Goal: Task Accomplishment & Management: Manage account settings

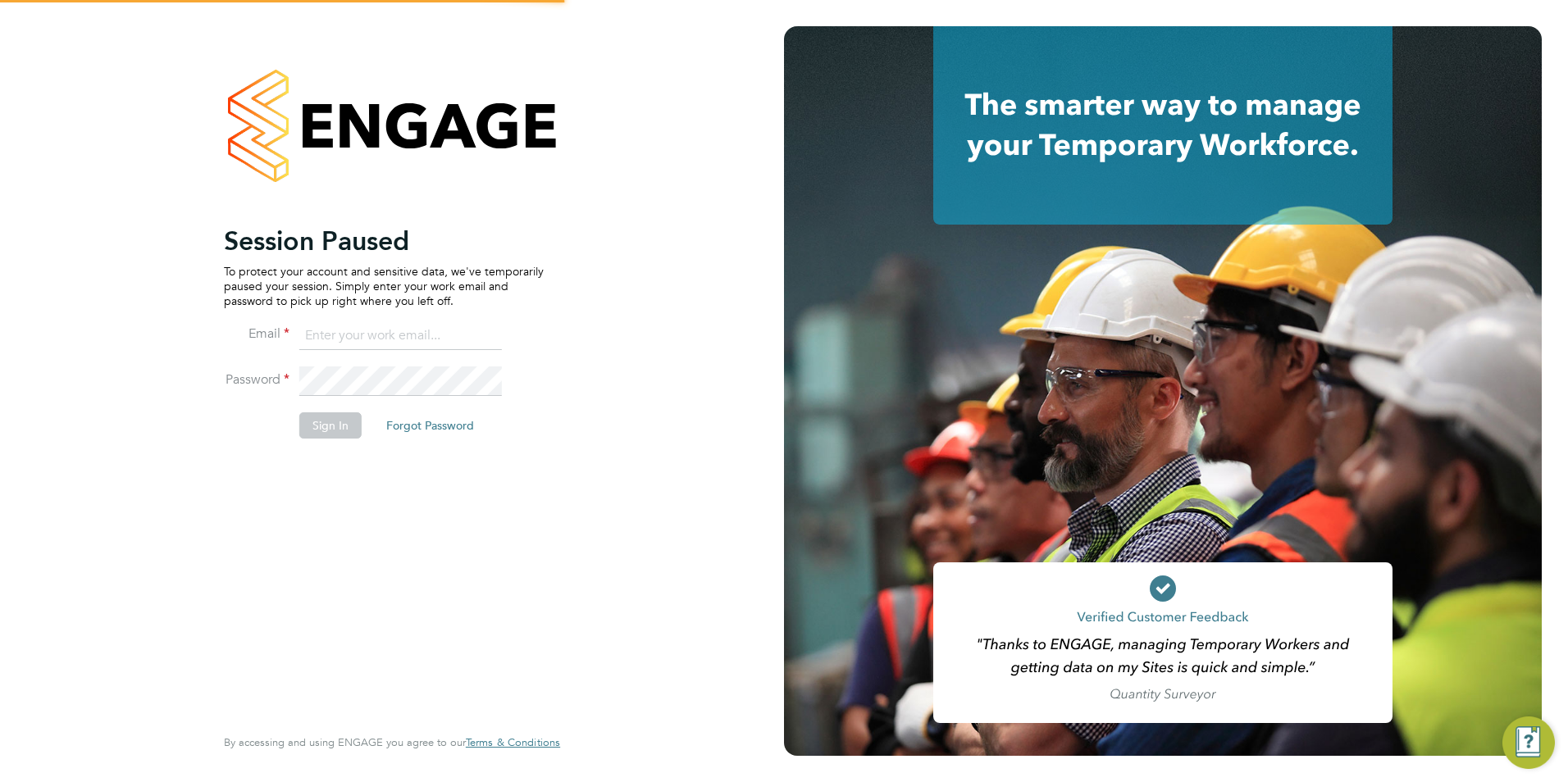
type input "[EMAIL_ADDRESS][DOMAIN_NAME]"
click at [350, 420] on button "Sign In" at bounding box center [330, 425] width 62 height 26
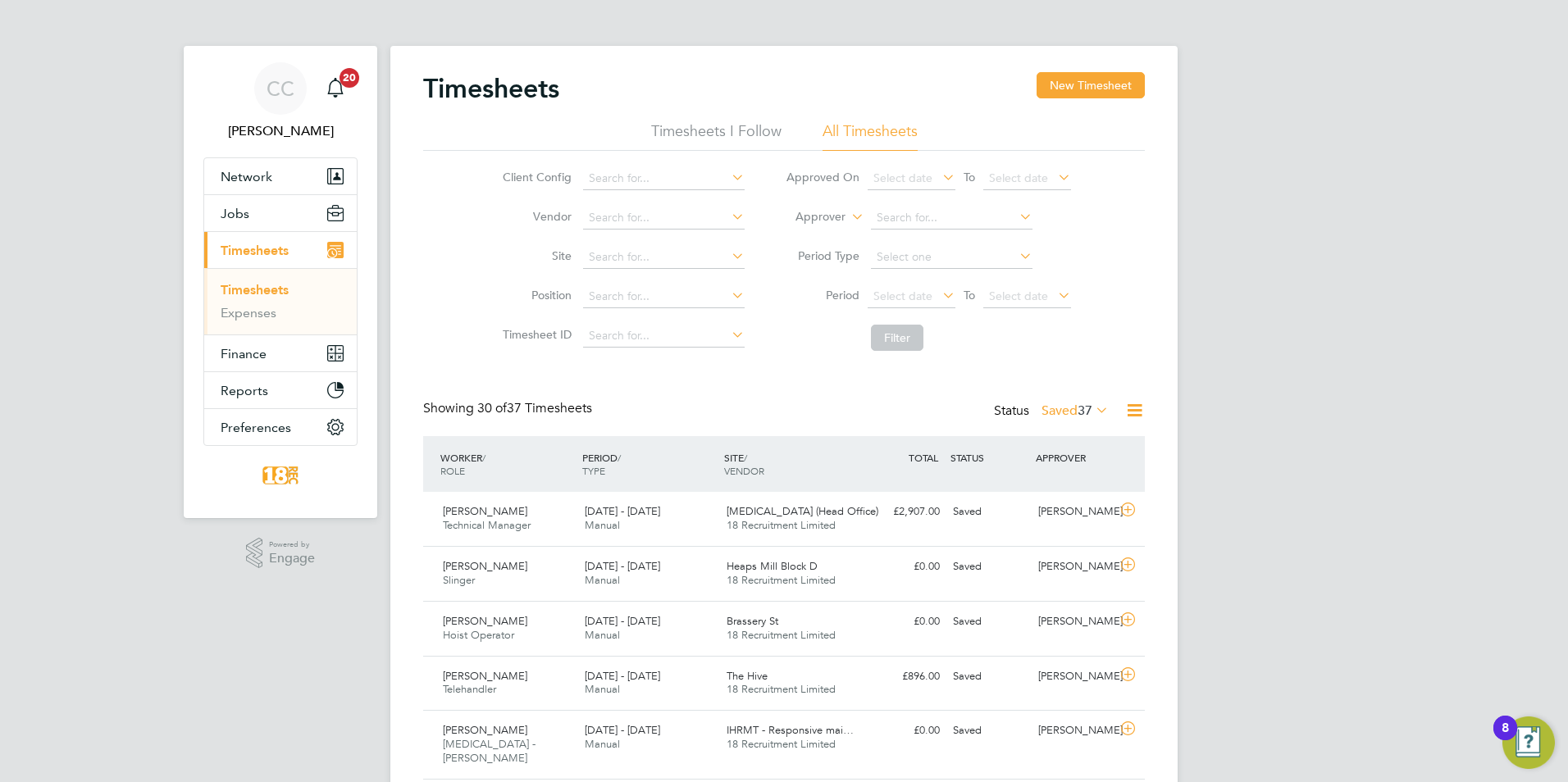
click at [1072, 411] on label "Saved 37" at bounding box center [1074, 410] width 67 height 16
click at [1065, 478] on li "Submitted" at bounding box center [1052, 486] width 76 height 23
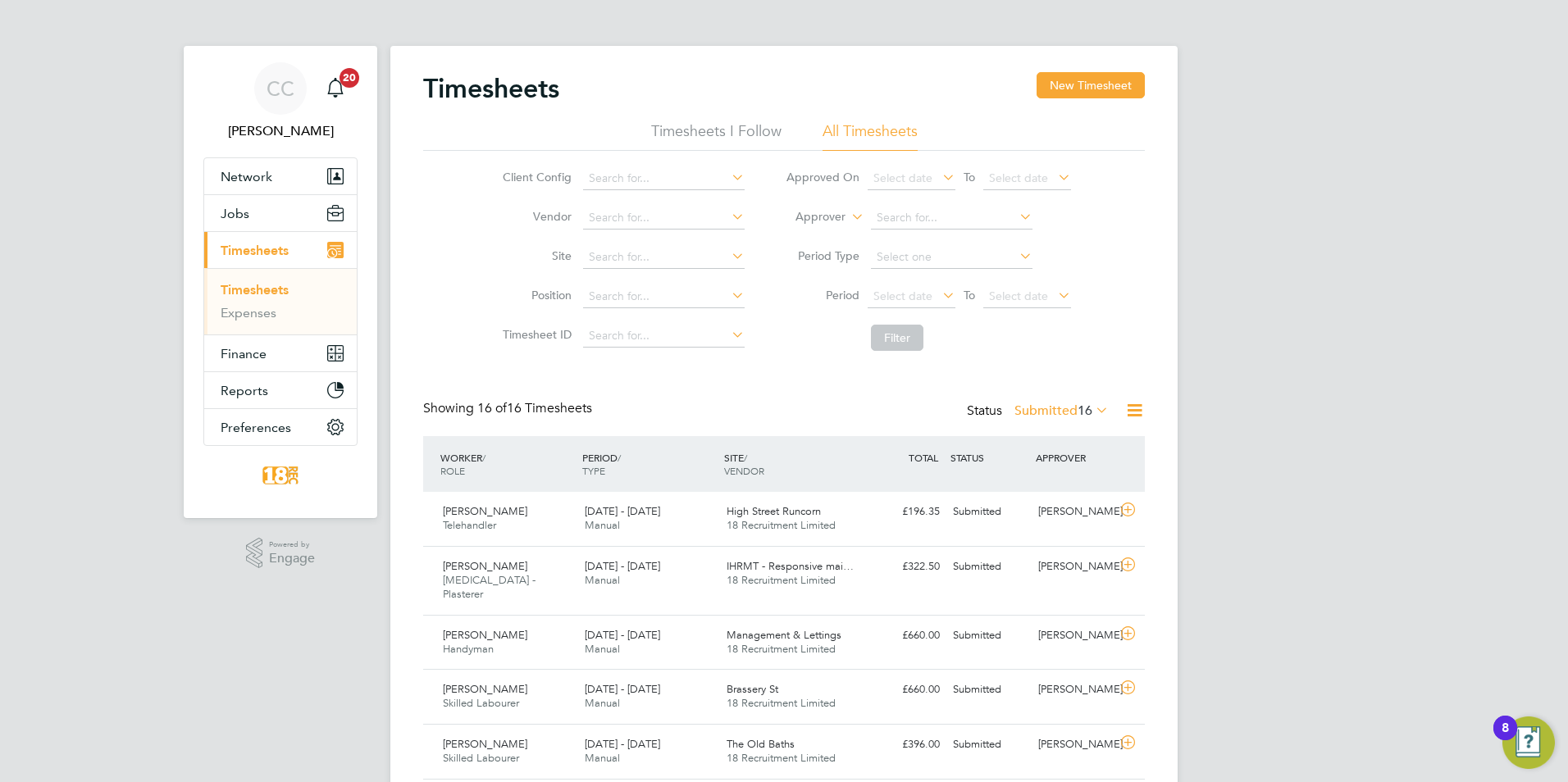
click at [1044, 406] on label "Submitted 16" at bounding box center [1061, 410] width 94 height 16
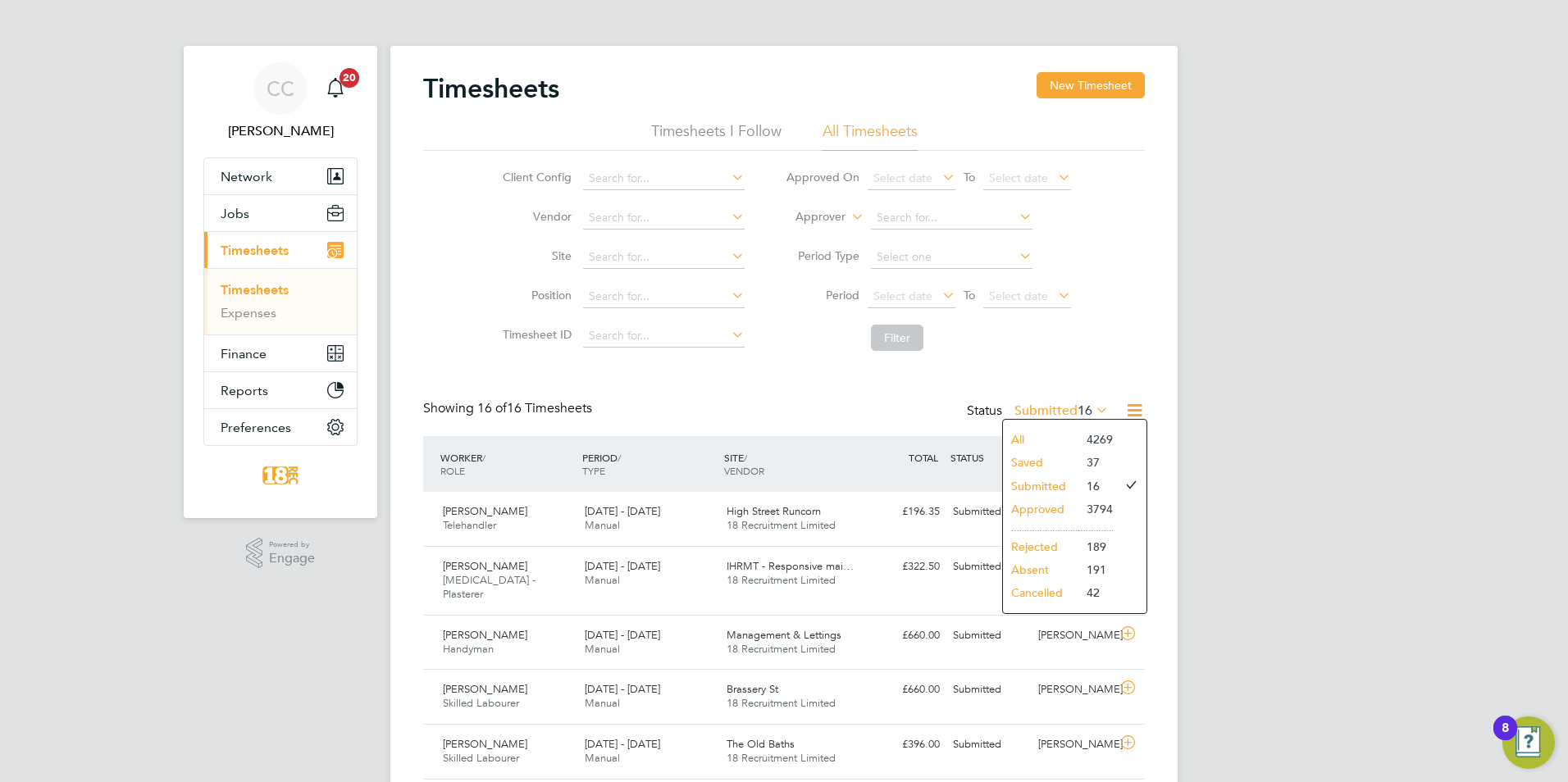
click at [1029, 496] on li "Submitted" at bounding box center [1040, 486] width 76 height 23
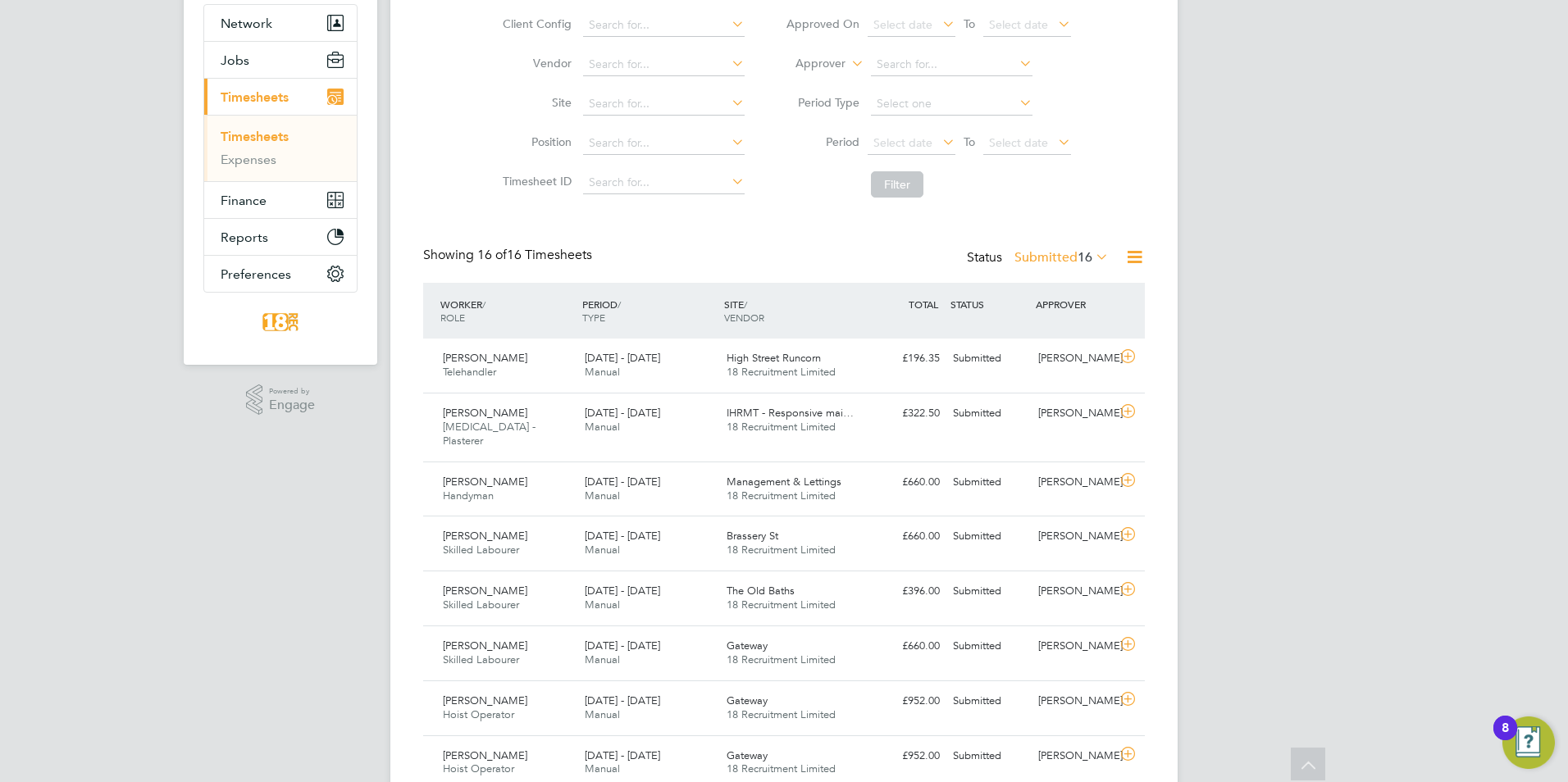
click at [1018, 256] on label "Submitted 16" at bounding box center [1061, 257] width 94 height 16
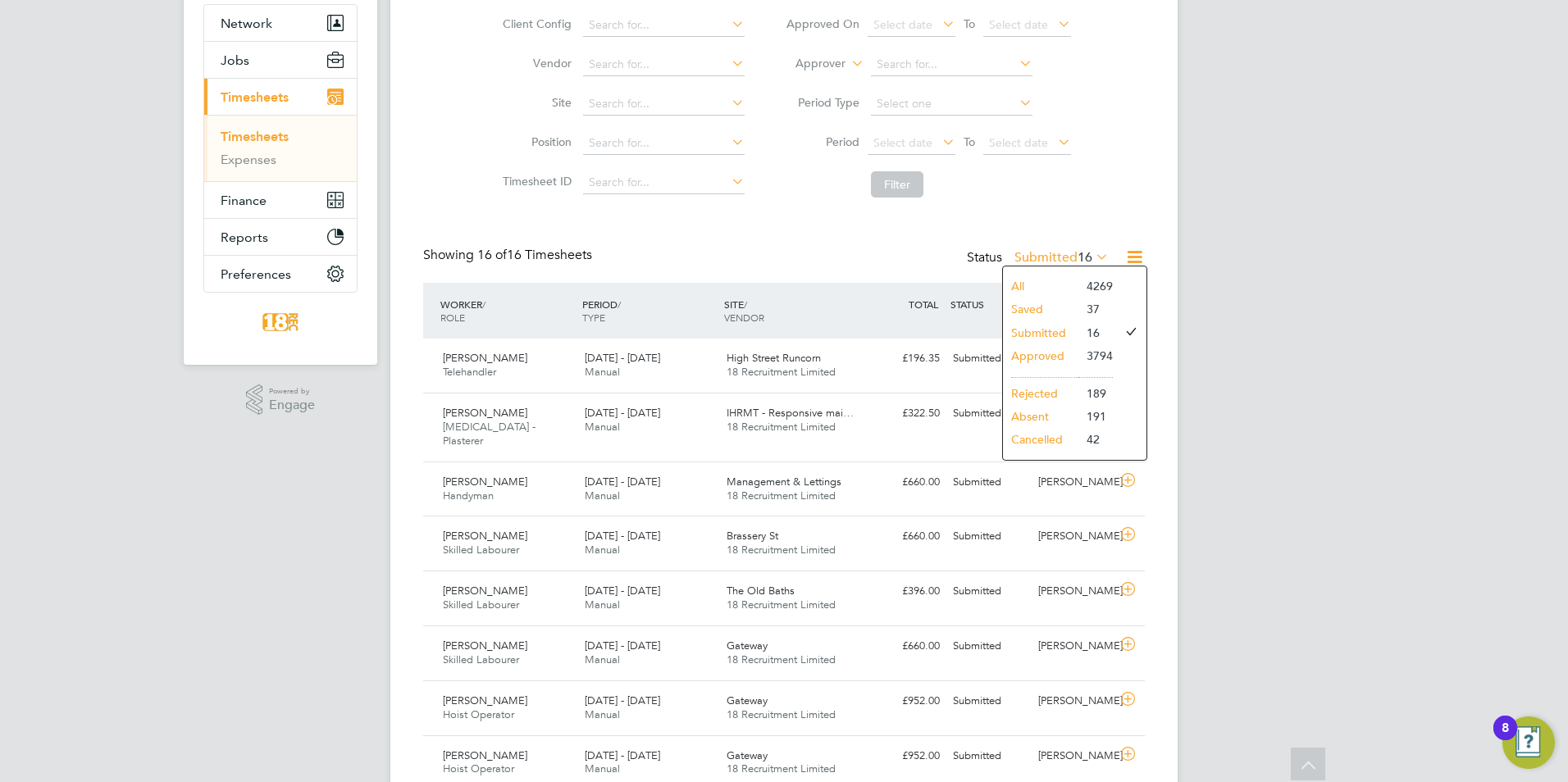
click at [1110, 200] on div "Client Config Vendor Site Position Timesheet ID Approved On Select date To Sele…" at bounding box center [783, 101] width 722 height 208
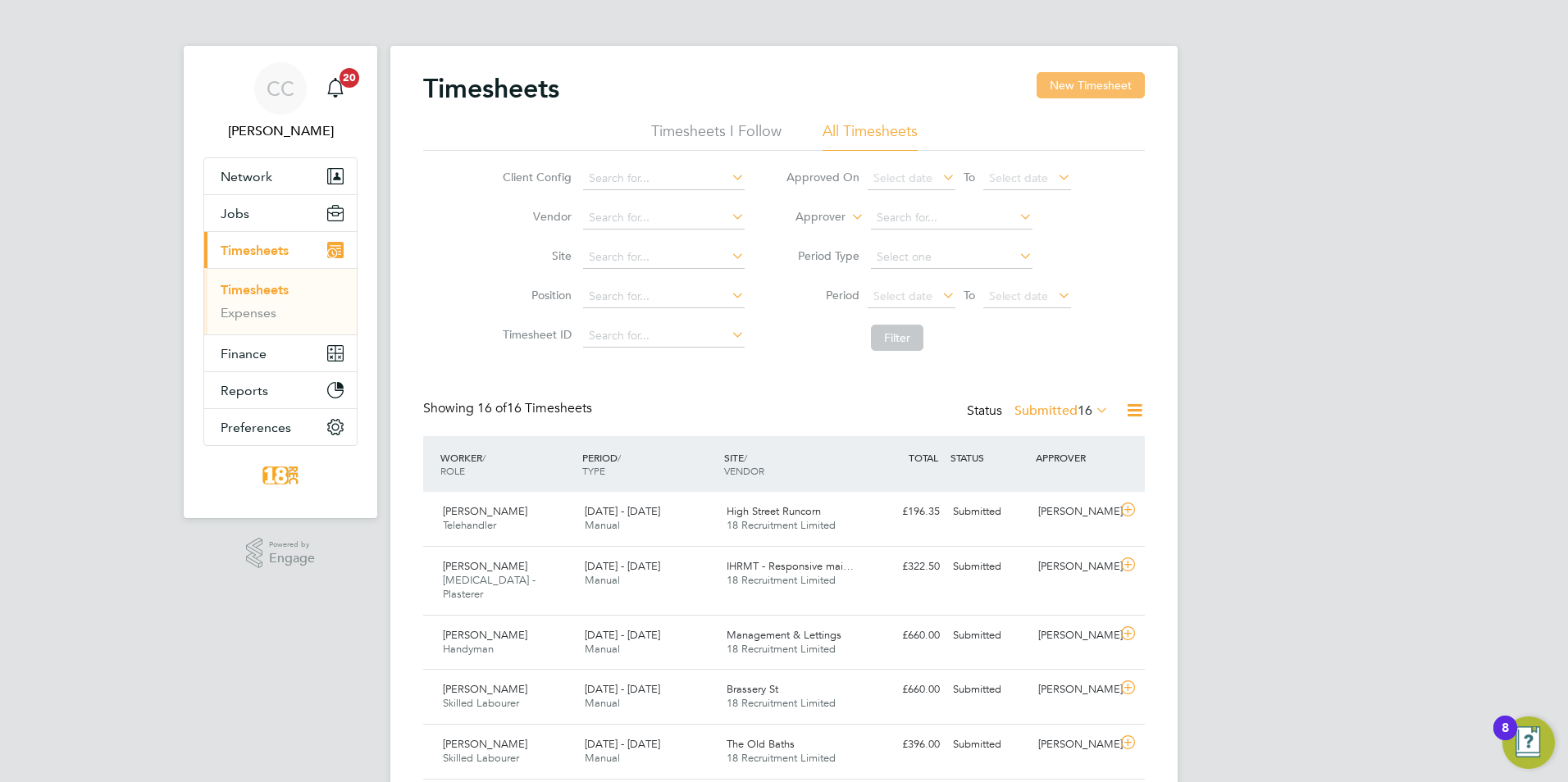
click at [1114, 89] on button "New Timesheet" at bounding box center [1090, 84] width 108 height 26
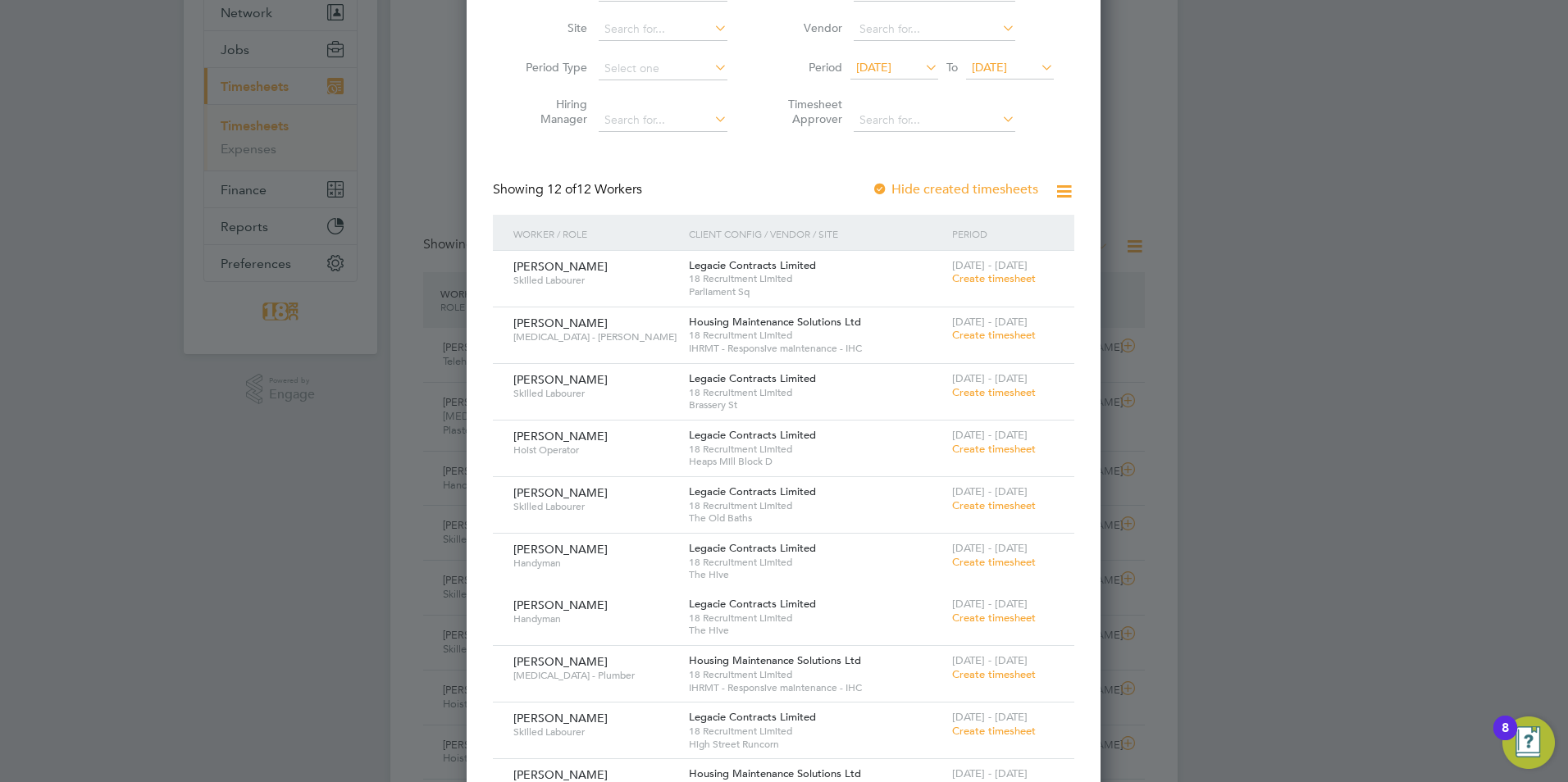
click at [1354, 448] on div at bounding box center [784, 391] width 1568 height 782
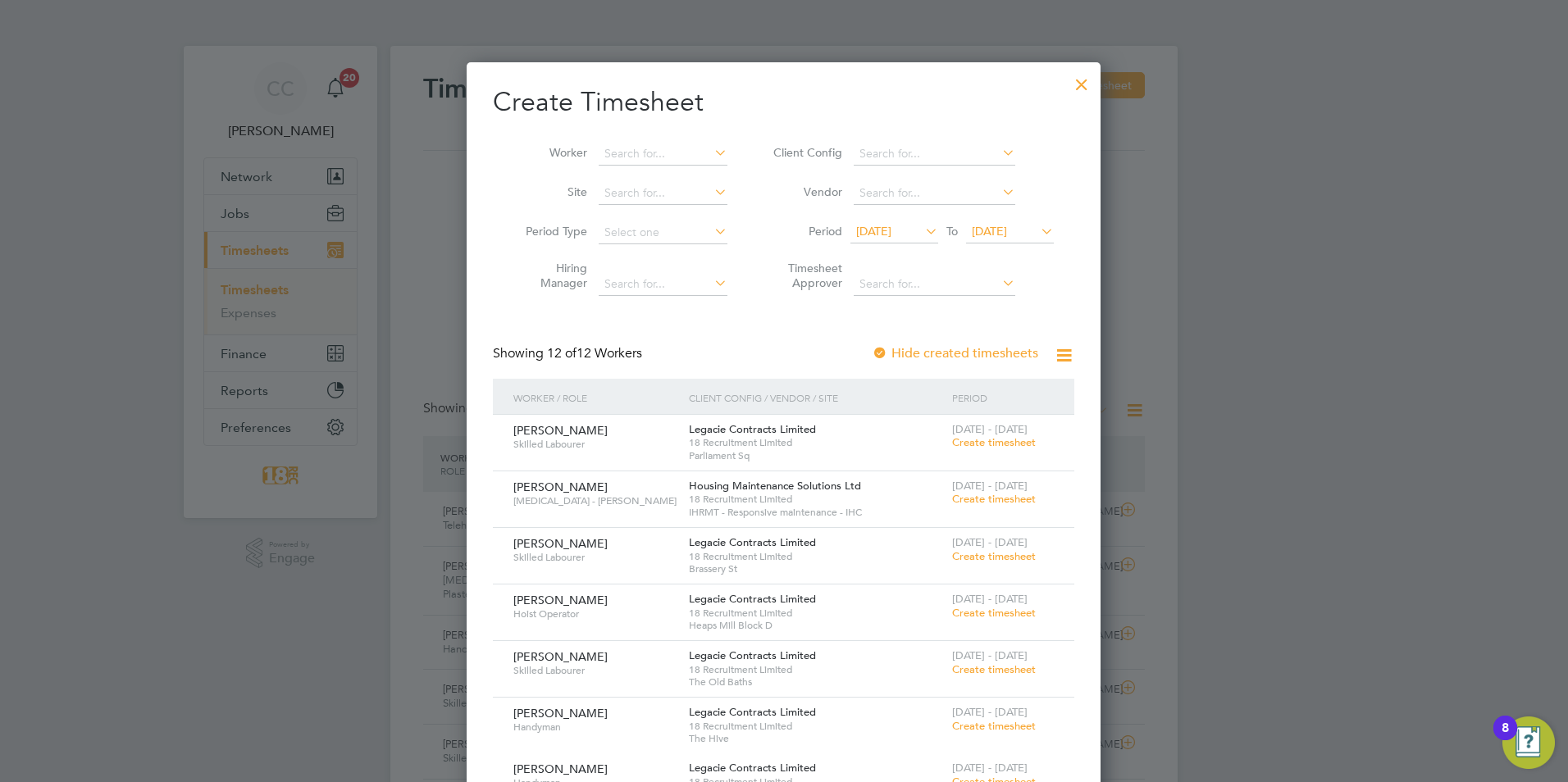
click at [1080, 74] on div at bounding box center [1081, 80] width 30 height 30
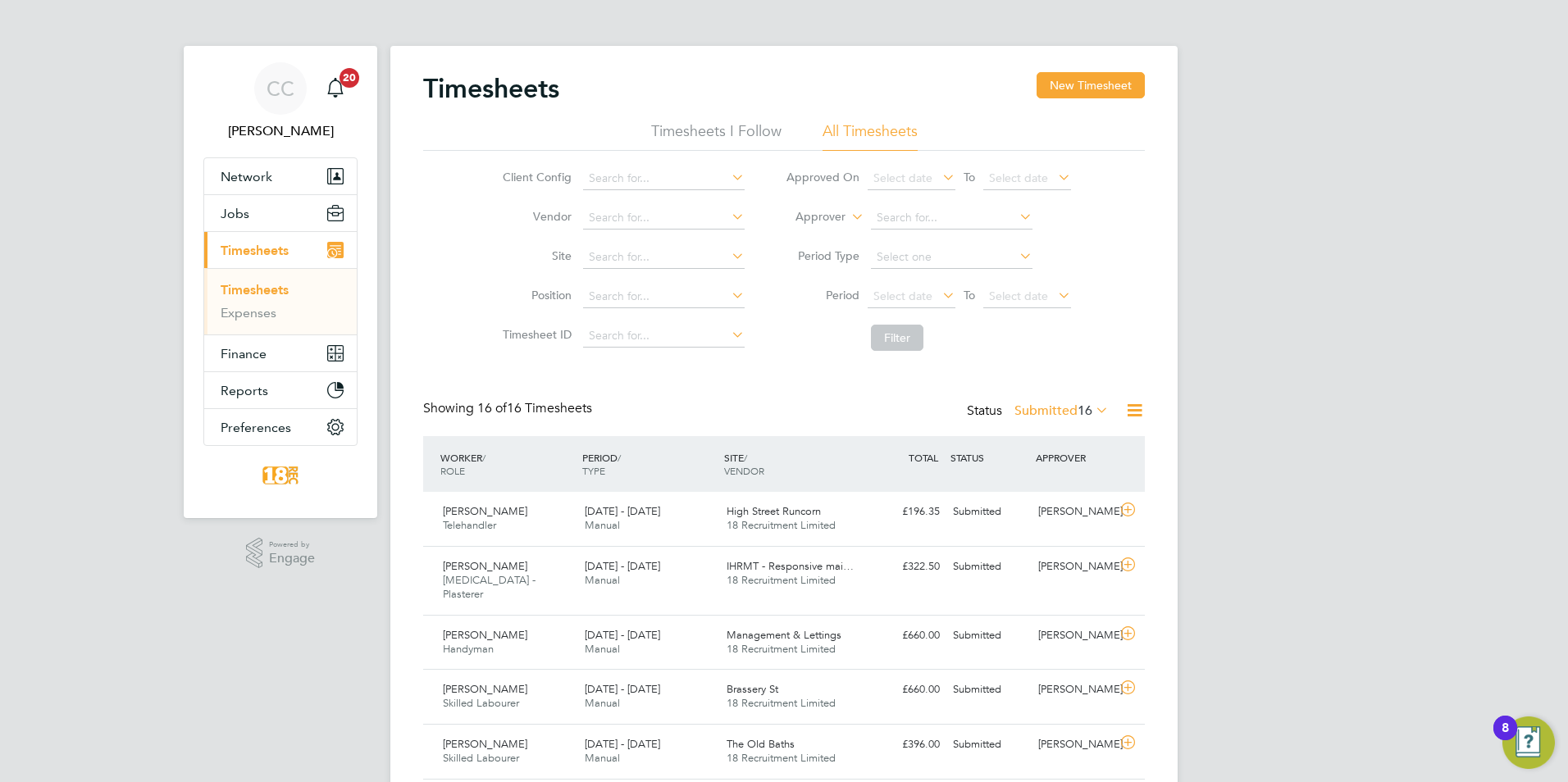
scroll to position [42, 143]
click at [1079, 417] on span "16" at bounding box center [1084, 410] width 14 height 16
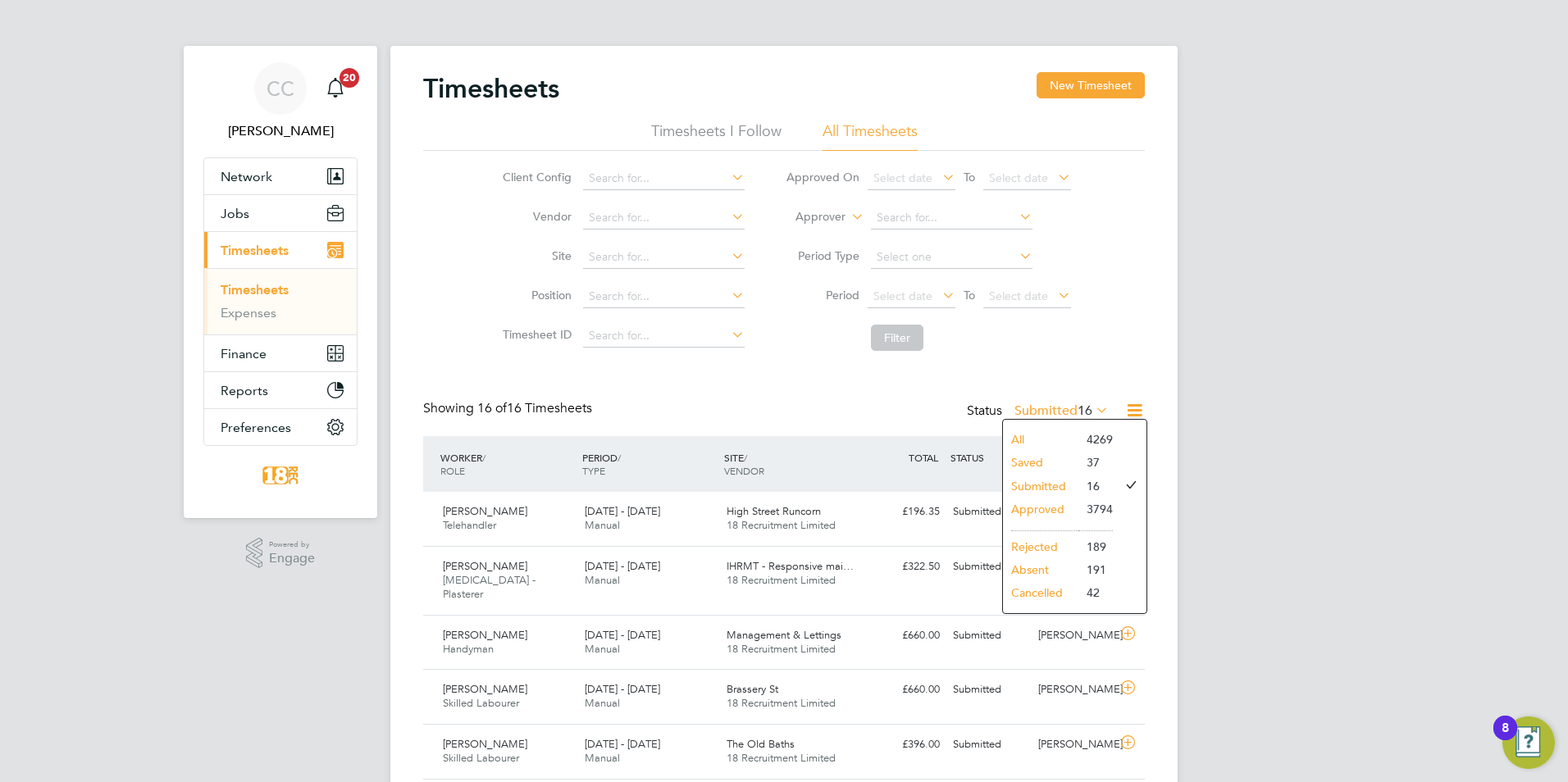
click at [1071, 440] on li "All" at bounding box center [1040, 440] width 76 height 23
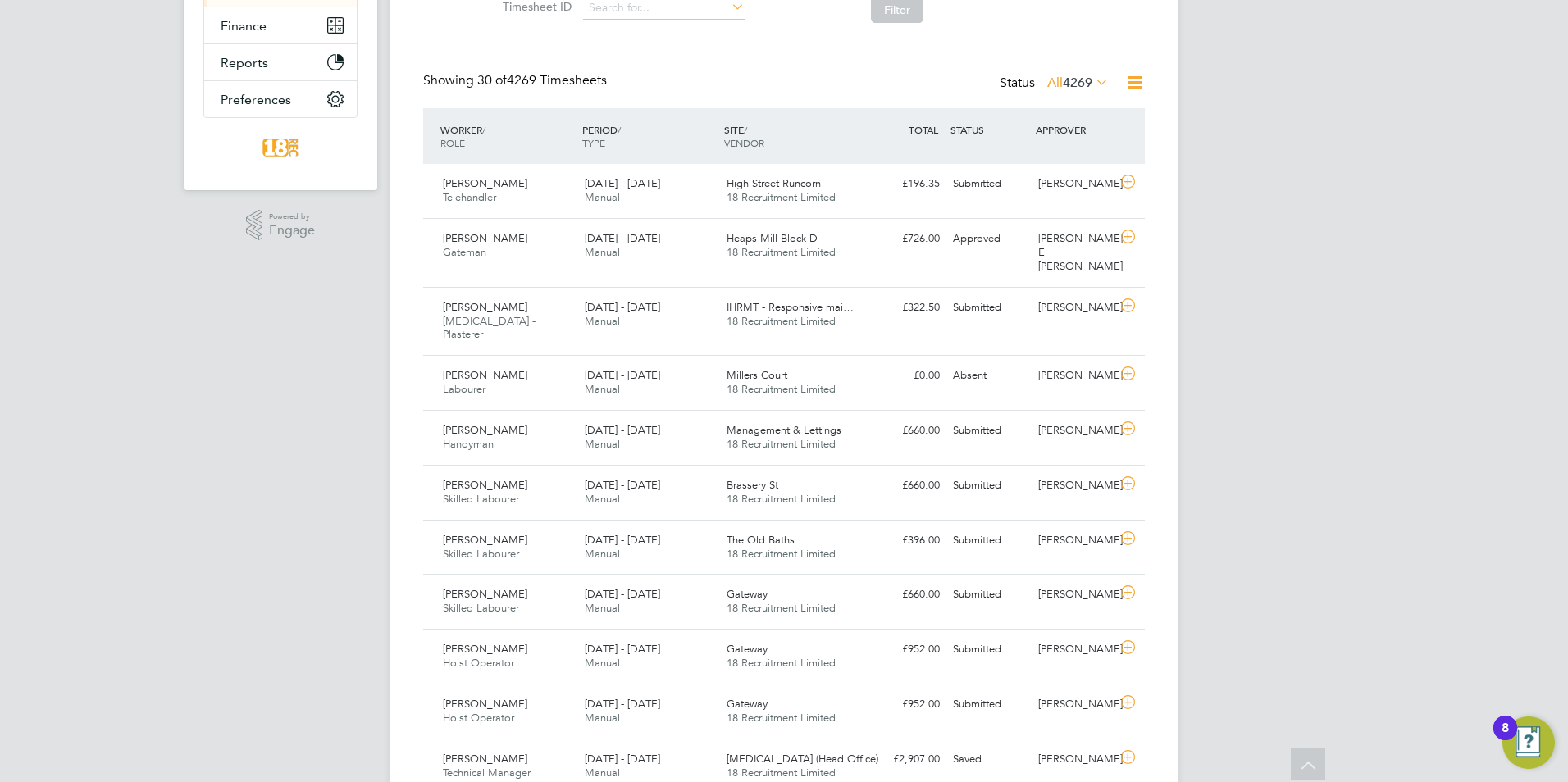
click at [1070, 76] on div "Status All 4269" at bounding box center [1055, 83] width 112 height 23
click at [1070, 76] on span "4269" at bounding box center [1077, 82] width 30 height 16
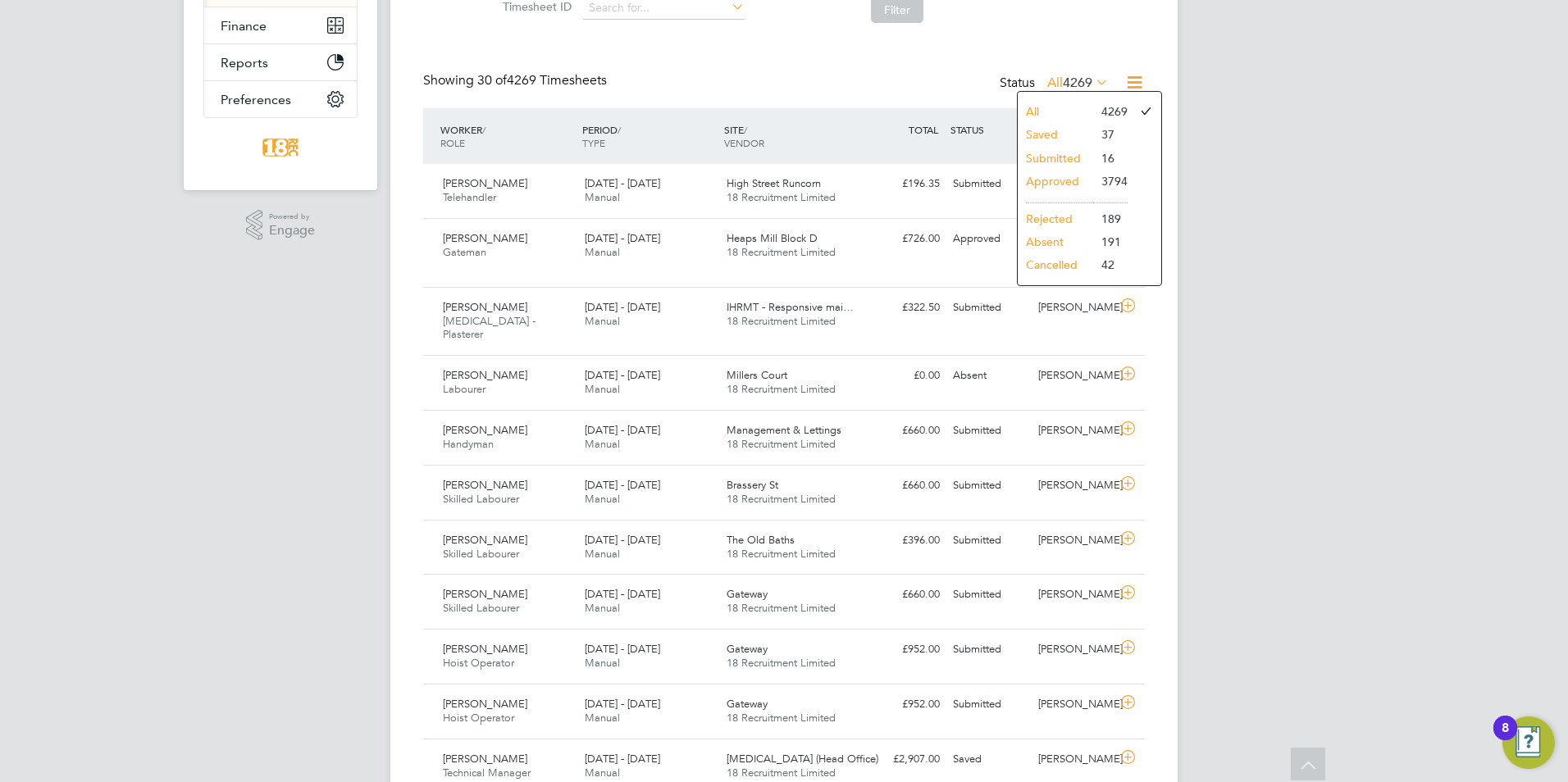
click at [1062, 156] on li "Submitted" at bounding box center [1055, 158] width 76 height 23
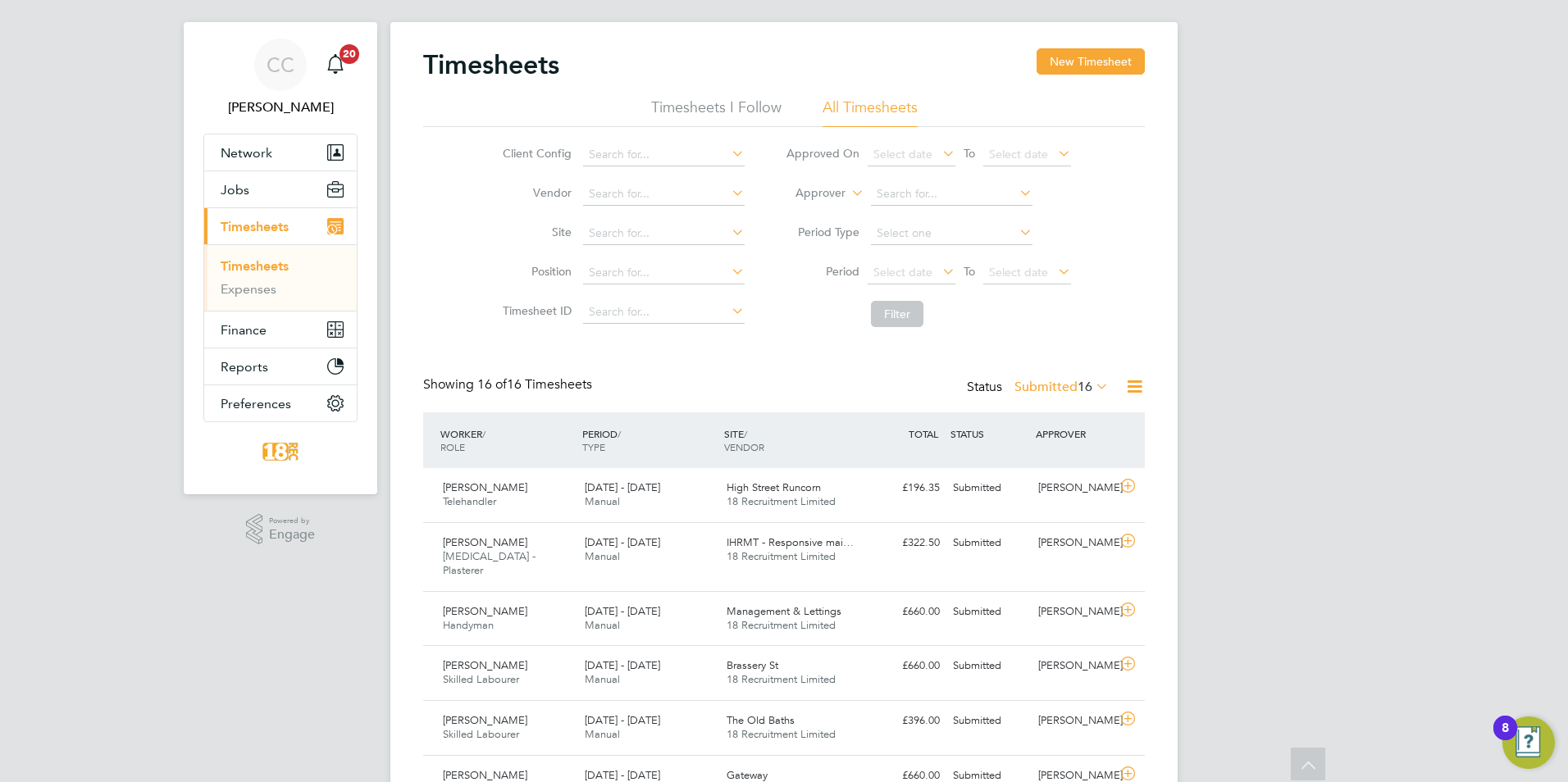
scroll to position [0, 0]
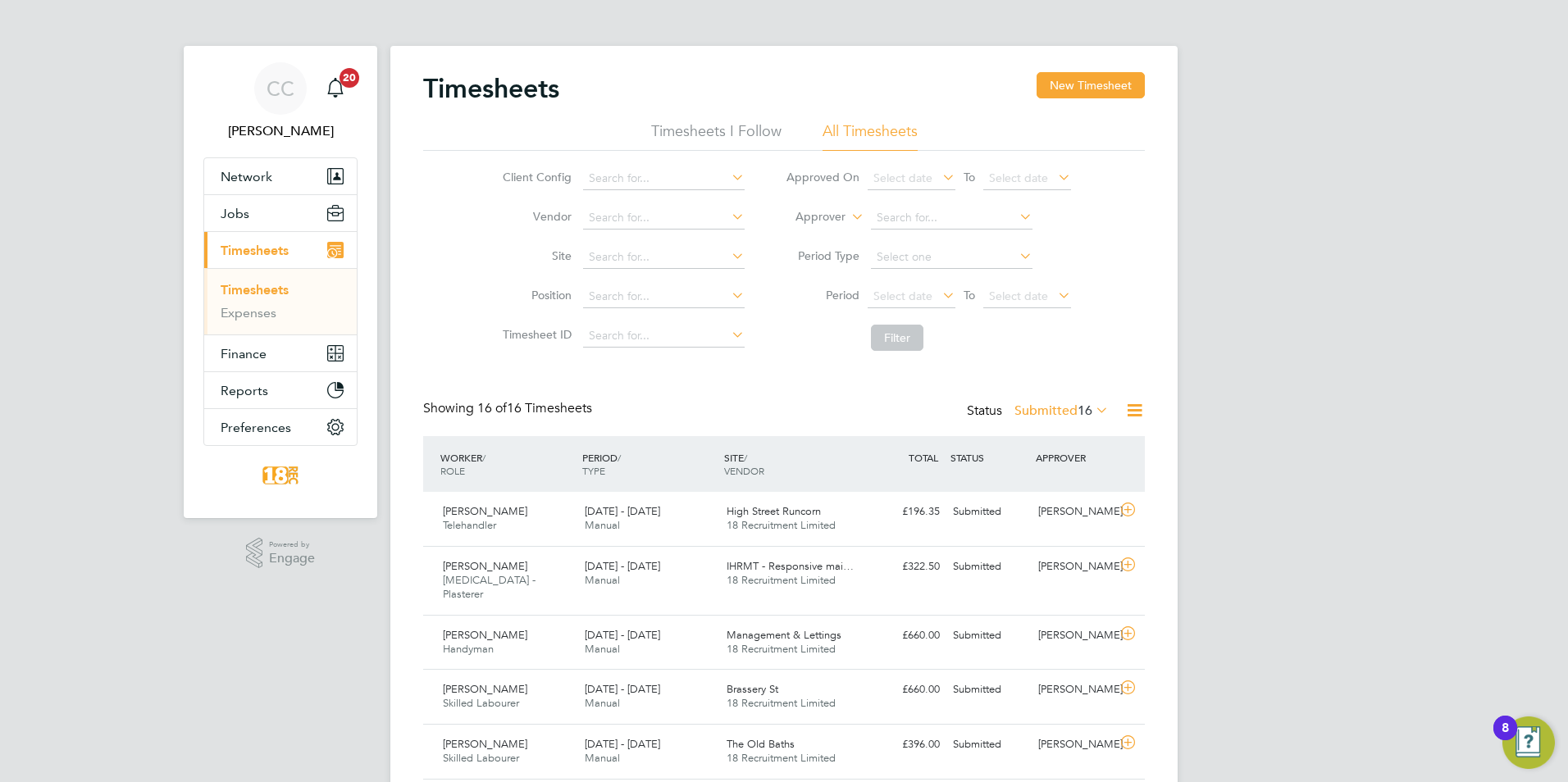
click at [1050, 414] on label "Submitted 16" at bounding box center [1061, 410] width 94 height 16
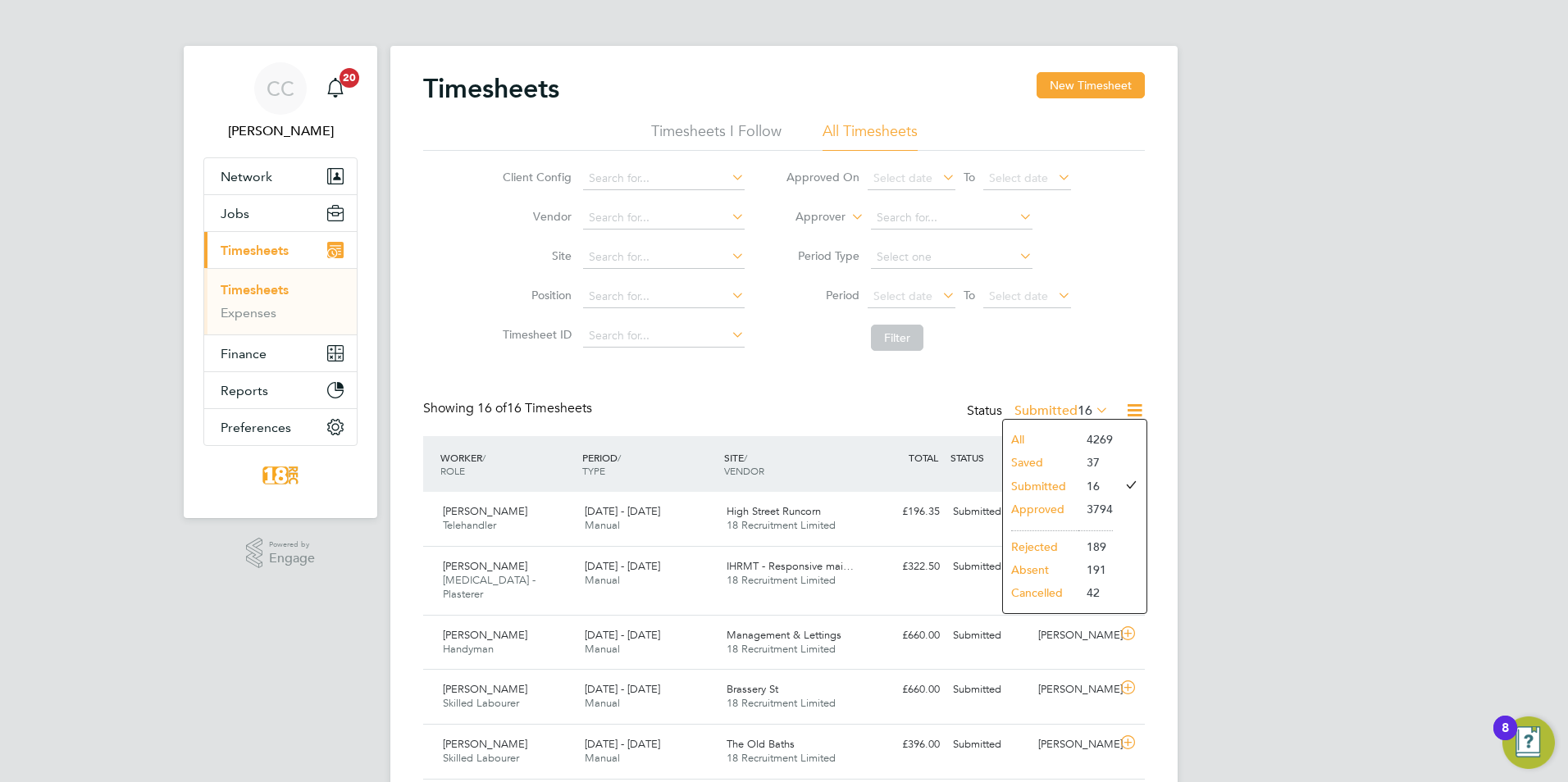
click at [1094, 505] on li "3794" at bounding box center [1095, 509] width 35 height 23
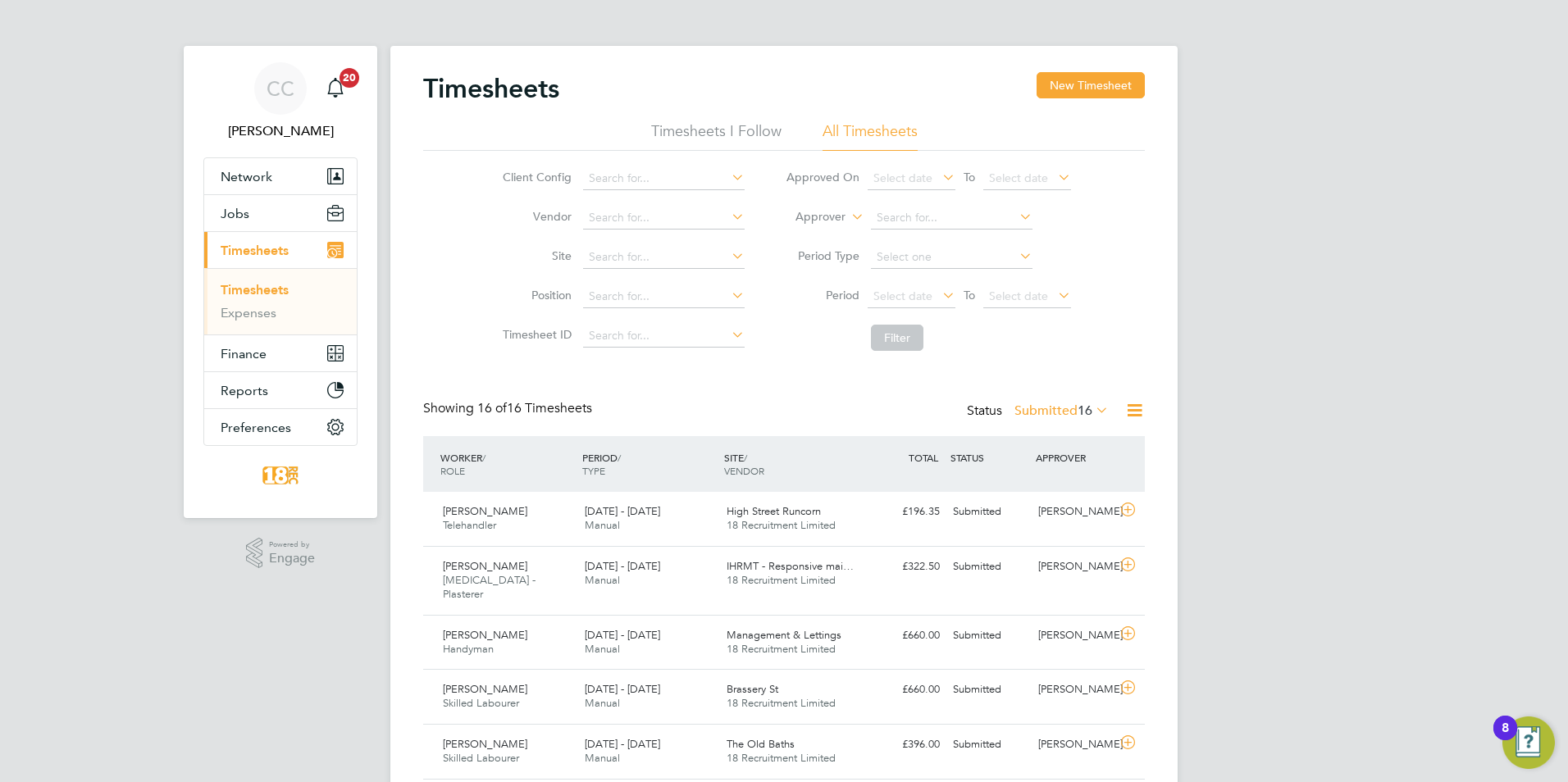
click at [1049, 413] on label "Submitted 16" at bounding box center [1061, 410] width 94 height 16
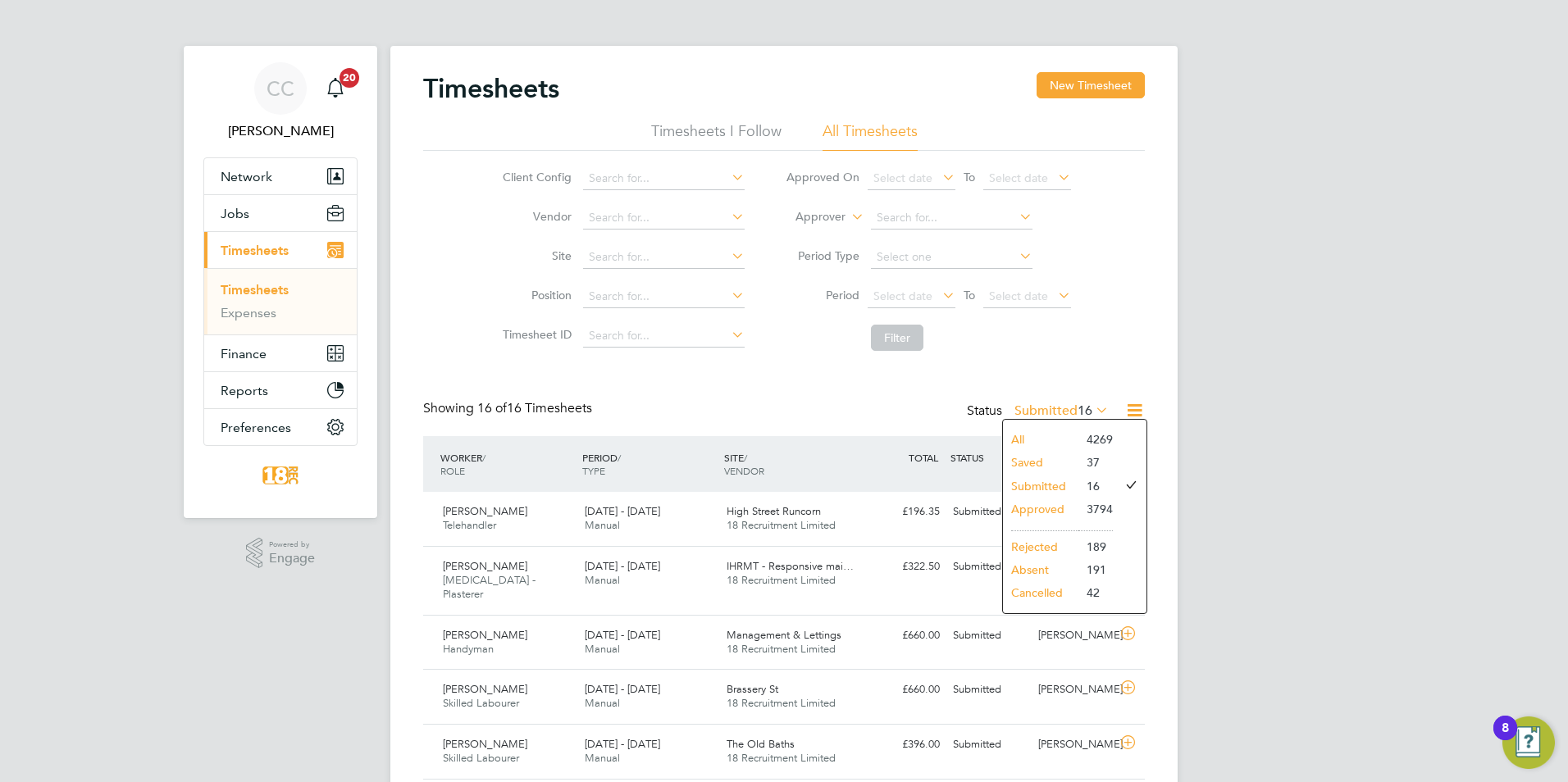
click at [1044, 509] on li "Approved" at bounding box center [1040, 509] width 76 height 23
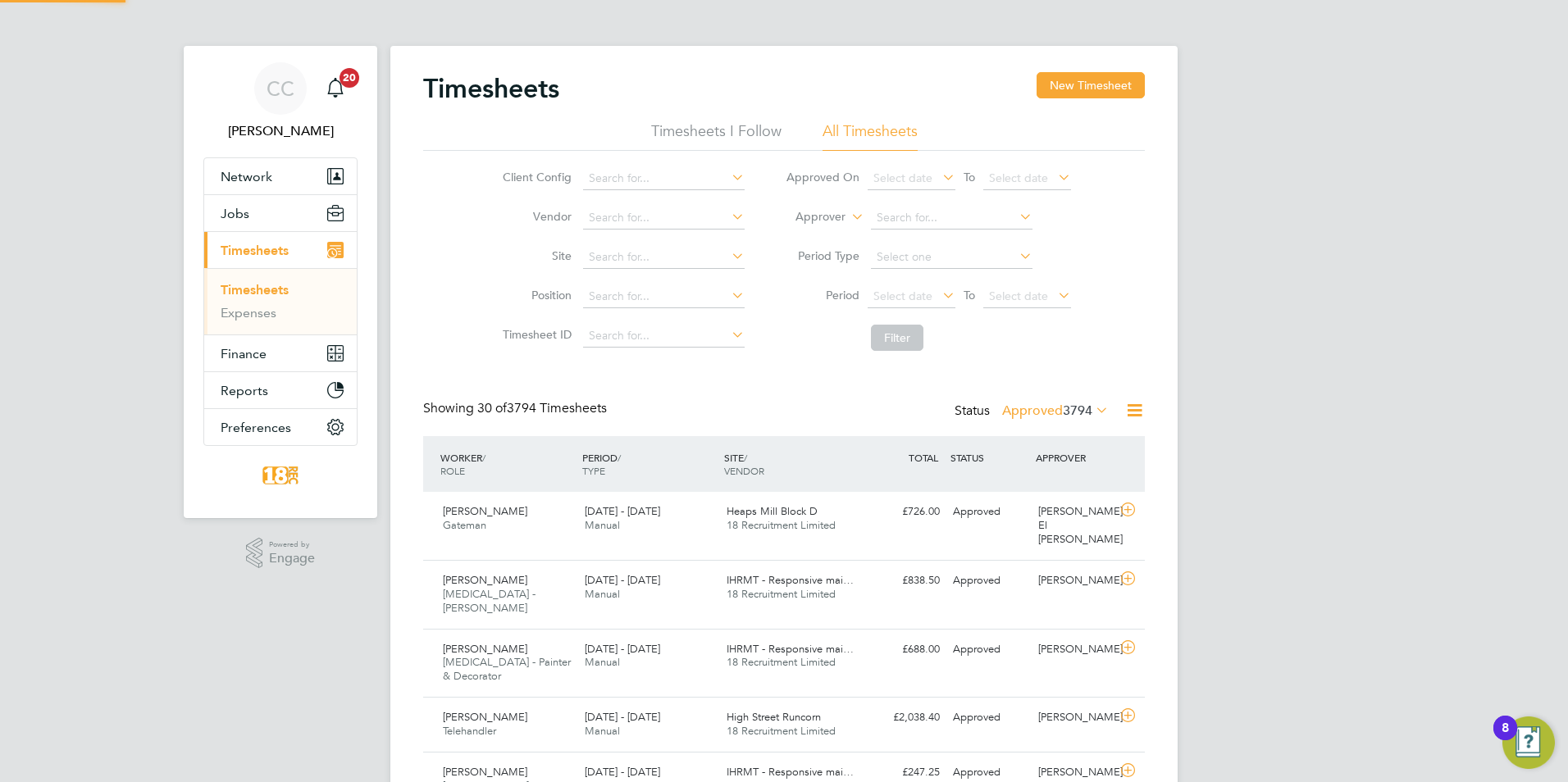
scroll to position [42, 143]
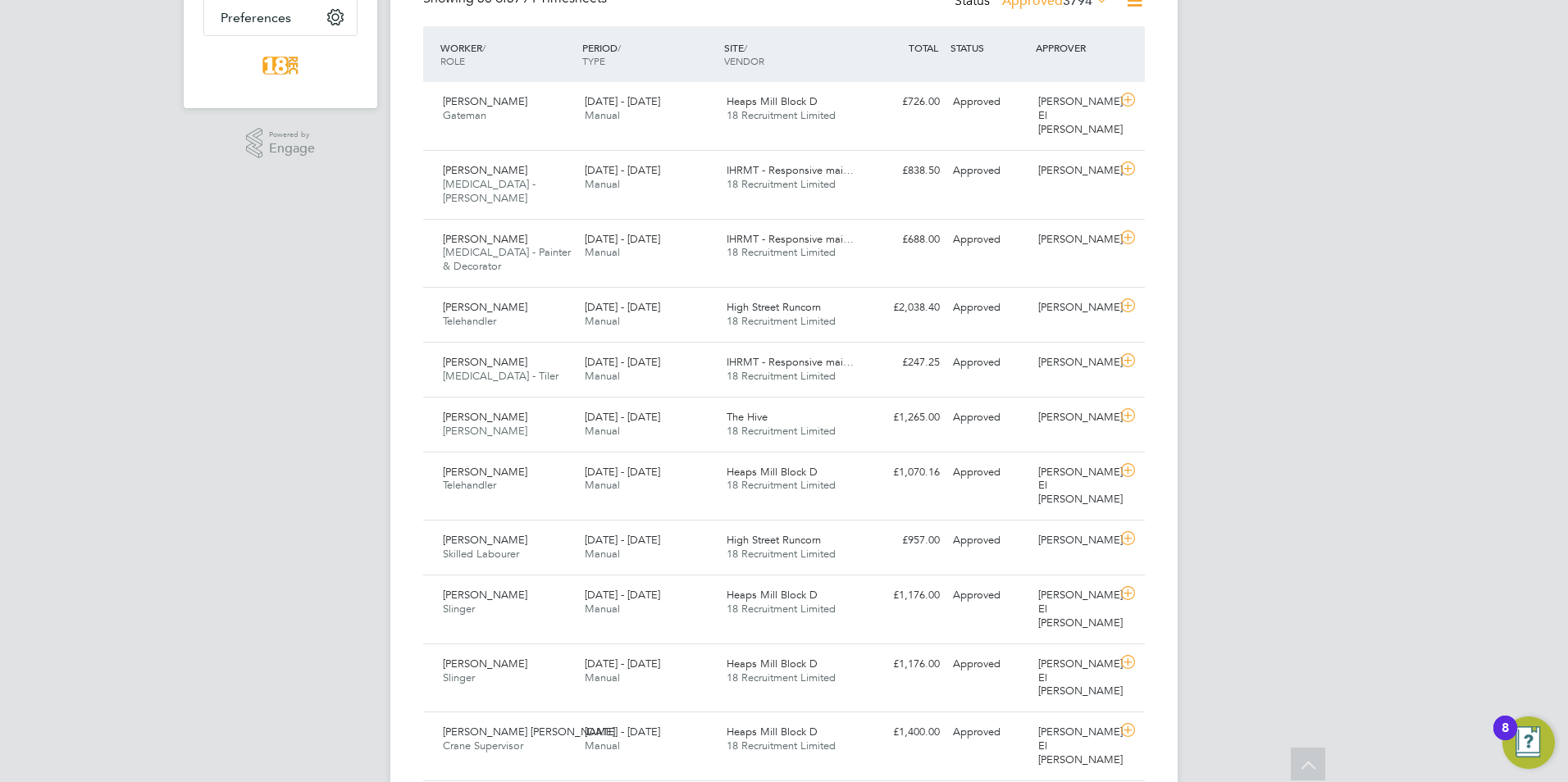
click at [1050, 3] on label "Approved 3794" at bounding box center [1054, 0] width 106 height 16
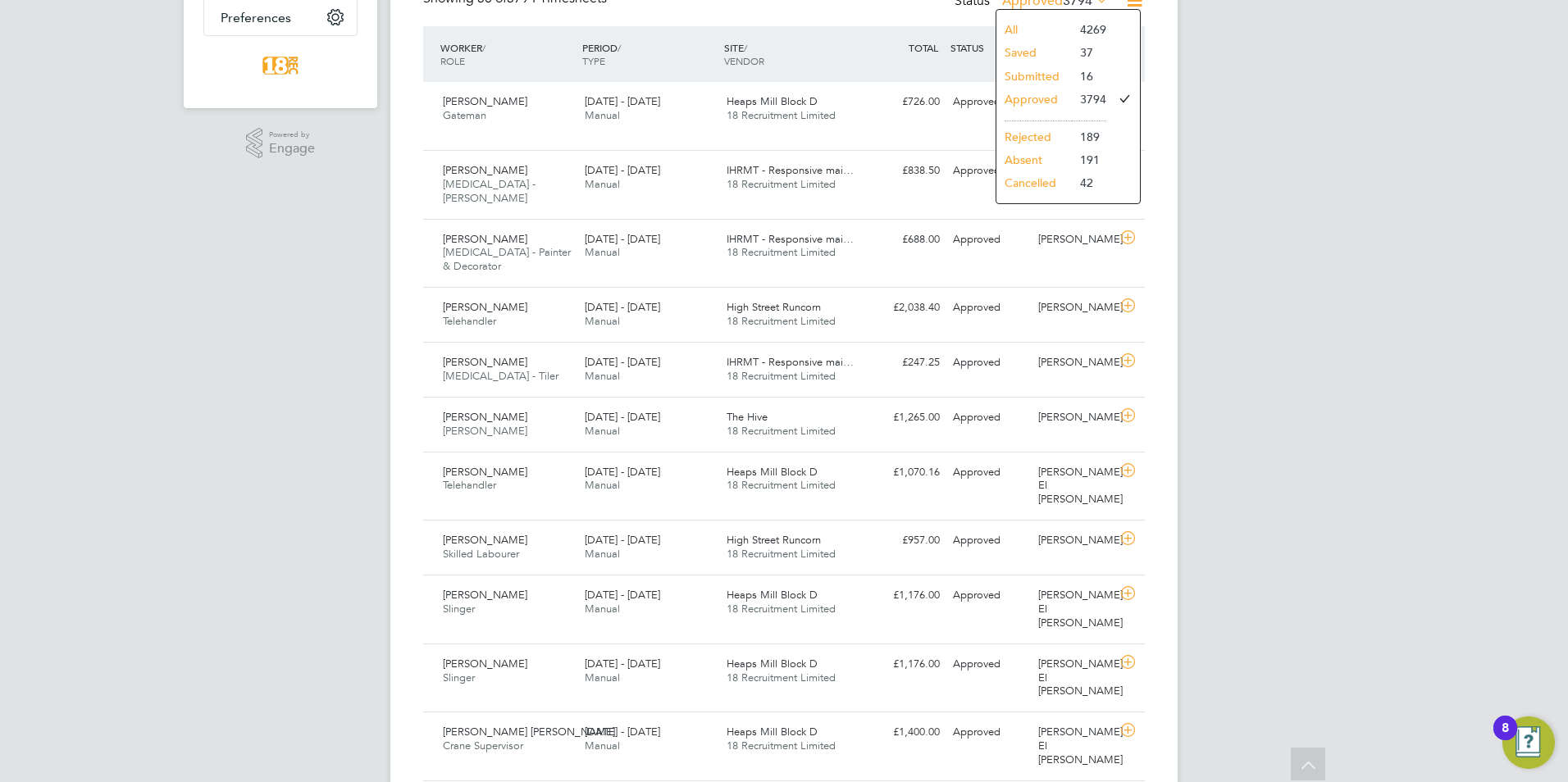
click at [1049, 30] on li "All" at bounding box center [1033, 30] width 76 height 23
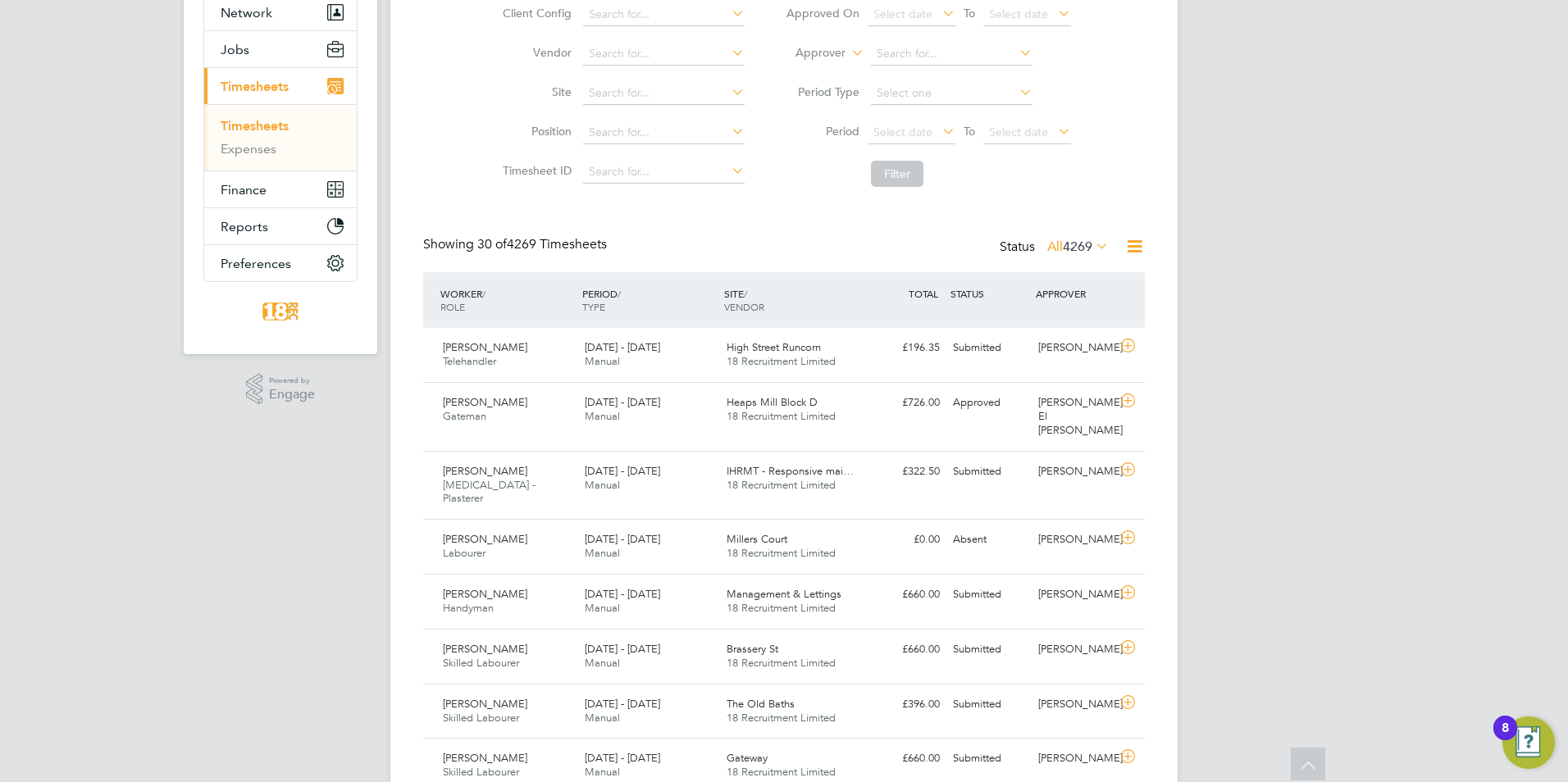
click at [1090, 250] on span "4269" at bounding box center [1077, 246] width 30 height 16
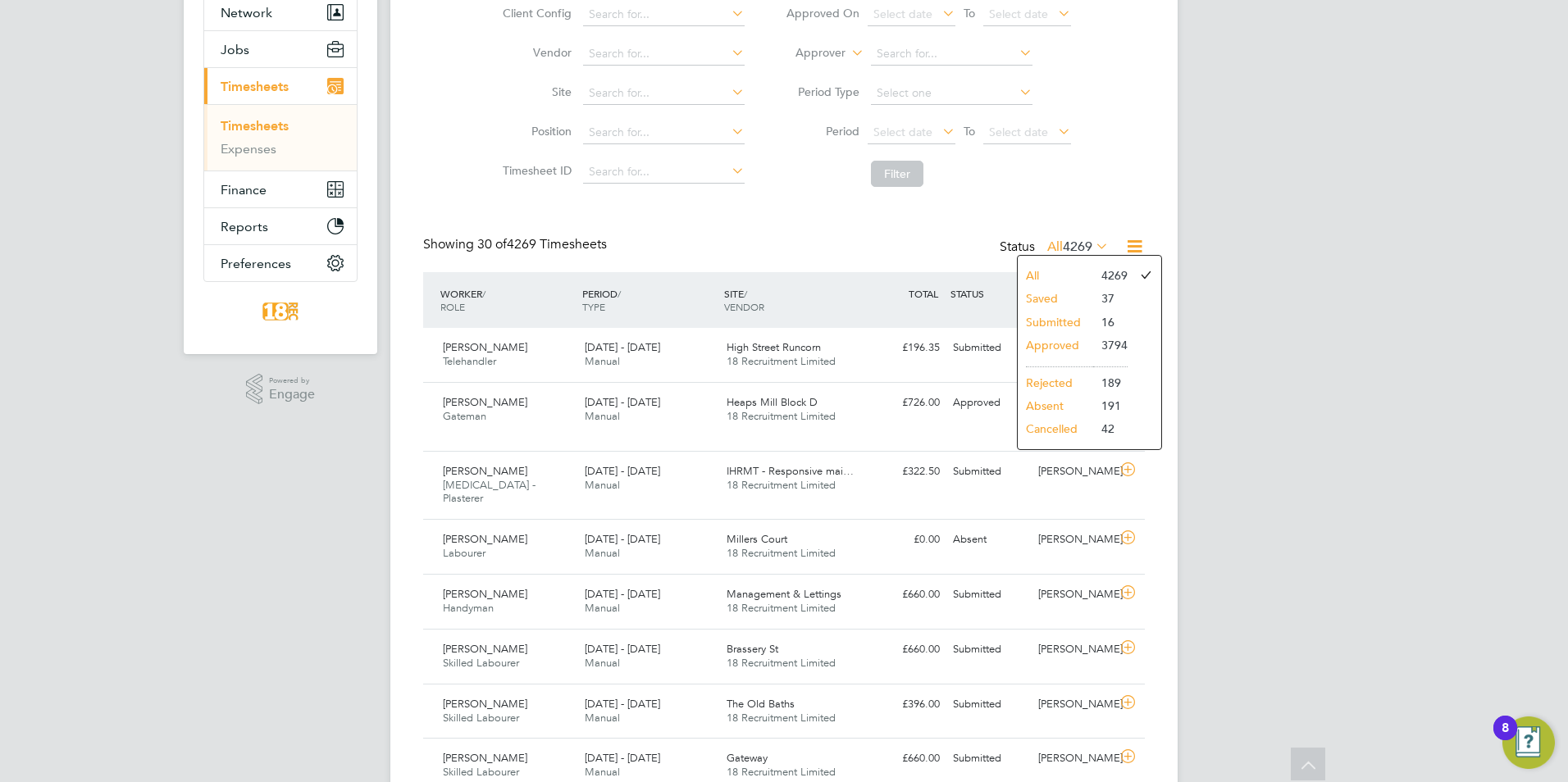
click at [1109, 314] on li "16" at bounding box center [1110, 322] width 35 height 23
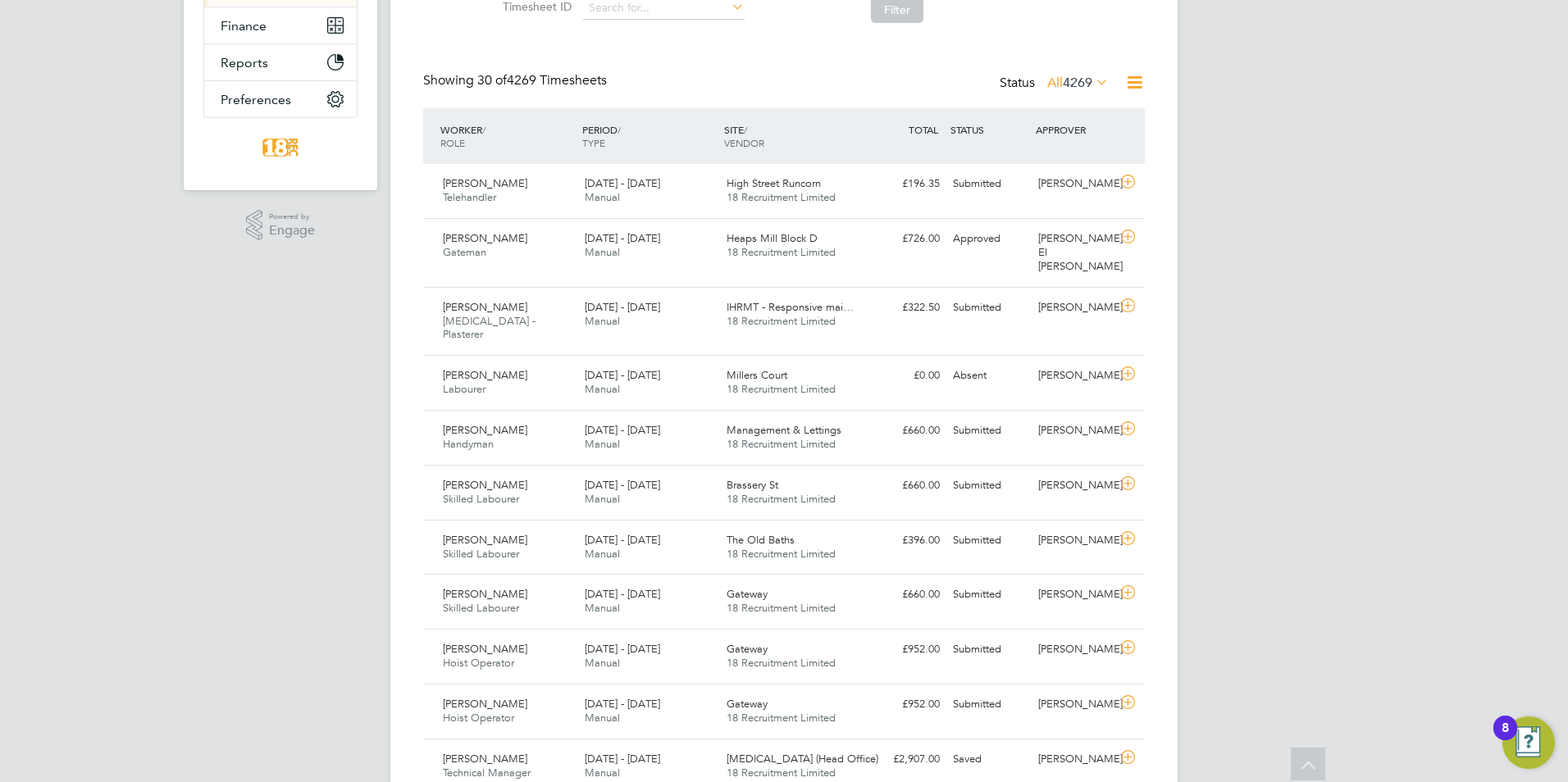
click at [1084, 81] on span "4269" at bounding box center [1077, 82] width 30 height 16
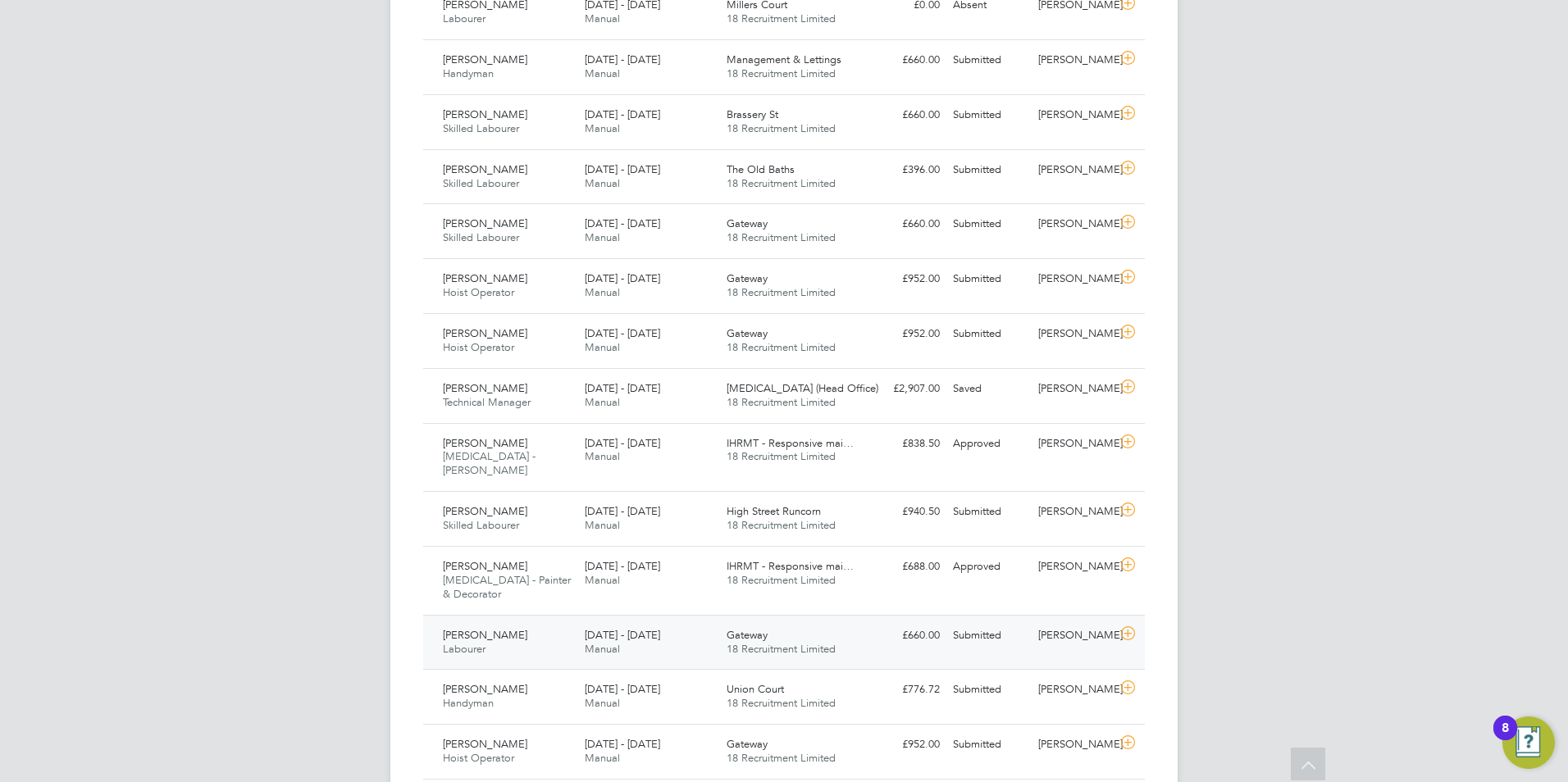
scroll to position [984, 0]
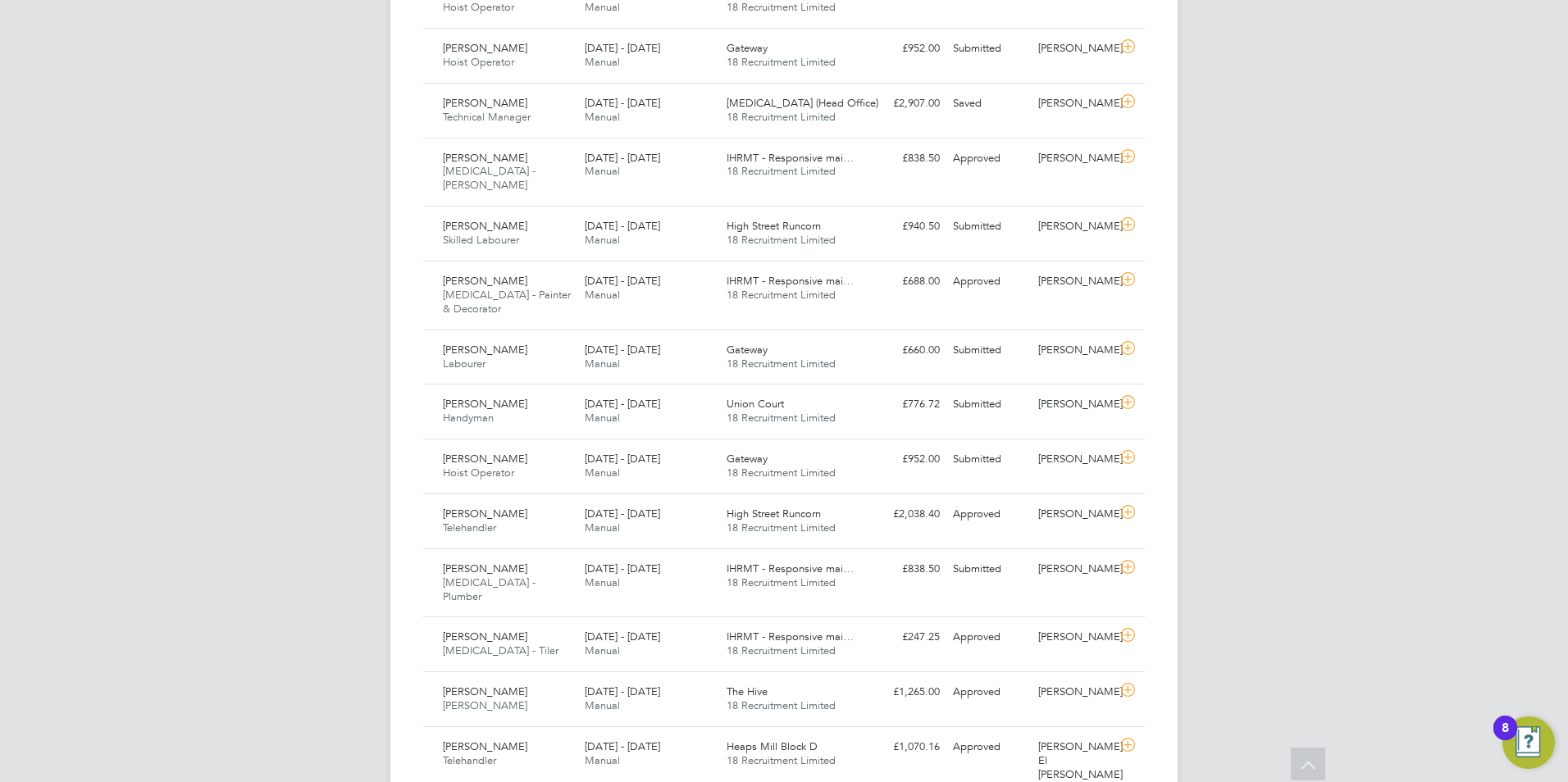
click at [1337, 258] on div "CC Chloe Crayden Notifications 20 Applications: Network Team Members Businesses…" at bounding box center [784, 206] width 1568 height 2380
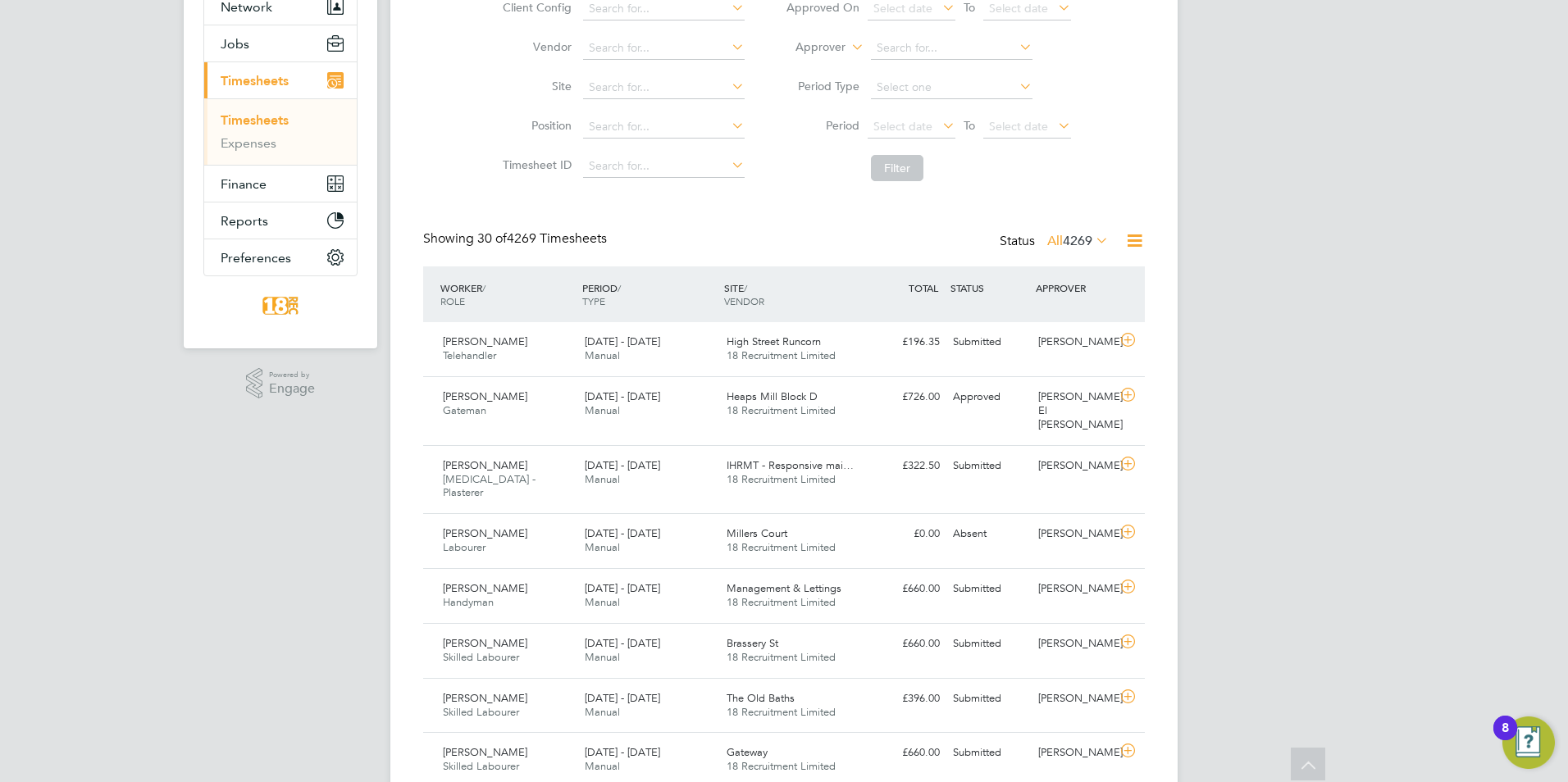
scroll to position [0, 0]
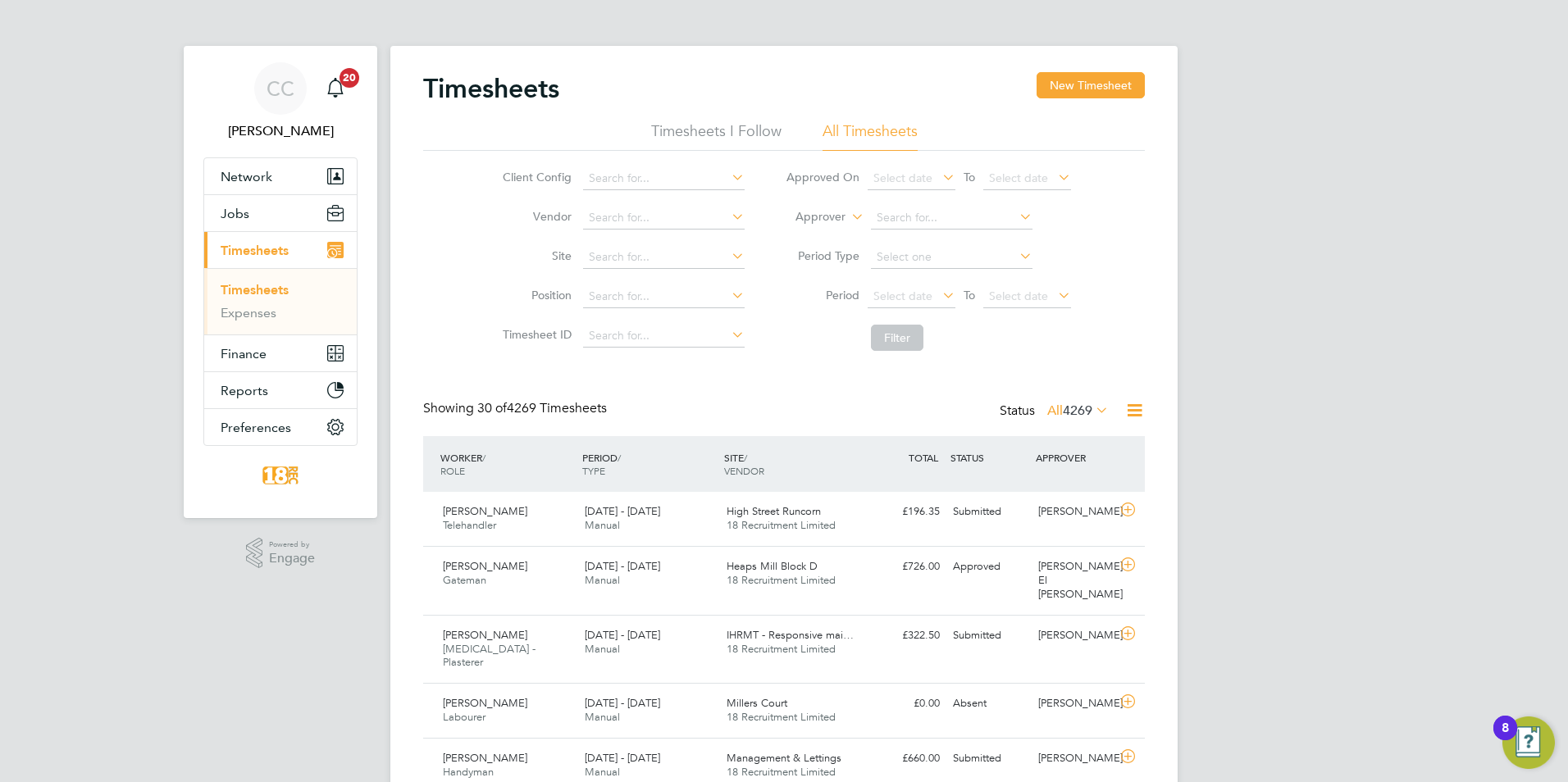
click at [1068, 405] on span "4269" at bounding box center [1077, 410] width 30 height 16
click at [1068, 501] on li "Approved" at bounding box center [1055, 509] width 76 height 23
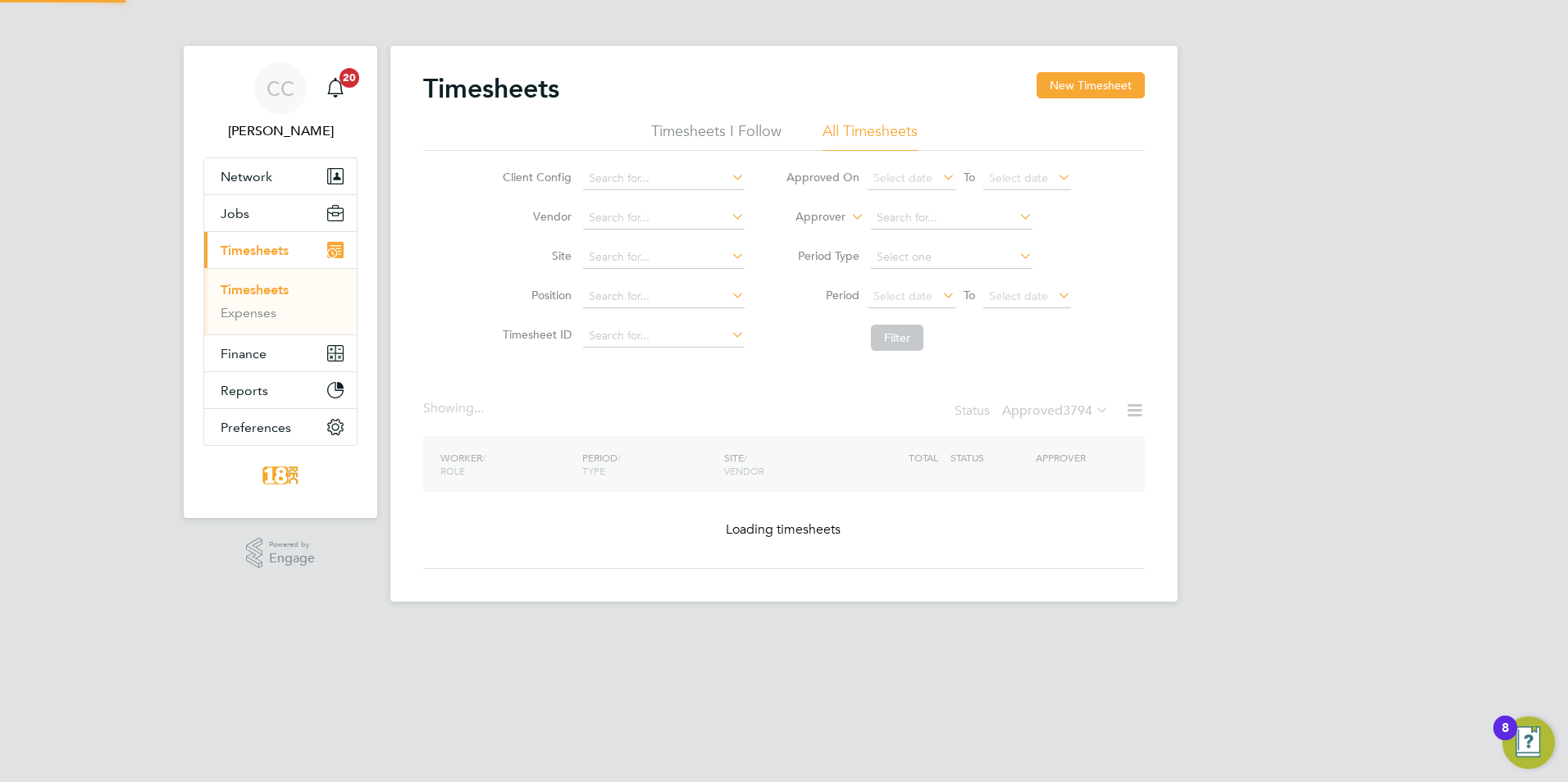
click at [886, 277] on li "Period Select date To Select date" at bounding box center [928, 296] width 326 height 39
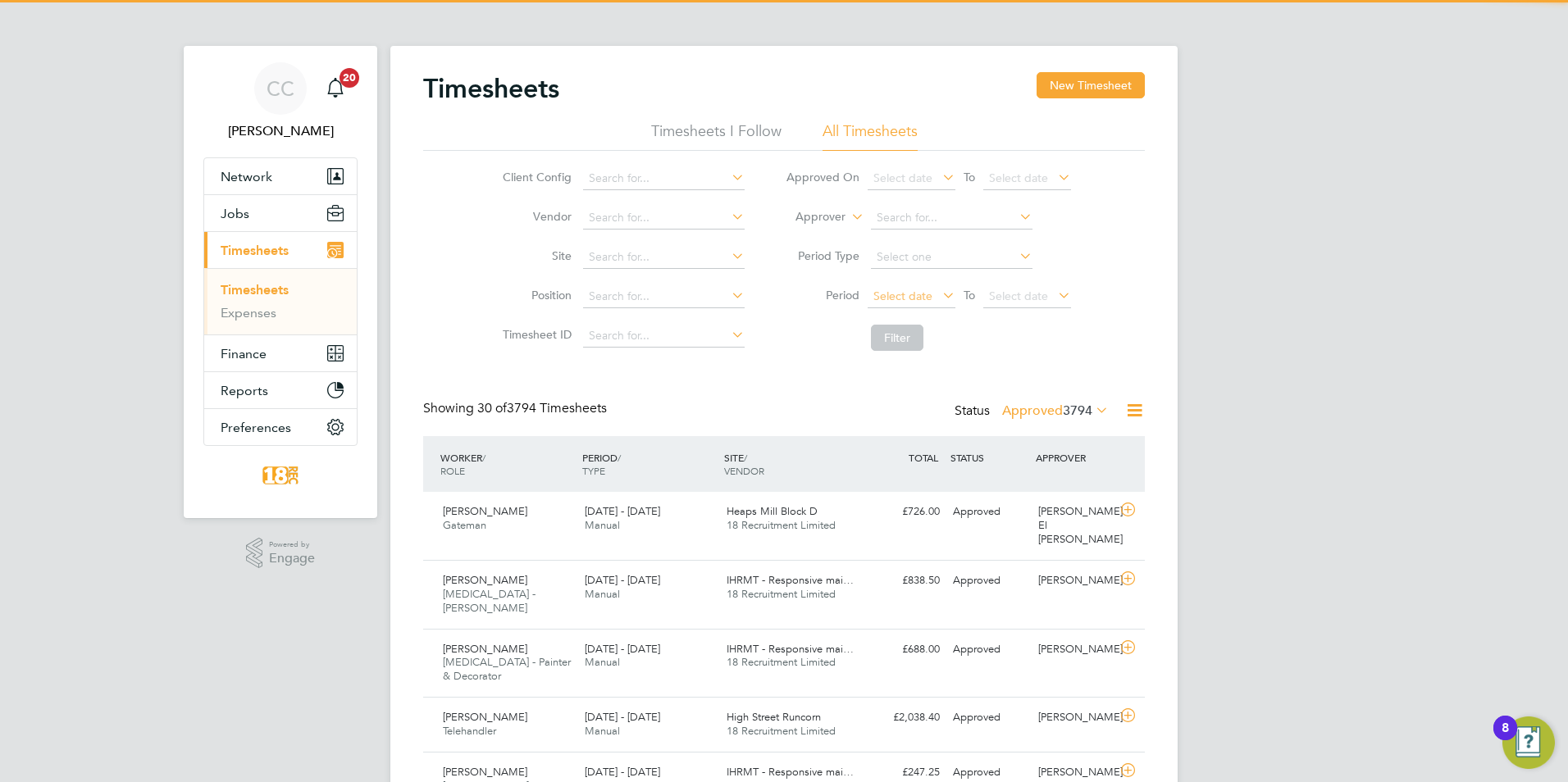
scroll to position [42, 143]
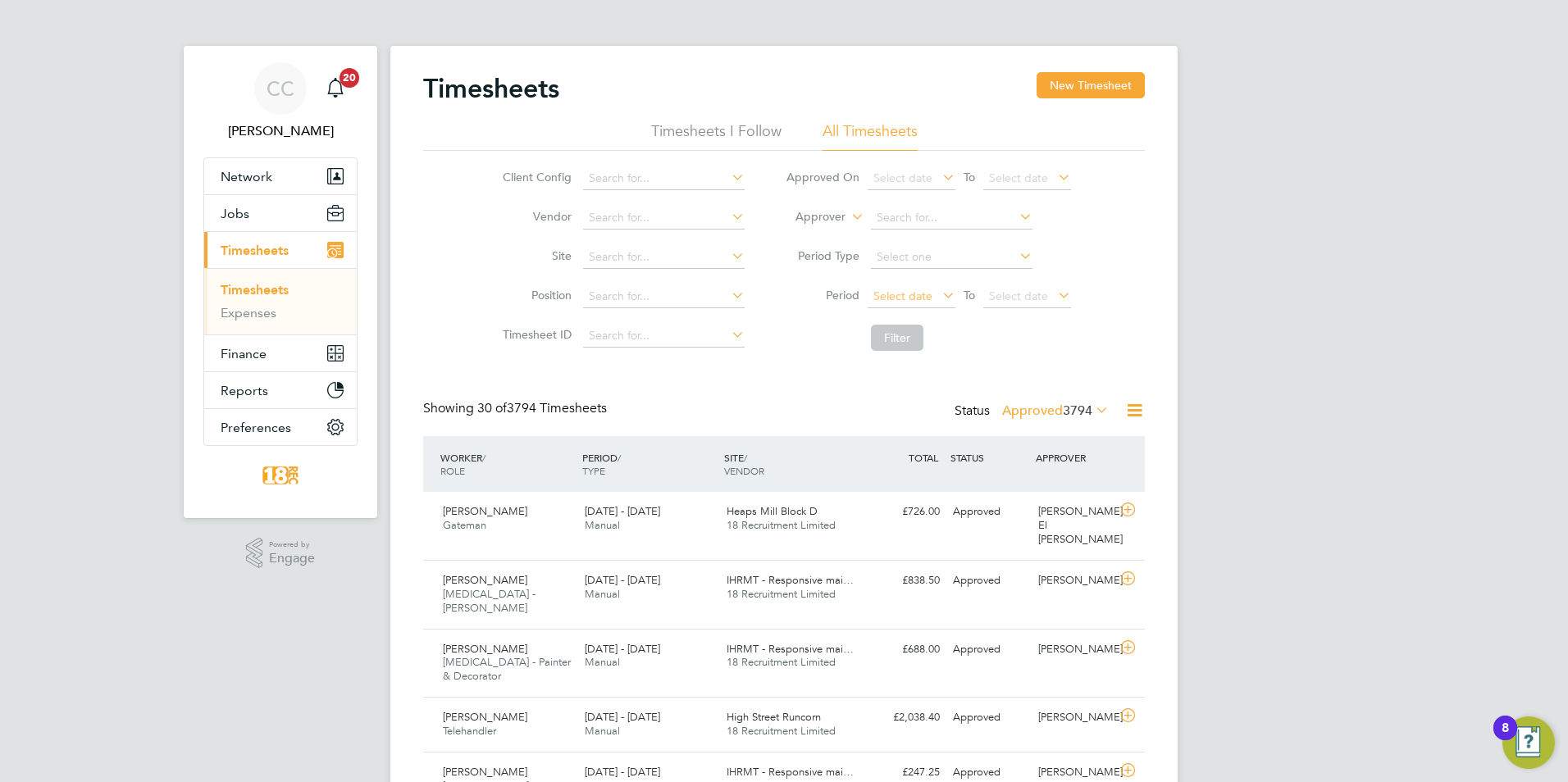
click at [913, 296] on span "Select date" at bounding box center [903, 295] width 59 height 14
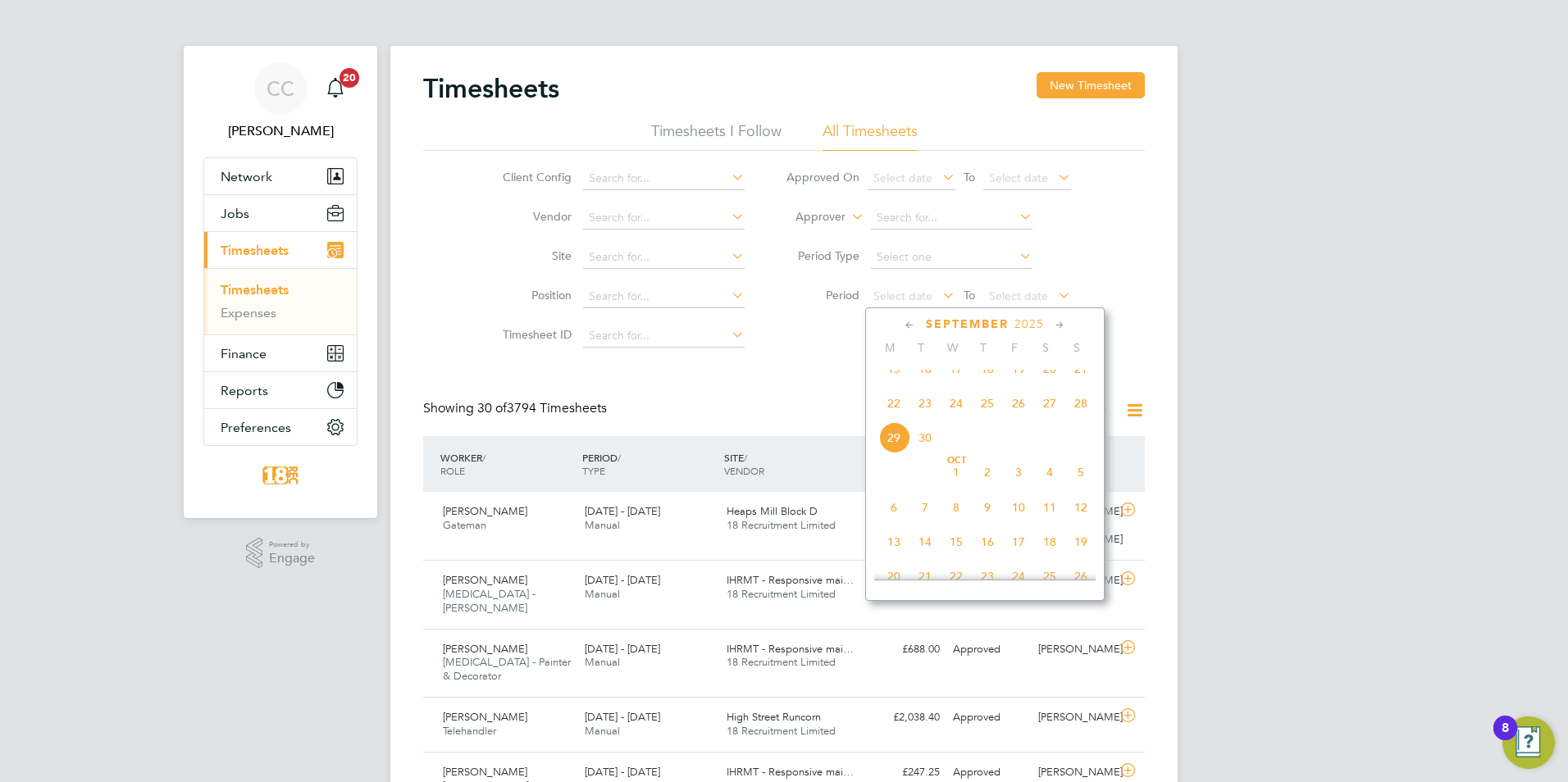
click at [1078, 419] on span "28" at bounding box center [1080, 403] width 32 height 32
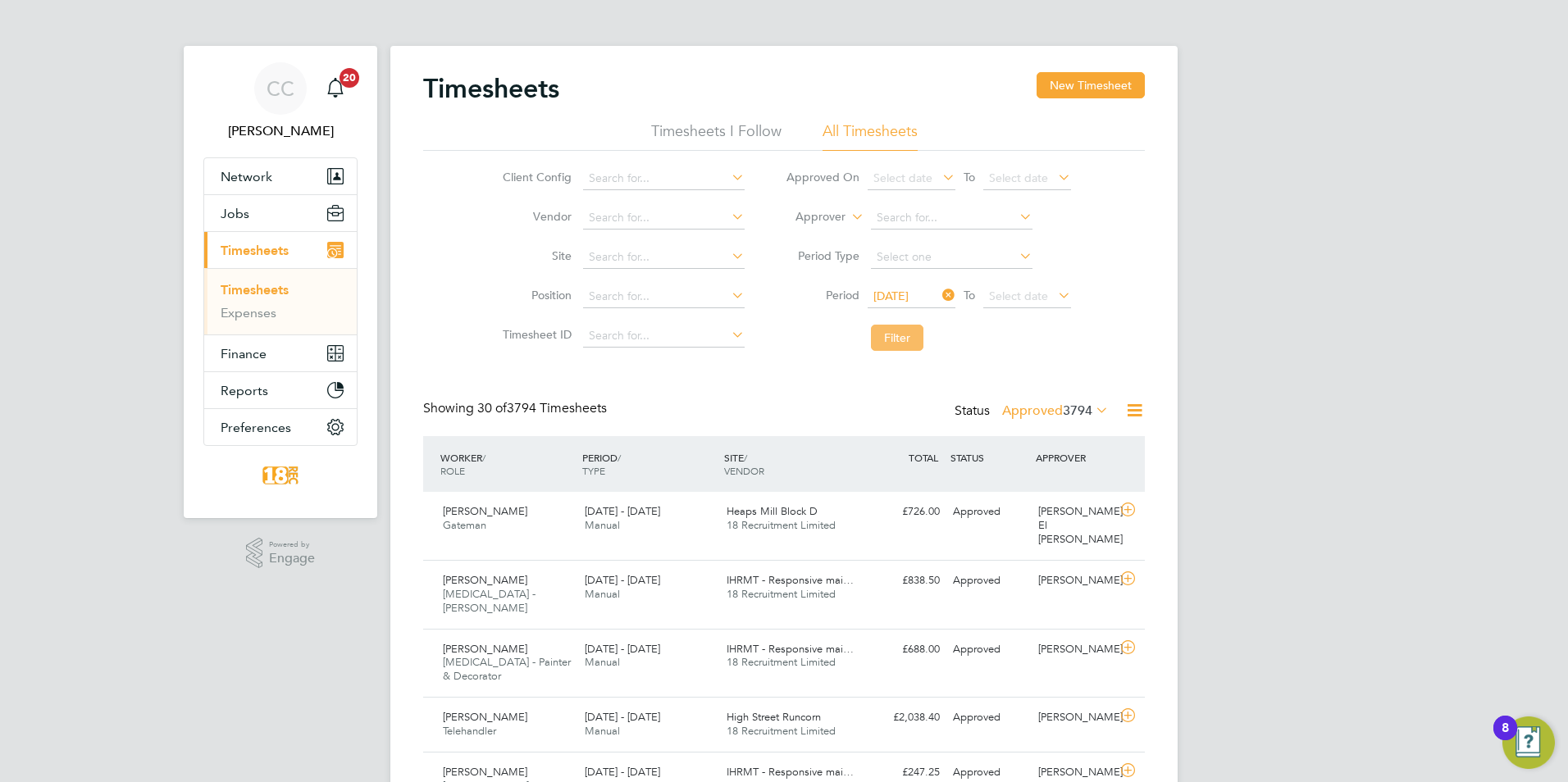
click at [908, 332] on button "Filter" at bounding box center [897, 337] width 53 height 26
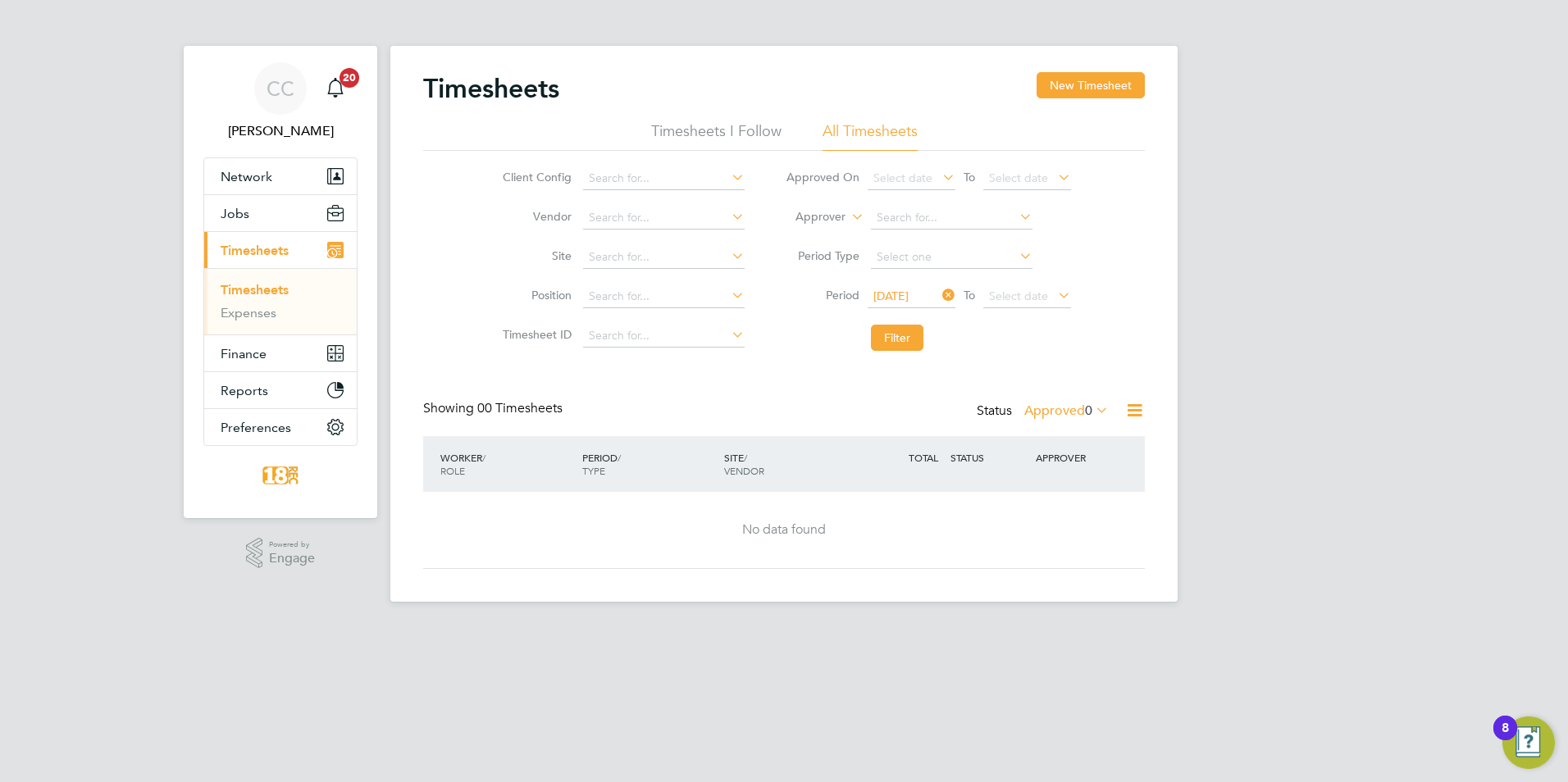
click at [909, 288] on span "[DATE]" at bounding box center [890, 295] width 35 height 14
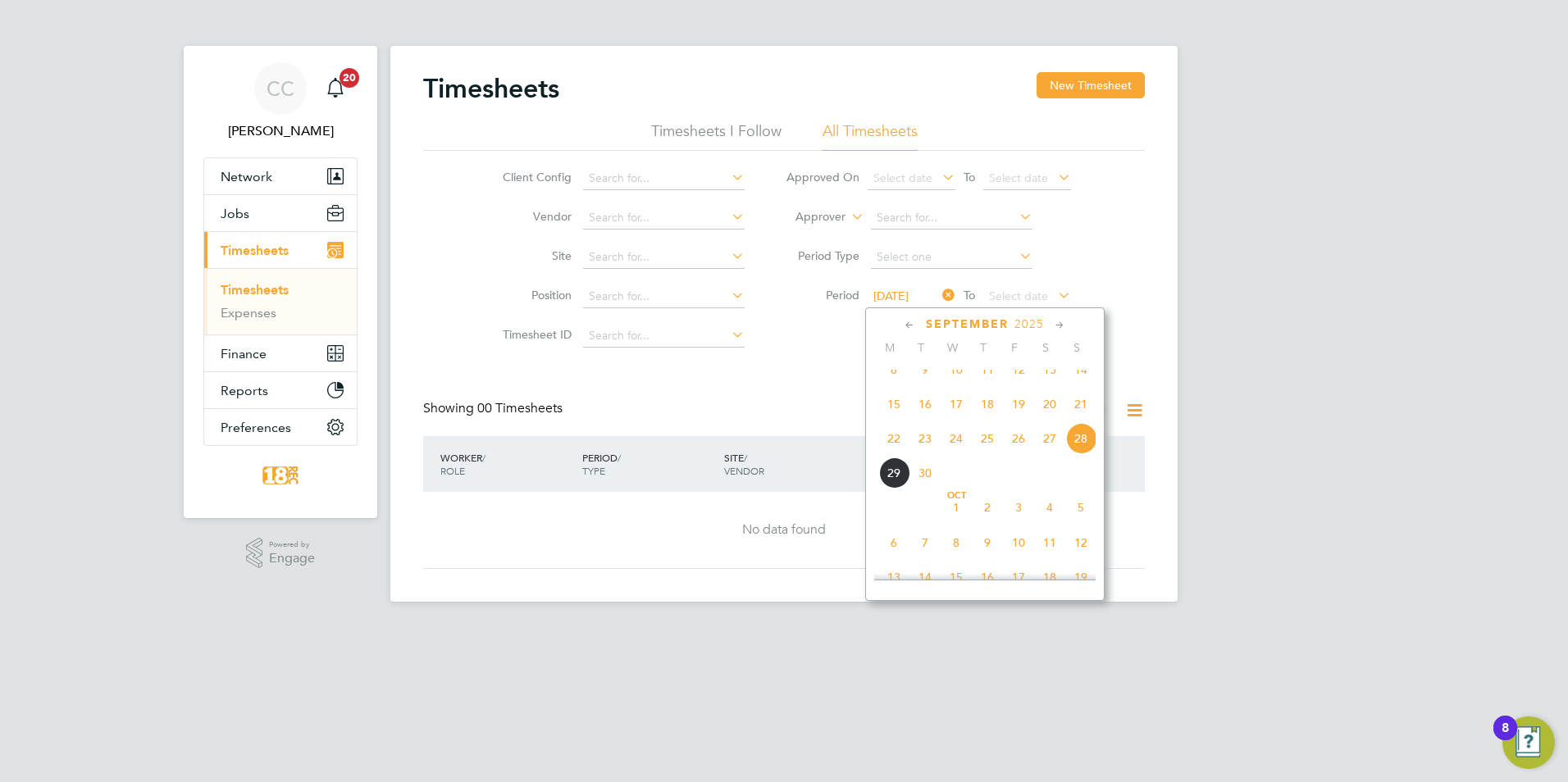
click at [897, 439] on div "Sep 1 2 3 4 5 6 7 8 9 10 11 12 13 14 15 16 17 18 19 20 21 22 23 24 25 26 27 28 …" at bounding box center [995, 406] width 242 height 173
click at [893, 445] on span "22" at bounding box center [893, 438] width 32 height 32
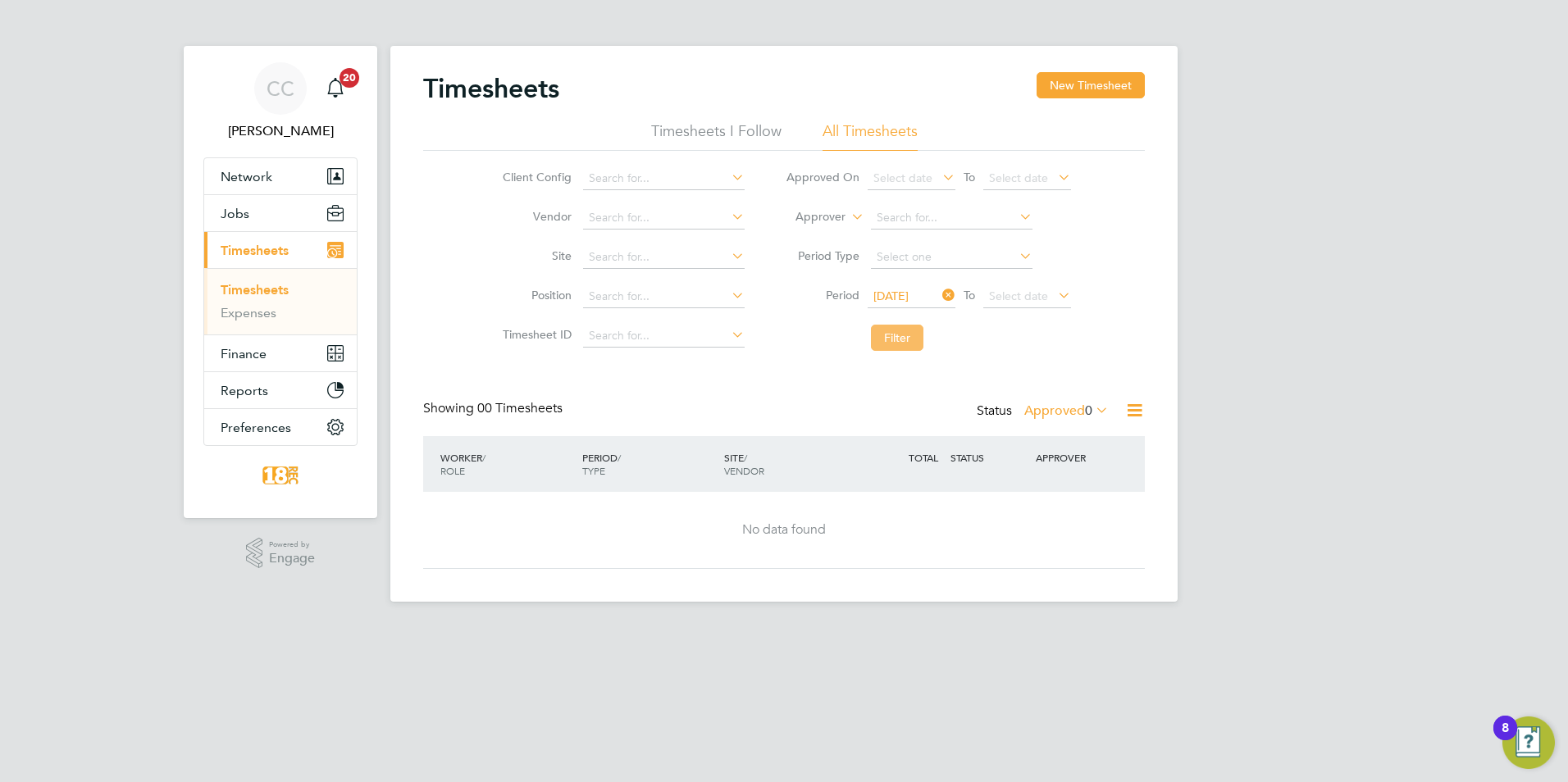
click at [909, 346] on button "Filter" at bounding box center [897, 337] width 53 height 26
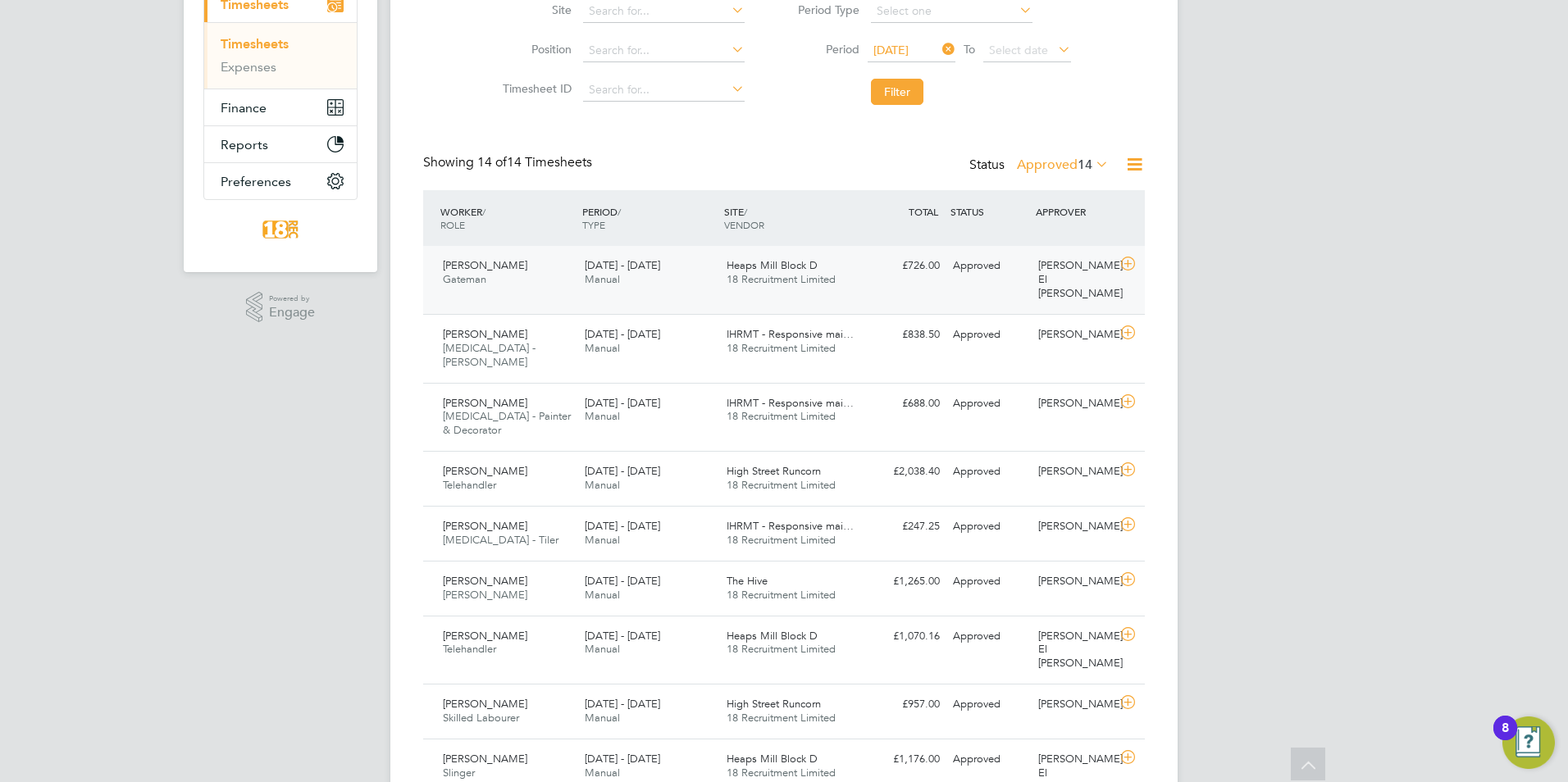
click at [918, 282] on div "Michael Wilkinson Gateman 22 - 28 Sep 2025 22 - 28 Sep 2025 Manual Heaps Mill B…" at bounding box center [783, 280] width 722 height 68
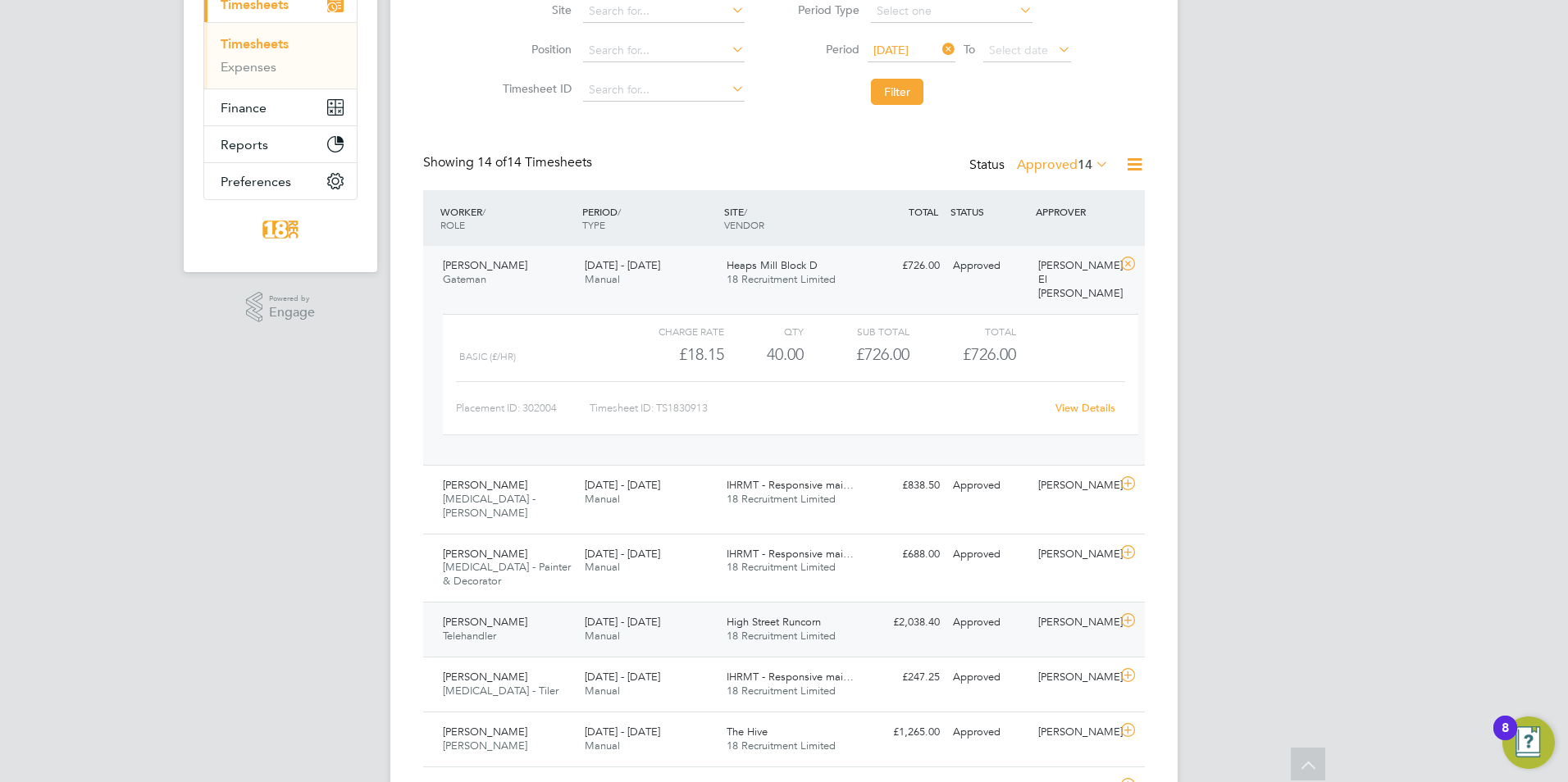
click at [763, 613] on div "Jack Cassidy Telehandler 22 - 28 Sep 2025 22 - 28 Sep 2025 Manual High Street R…" at bounding box center [783, 629] width 722 height 55
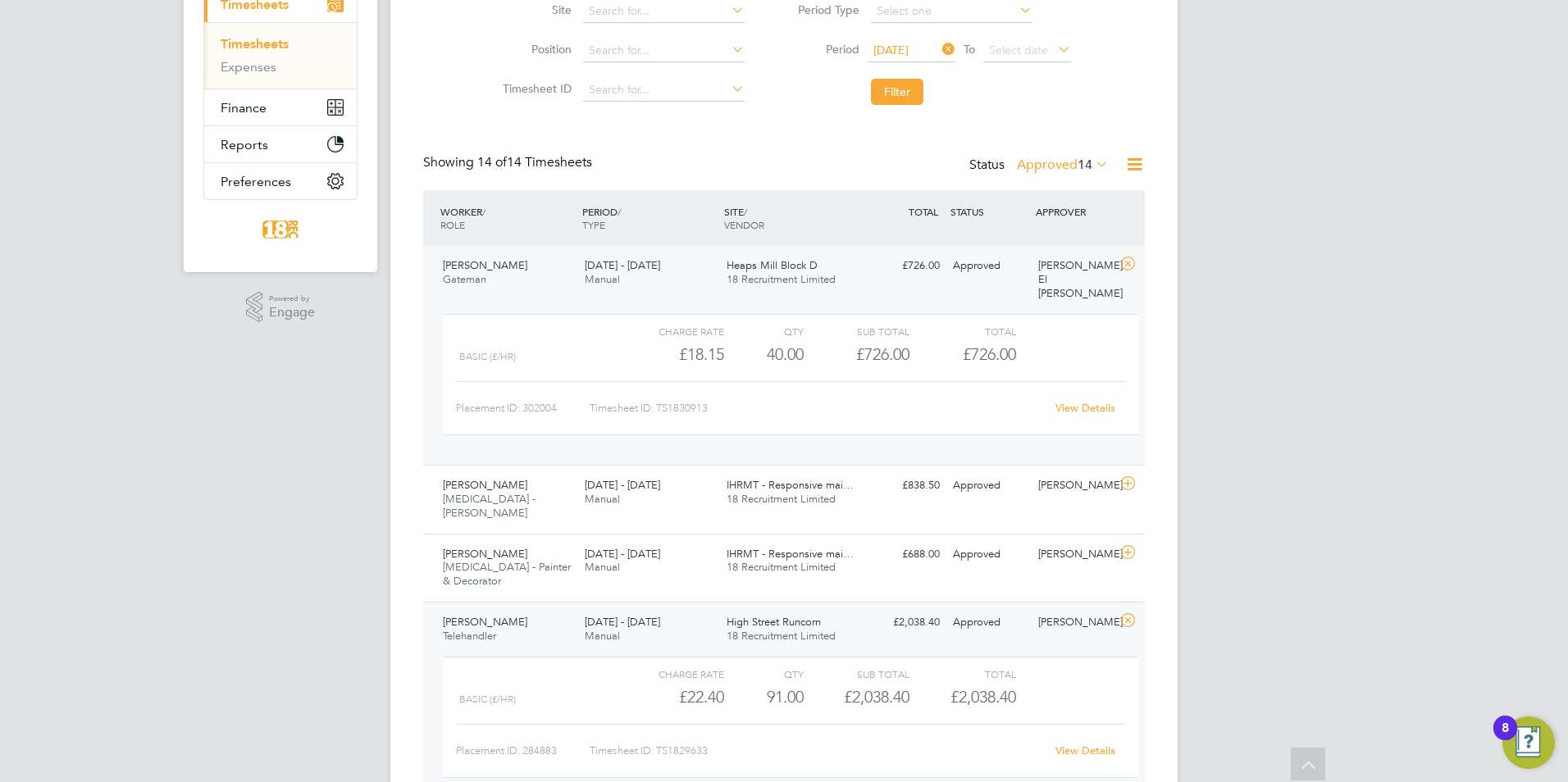
click at [790, 610] on div "High Street Runcorn 18 Recruitment Limited" at bounding box center [791, 630] width 142 height 41
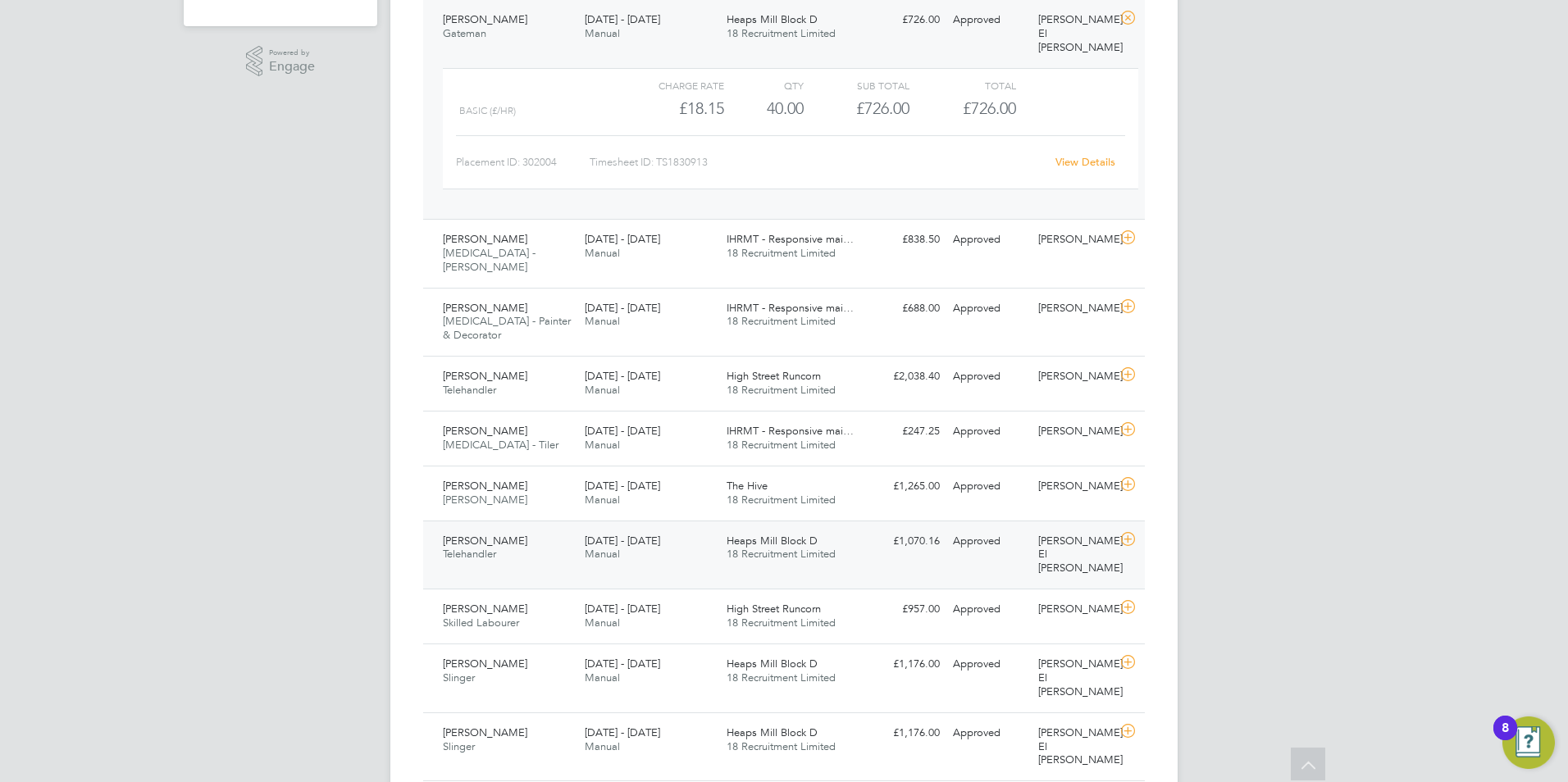
click at [763, 528] on div "Heaps Mill Block D 18 Recruitment Limited" at bounding box center [791, 548] width 142 height 41
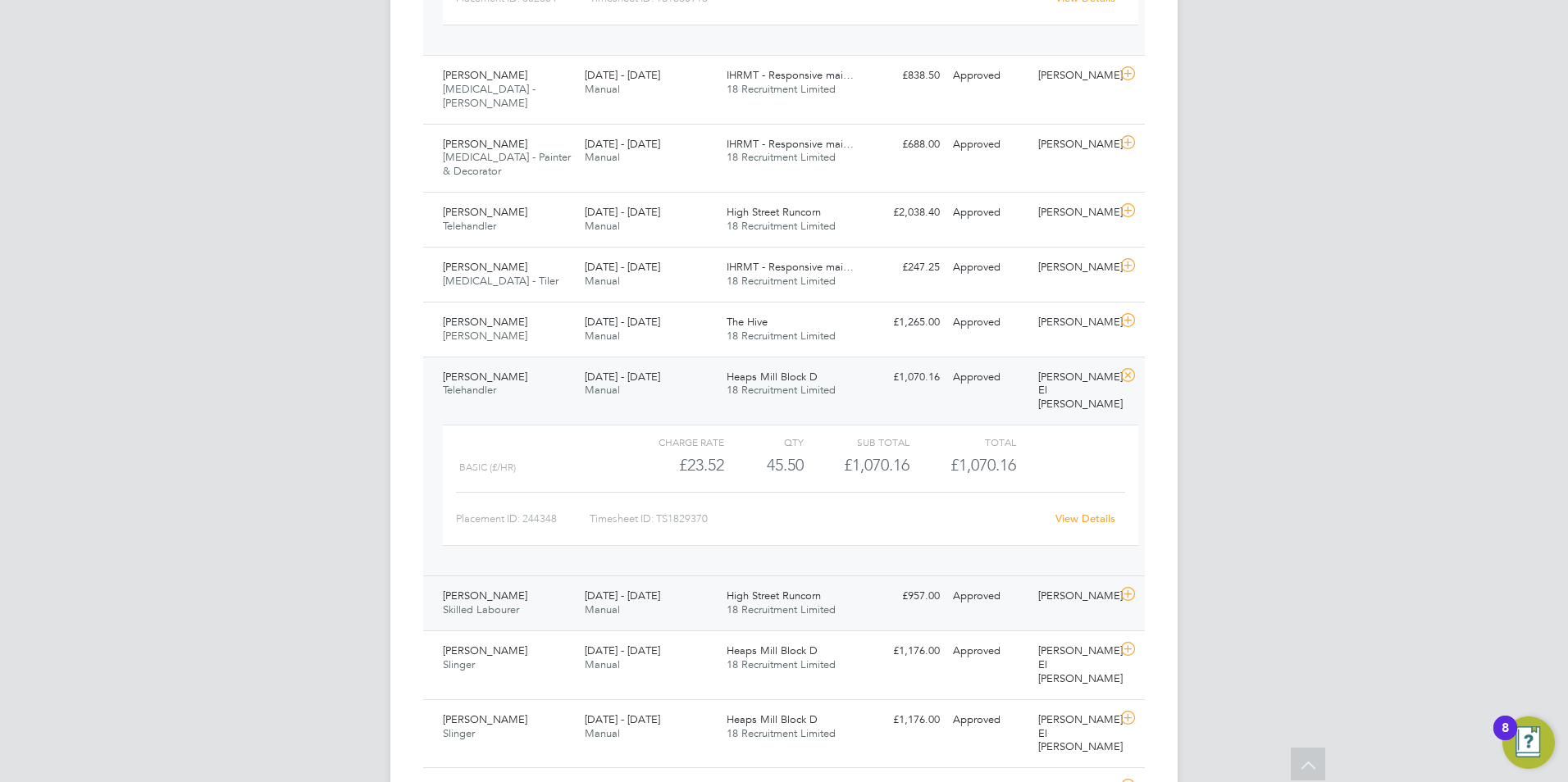
click at [825, 583] on div "High Street Runcorn 18 Recruitment Limited" at bounding box center [791, 603] width 142 height 41
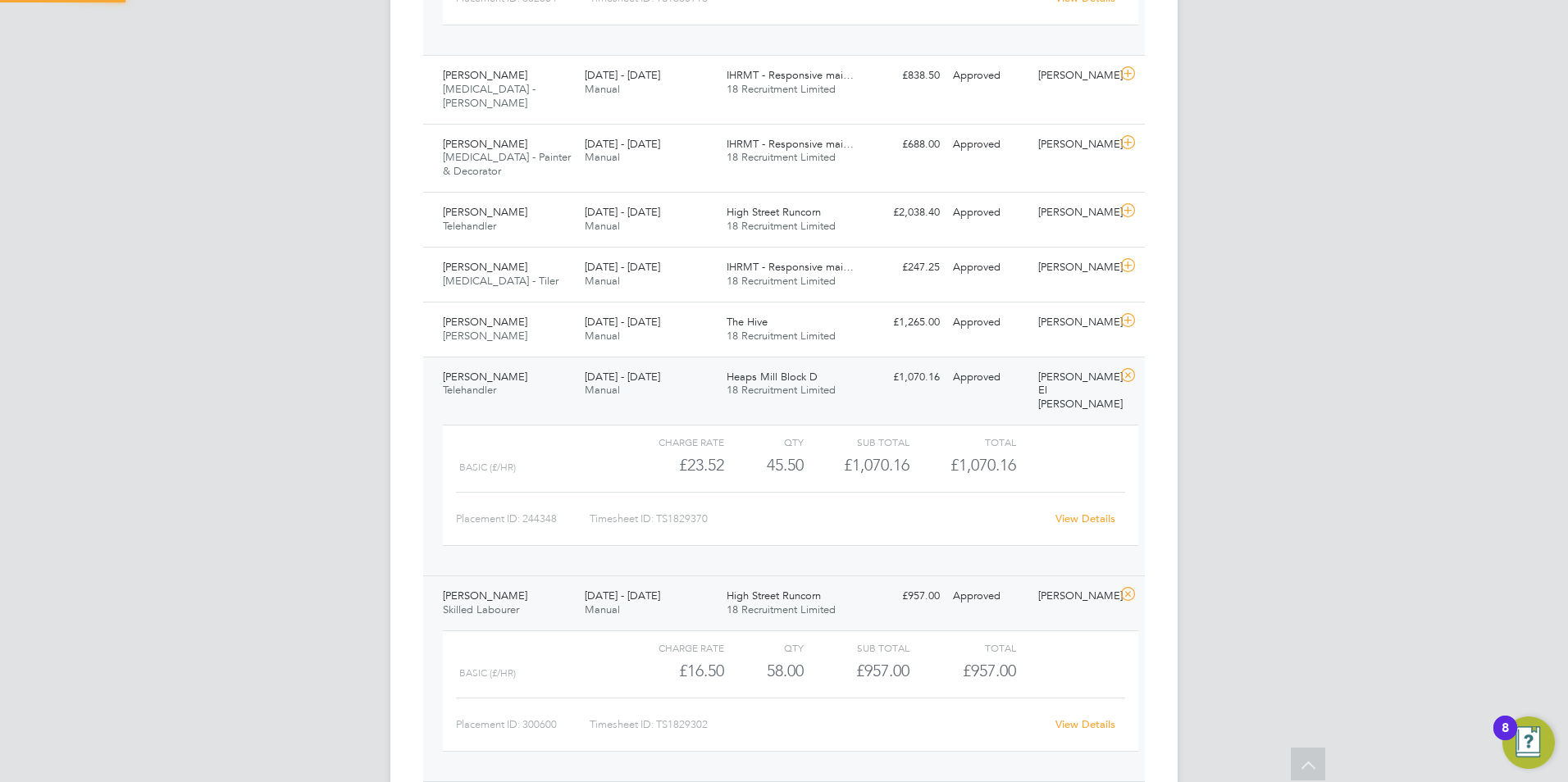
click at [827, 583] on div "High Street Runcorn 18 Recruitment Limited" at bounding box center [791, 603] width 142 height 41
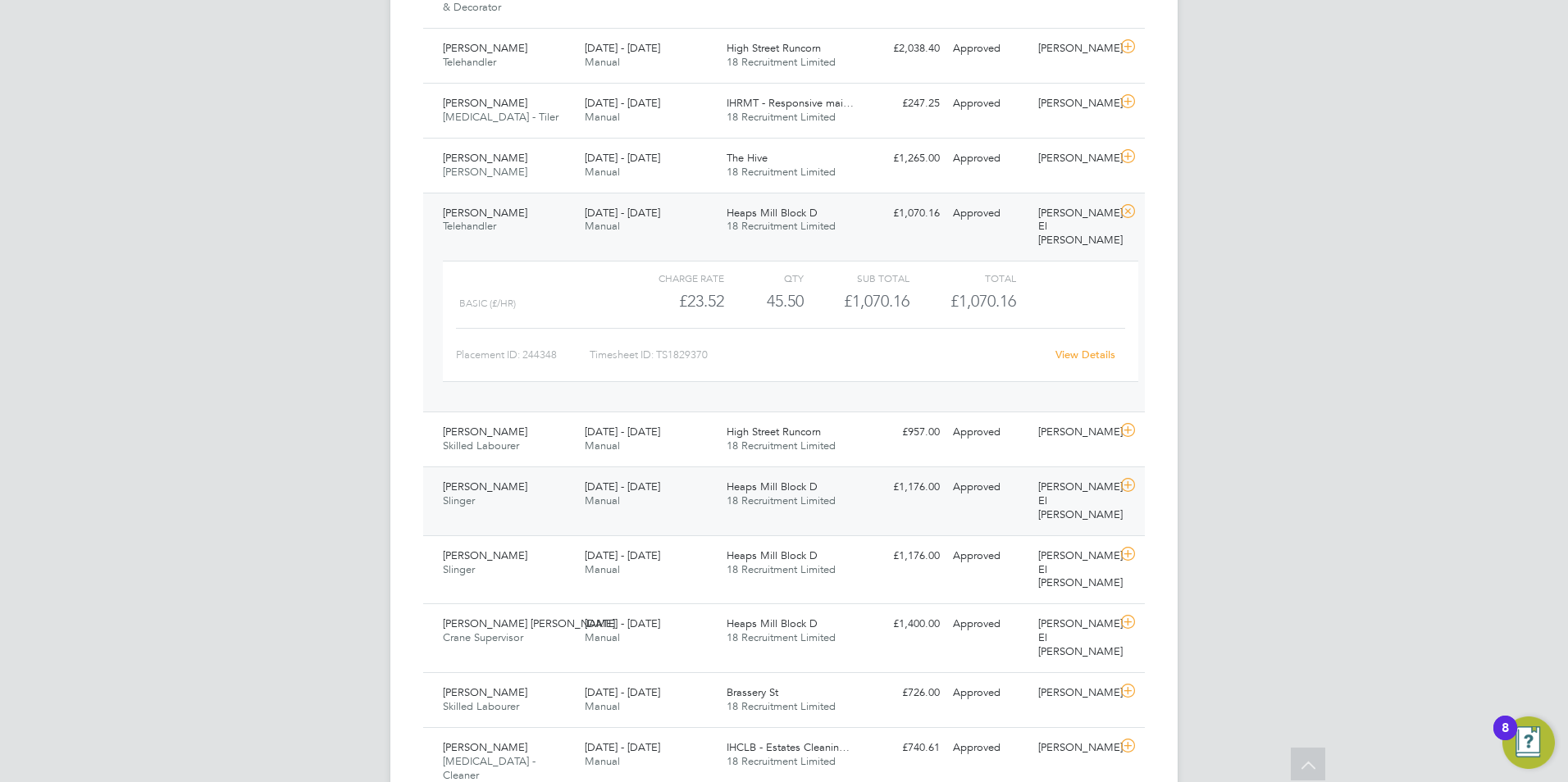
click at [819, 467] on div "Jack Roberts Slinger 22 - 28 Sep 2025 22 - 28 Sep 2025 Manual Heaps Mill Block …" at bounding box center [783, 501] width 722 height 69
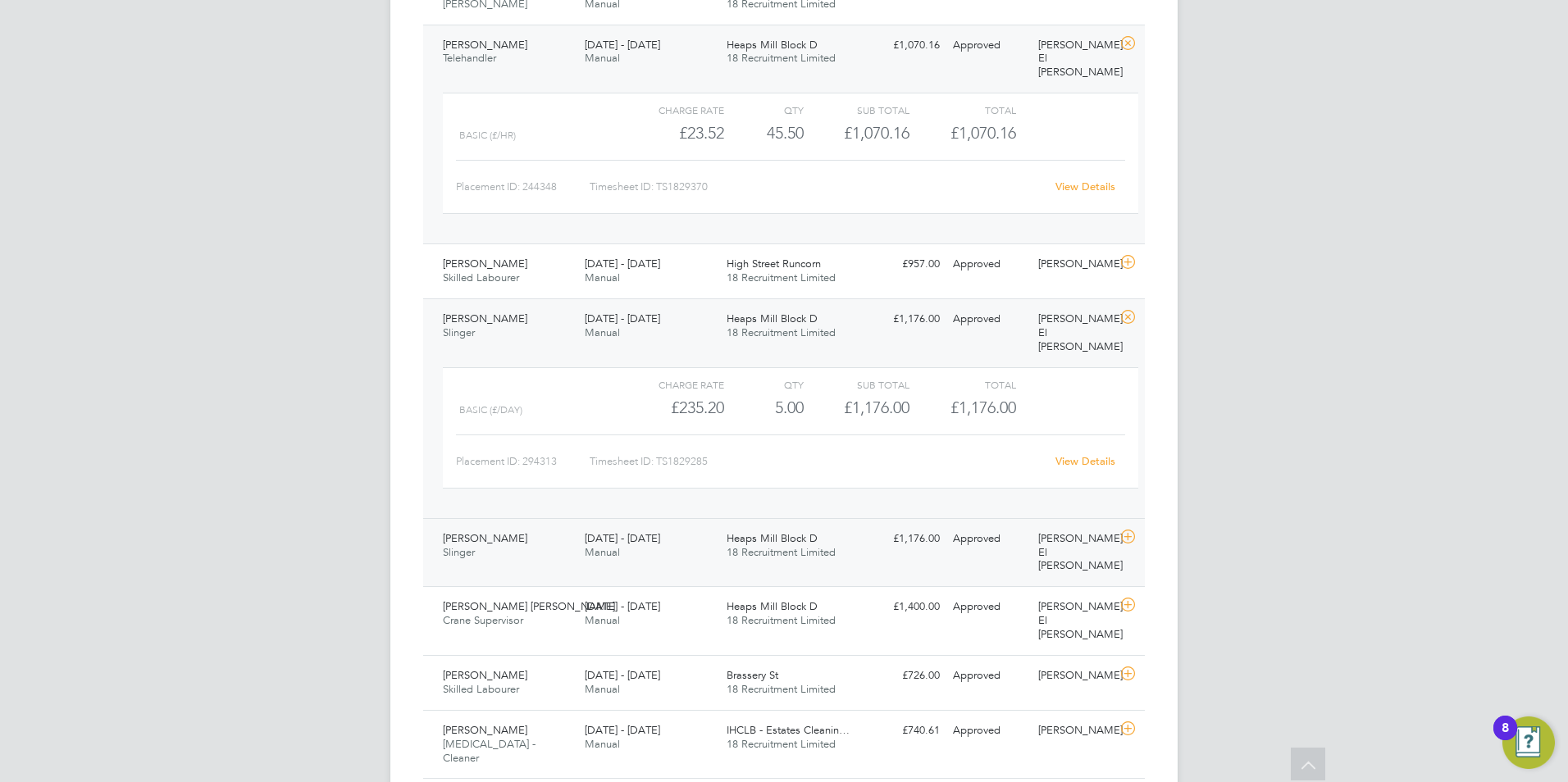
click at [617, 525] on div "22 - 28 Sep 2025 Manual" at bounding box center [649, 545] width 142 height 41
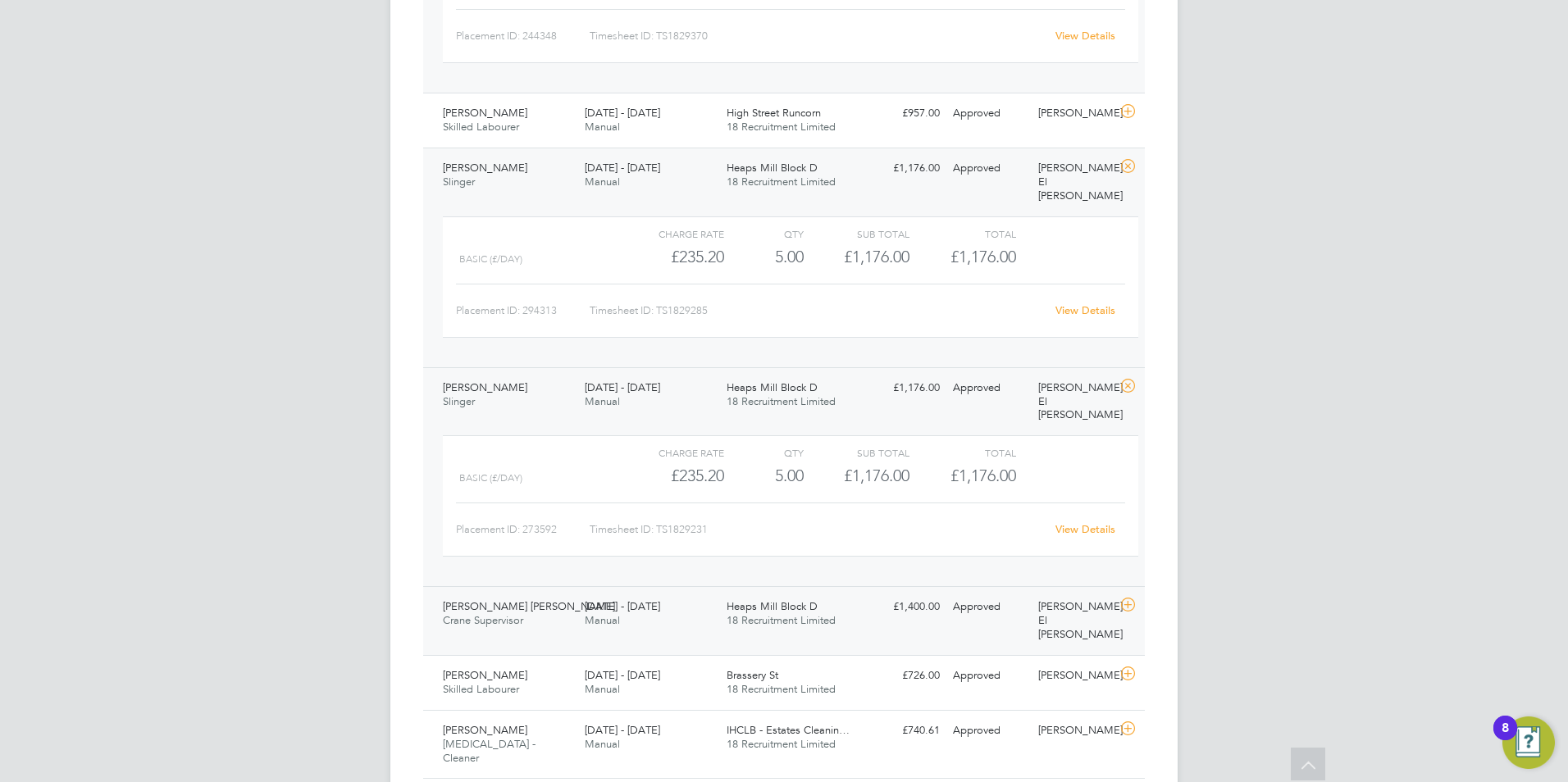
click at [908, 586] on div "Armando Sanchez Garcia Crane Supervisor 22 - 28 Sep 2025 22 - 28 Sep 2025 Manua…" at bounding box center [783, 621] width 722 height 69
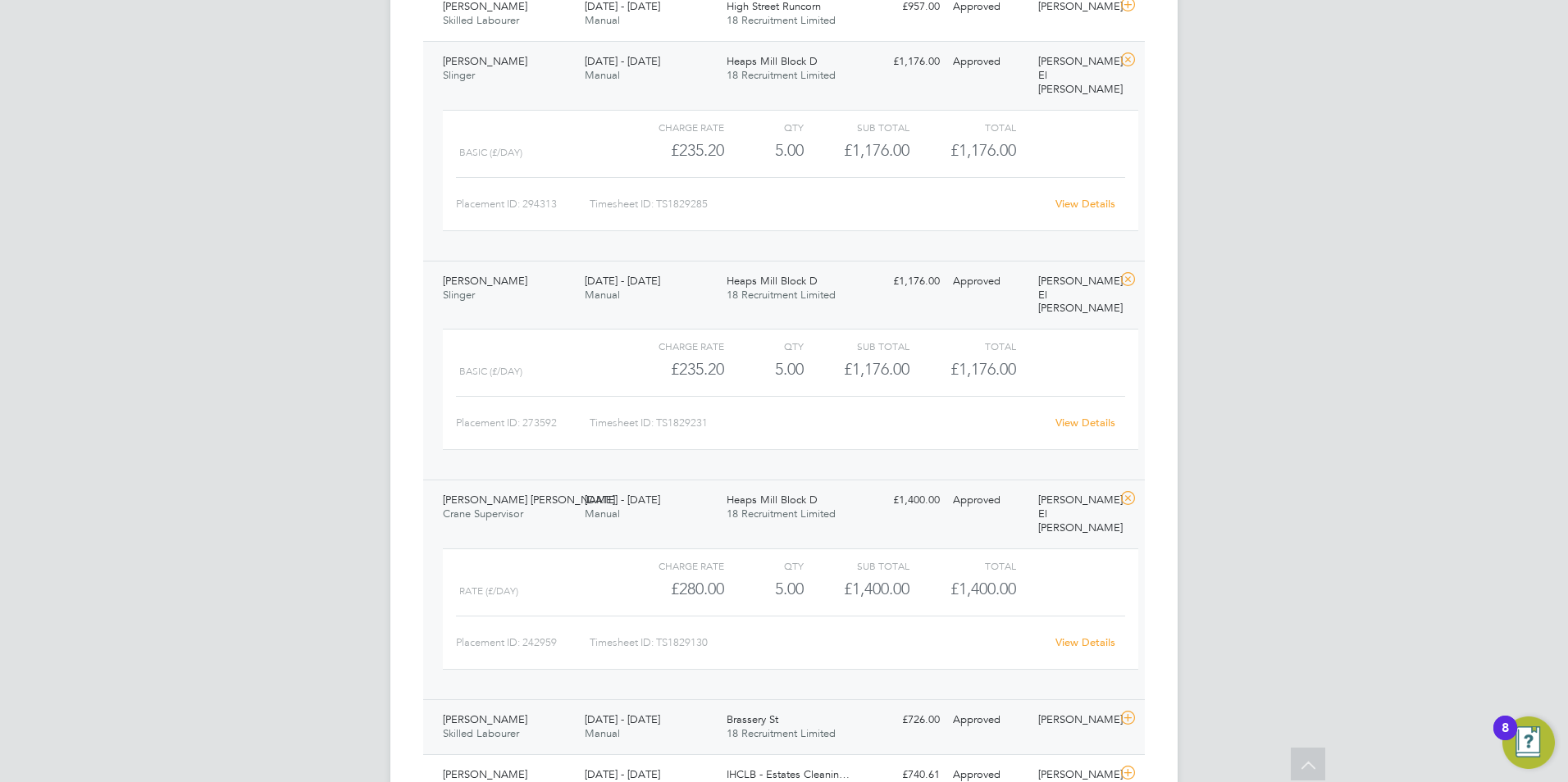
click at [1024, 706] on div "Approved" at bounding box center [988, 720] width 85 height 27
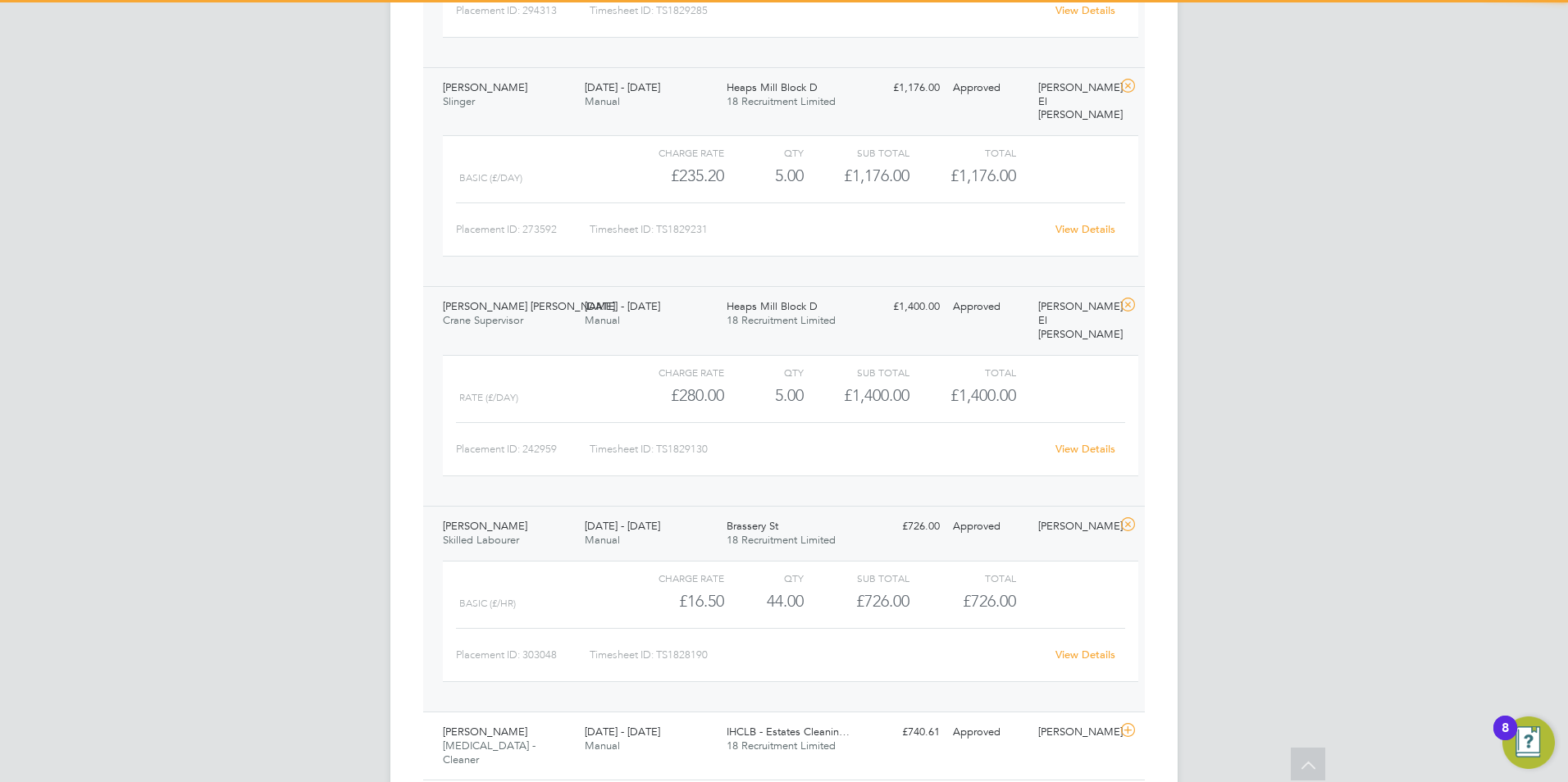
scroll to position [1440, 0]
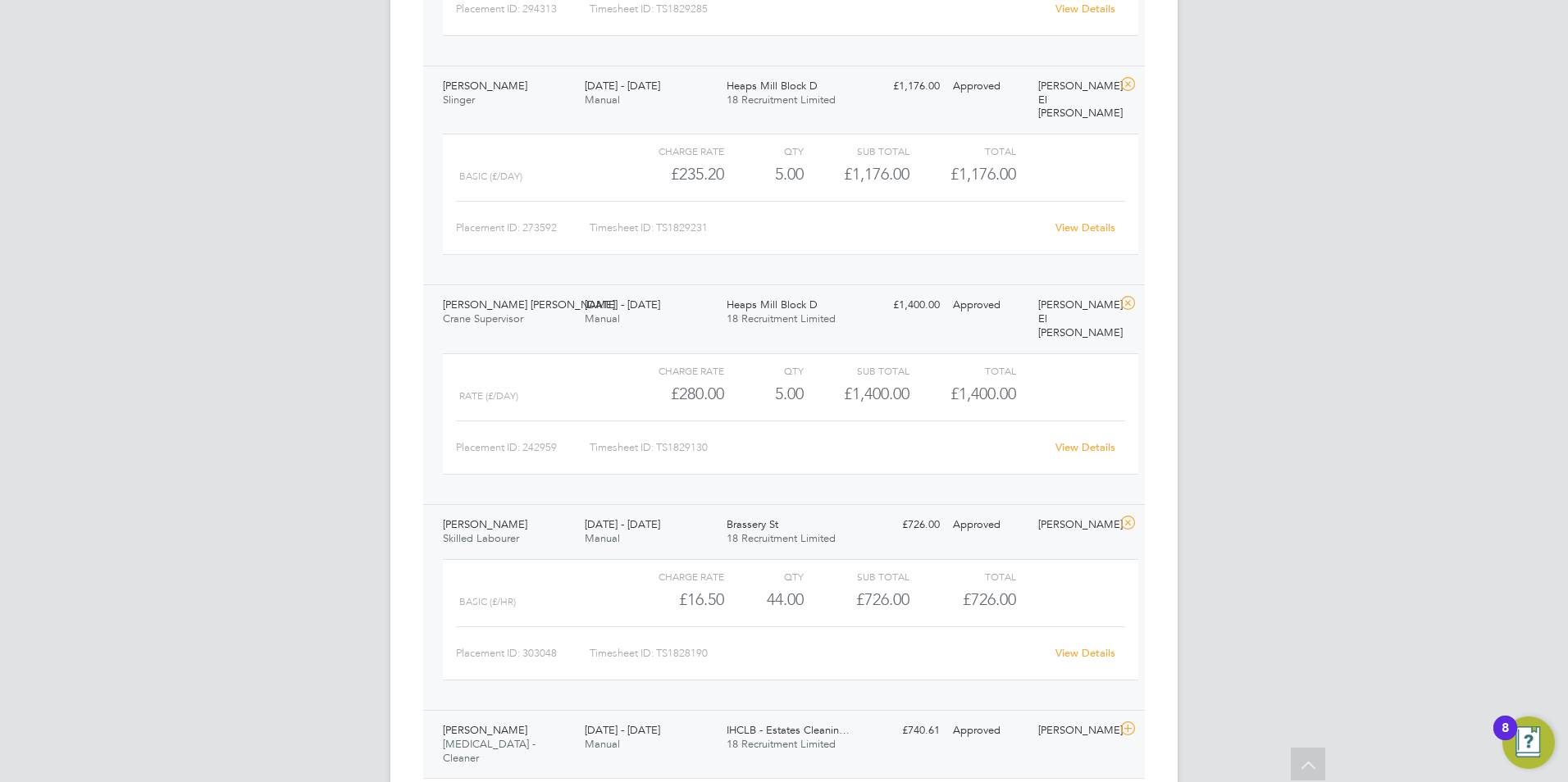
click at [736, 737] on span "18 Recruitment Limited" at bounding box center [781, 744] width 109 height 14
click at [737, 737] on span "18 Recruitment Limited" at bounding box center [781, 744] width 109 height 14
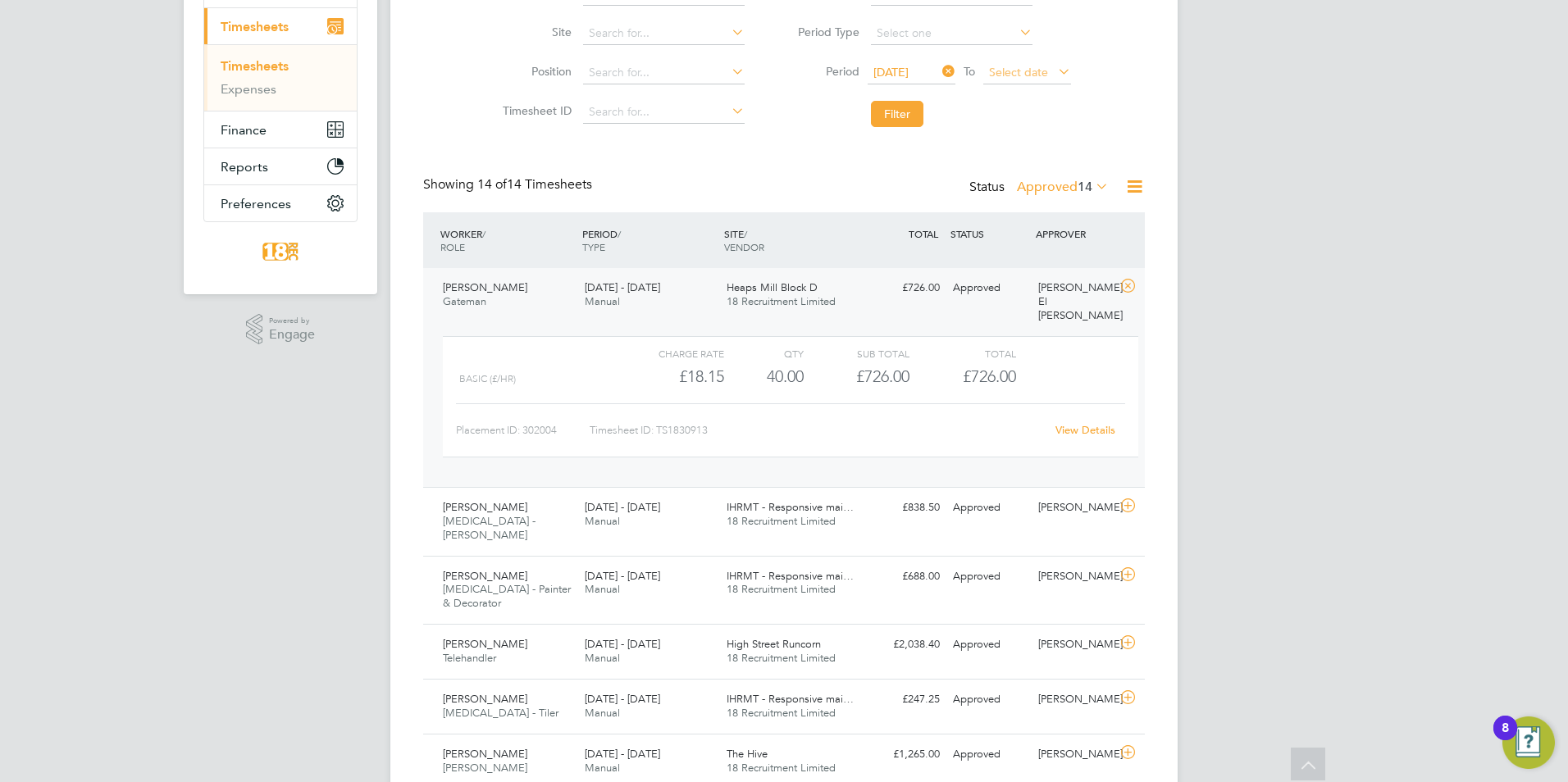
scroll to position [128, 0]
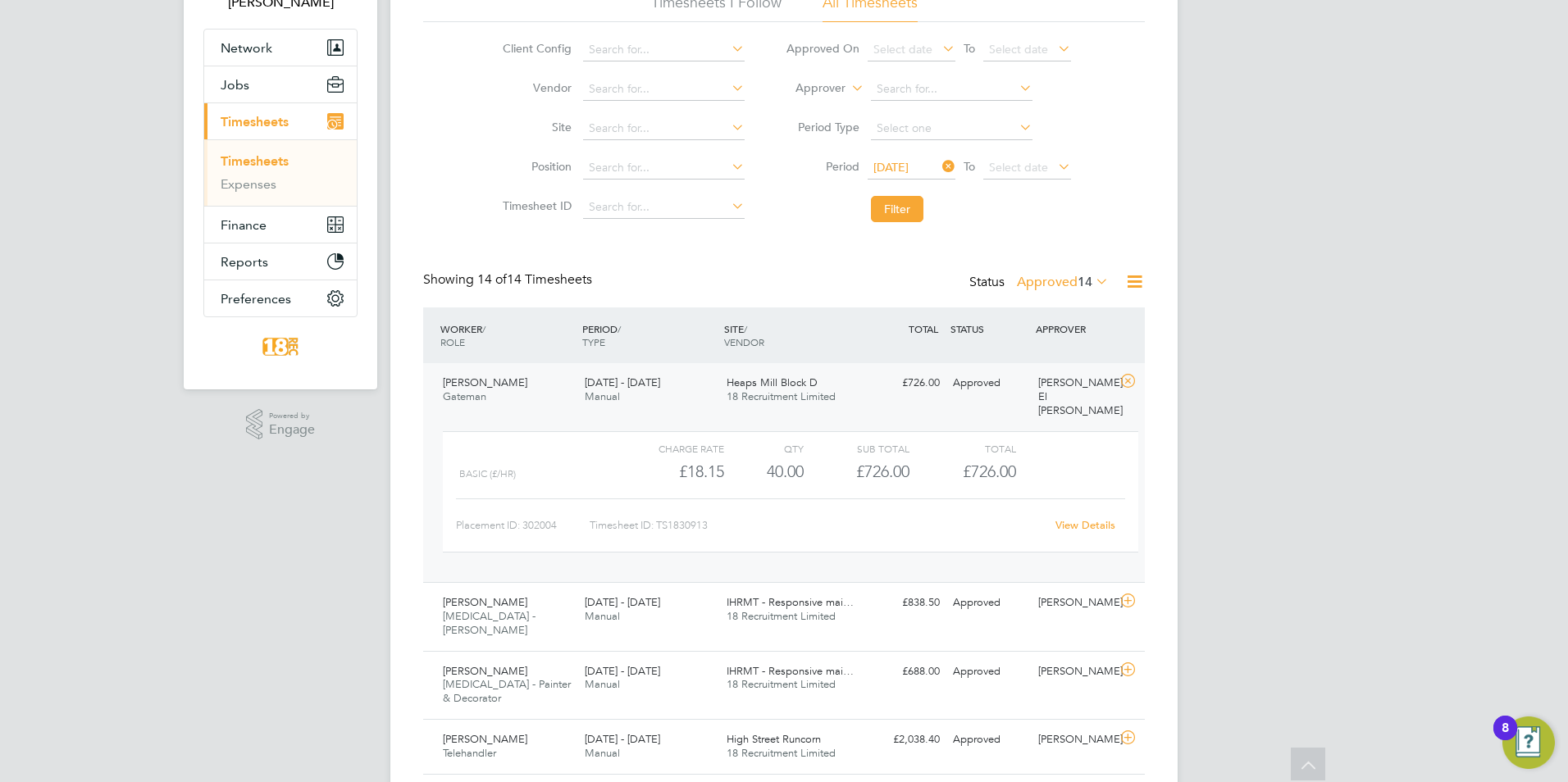
click at [1126, 286] on div at bounding box center [1128, 281] width 33 height 20
click at [1061, 287] on label "Approved 14" at bounding box center [1063, 282] width 92 height 16
click at [1054, 361] on li "Submitted" at bounding box center [1053, 357] width 76 height 23
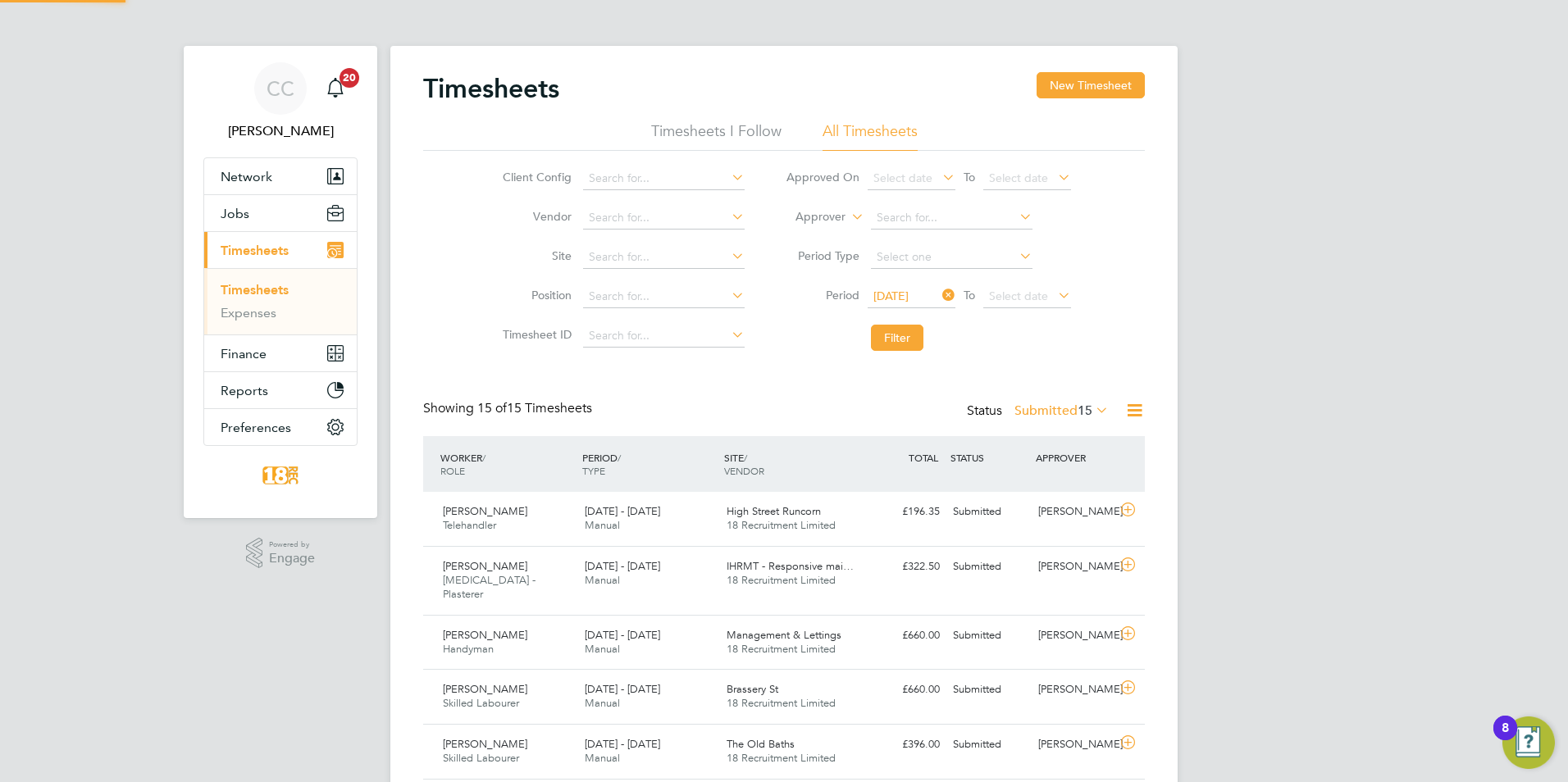
scroll to position [9, 9]
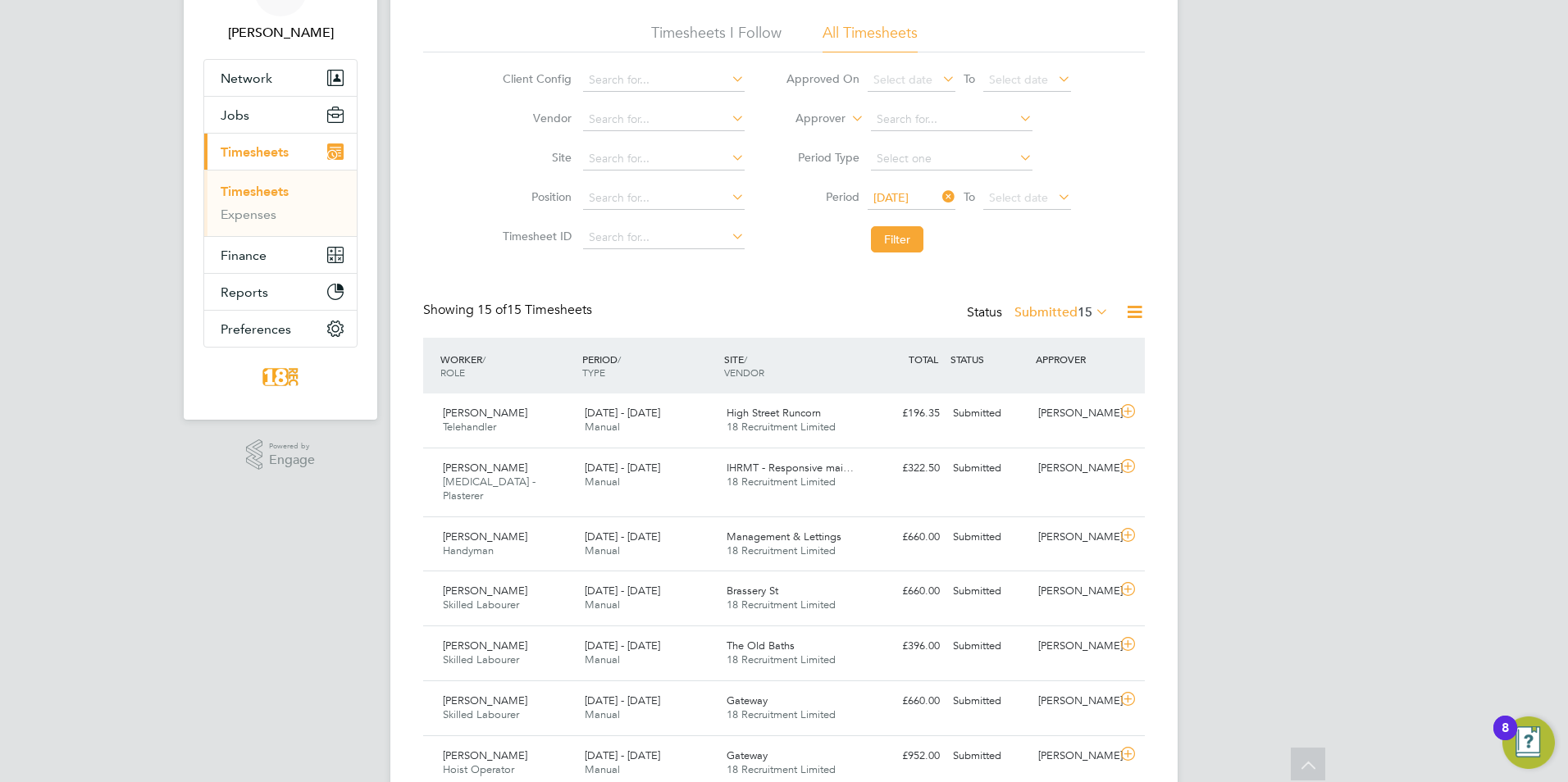
click at [1058, 315] on label "Submitted 15" at bounding box center [1061, 311] width 94 height 16
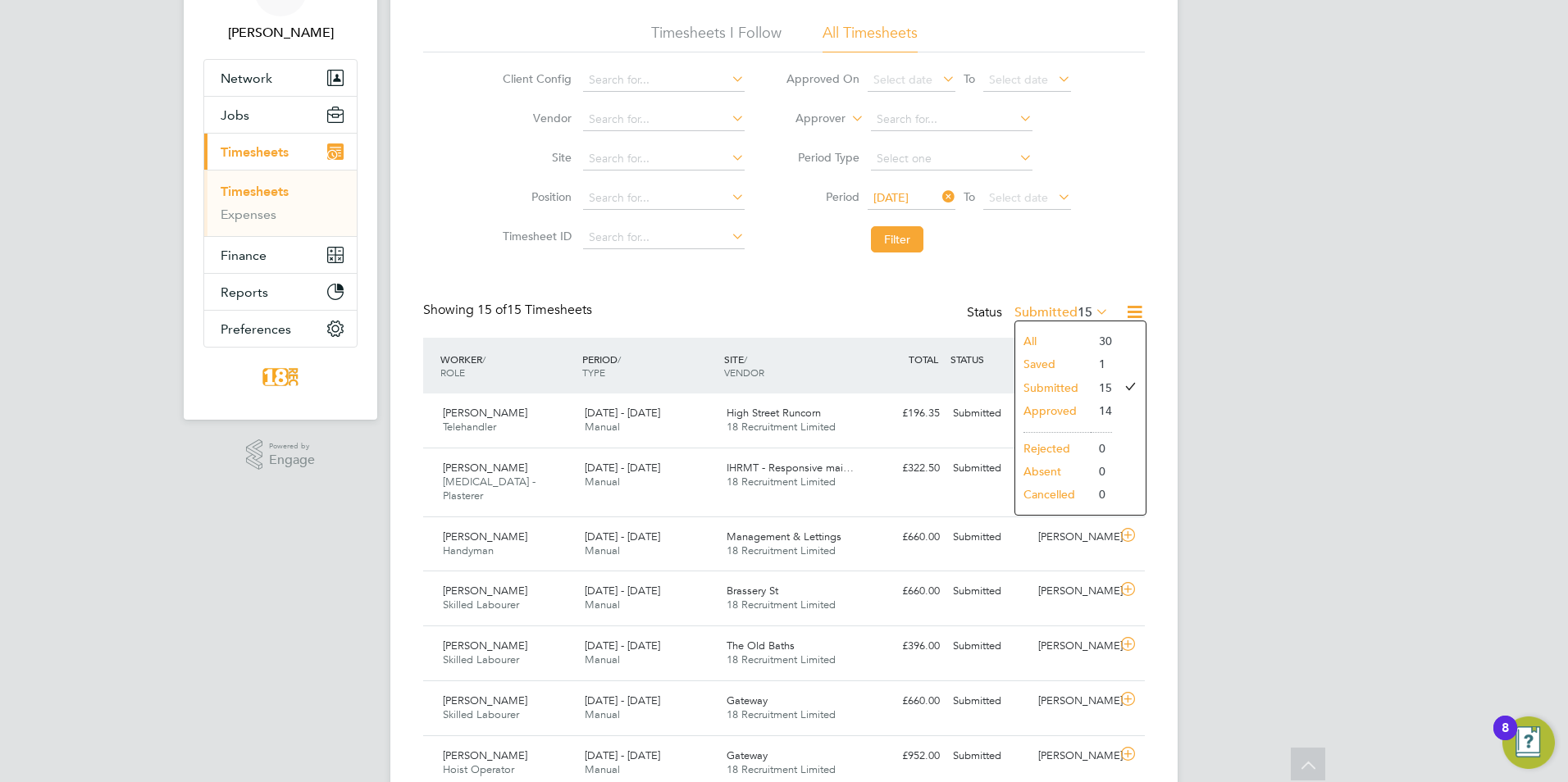
click at [1062, 364] on li "Saved" at bounding box center [1052, 364] width 76 height 23
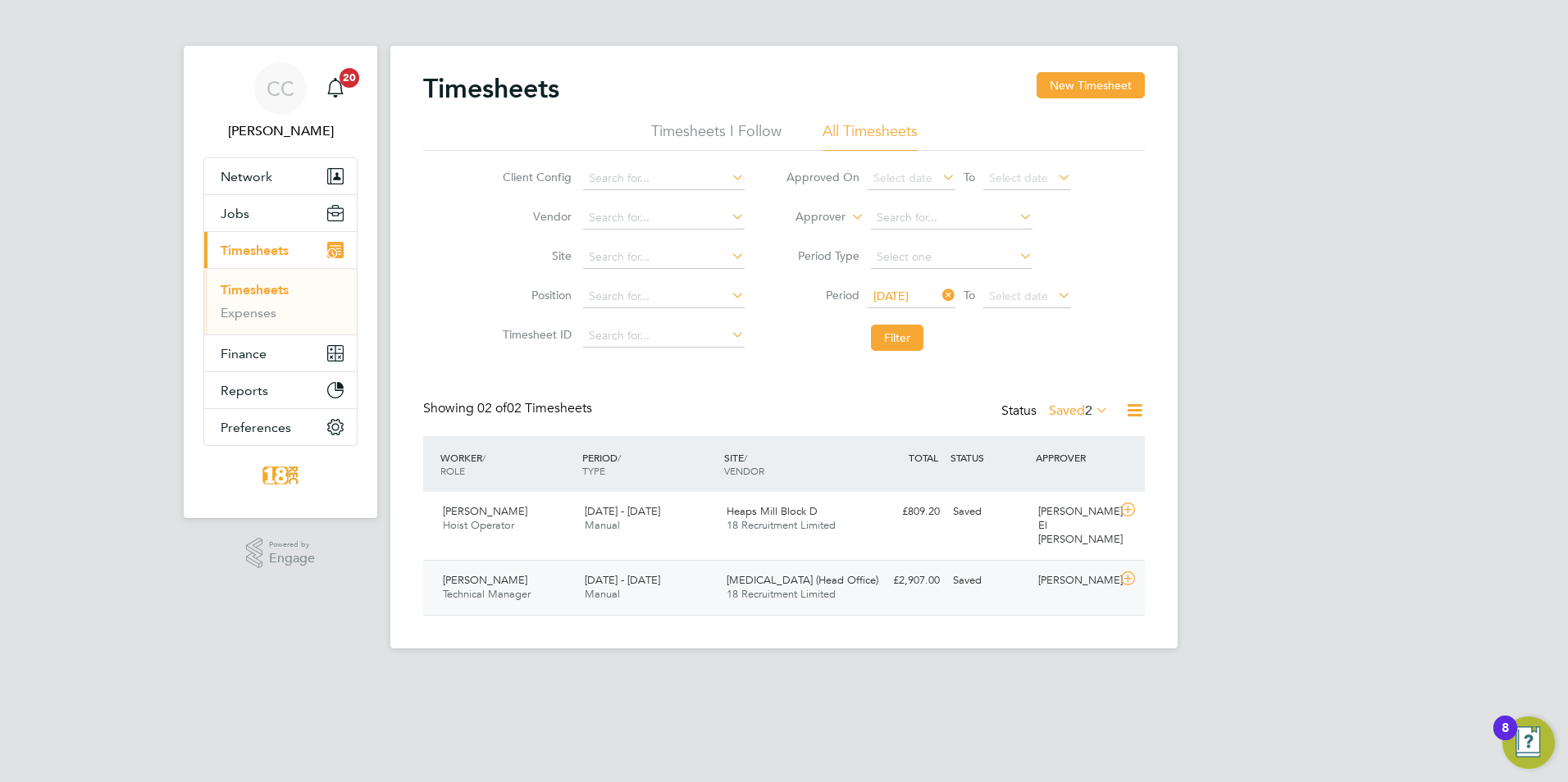
click at [866, 592] on div "Jonathan Hughes Technical Manager 22 - 28 Sep 2025 22 - 28 Sep 2025 Manual HMS …" at bounding box center [783, 586] width 722 height 55
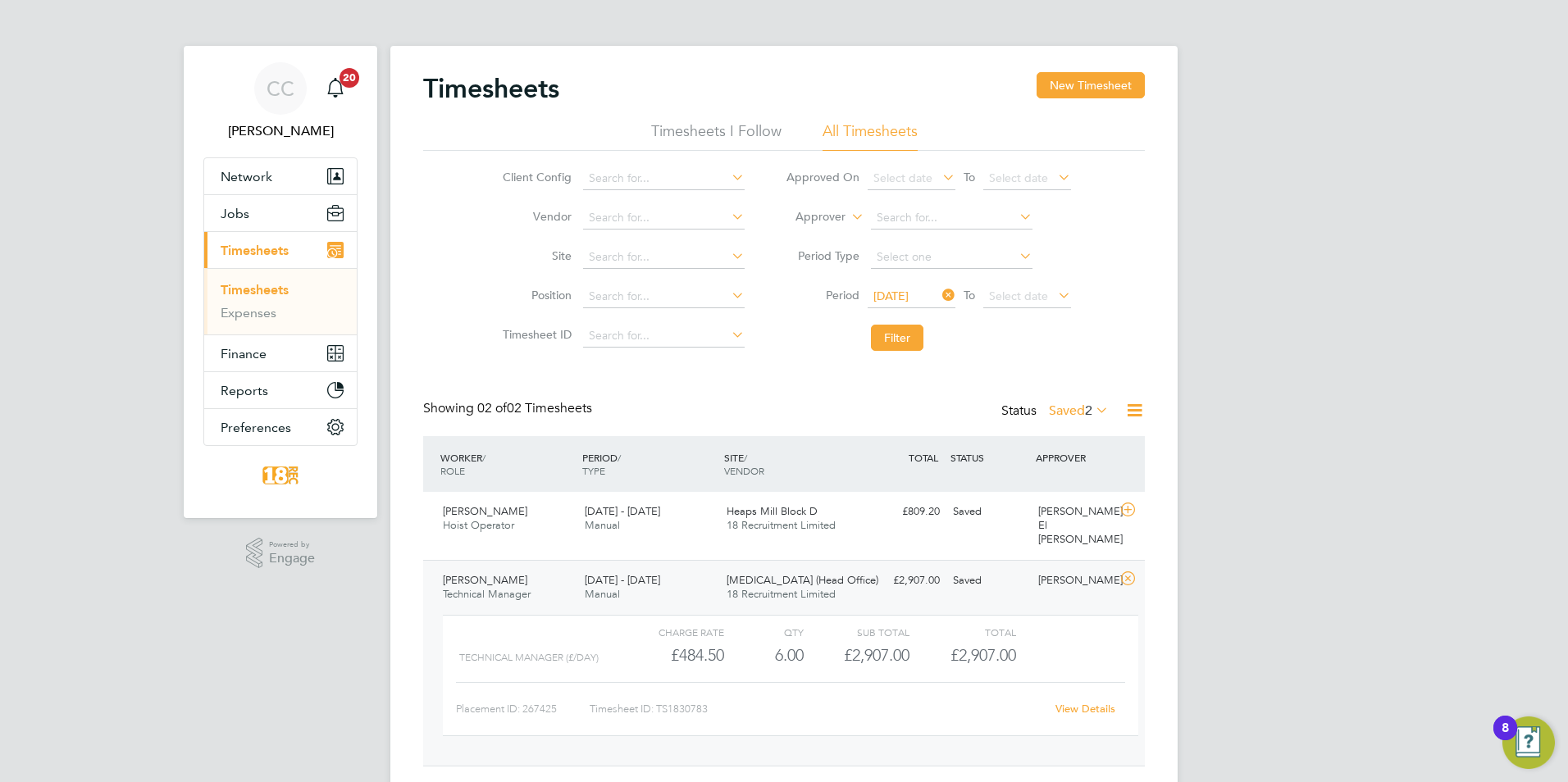
click at [1093, 702] on link "View Details" at bounding box center [1085, 708] width 59 height 14
click at [992, 366] on div "Timesheets New Timesheet Timesheets I Follow All Timesheets Client Config Vendo…" at bounding box center [783, 419] width 722 height 695
click at [1069, 409] on label "Saved 2" at bounding box center [1078, 410] width 59 height 16
click at [1066, 440] on li "All" at bounding box center [1070, 440] width 76 height 23
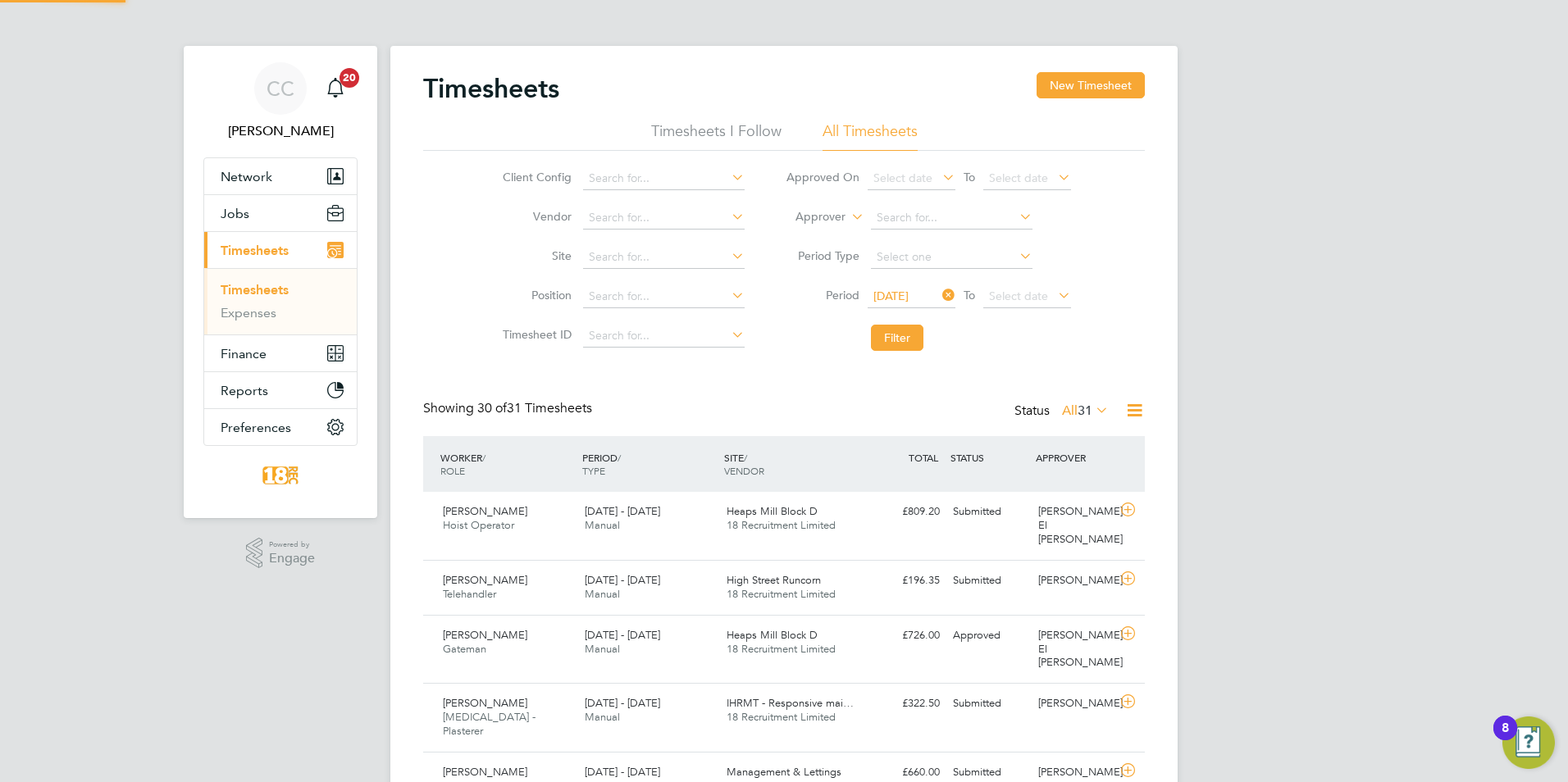
scroll to position [42, 143]
click at [1072, 412] on label "All 31" at bounding box center [1085, 410] width 47 height 16
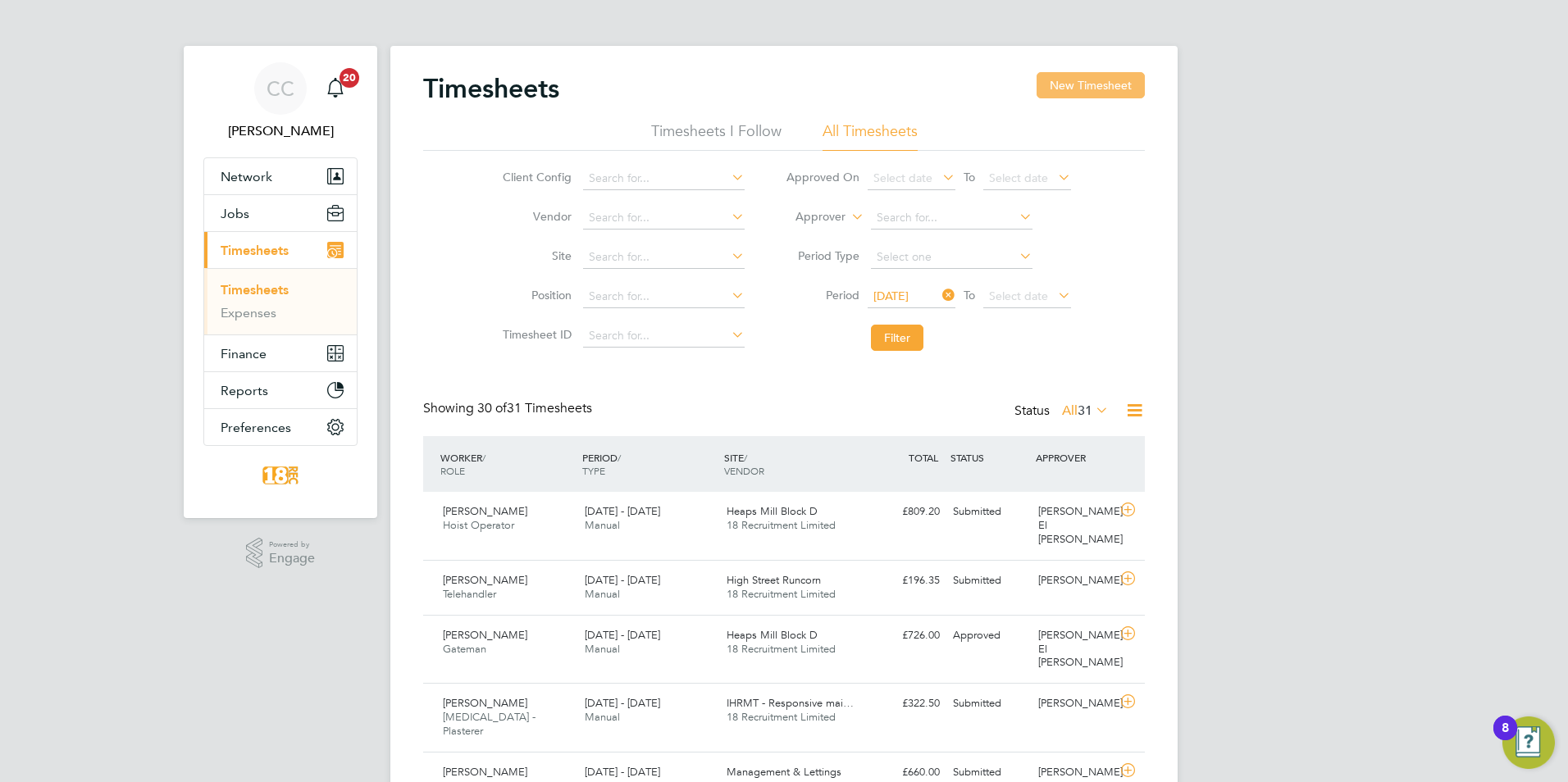
click at [1105, 87] on button "New Timesheet" at bounding box center [1090, 84] width 108 height 26
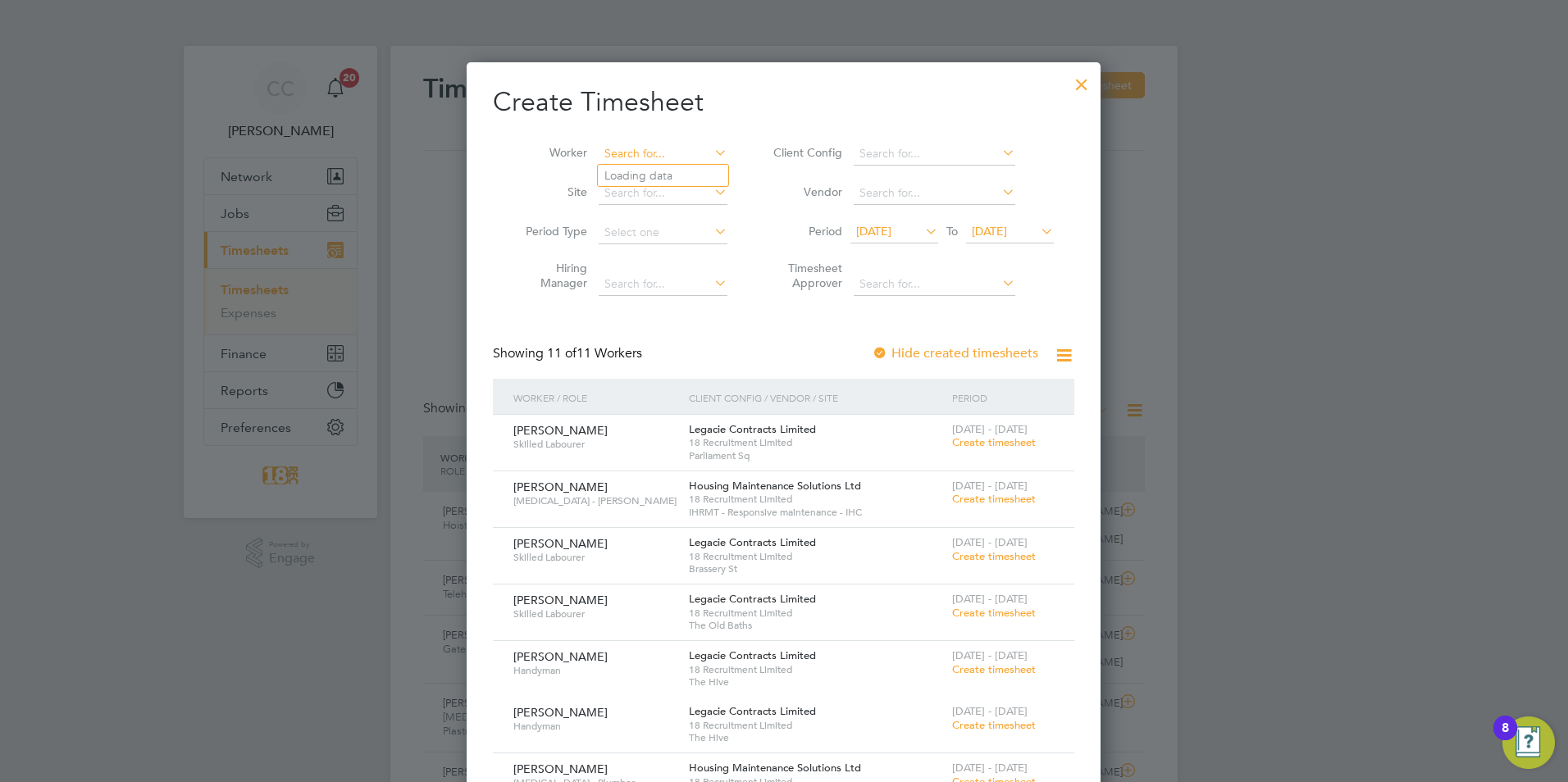
click at [639, 156] on input at bounding box center [662, 154] width 128 height 23
click at [658, 187] on li "Paul Fulton" at bounding box center [699, 197] width 202 height 22
type input "Paul Fulton"
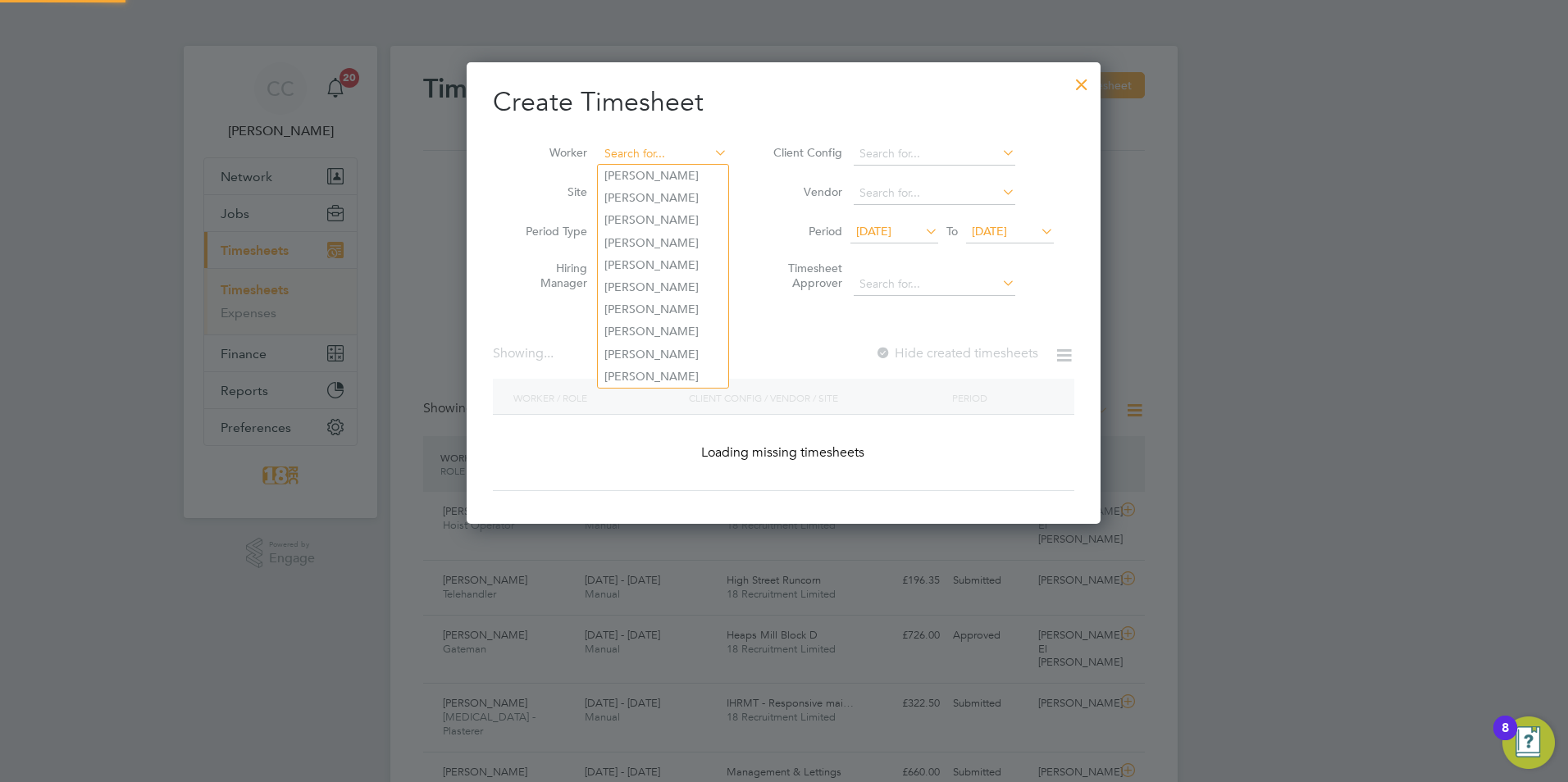
click at [654, 144] on input at bounding box center [662, 154] width 128 height 23
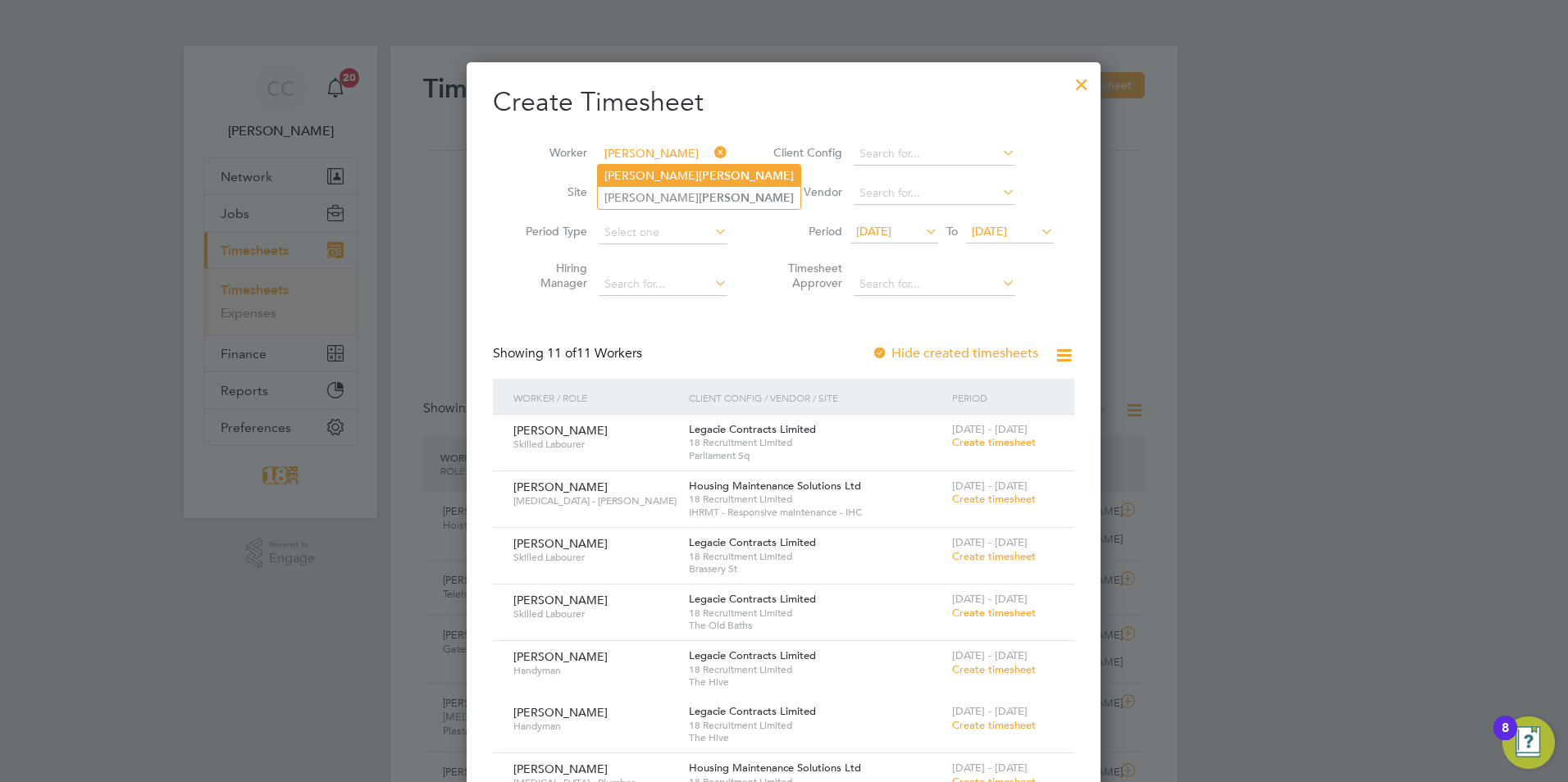
click at [673, 173] on li "Paul Fulton" at bounding box center [699, 175] width 202 height 22
type input "Paul Fulton"
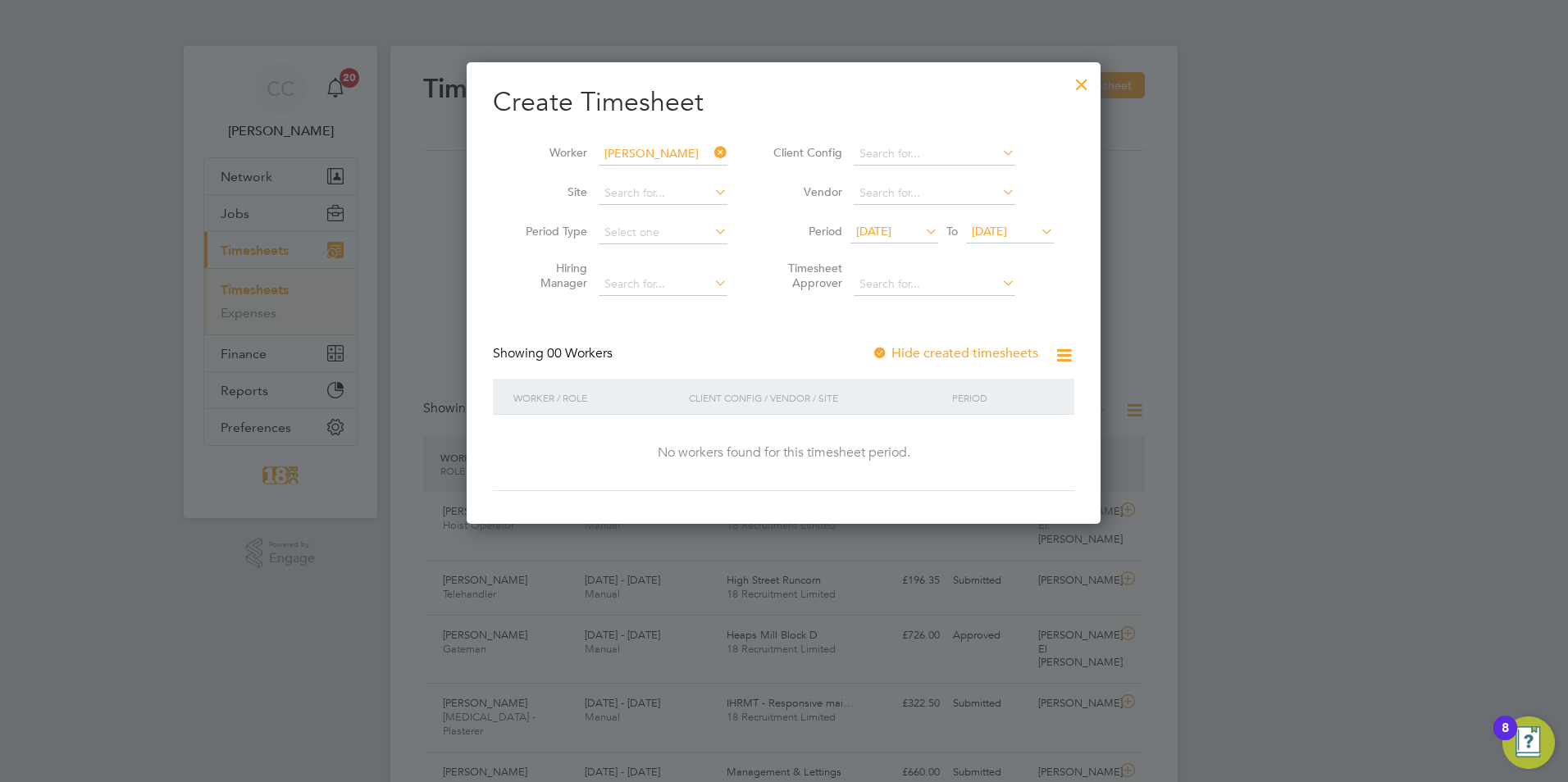
click at [1090, 65] on div "Create Timesheet Worker Paul Fulton Site Period Type Hiring Manager Client Conf…" at bounding box center [783, 293] width 634 height 462
click at [1081, 72] on div at bounding box center [1081, 80] width 30 height 30
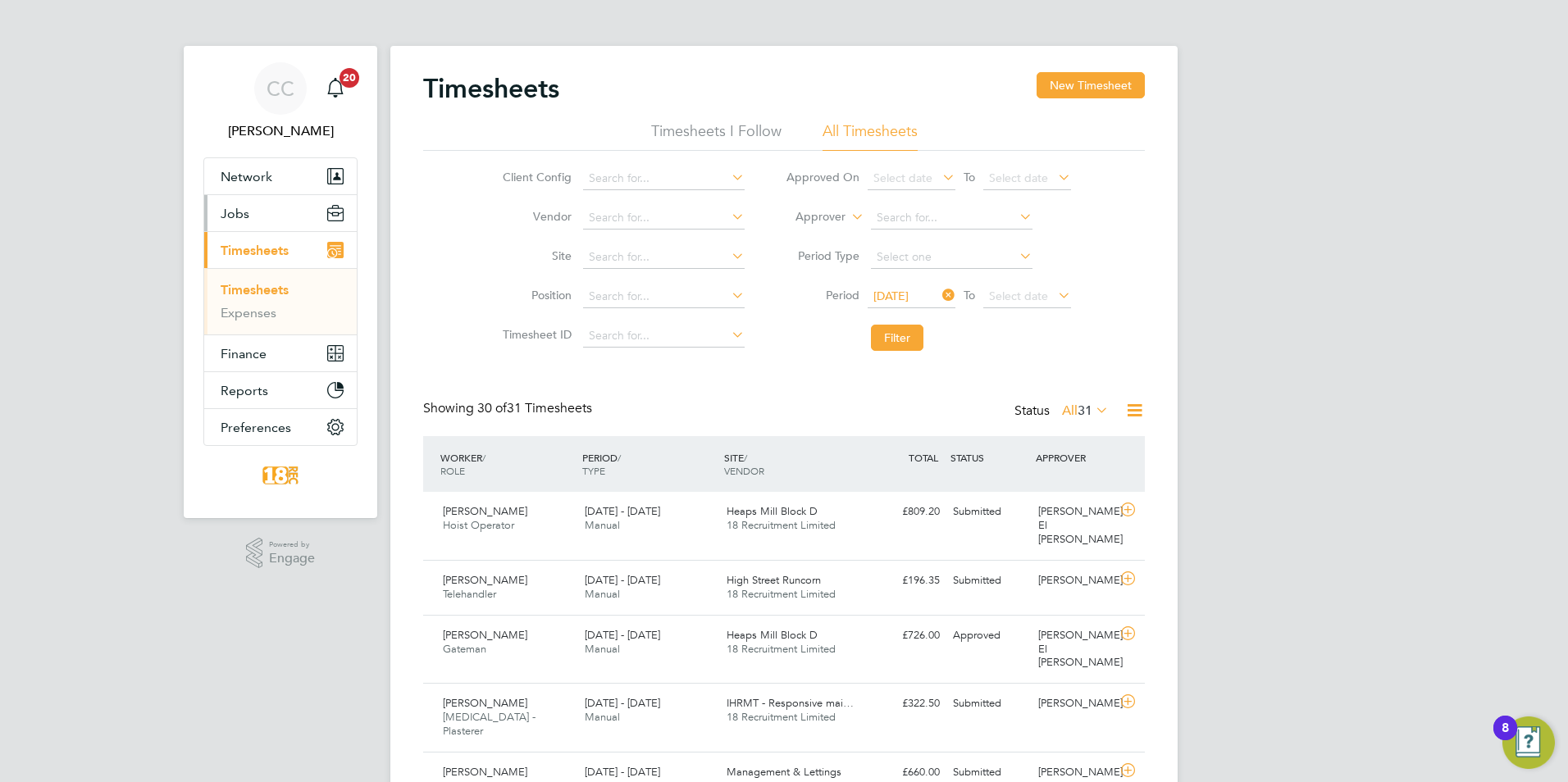
click at [268, 216] on button "Jobs" at bounding box center [280, 214] width 152 height 36
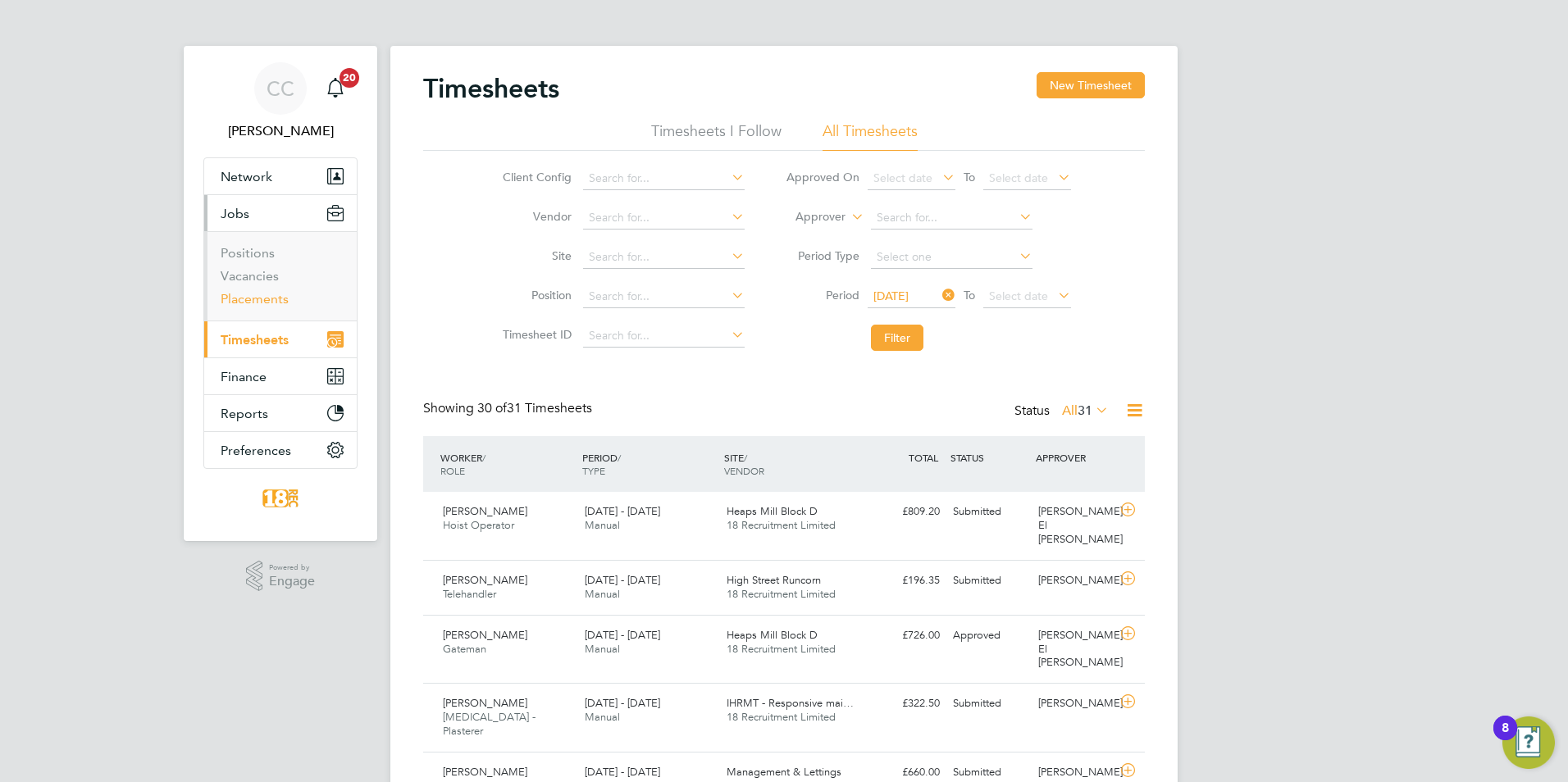
click at [259, 293] on link "Placements" at bounding box center [254, 299] width 68 height 15
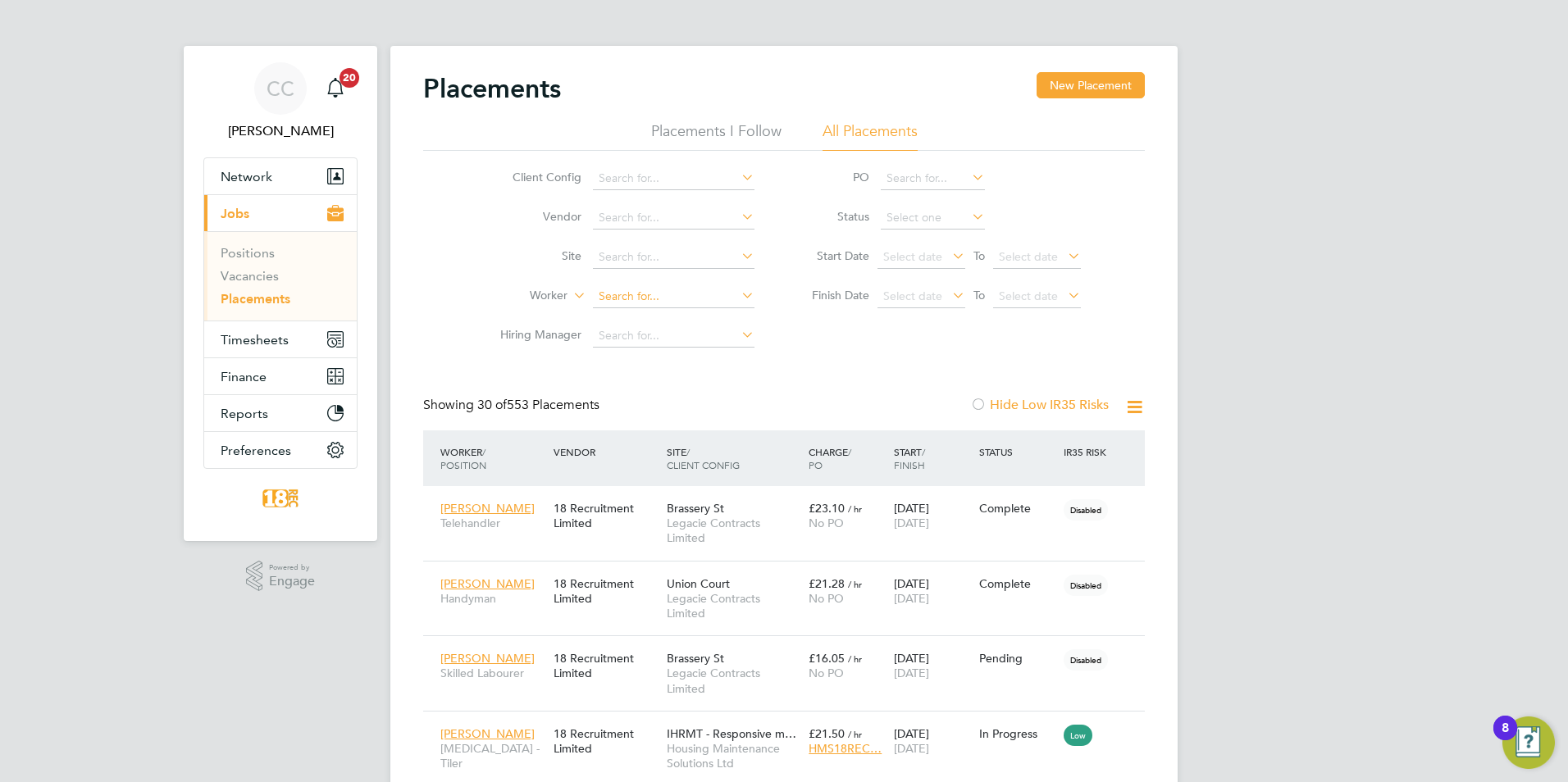
click at [648, 298] on input at bounding box center [673, 297] width 162 height 23
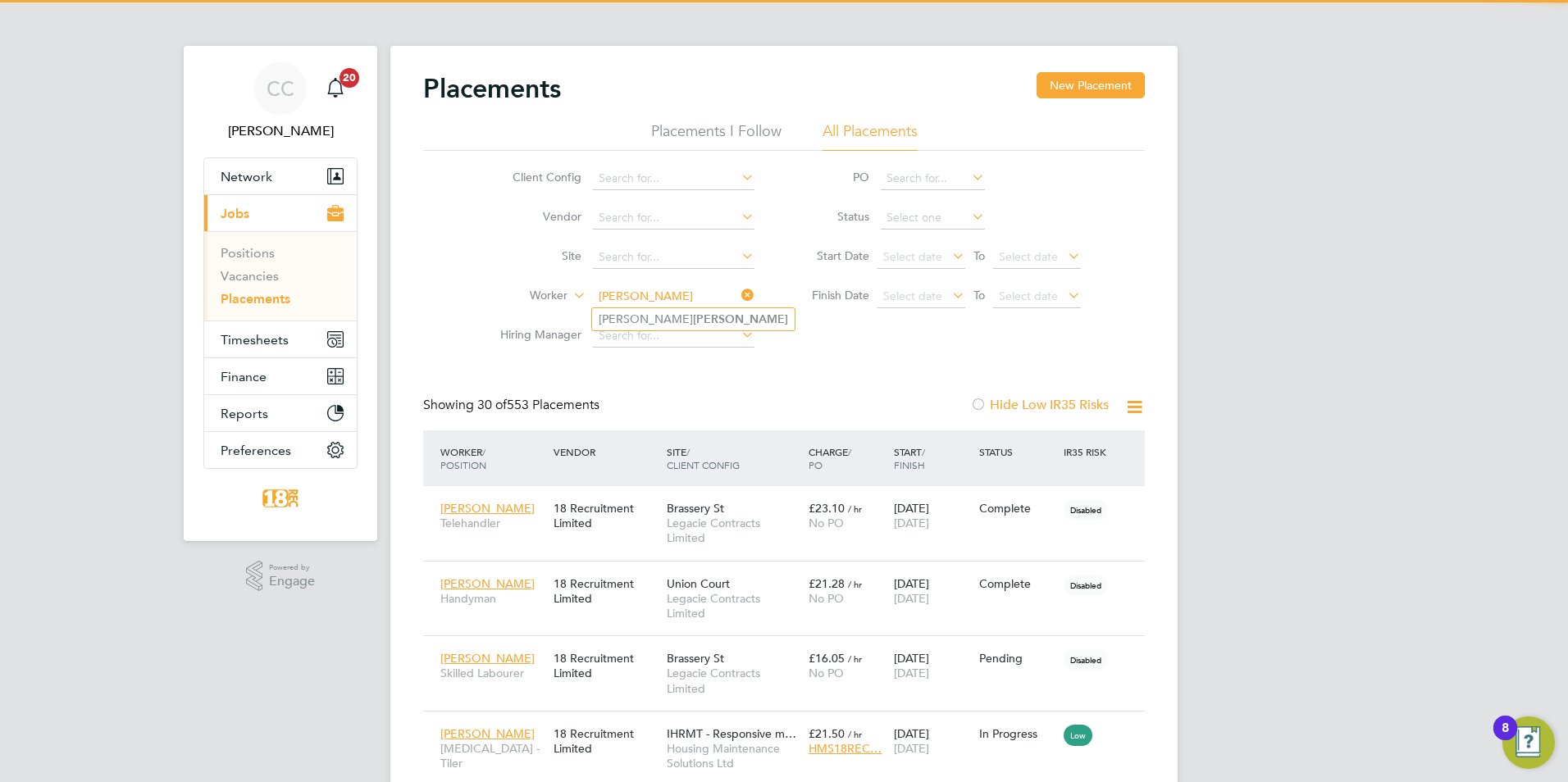
click at [633, 302] on input "fulton" at bounding box center [673, 297] width 162 height 23
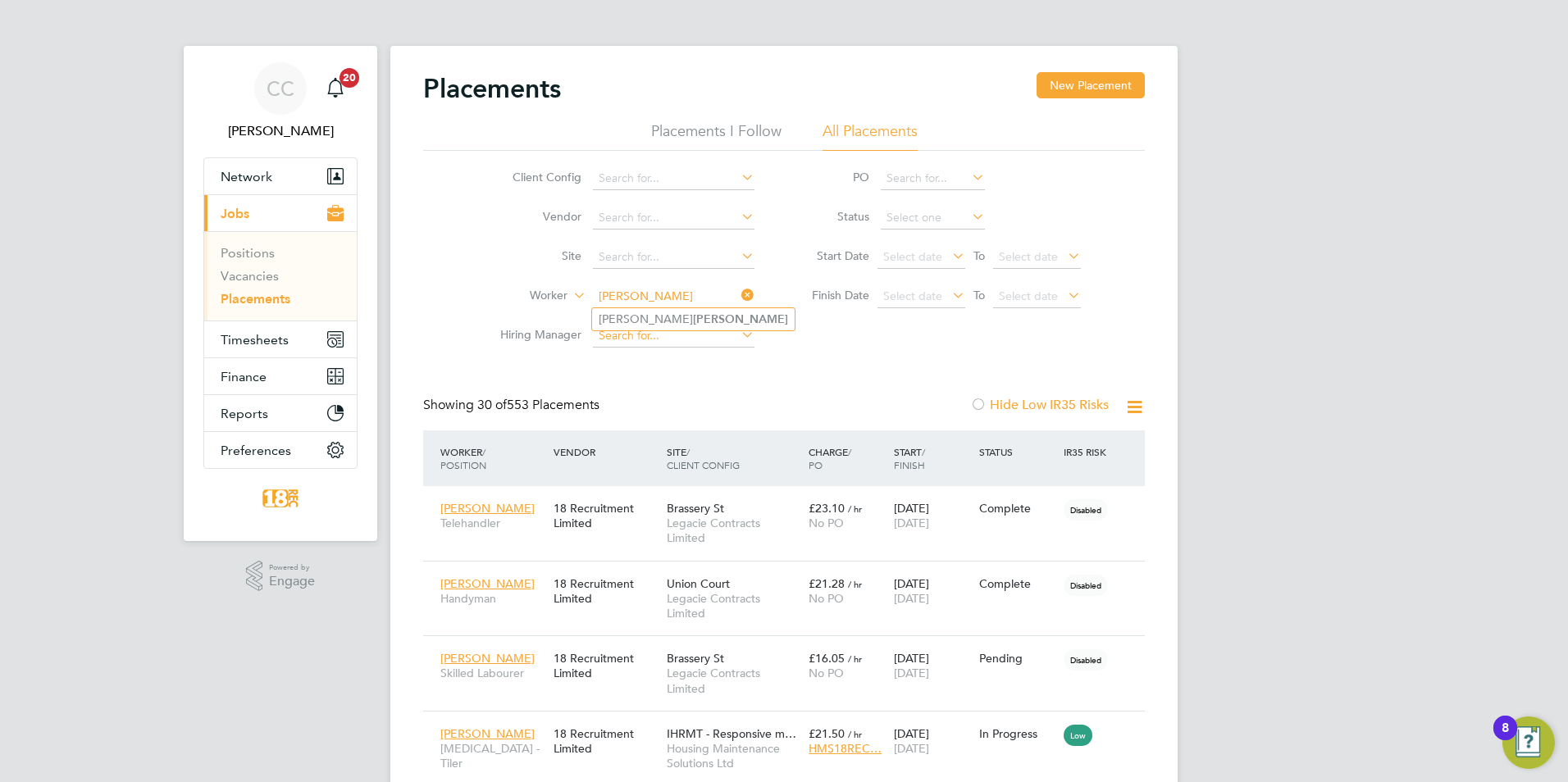
type input "fulton"
click at [625, 336] on input at bounding box center [673, 336] width 162 height 23
click at [625, 282] on li "Worker" at bounding box center [621, 296] width 309 height 39
click at [625, 285] on li "Worker" at bounding box center [621, 296] width 309 height 39
click at [623, 292] on input at bounding box center [673, 297] width 162 height 23
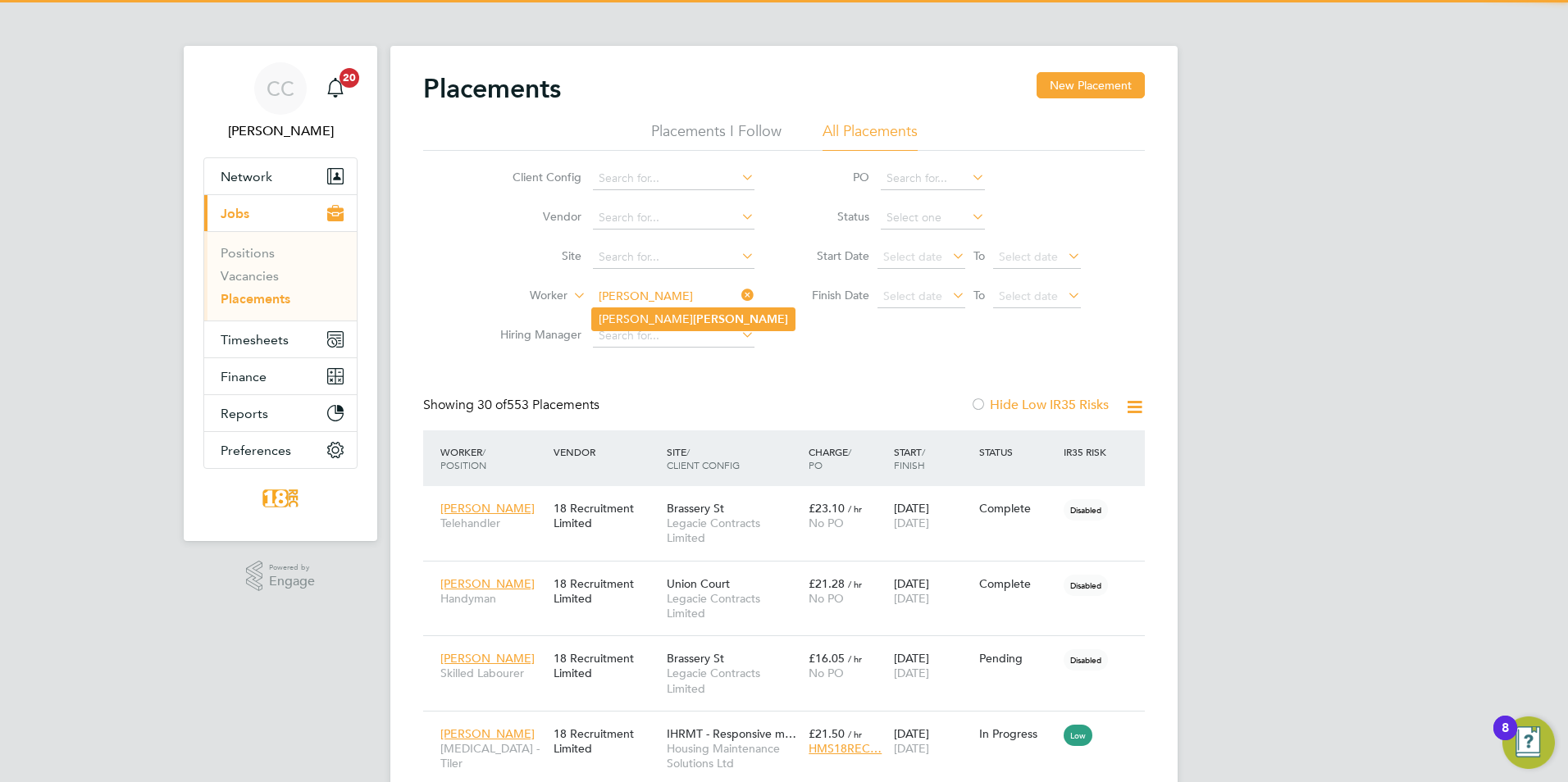
click at [610, 310] on li "Paul Fulton" at bounding box center [693, 319] width 202 height 22
type input "Paul Fulton"
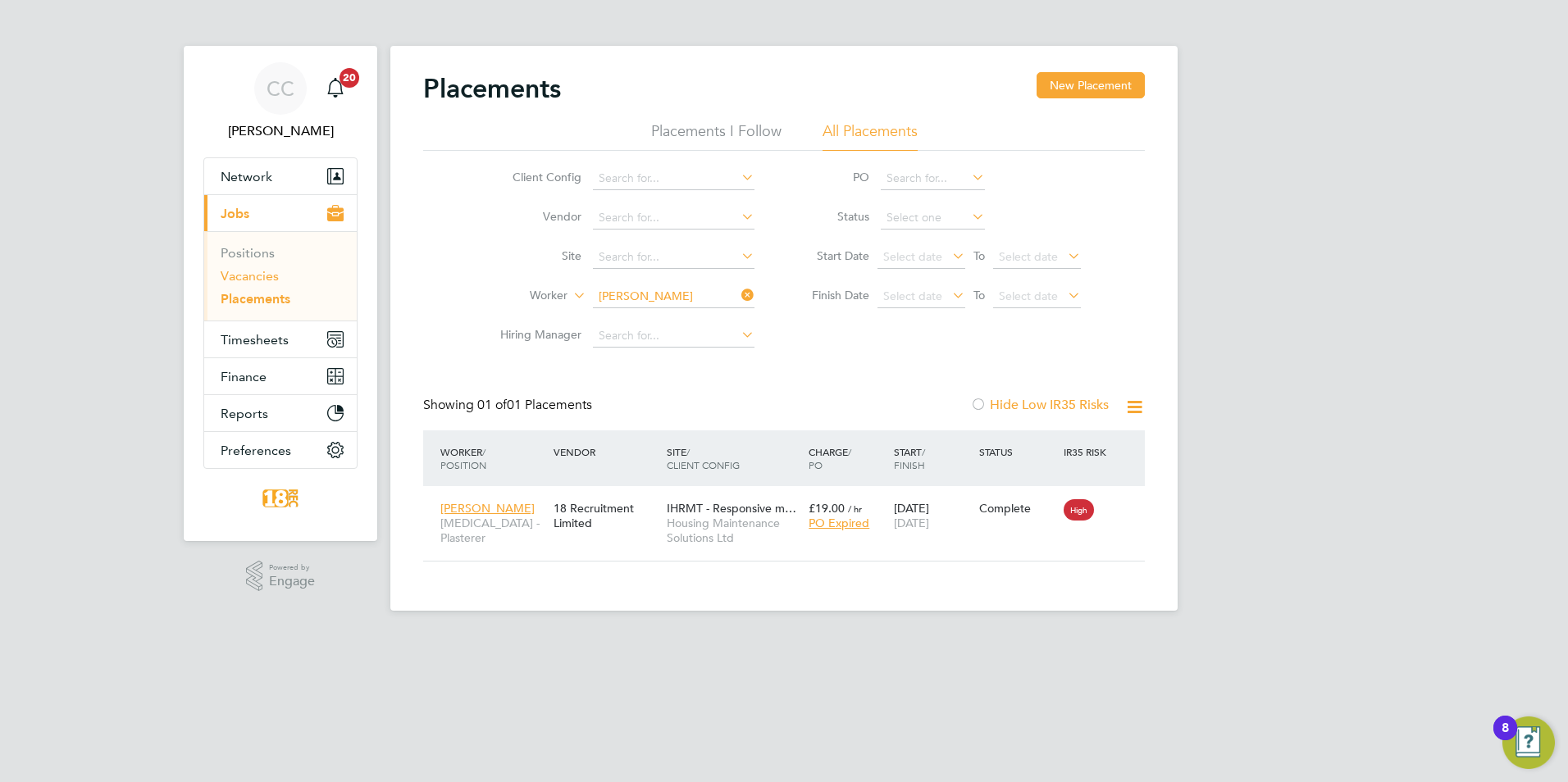
click at [240, 271] on link "Vacancies" at bounding box center [249, 276] width 58 height 15
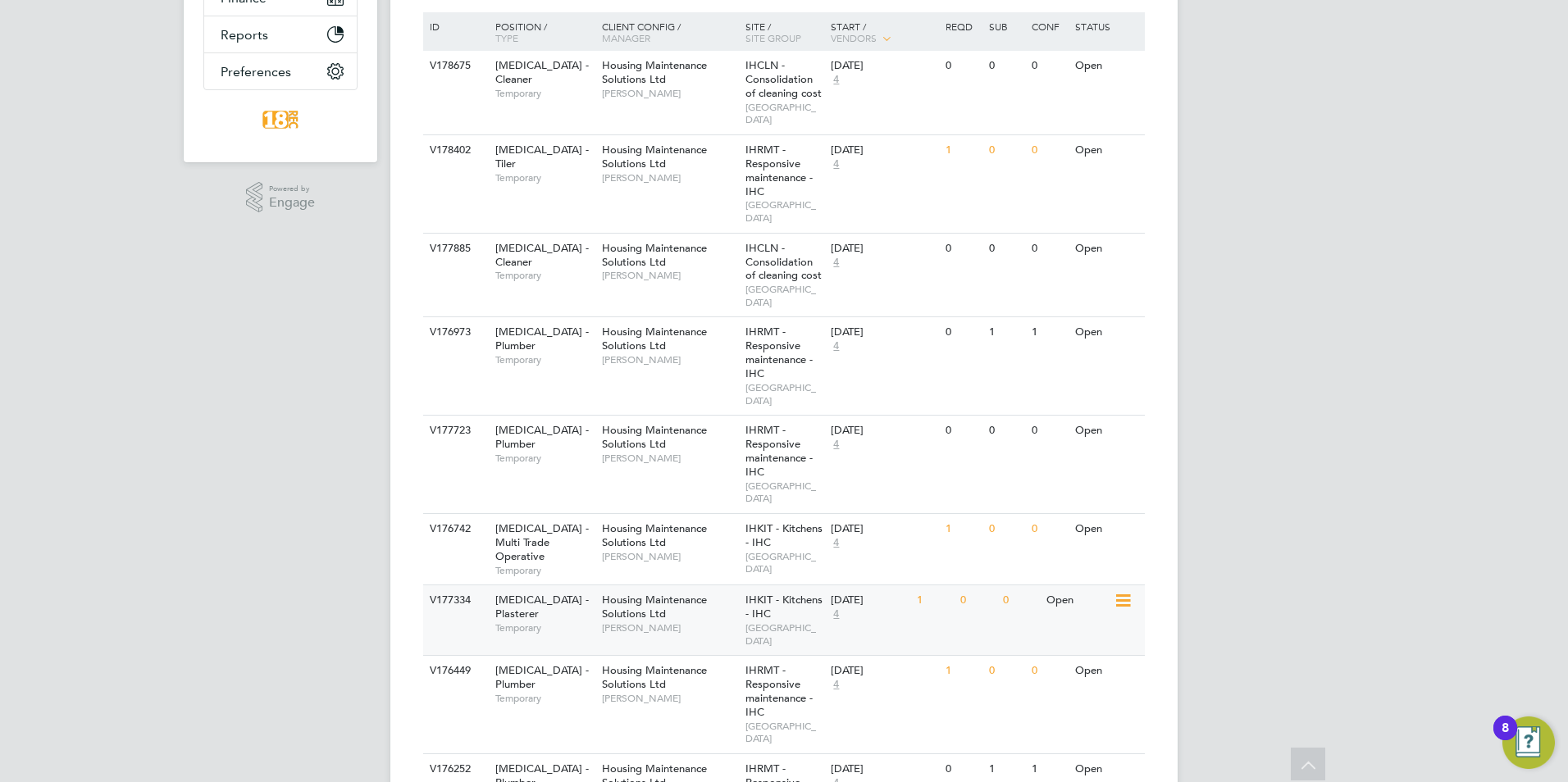
click at [969, 586] on div "0" at bounding box center [977, 601] width 42 height 31
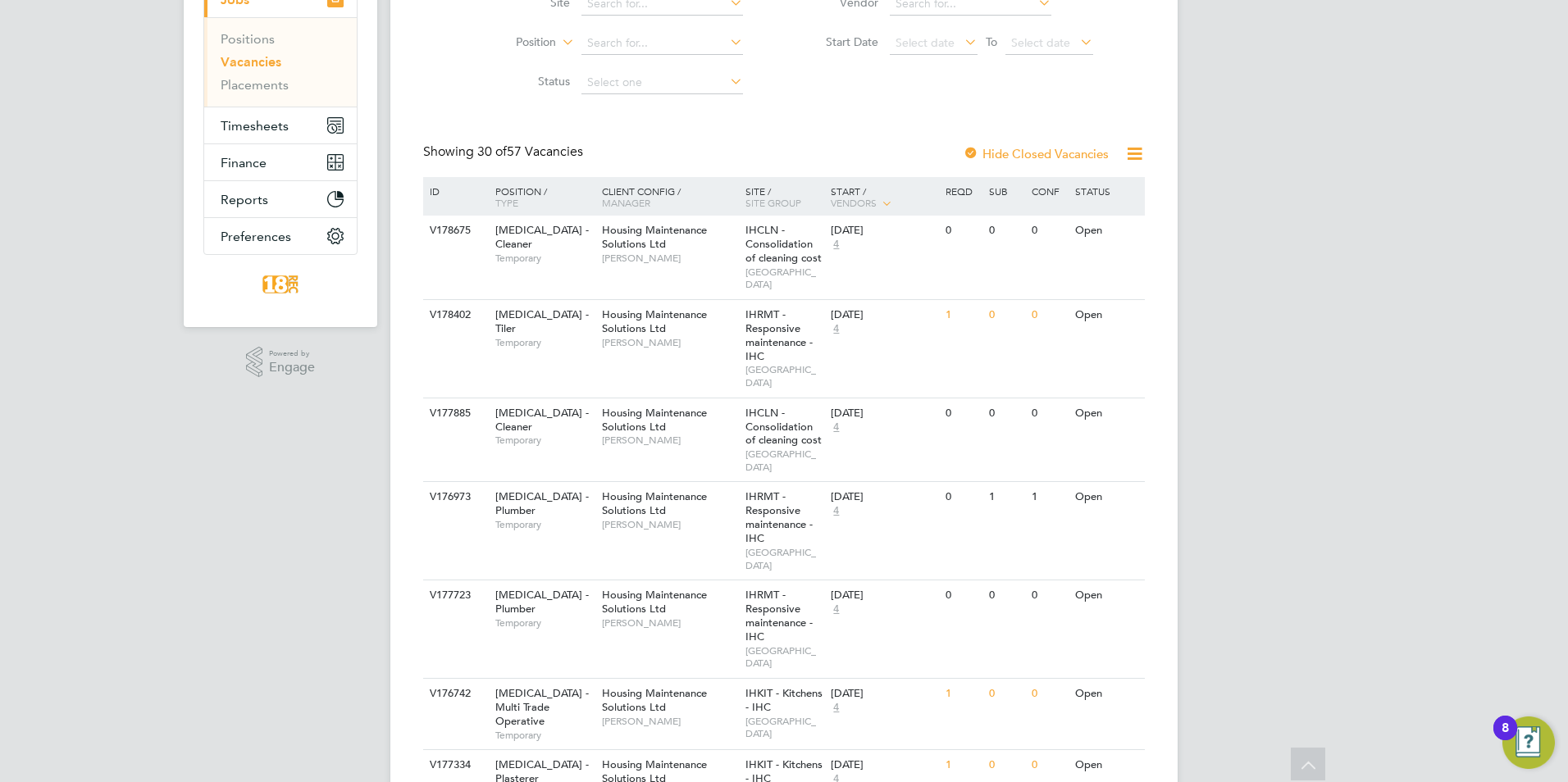
scroll to position [51, 0]
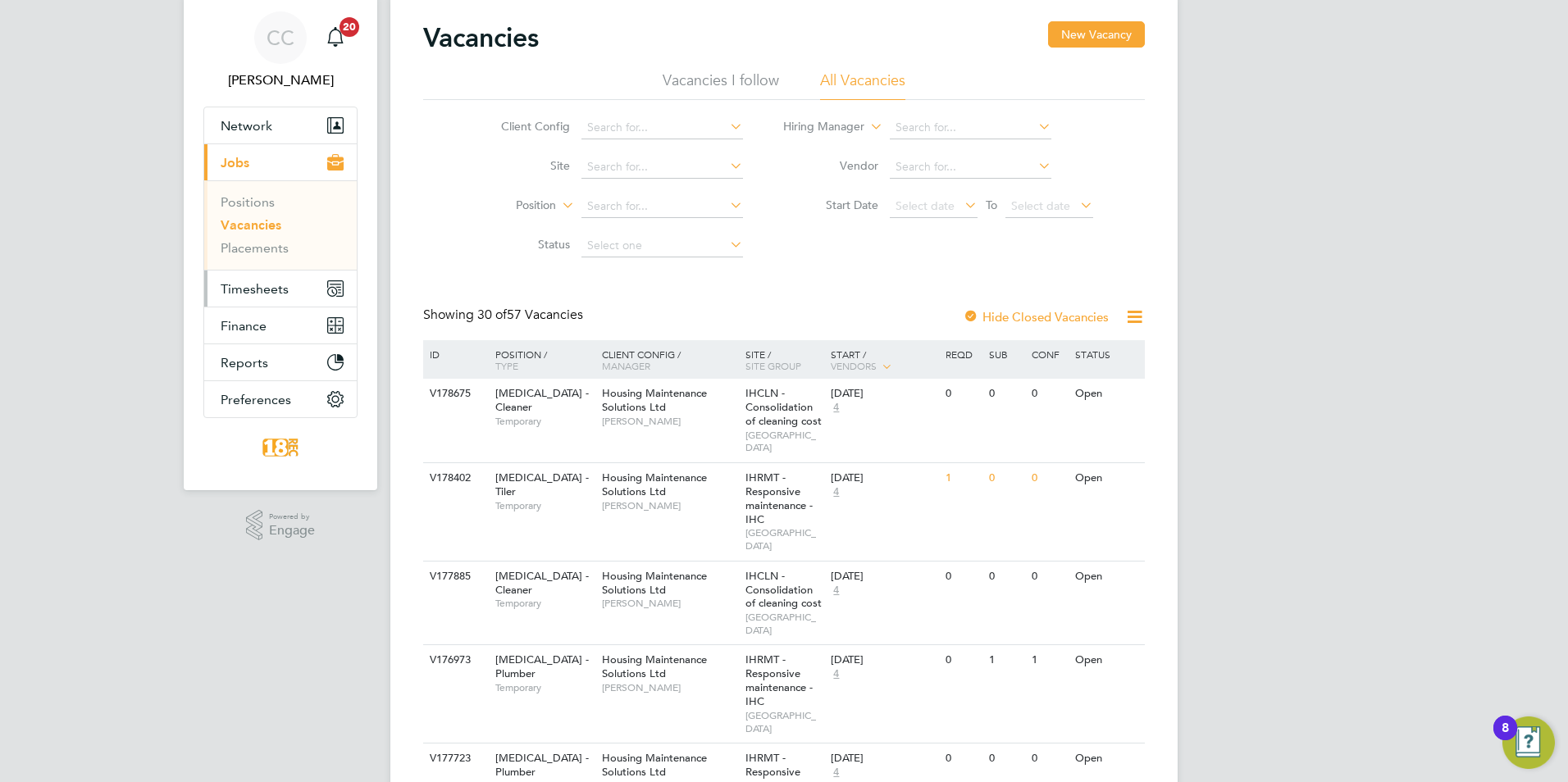
drag, startPoint x: 285, startPoint y: 272, endPoint x: 292, endPoint y: 277, distance: 8.6
click at [289, 275] on button "Timesheets" at bounding box center [280, 288] width 152 height 36
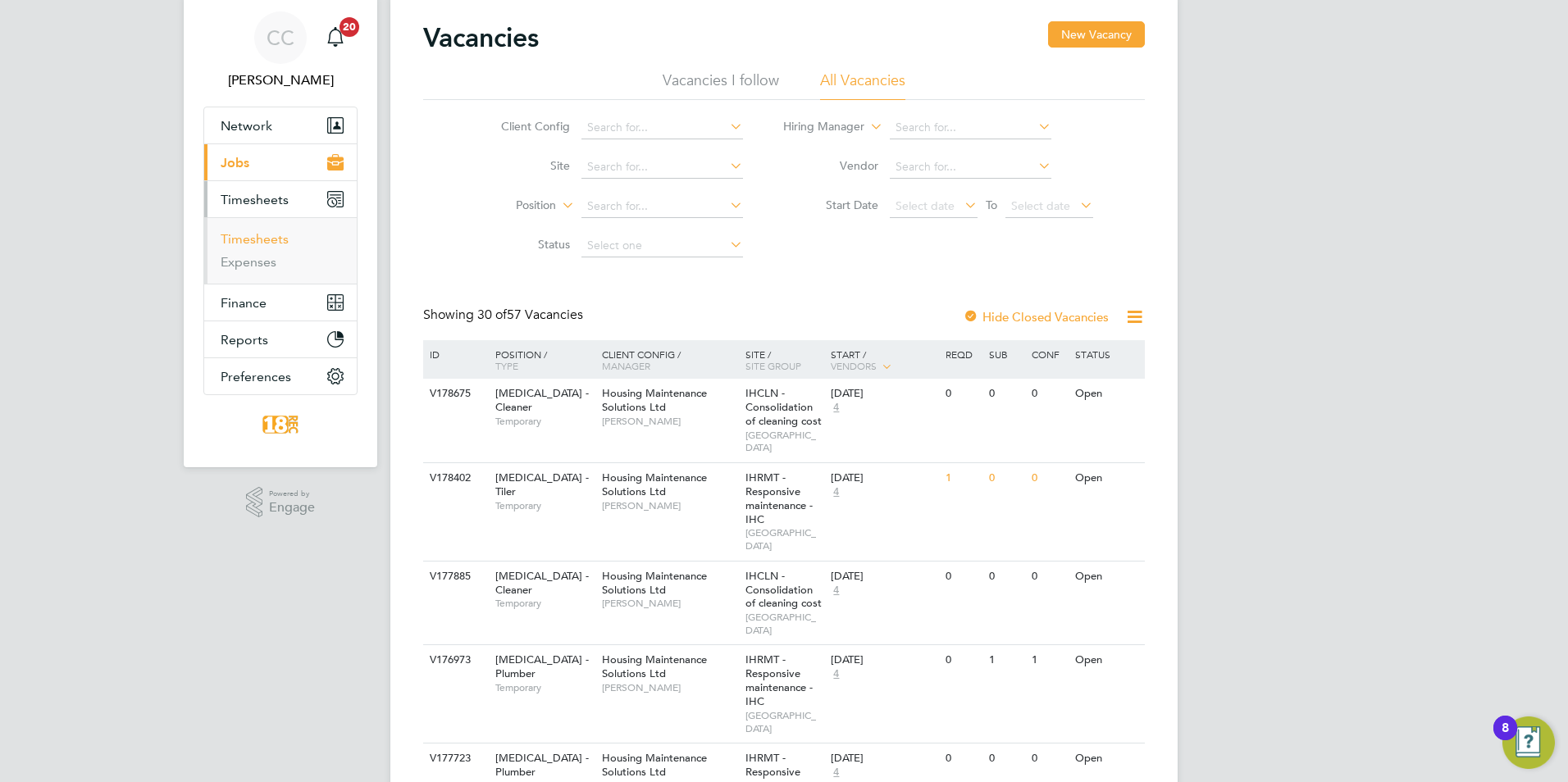
click at [262, 235] on link "Timesheets" at bounding box center [254, 239] width 68 height 15
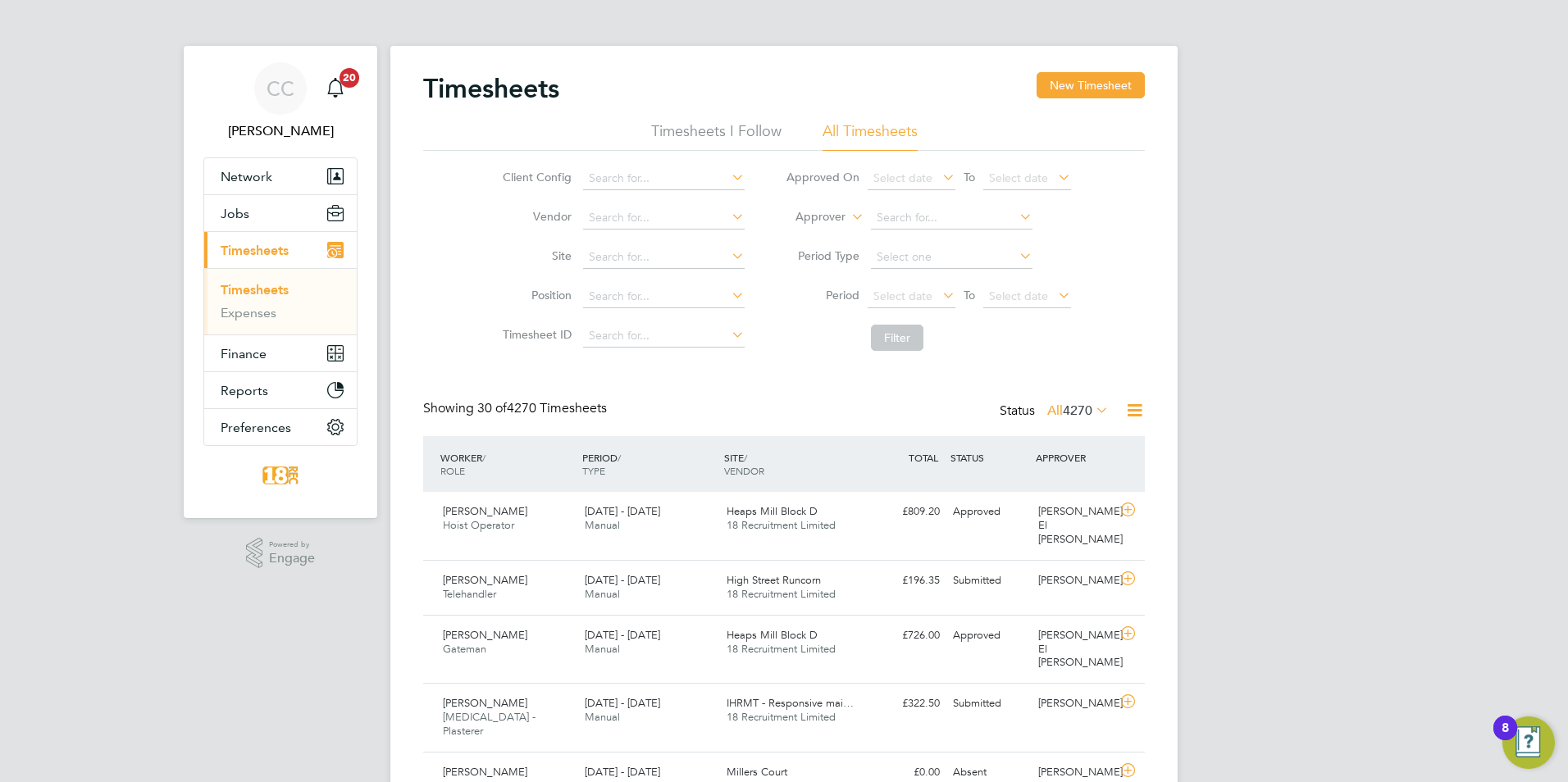
scroll to position [42, 143]
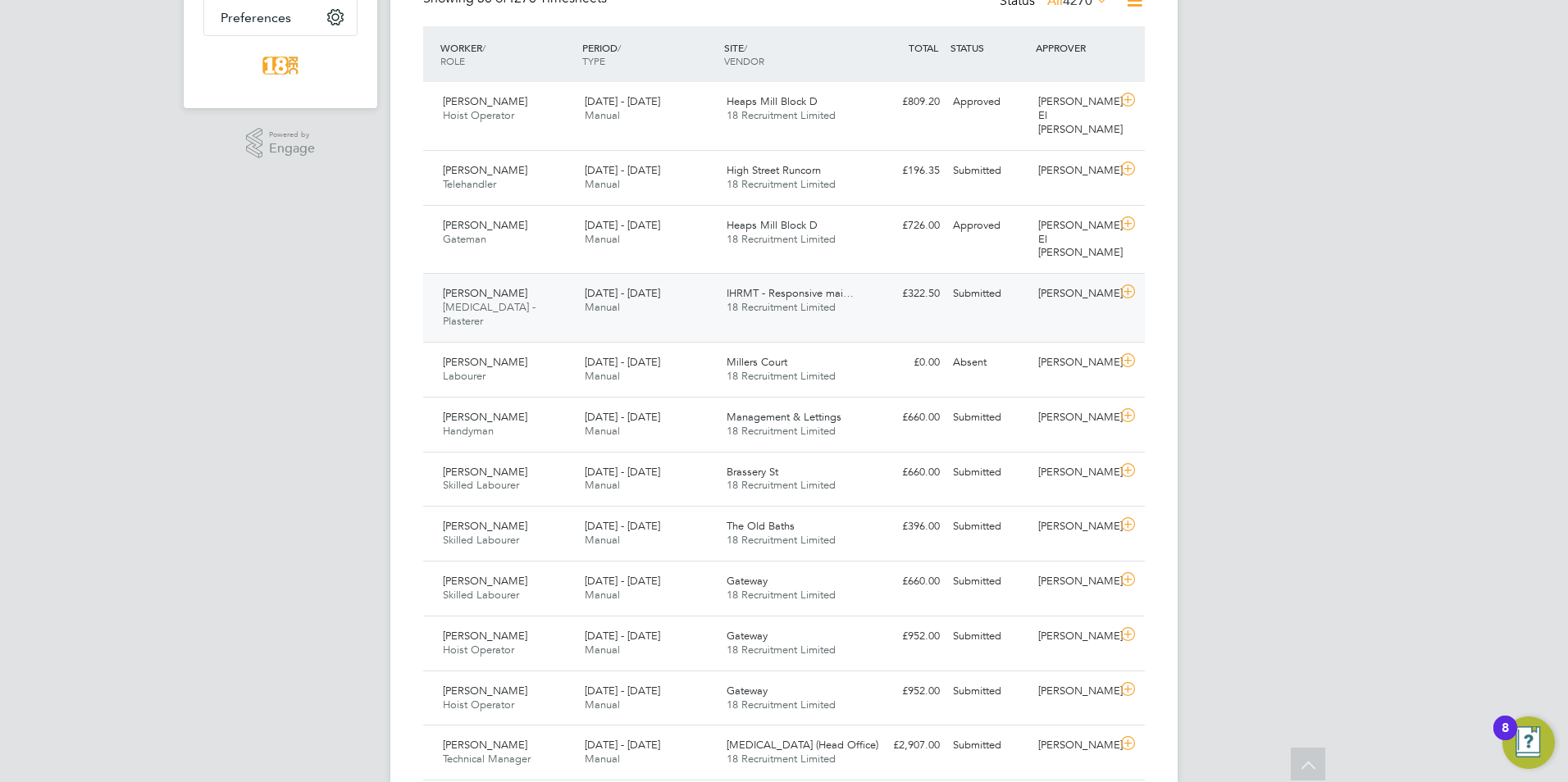
click at [984, 404] on div "Submitted" at bounding box center [988, 418] width 85 height 27
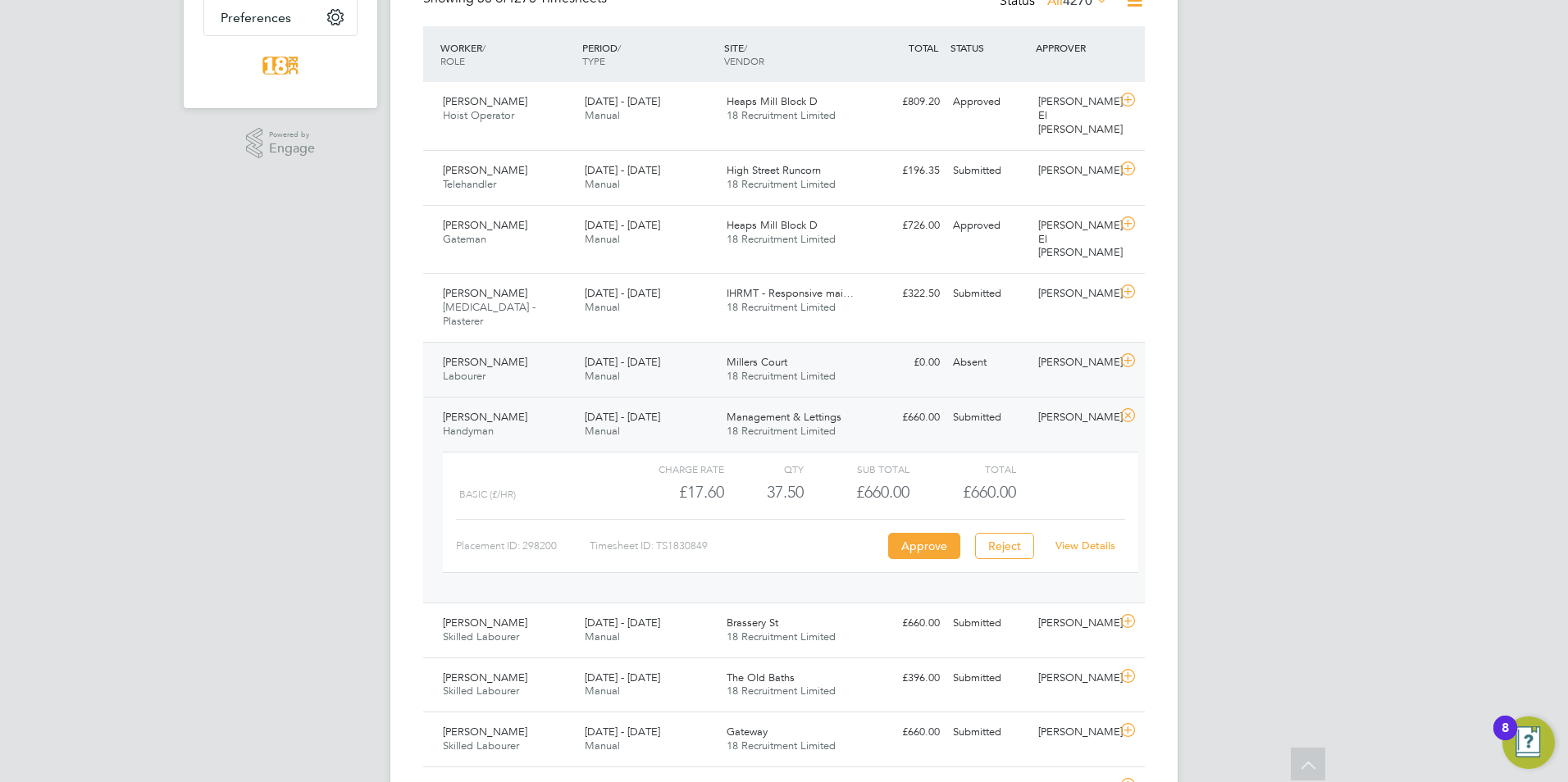
scroll to position [0, 0]
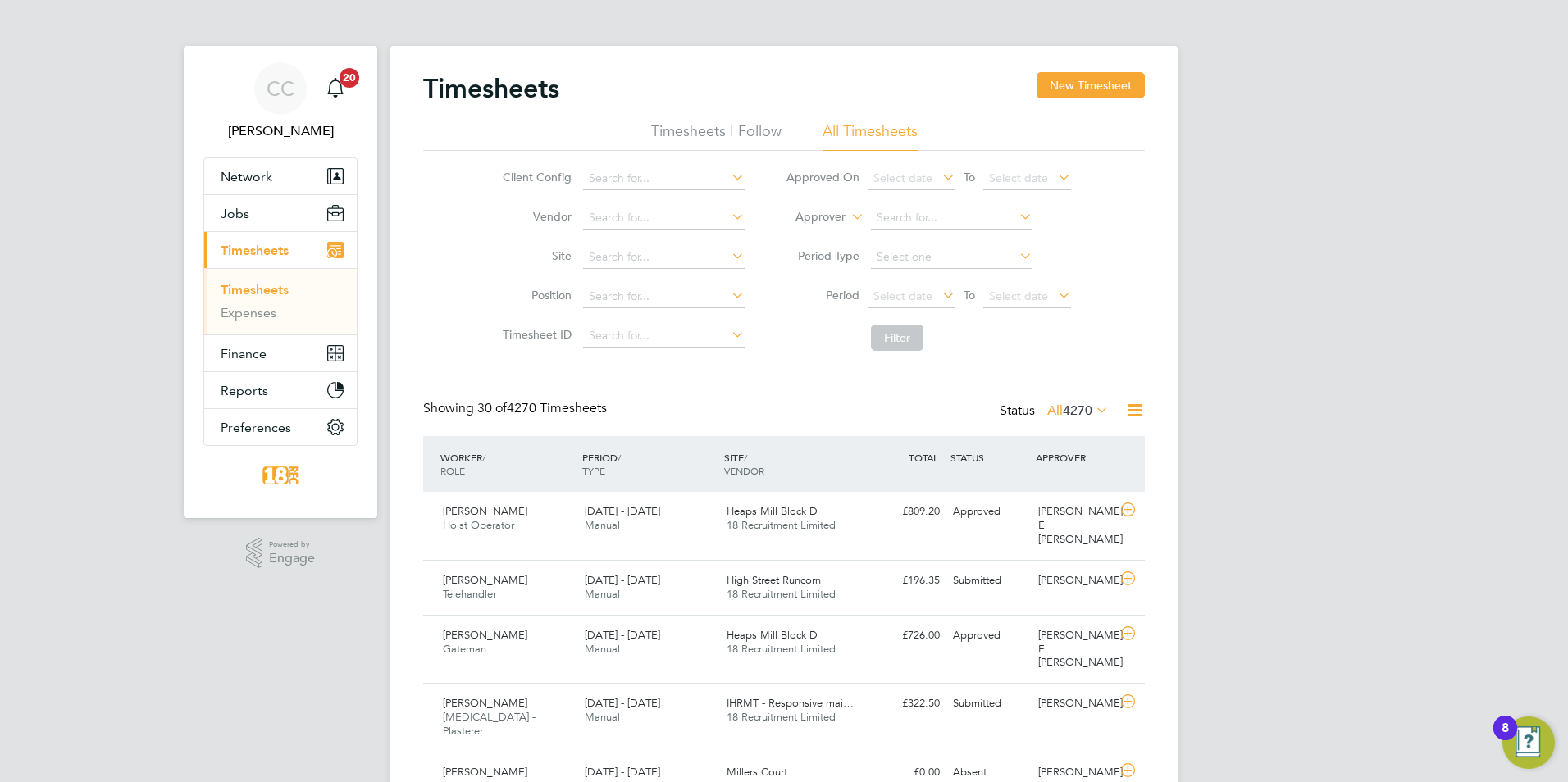
click at [1076, 410] on span "4270" at bounding box center [1077, 410] width 30 height 16
click at [1056, 487] on li "Submitted" at bounding box center [1055, 486] width 76 height 23
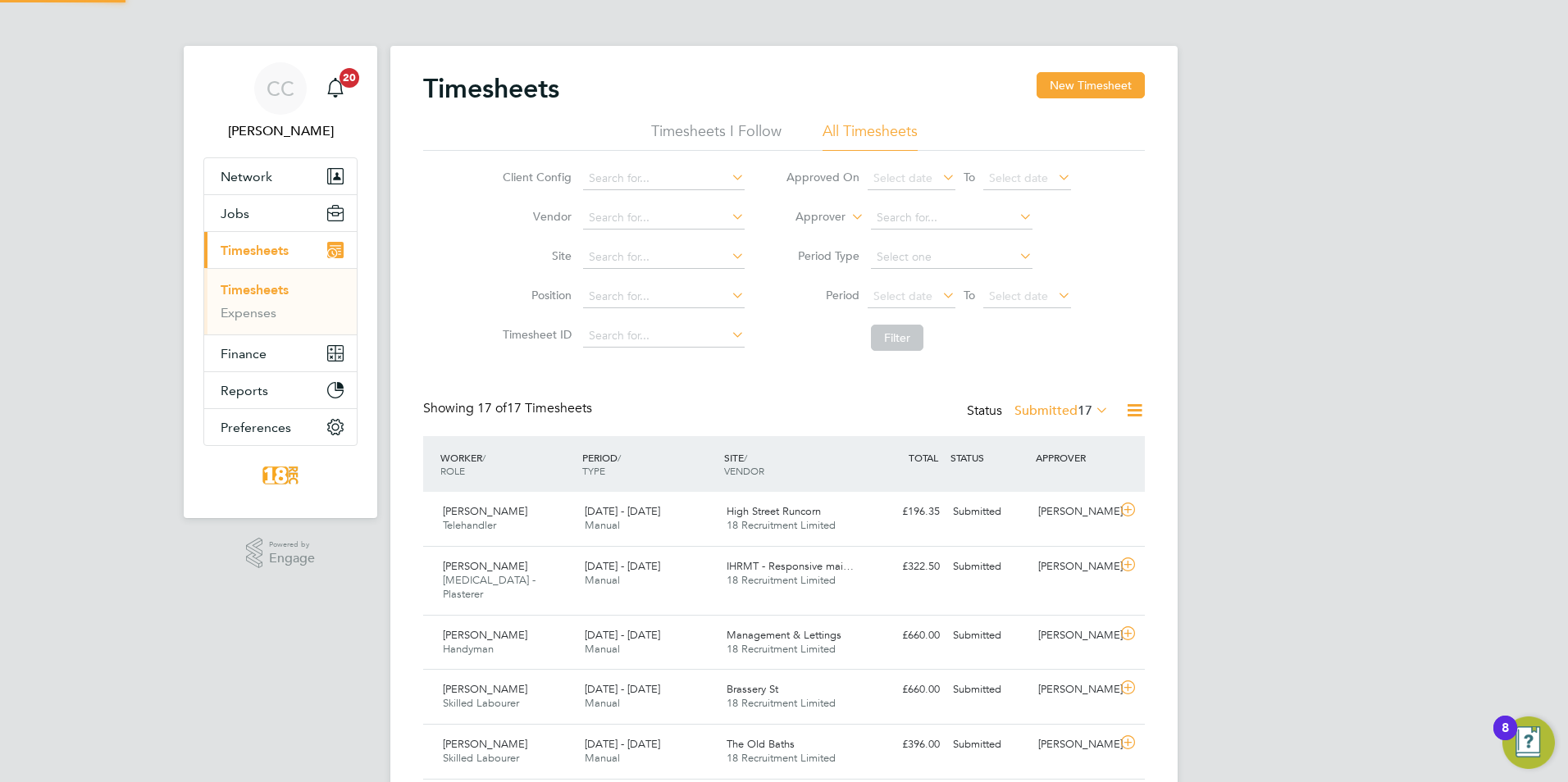
scroll to position [42, 143]
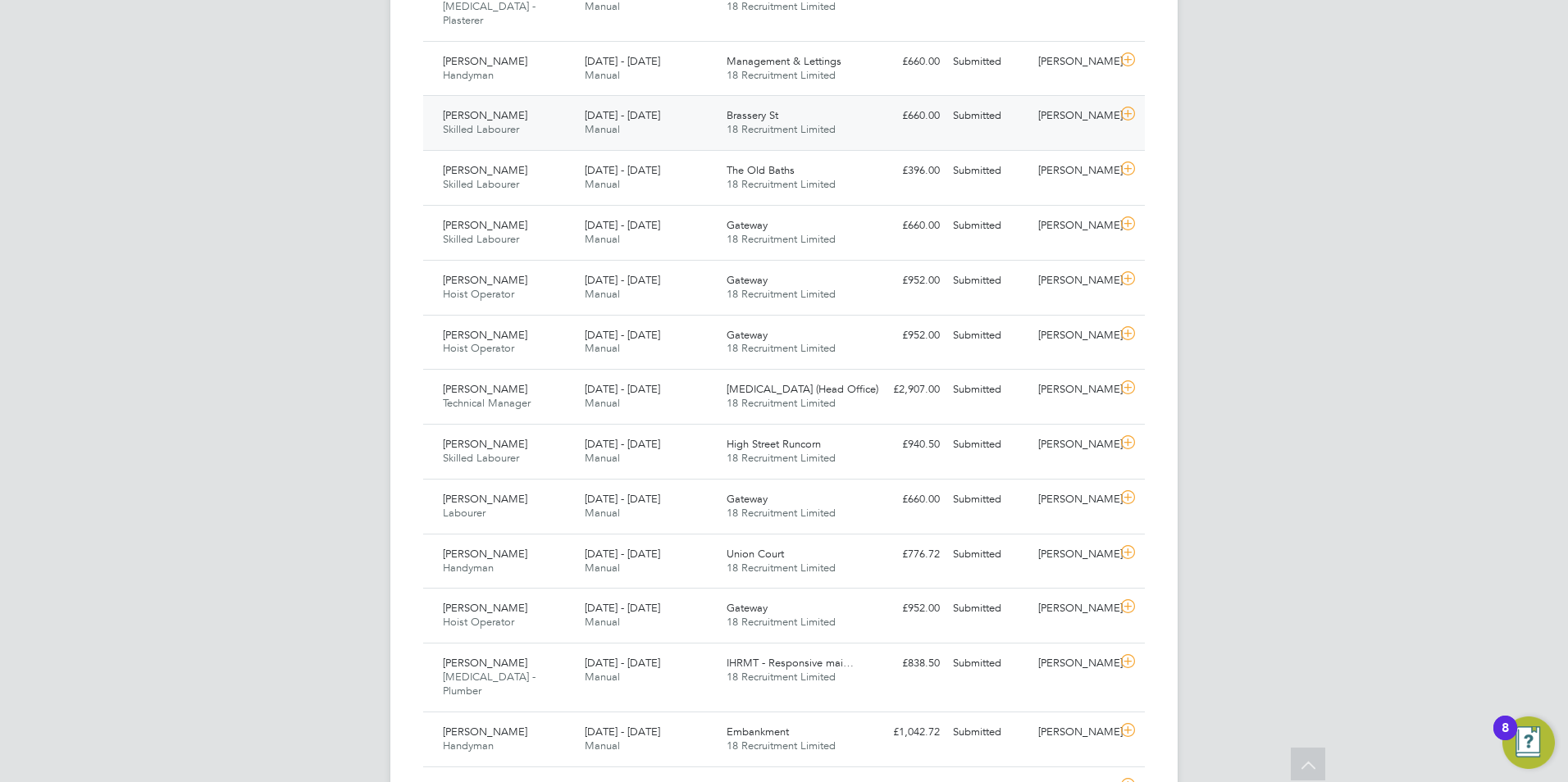
click at [653, 121] on div "22 - 28 Sep 2025 Manual" at bounding box center [649, 123] width 142 height 41
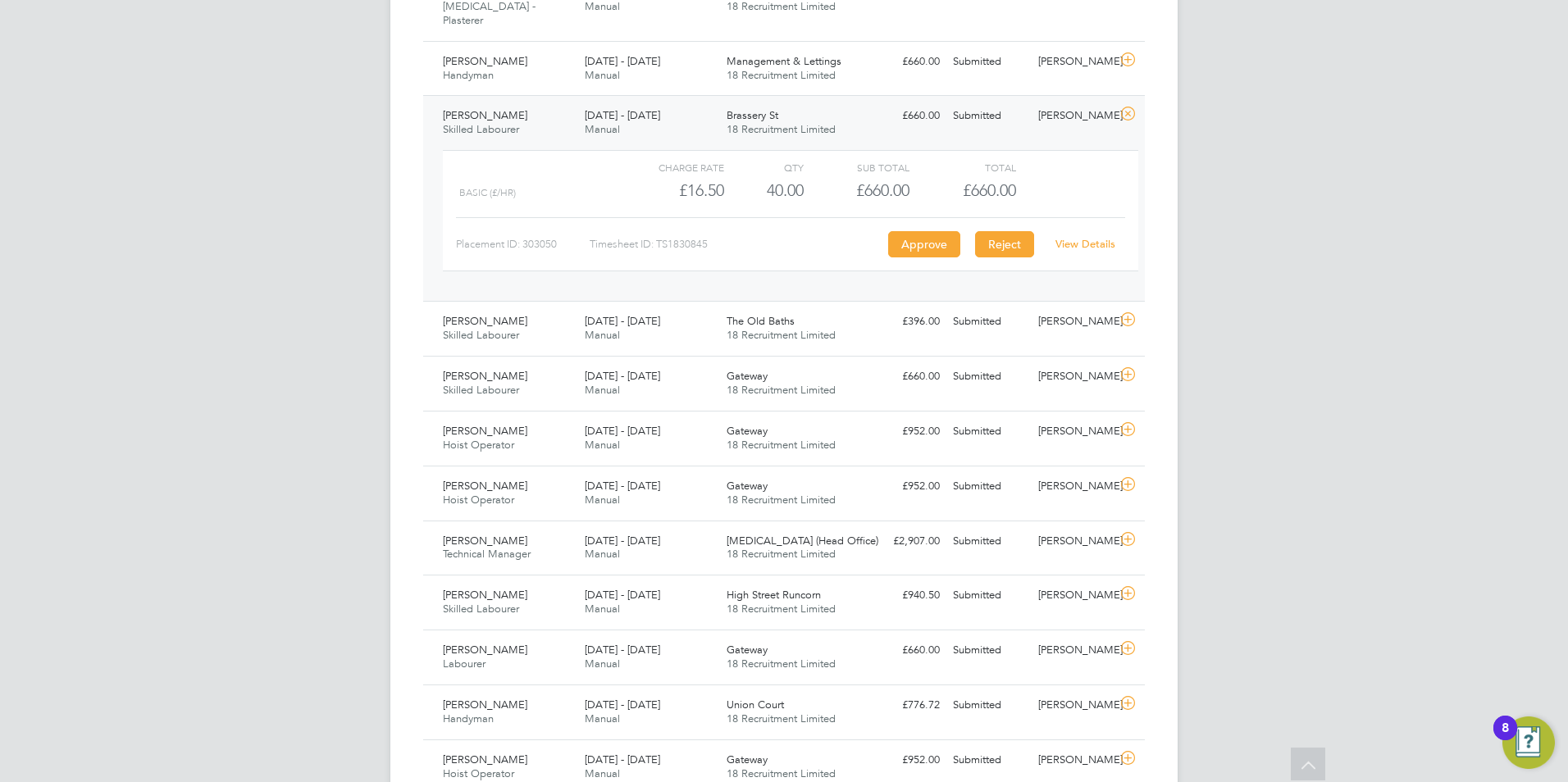
click at [998, 240] on button "Reject" at bounding box center [1004, 243] width 59 height 26
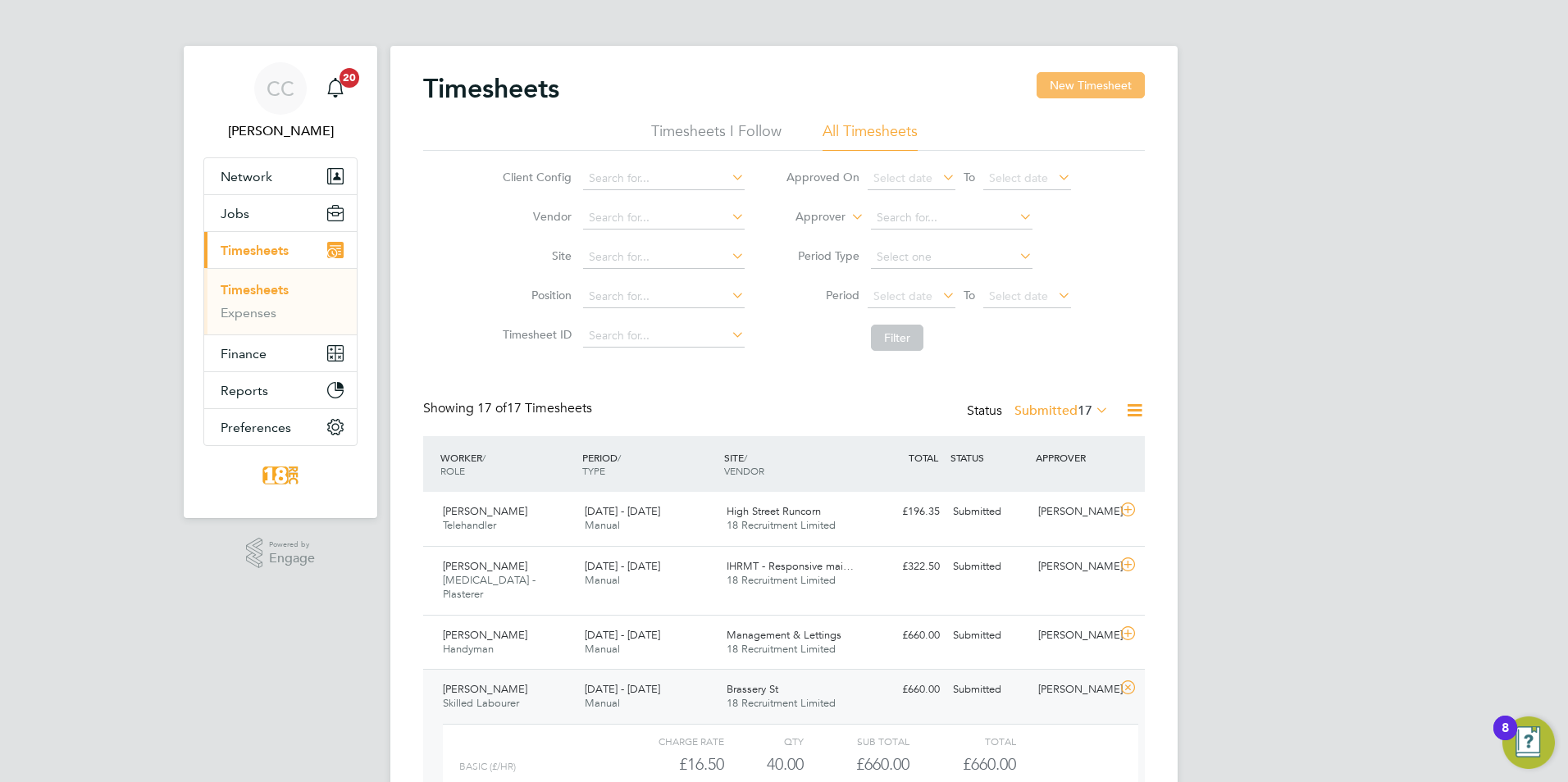
click at [1072, 85] on button "New Timesheet" at bounding box center [1090, 84] width 108 height 26
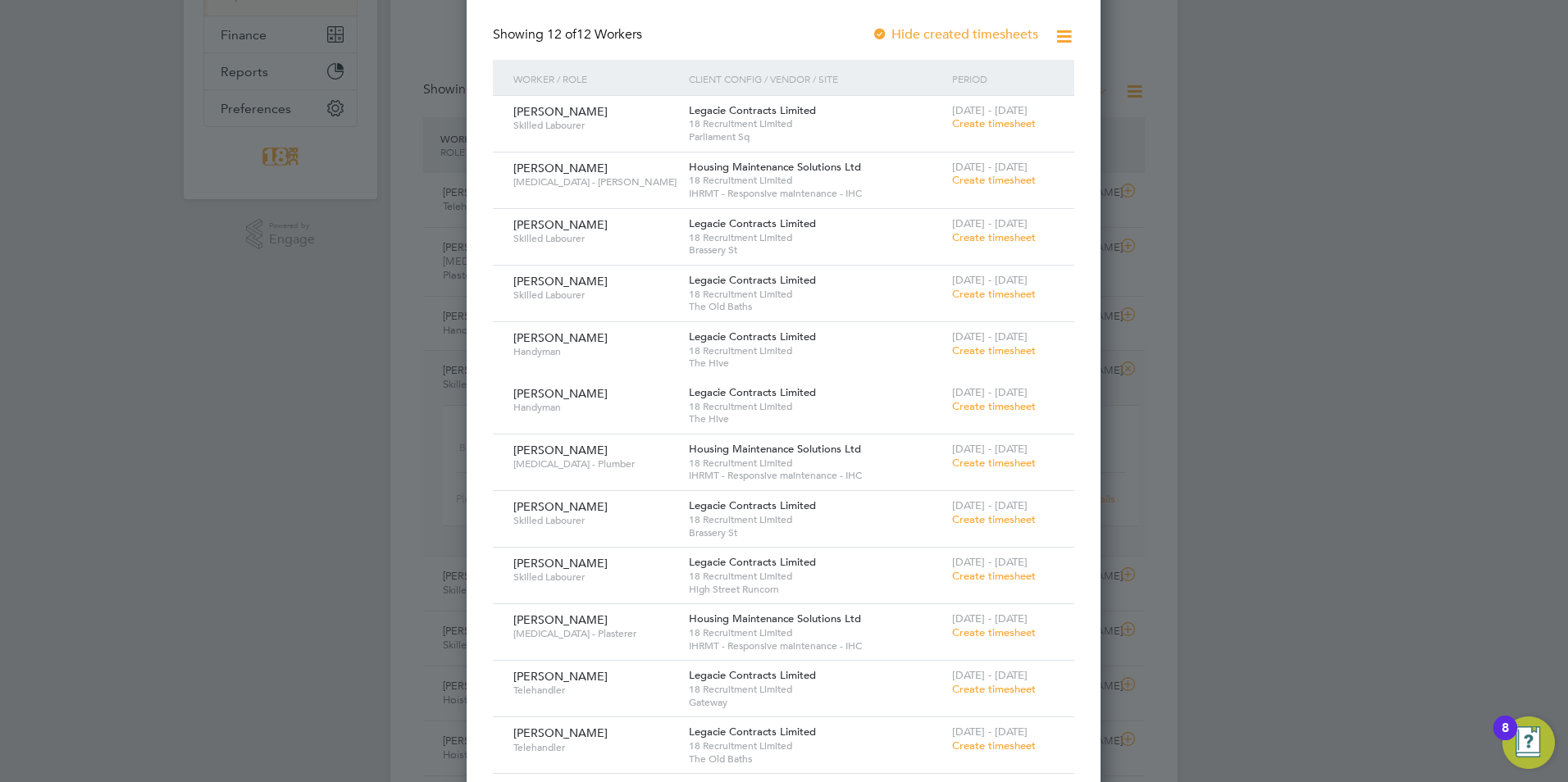
scroll to position [328, 0]
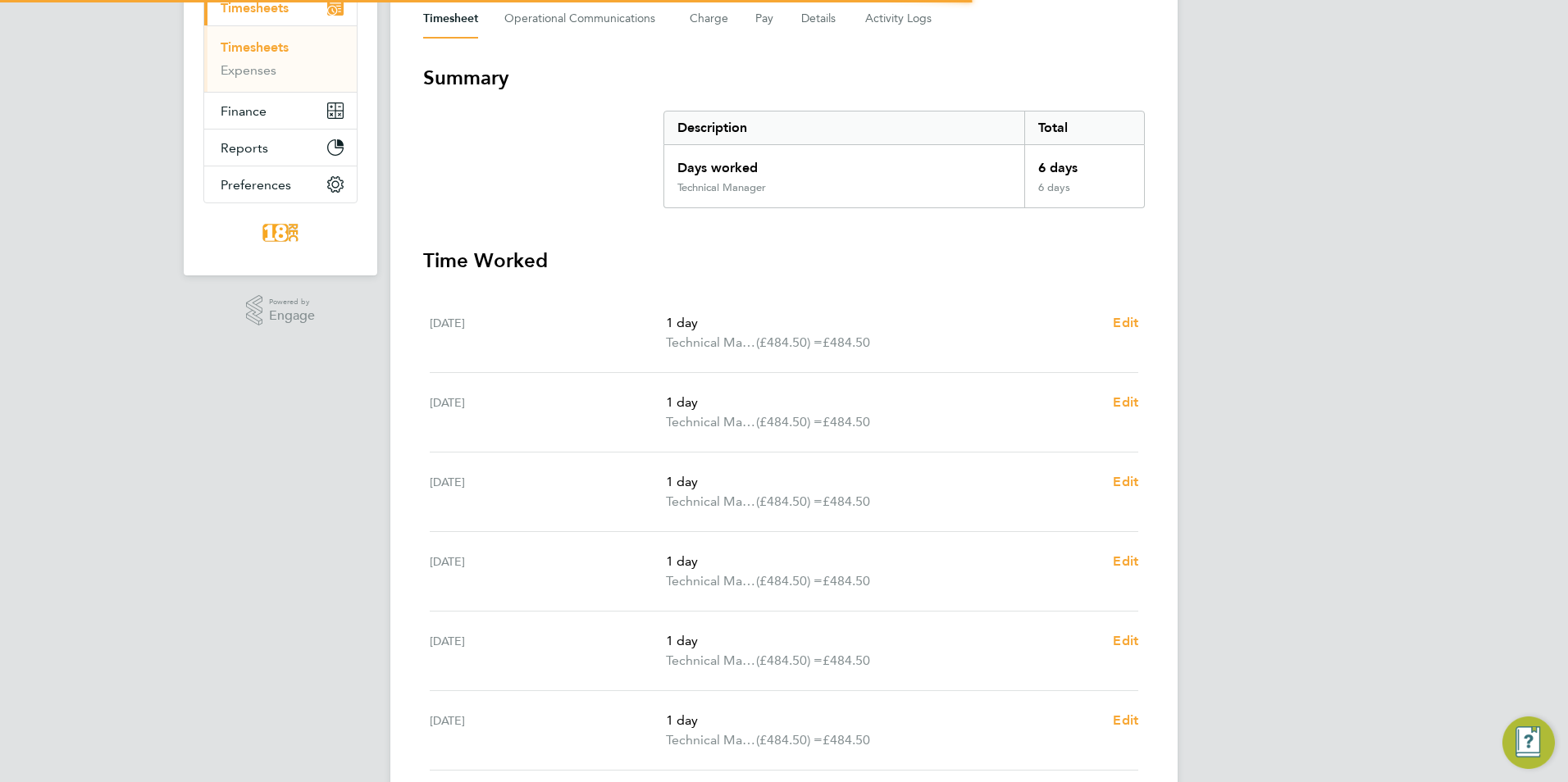
scroll to position [435, 0]
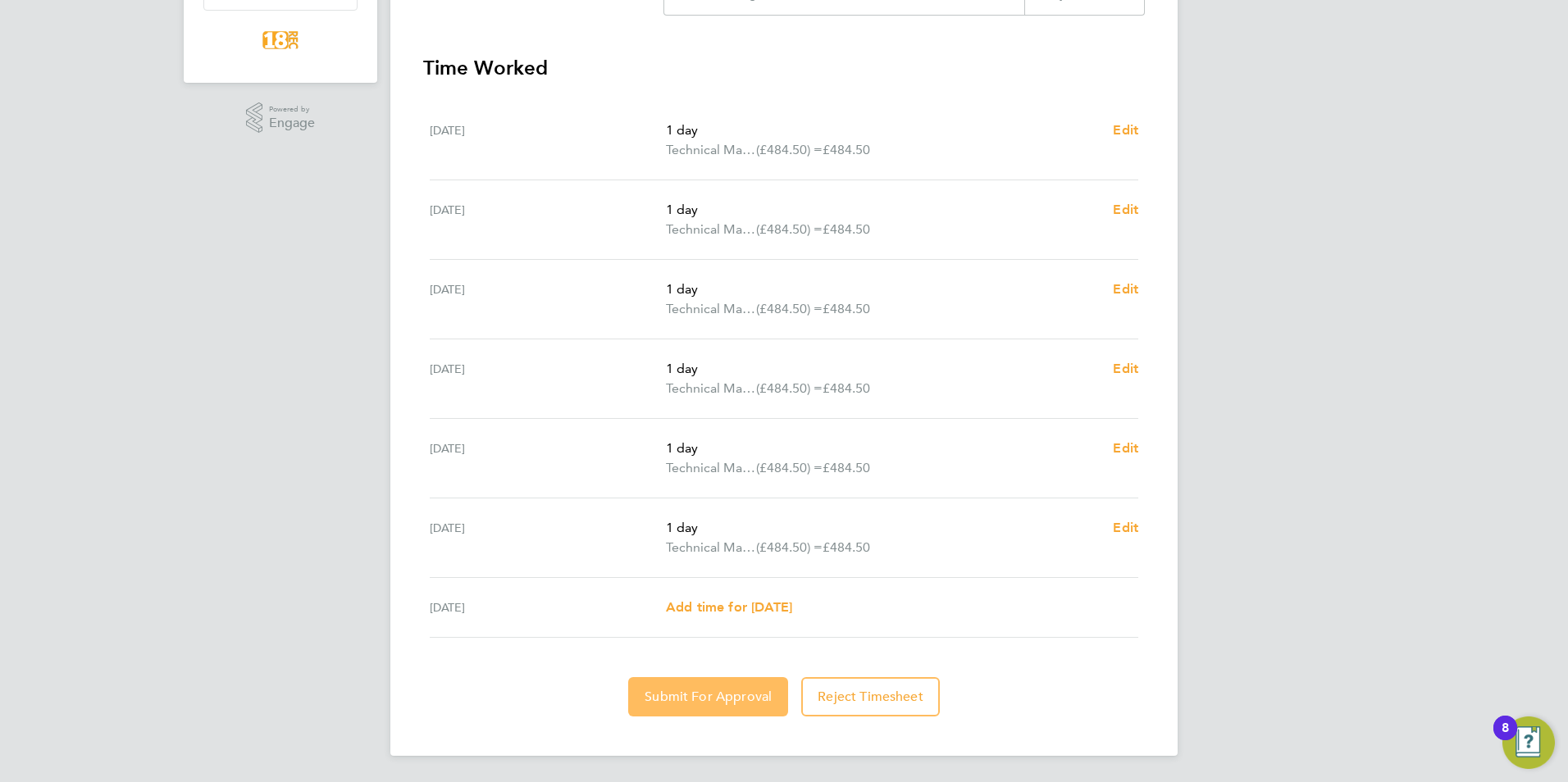
click at [746, 686] on button "Submit For Approval" at bounding box center [707, 697] width 160 height 39
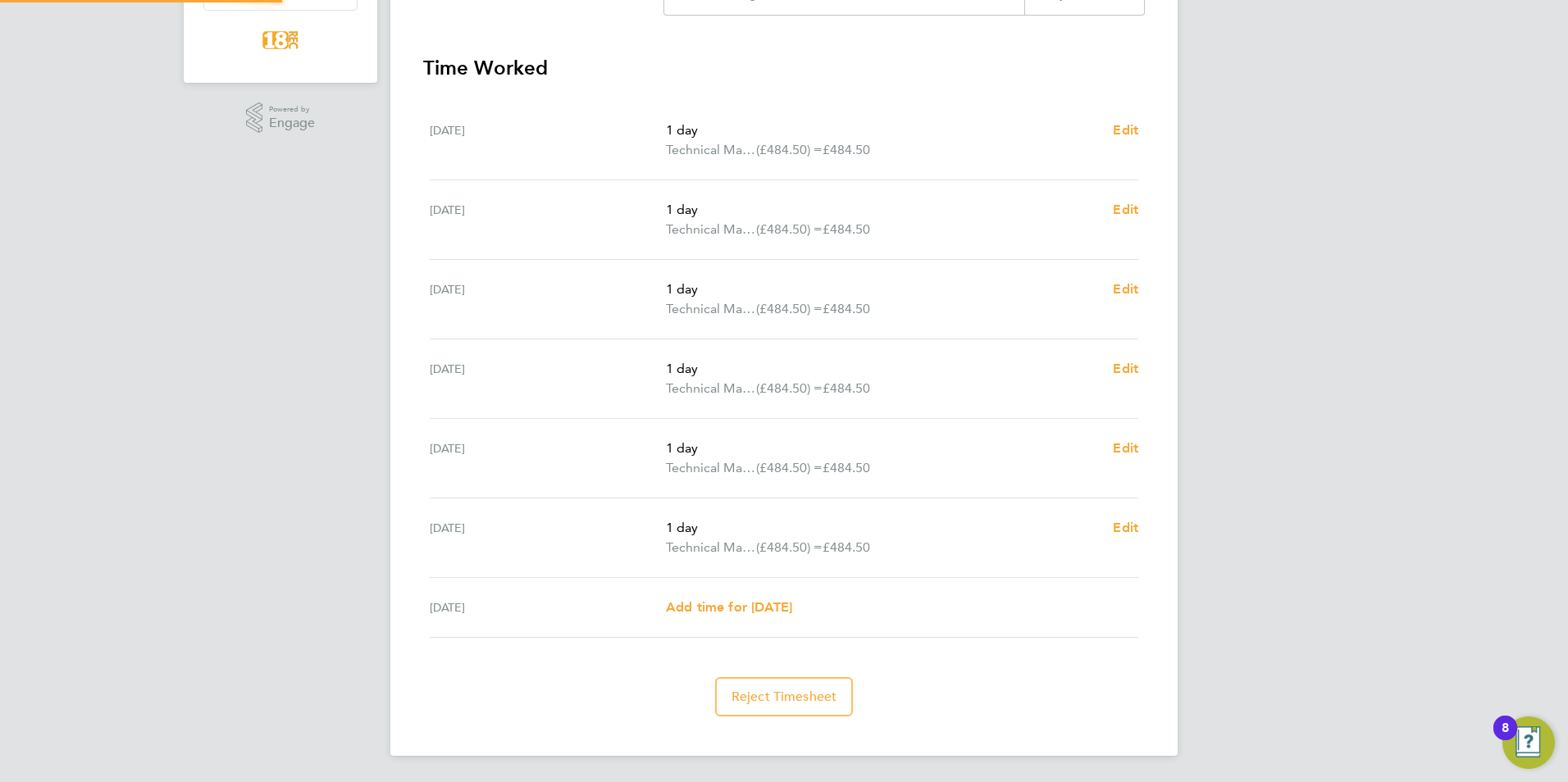
scroll to position [0, 0]
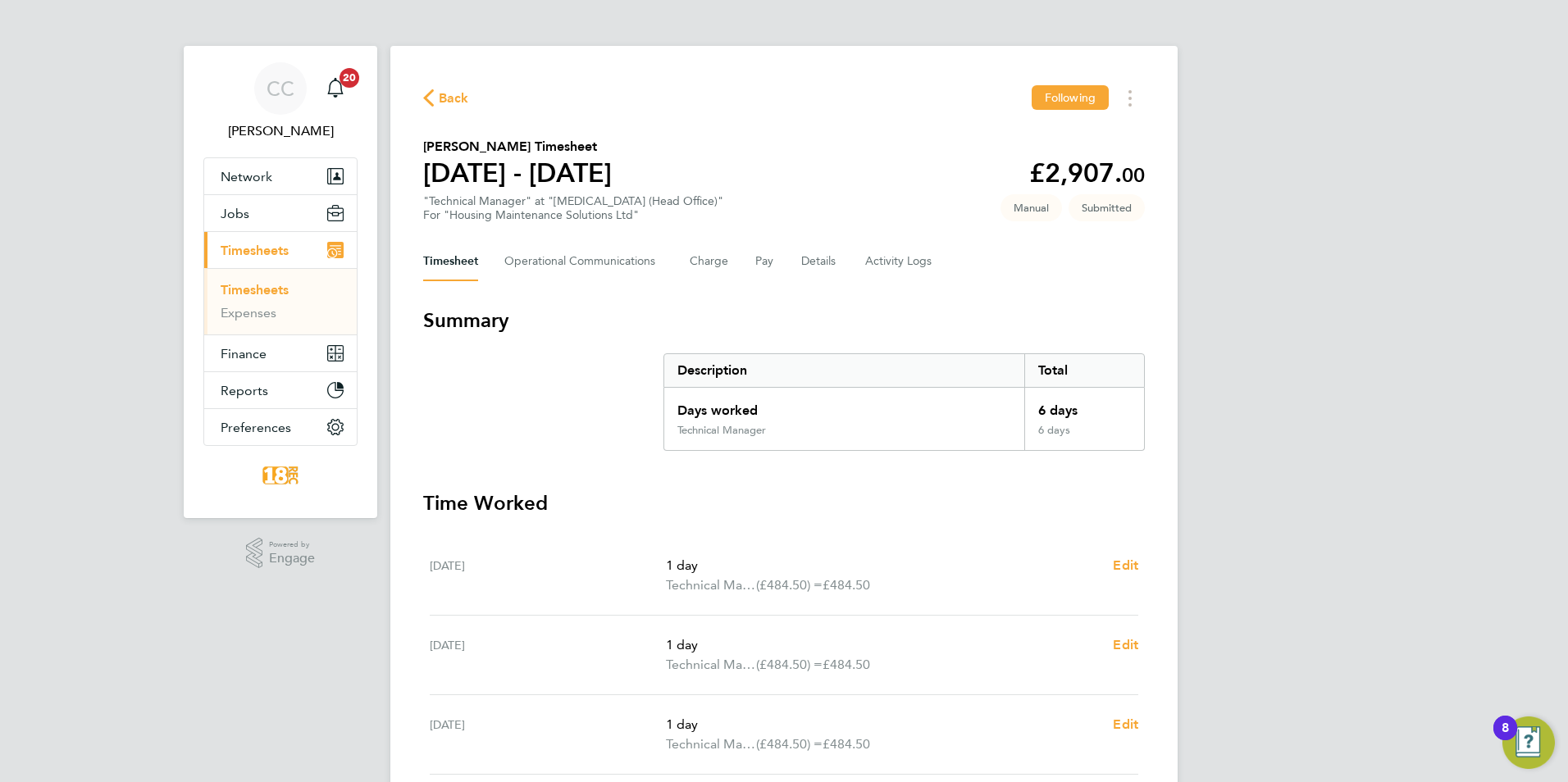
click at [452, 104] on span "Back" at bounding box center [454, 98] width 31 height 20
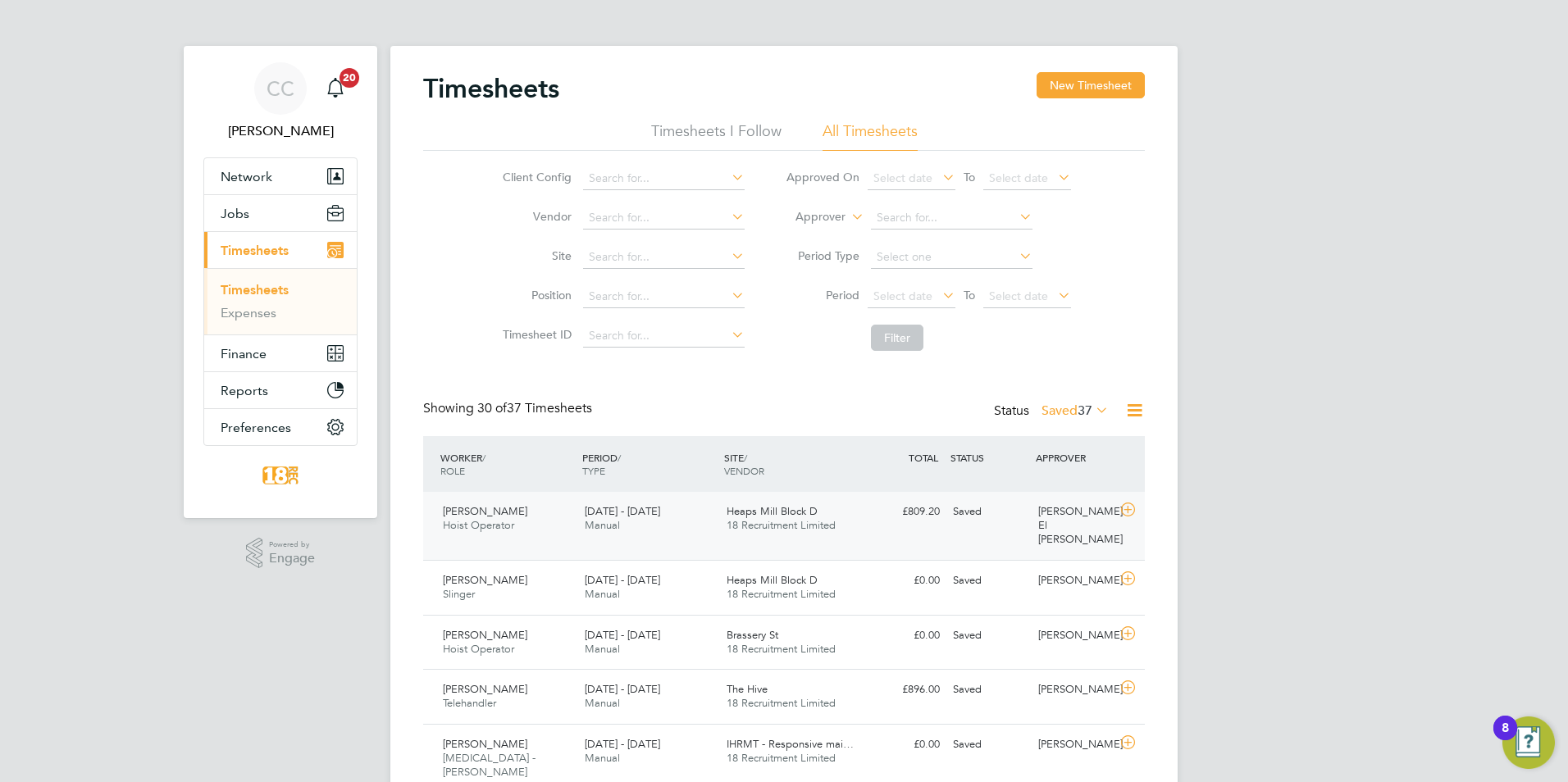
click at [1069, 500] on div "Mark Costigan Hoist Operator 22 - 28 Sep 2025 22 - 28 Sep 2025 Manual Heaps Mil…" at bounding box center [783, 525] width 722 height 68
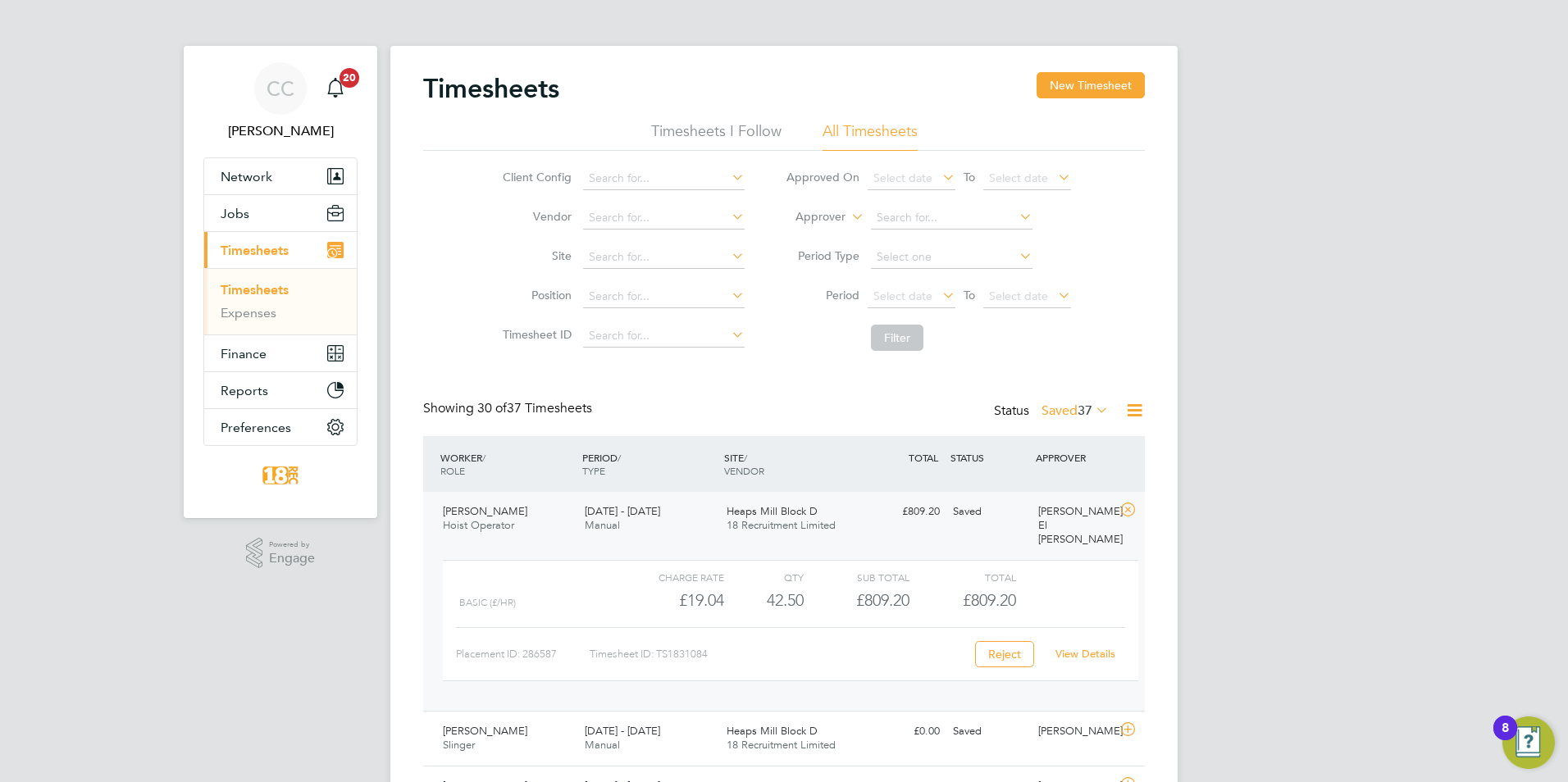
click at [1071, 89] on button "New Timesheet" at bounding box center [1090, 84] width 108 height 26
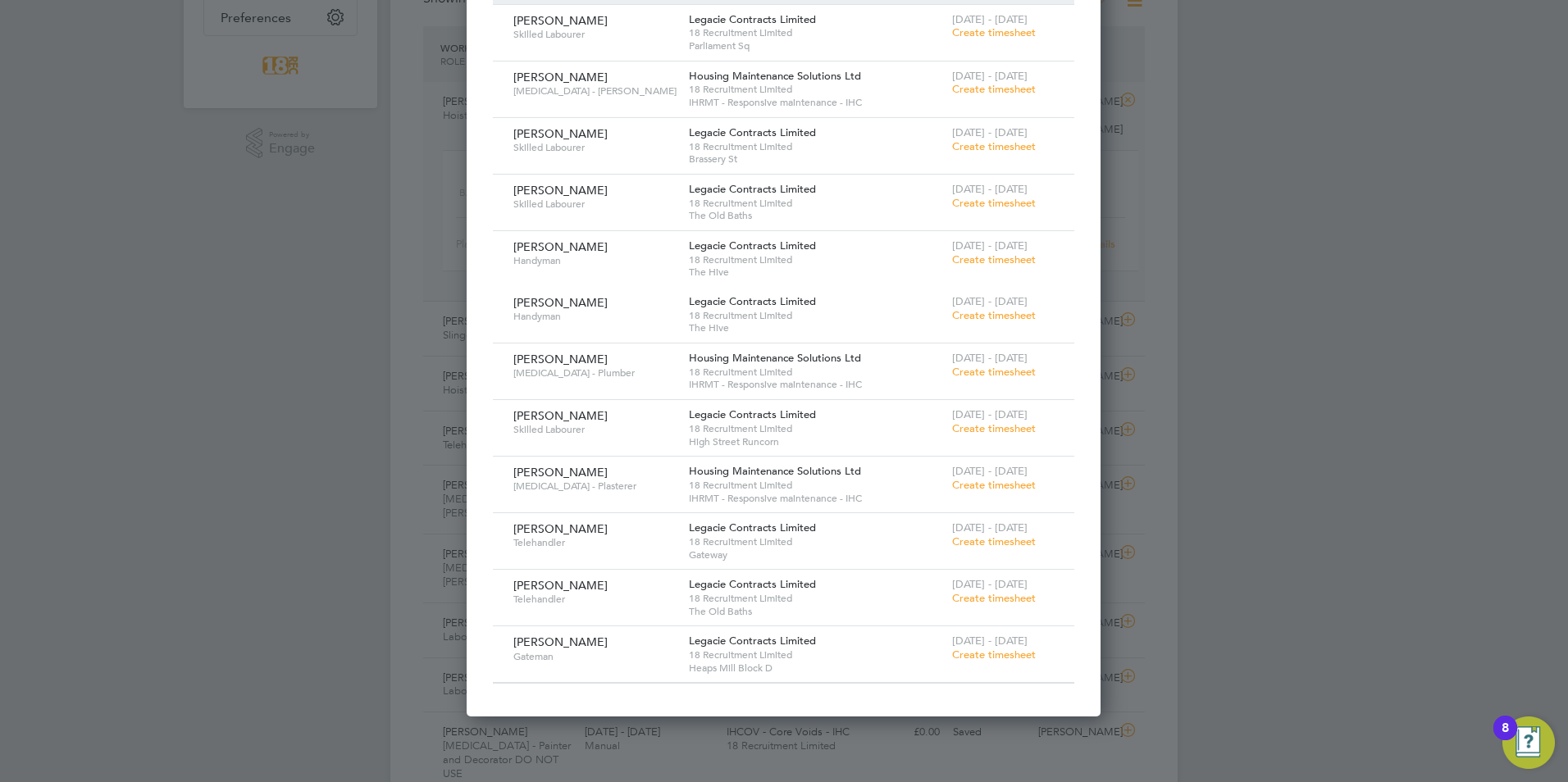
click at [953, 151] on span "Create timesheet" at bounding box center [993, 146] width 83 height 14
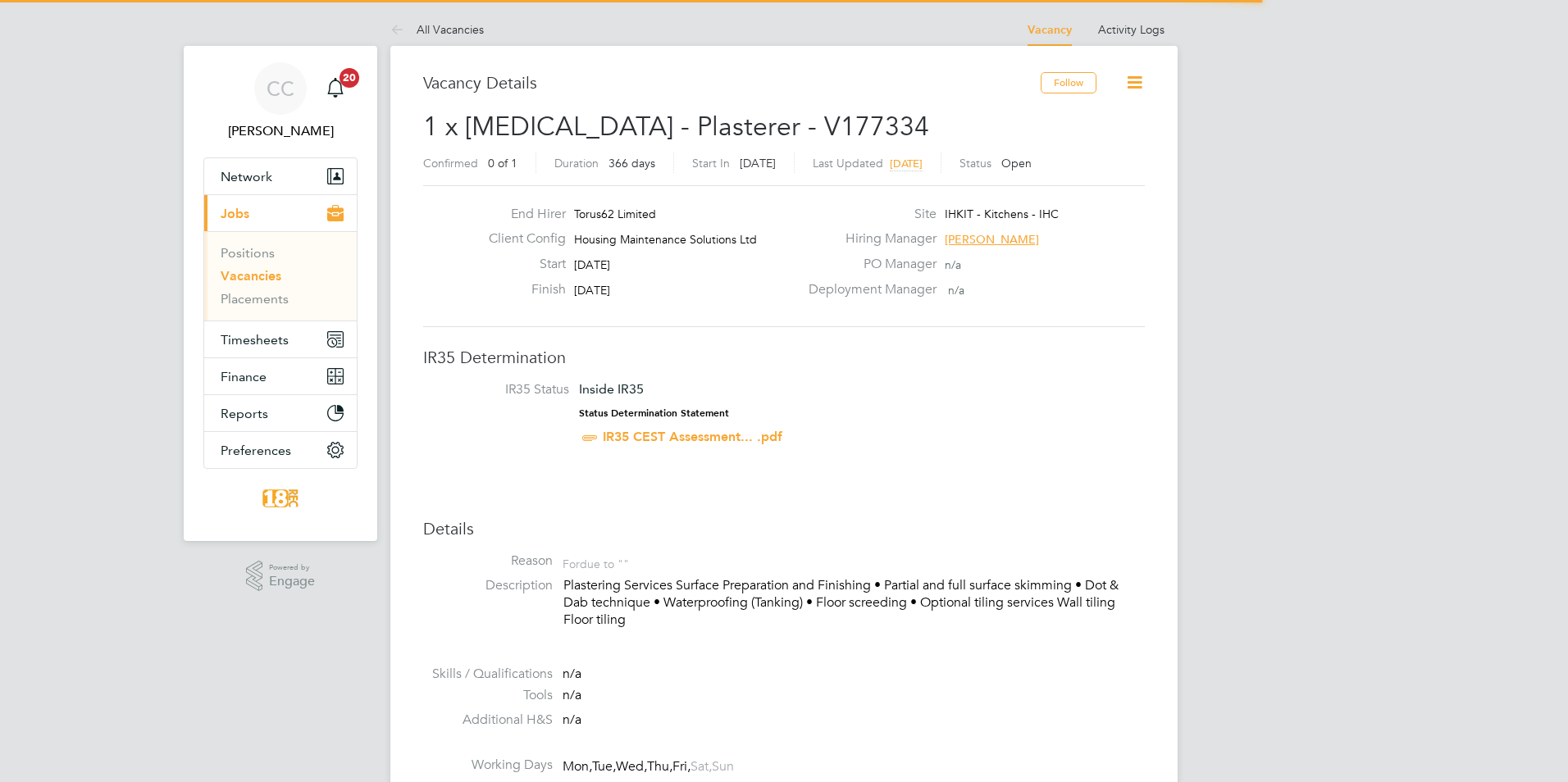
scroll to position [48, 115]
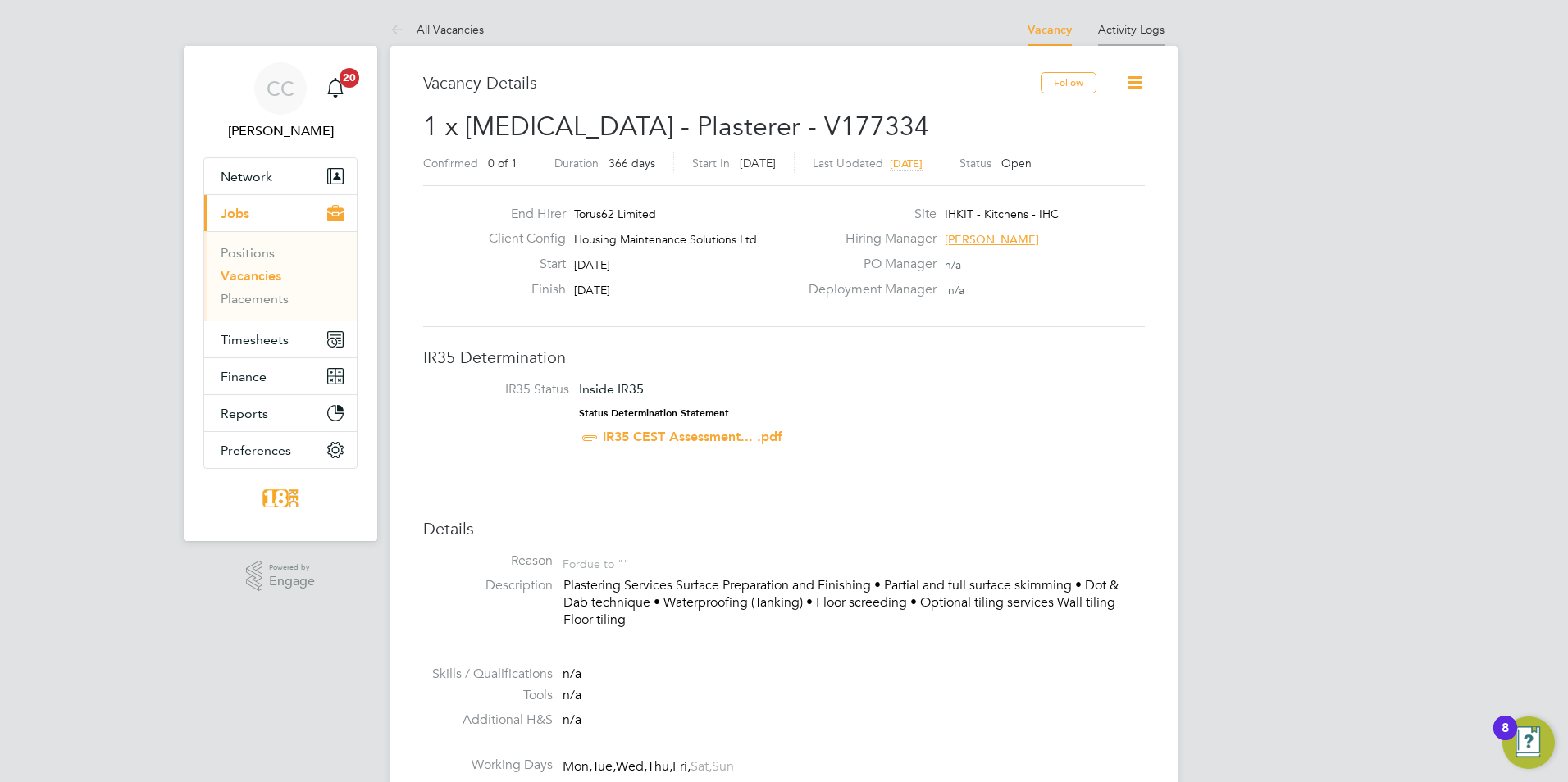
click at [1131, 31] on link "Activity Logs" at bounding box center [1130, 29] width 66 height 14
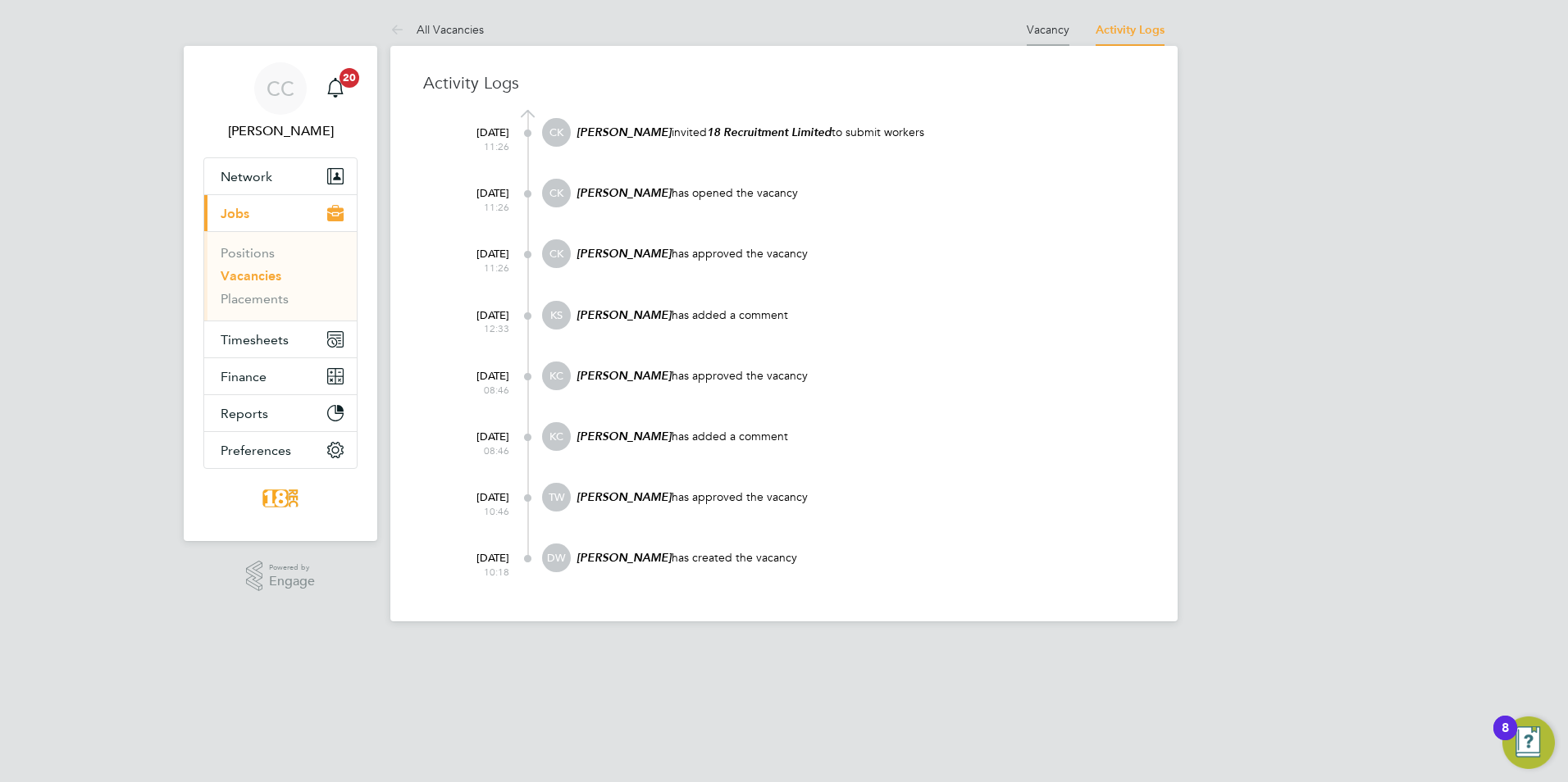
click at [1059, 44] on li "Vacancy" at bounding box center [1048, 30] width 42 height 33
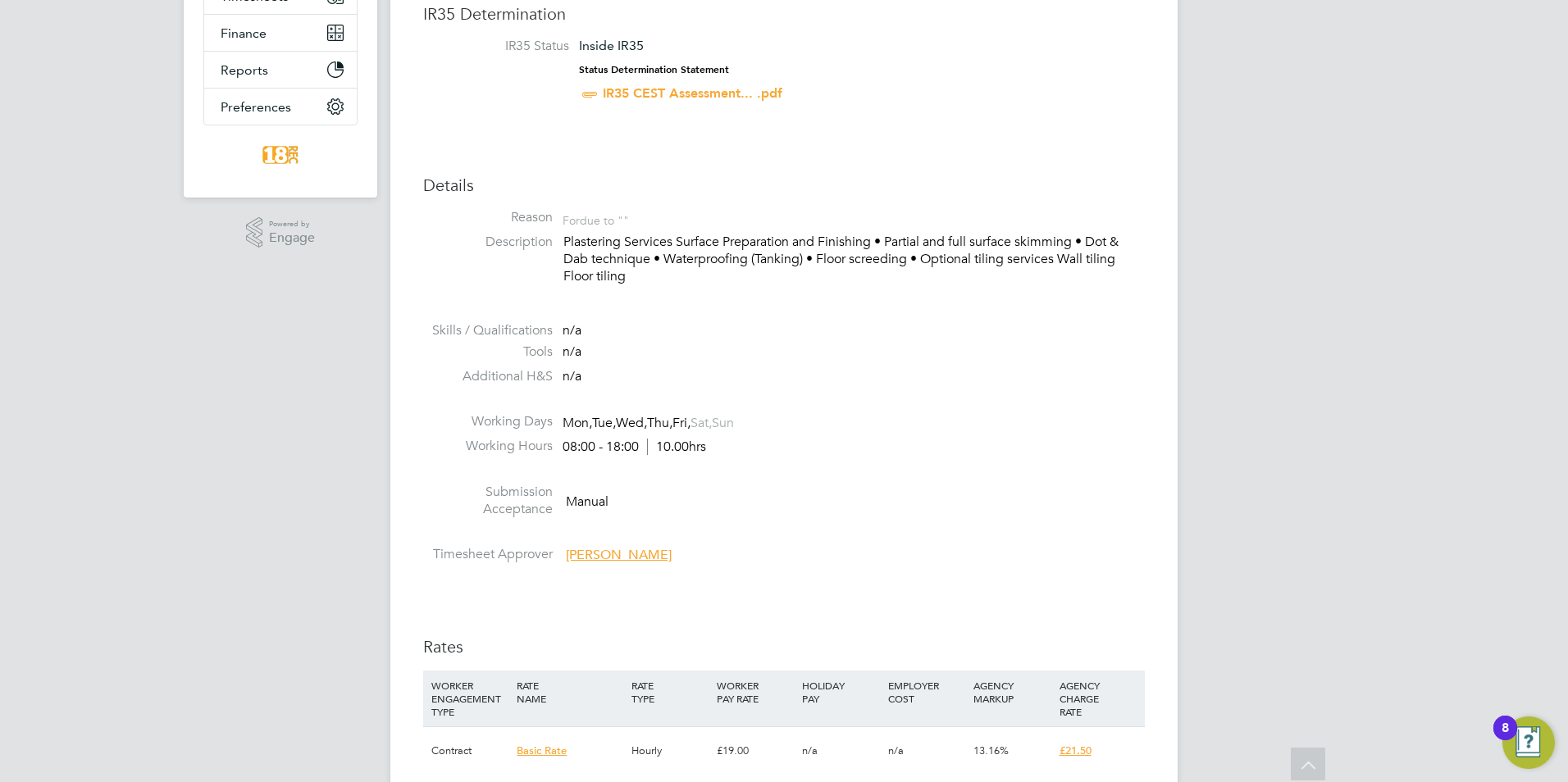
scroll to position [82, 0]
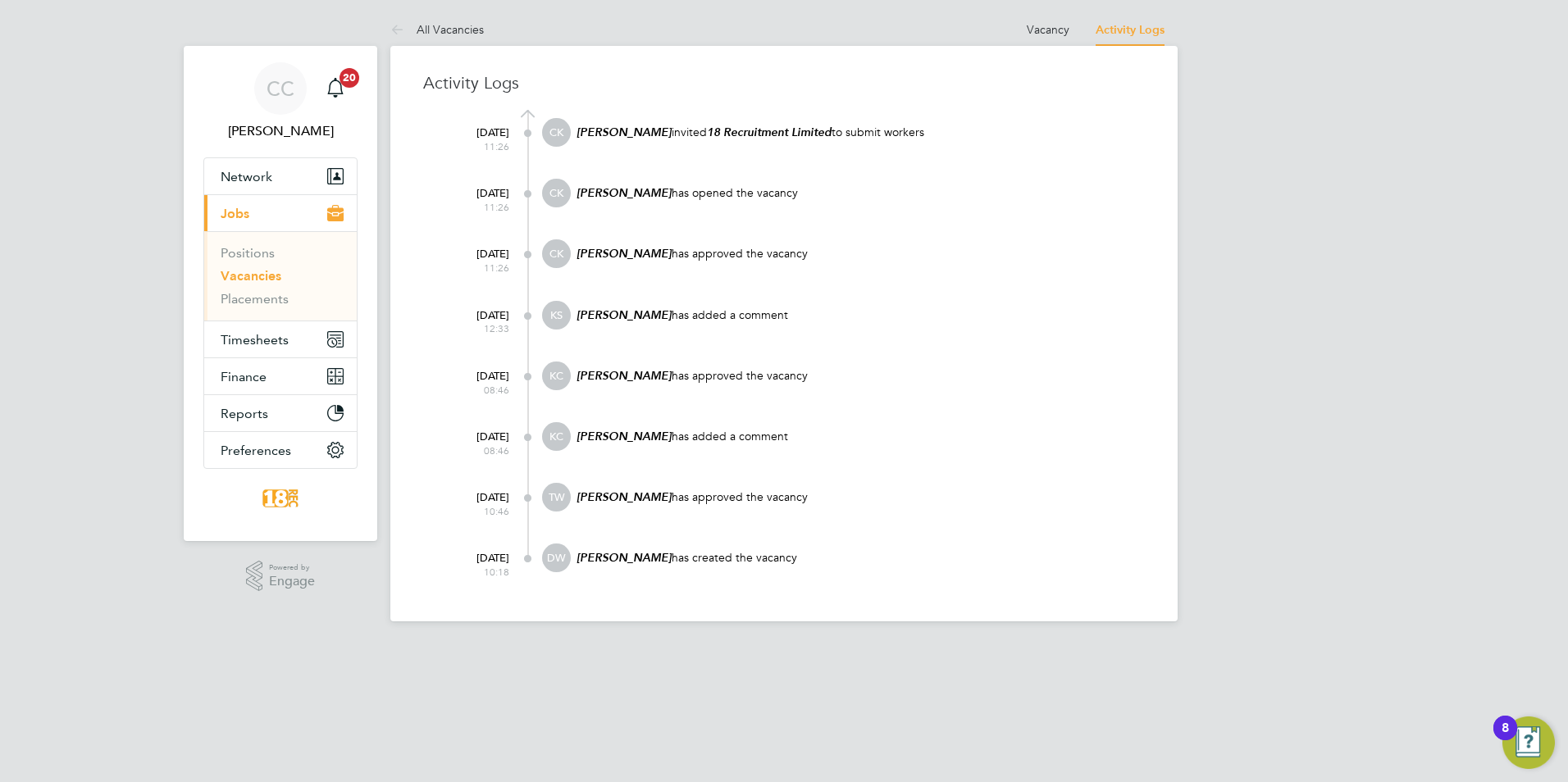
click at [280, 196] on button "Current page: Jobs" at bounding box center [280, 214] width 152 height 36
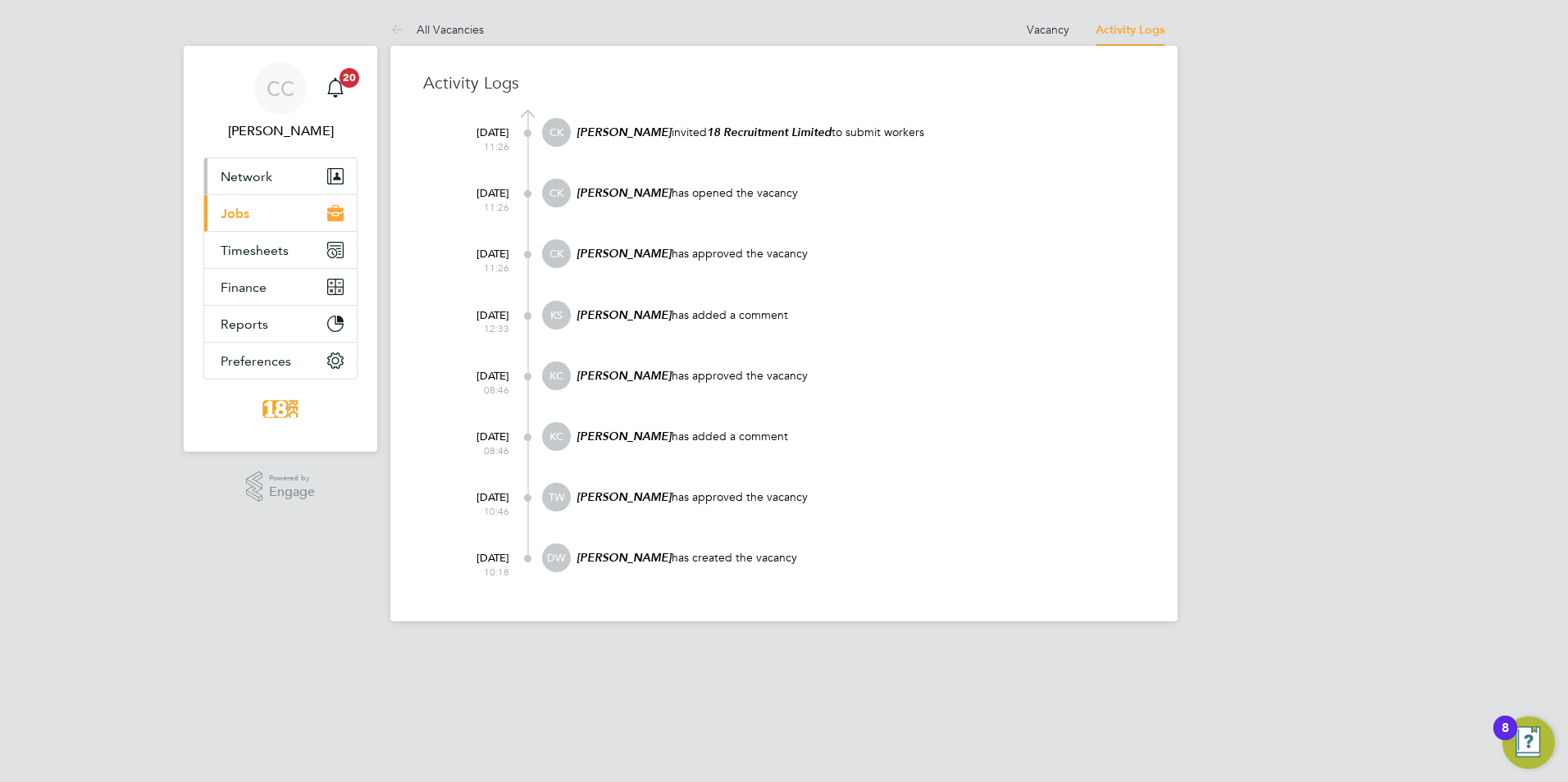
click at [297, 185] on button "Network" at bounding box center [280, 176] width 152 height 36
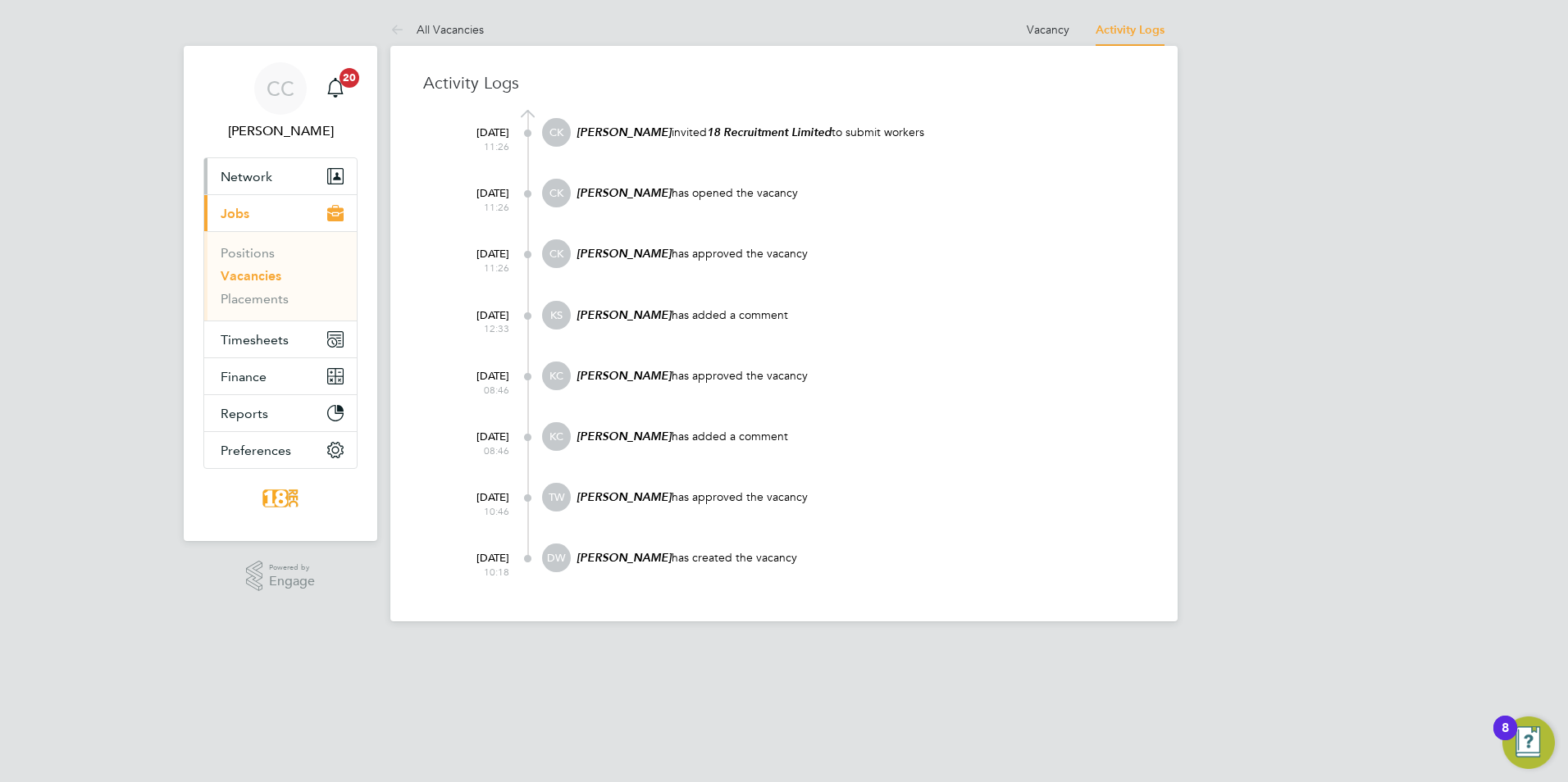
click at [263, 175] on span "Network" at bounding box center [246, 176] width 52 height 15
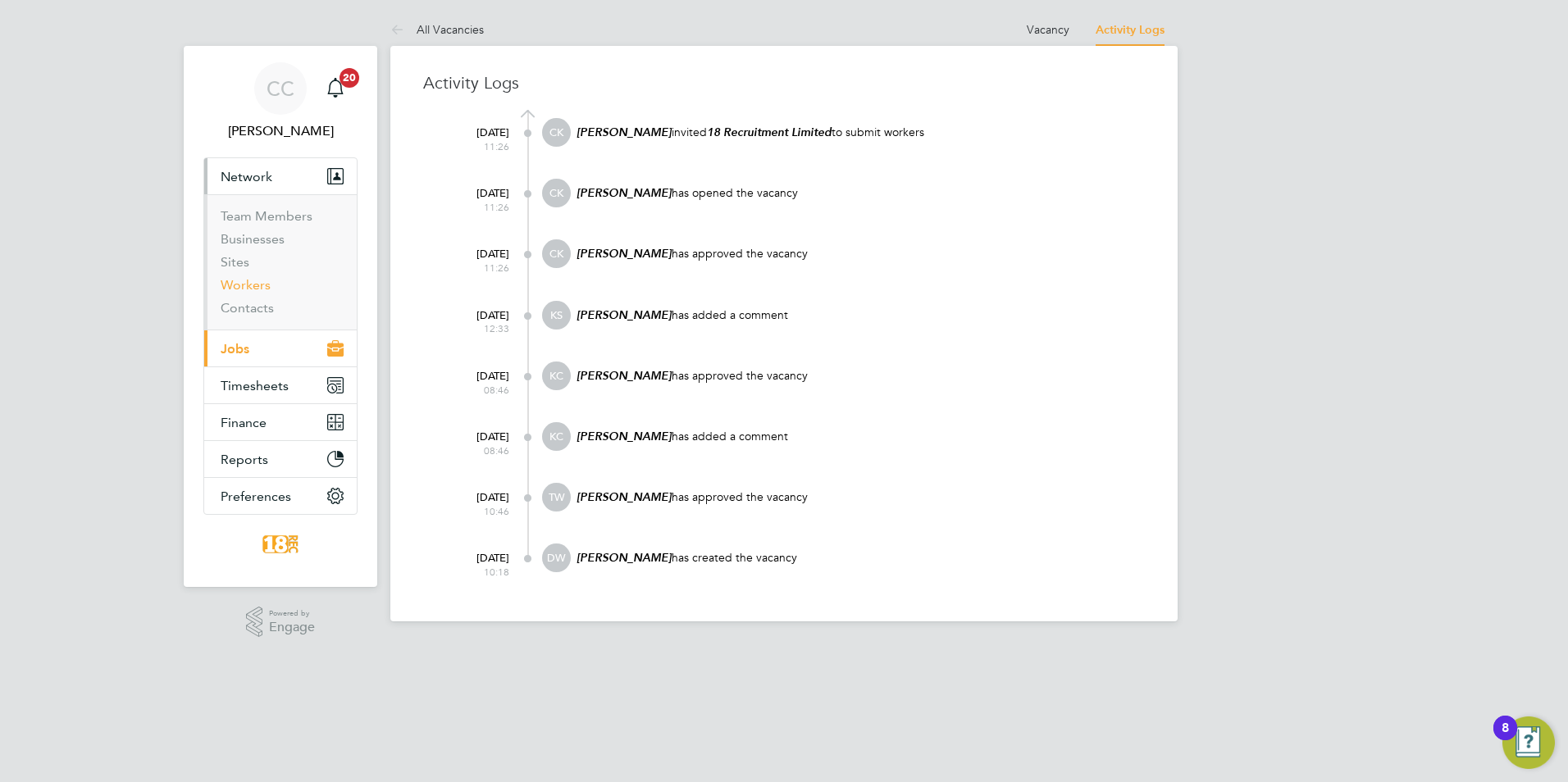
click at [224, 292] on link "Workers" at bounding box center [245, 285] width 50 height 15
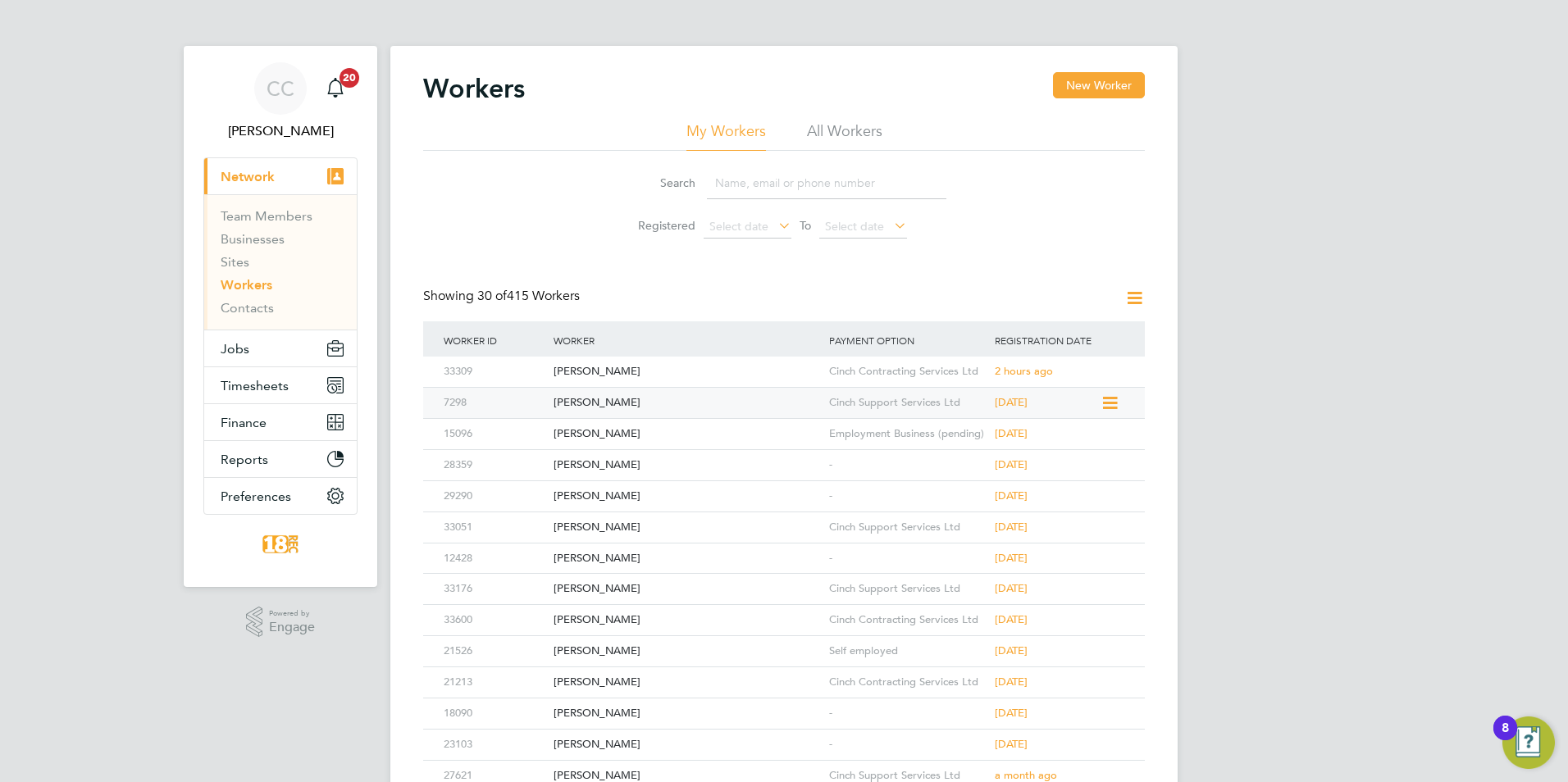
click at [725, 405] on div "[PERSON_NAME]" at bounding box center [686, 403] width 275 height 31
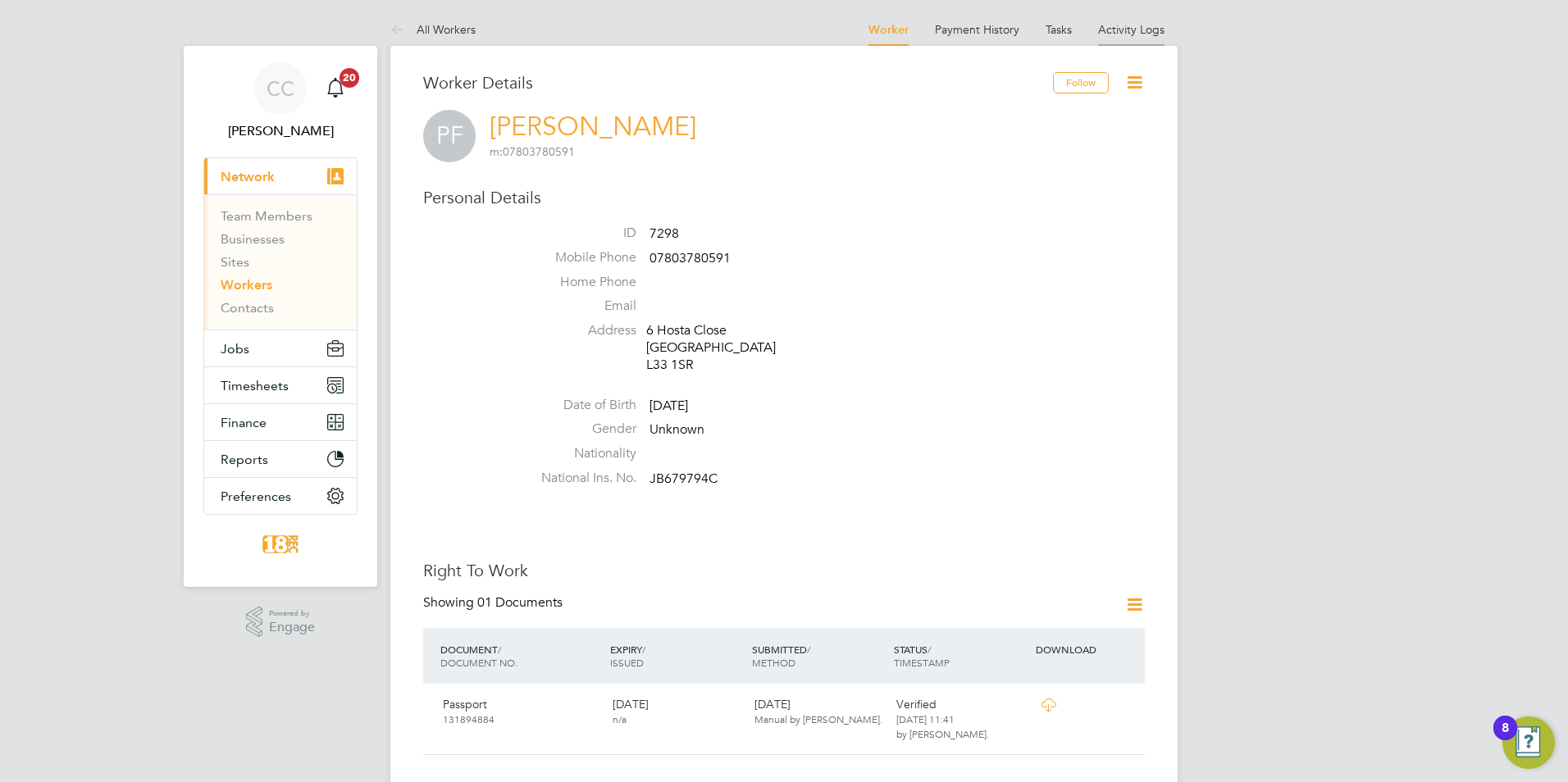
click at [1112, 45] on li "Activity Logs" at bounding box center [1130, 30] width 66 height 33
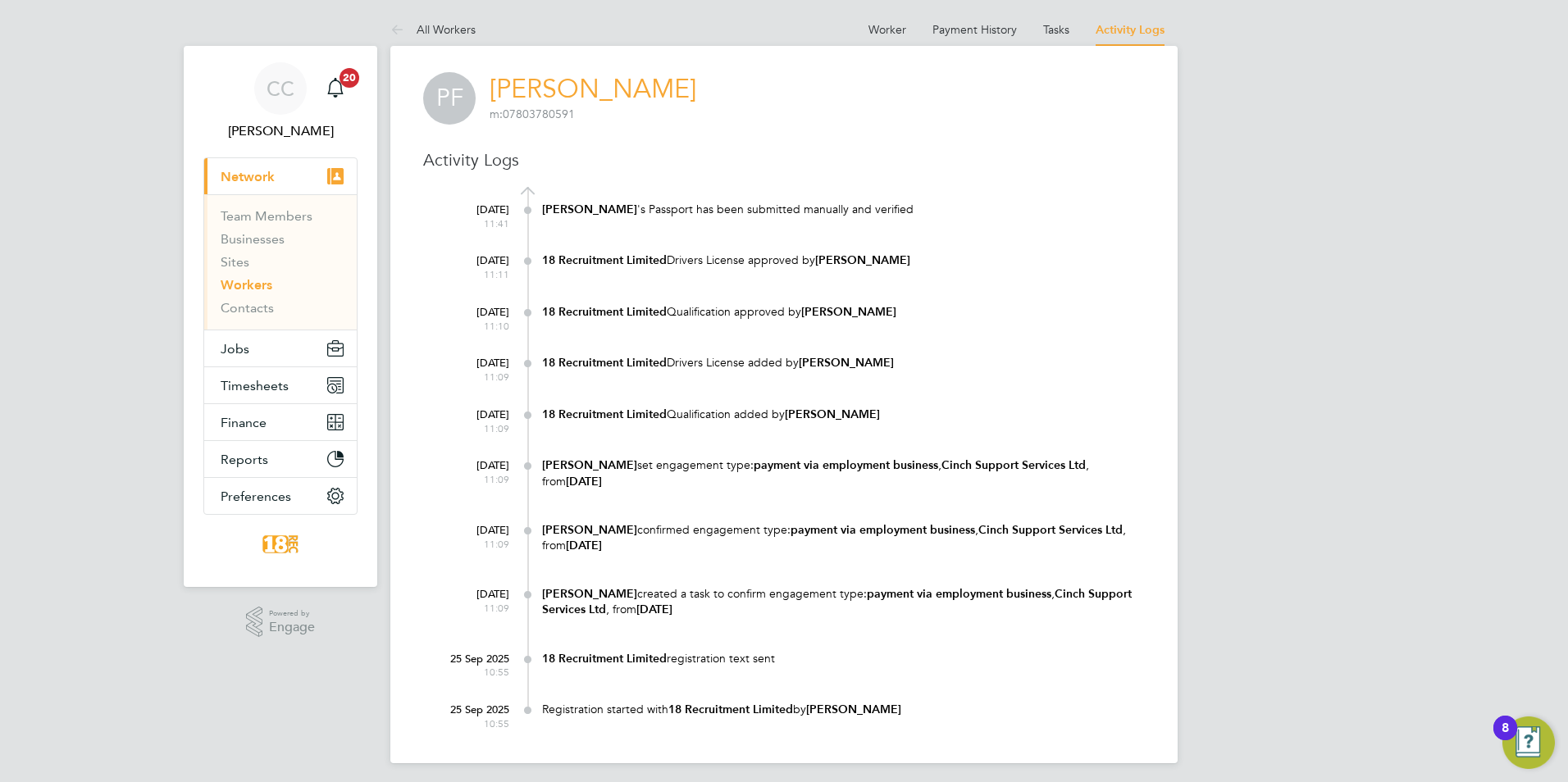
click at [1058, 20] on li "Tasks" at bounding box center [1055, 30] width 26 height 33
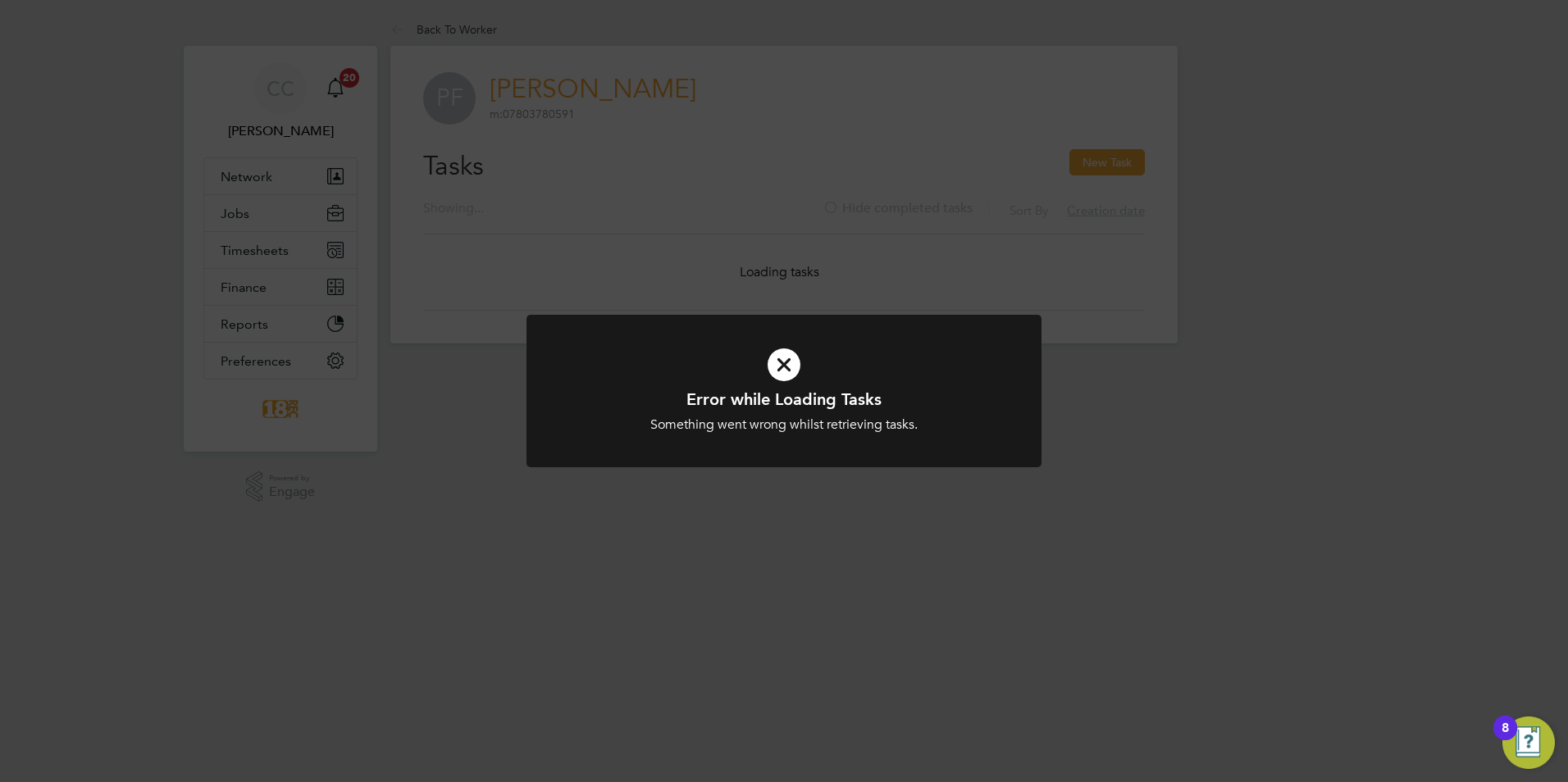
click at [914, 341] on icon at bounding box center [783, 364] width 427 height 64
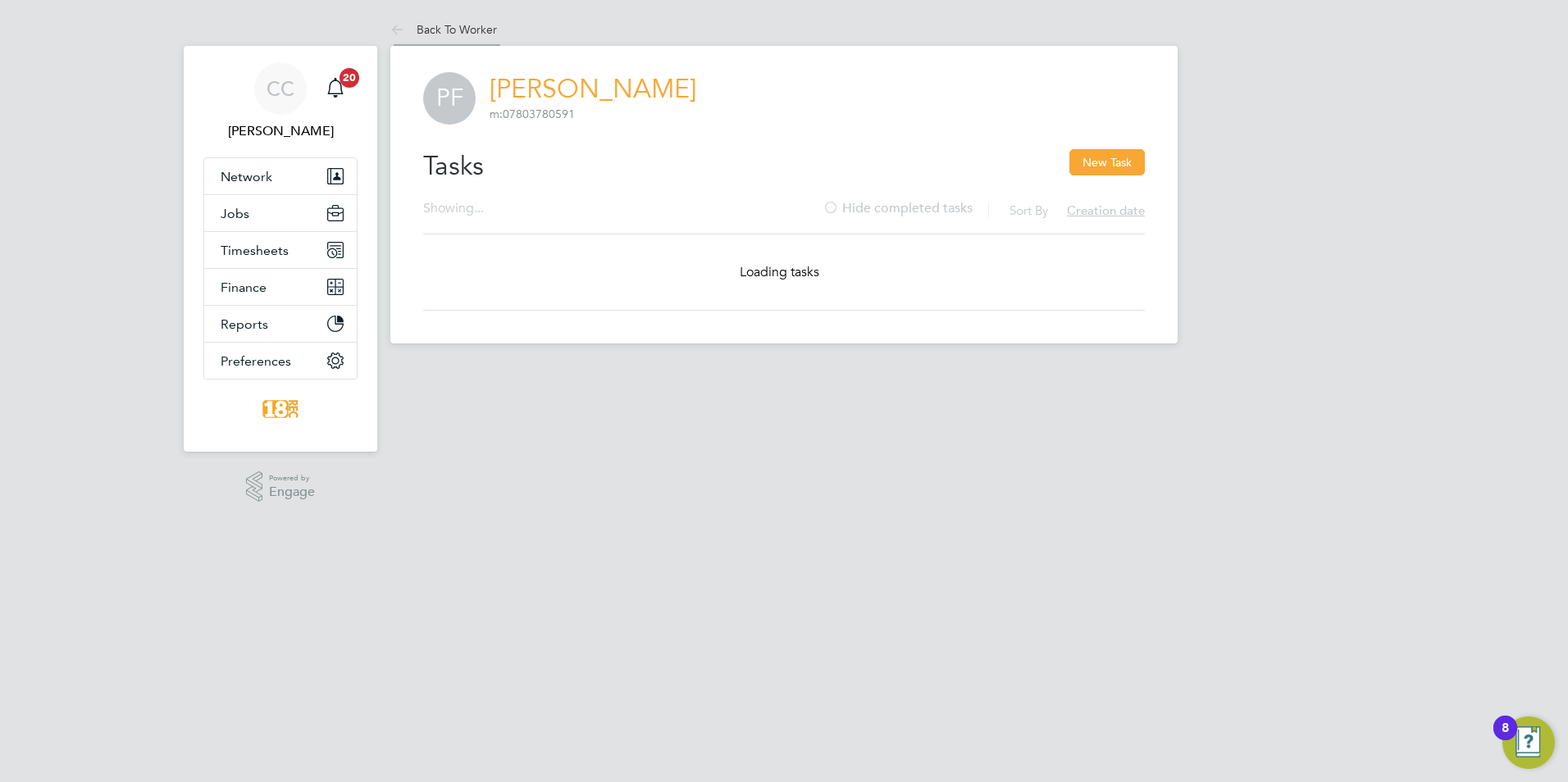
click at [403, 20] on icon at bounding box center [400, 30] width 20 height 20
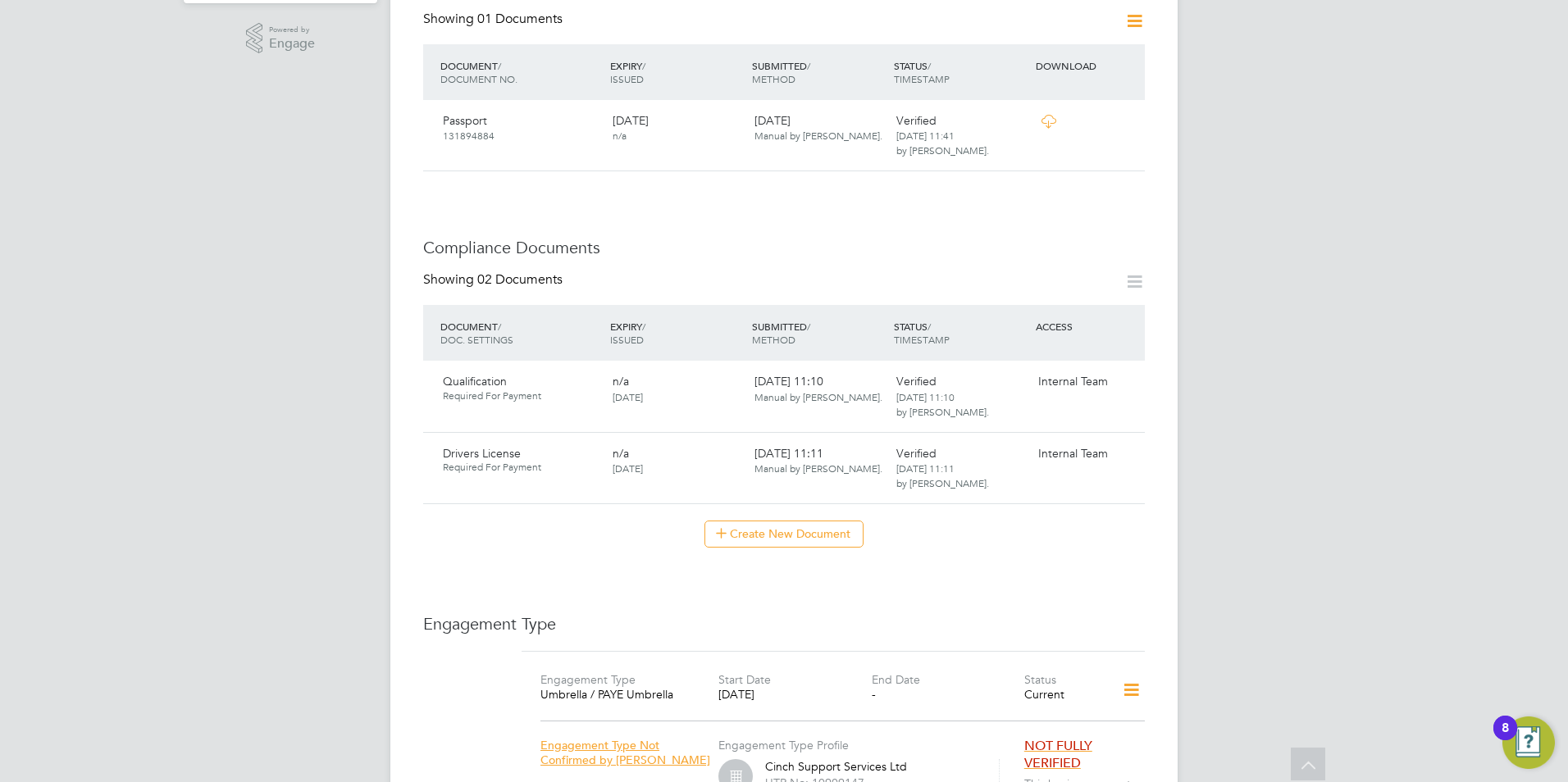
scroll to position [10, 0]
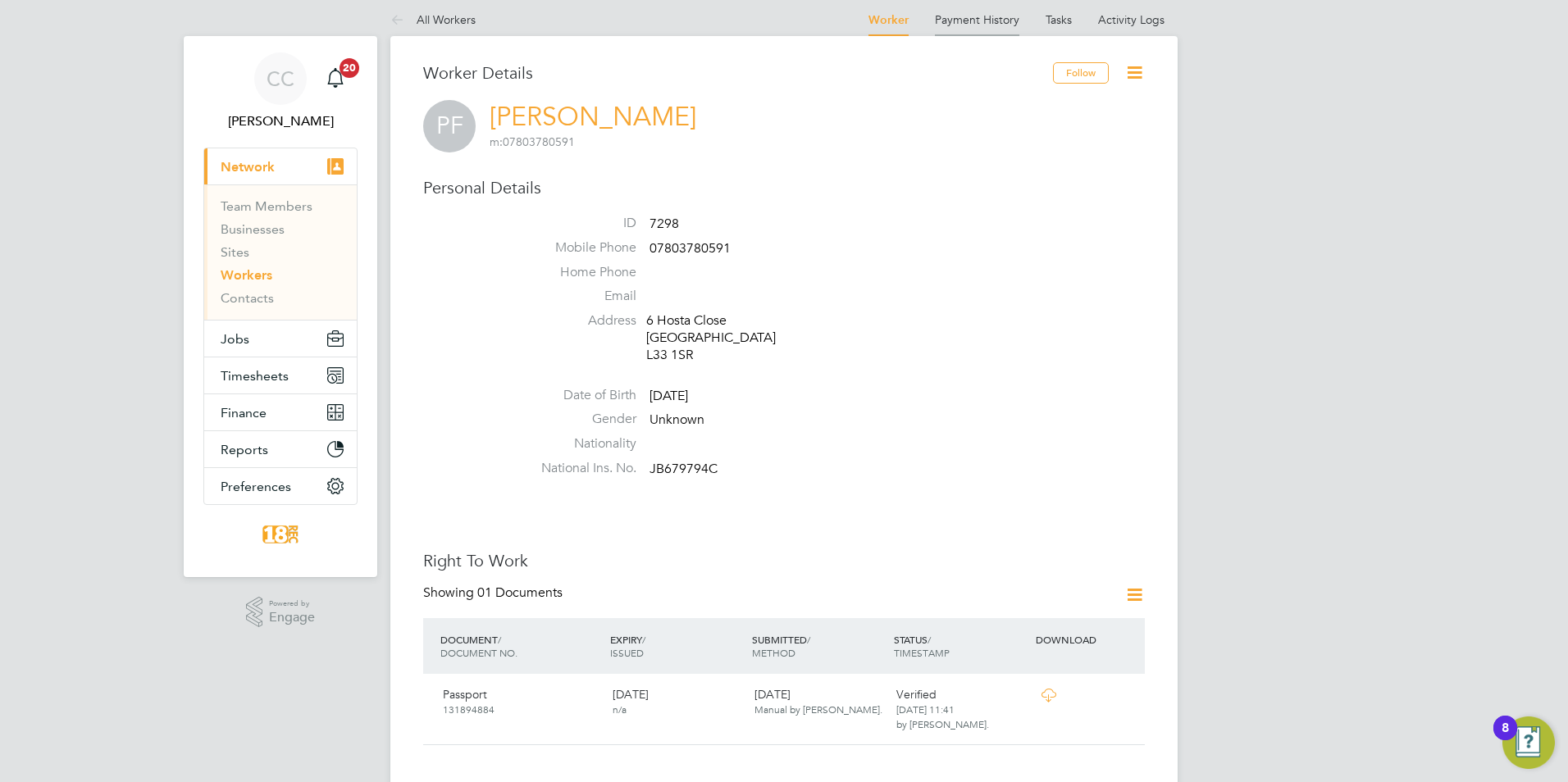
click at [996, 20] on link "Payment History" at bounding box center [977, 19] width 84 height 14
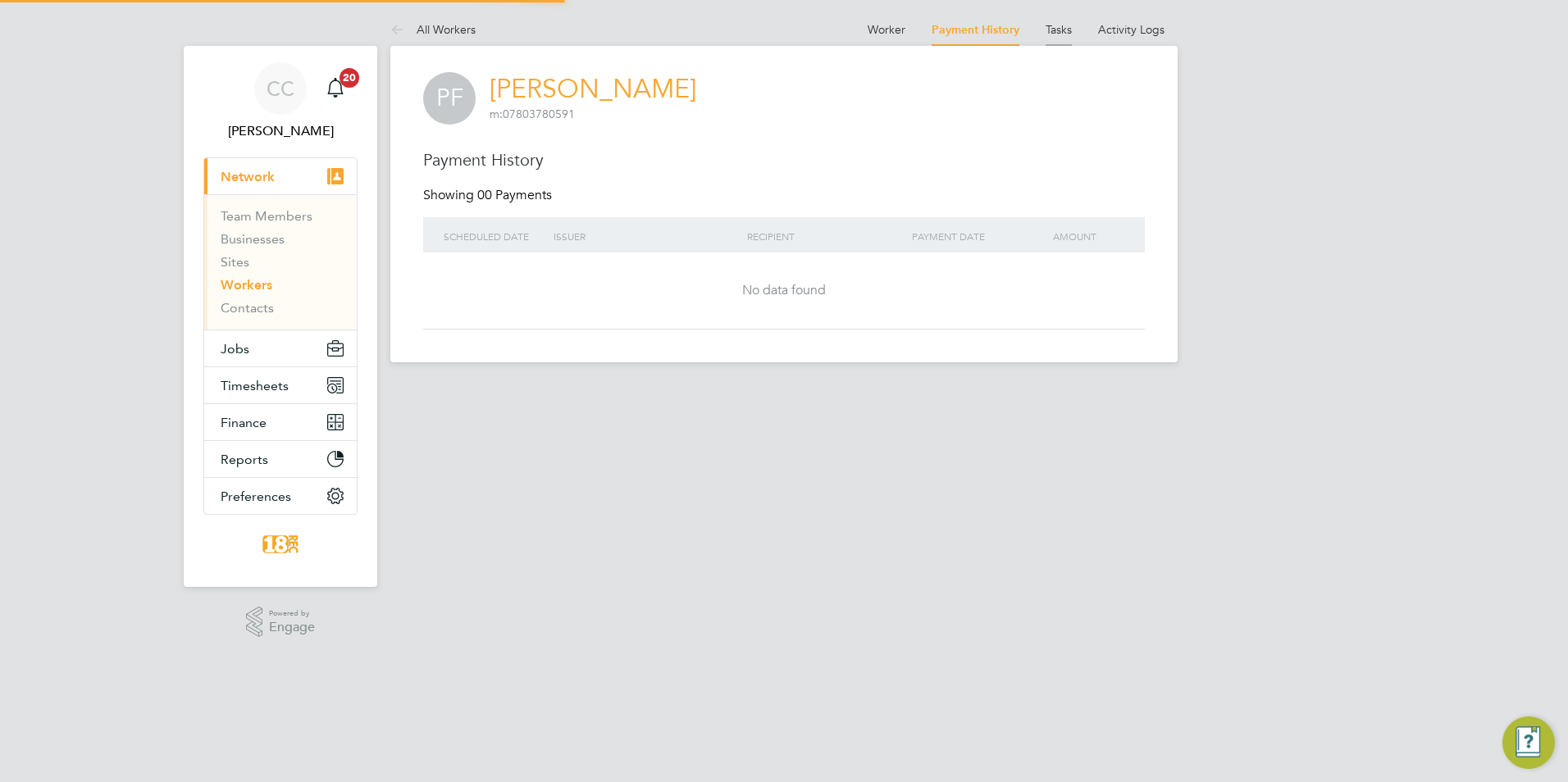
click at [1053, 35] on link "Tasks" at bounding box center [1058, 29] width 26 height 14
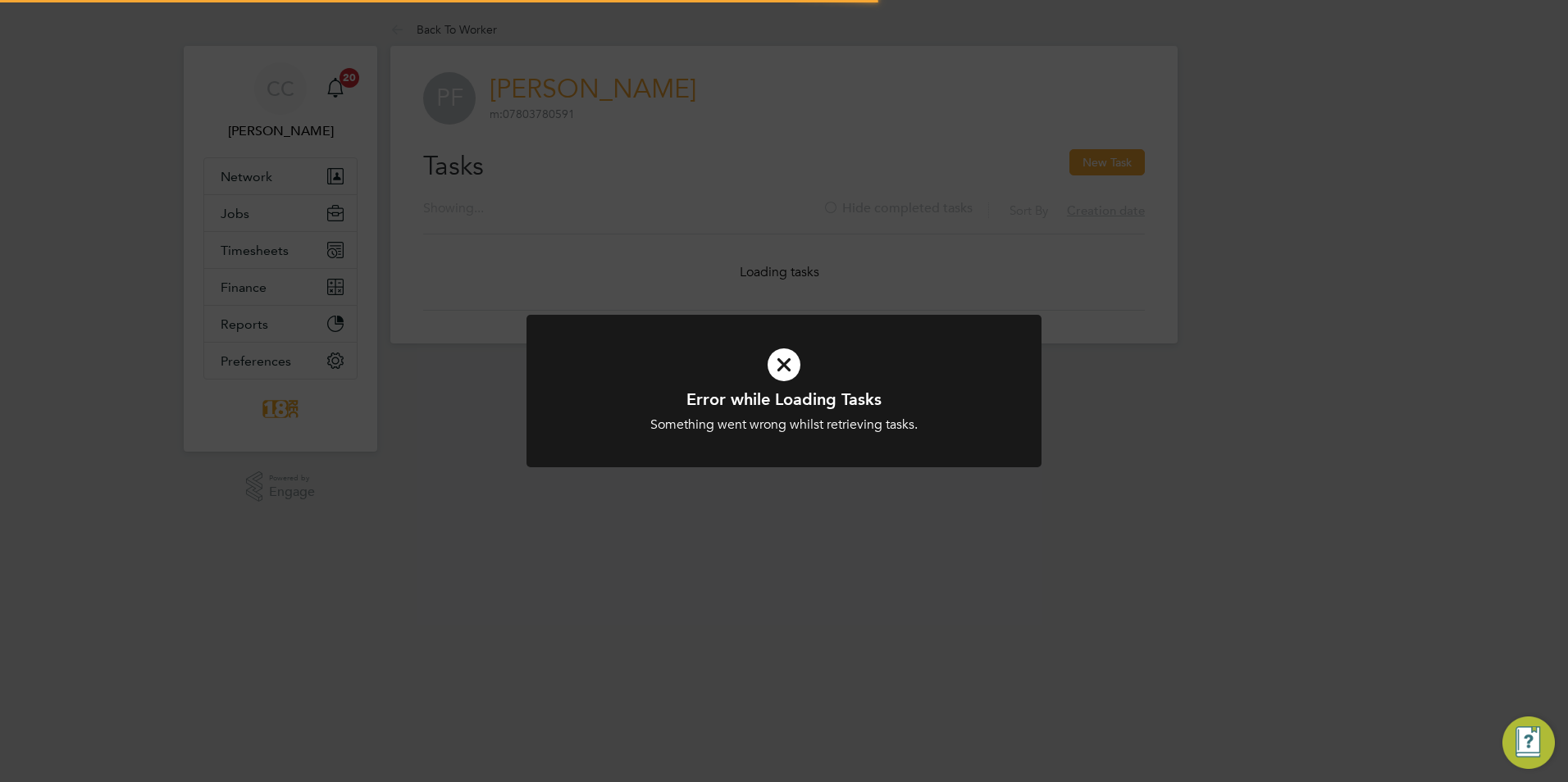
click at [1138, 32] on div "Error while Loading Tasks Something went wrong whilst retrieving tasks. Cancel …" at bounding box center [784, 391] width 1568 height 782
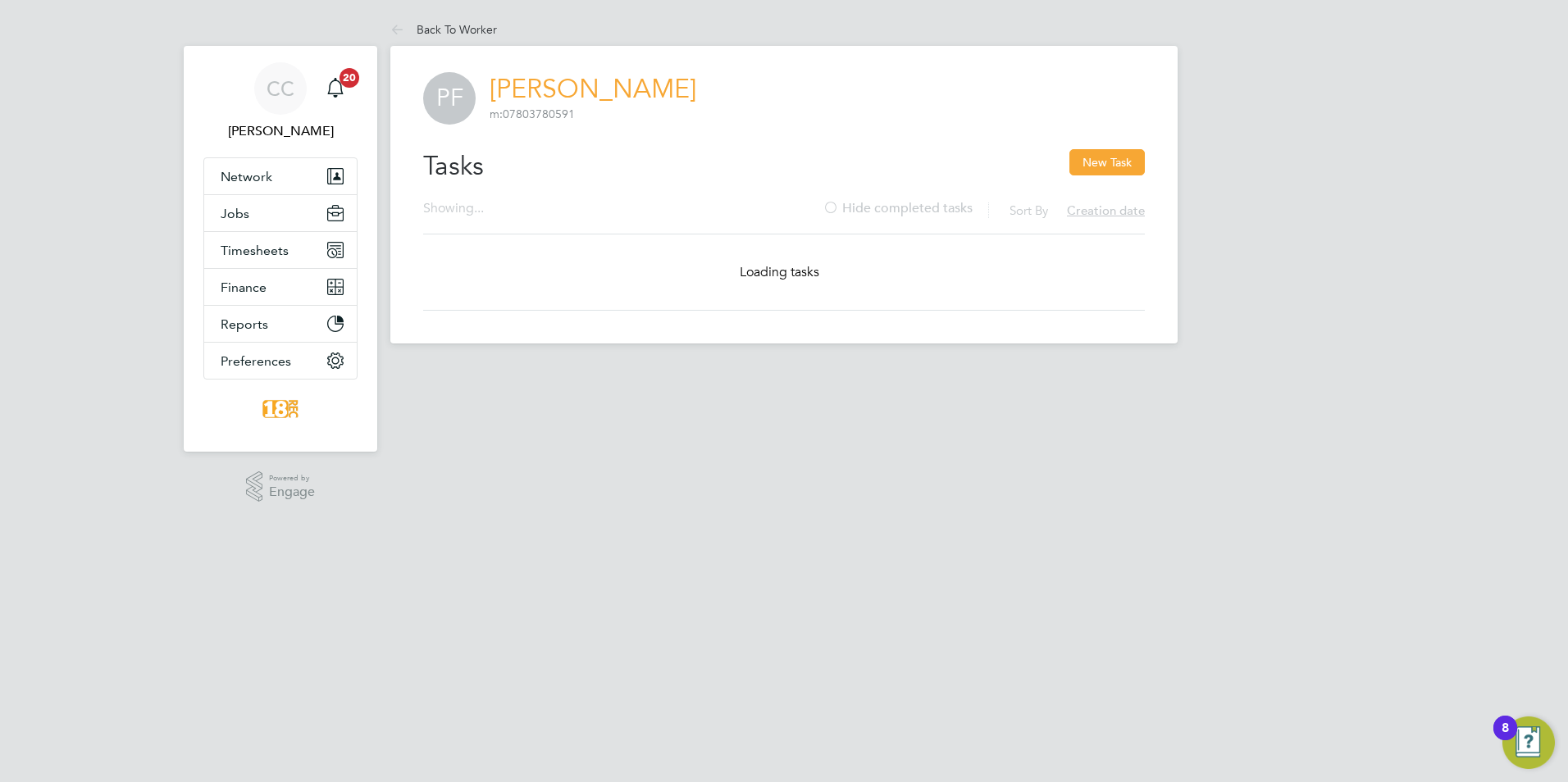
drag, startPoint x: 451, startPoint y: 20, endPoint x: 483, endPoint y: 11, distance: 33.2
click at [451, 20] on li "Back To Worker" at bounding box center [443, 30] width 106 height 33
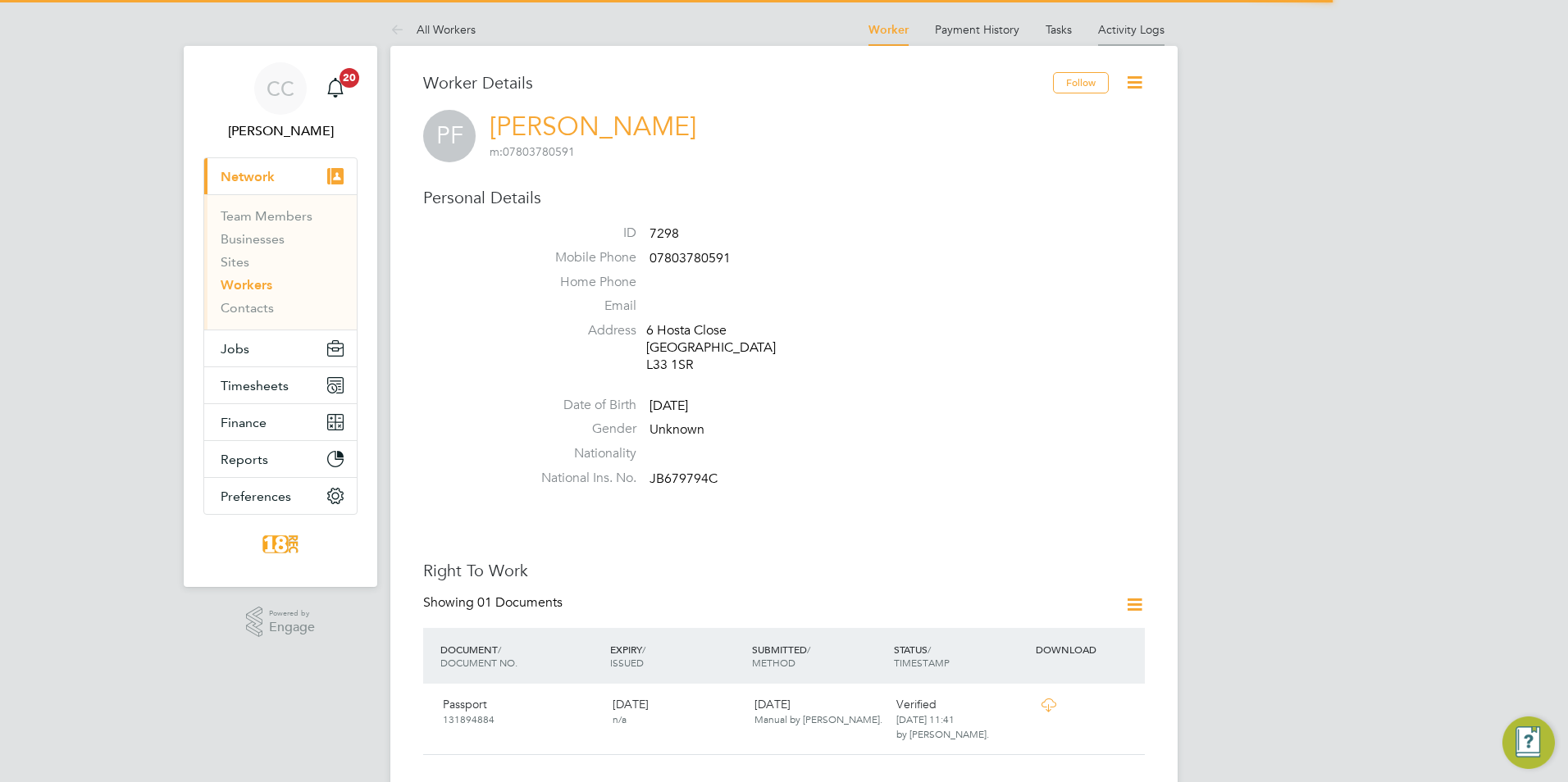
click at [1103, 27] on link "Activity Logs" at bounding box center [1130, 29] width 66 height 14
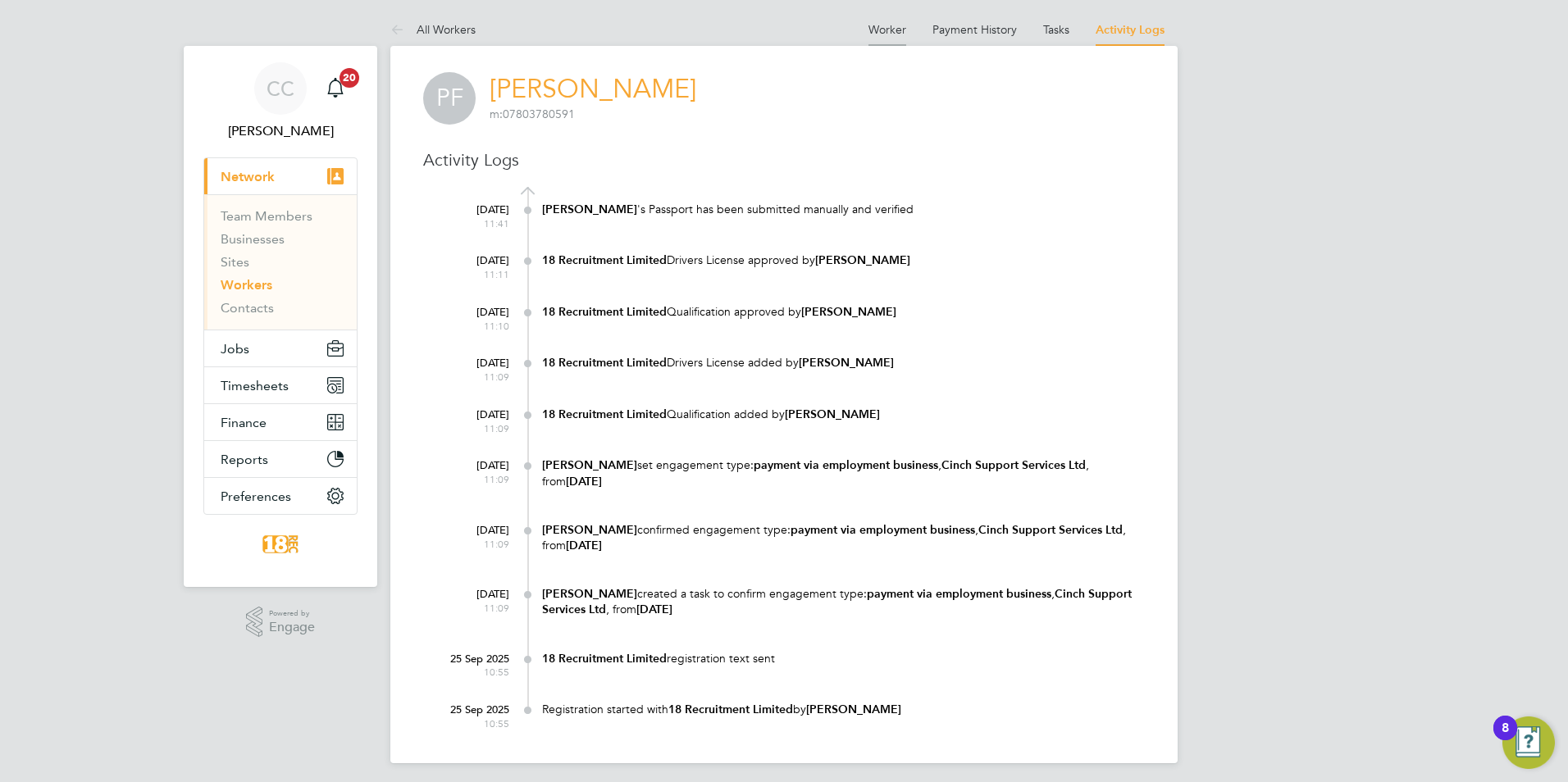
click at [893, 30] on link "Worker" at bounding box center [887, 29] width 37 height 14
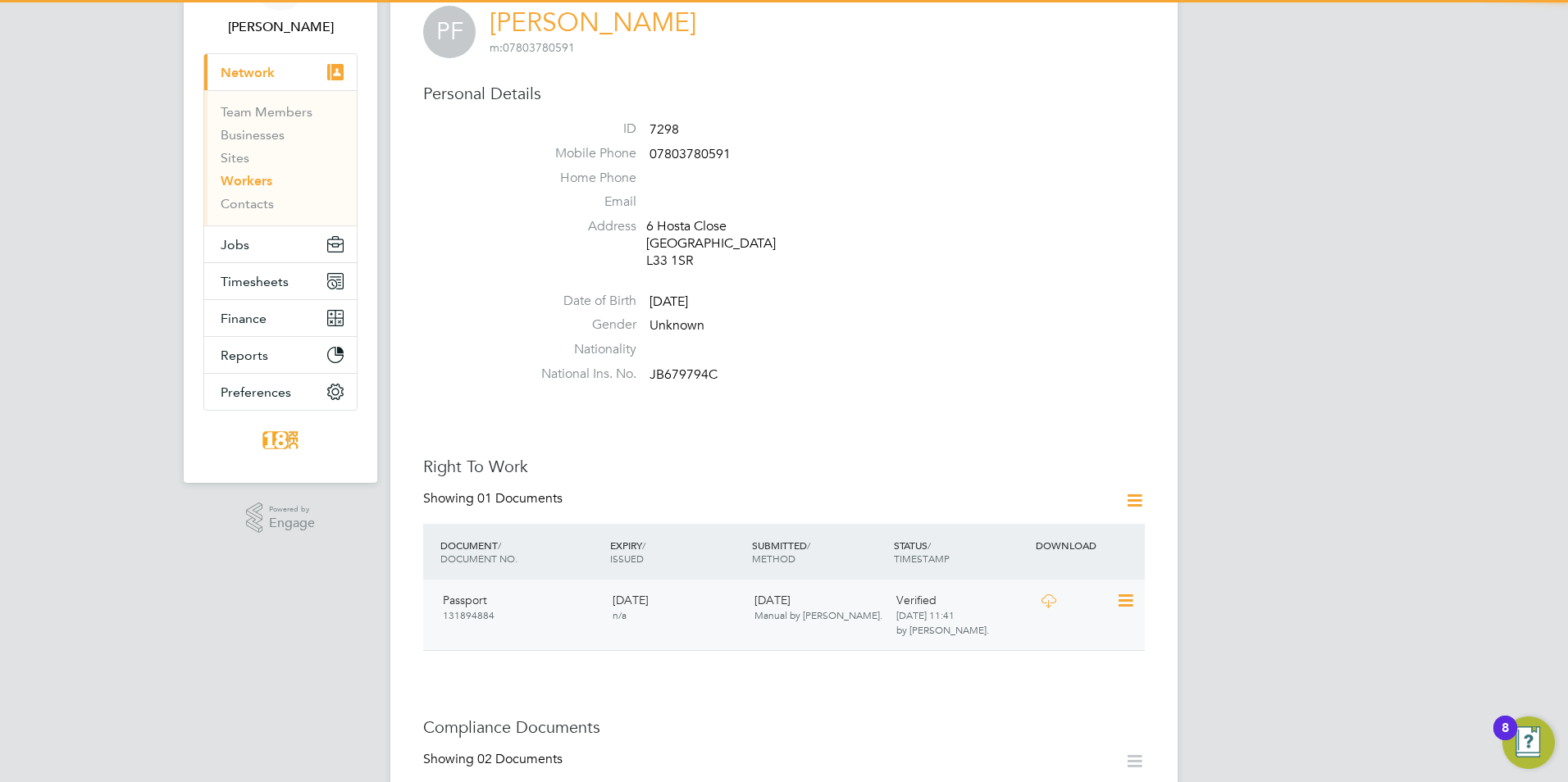
scroll to position [164, 0]
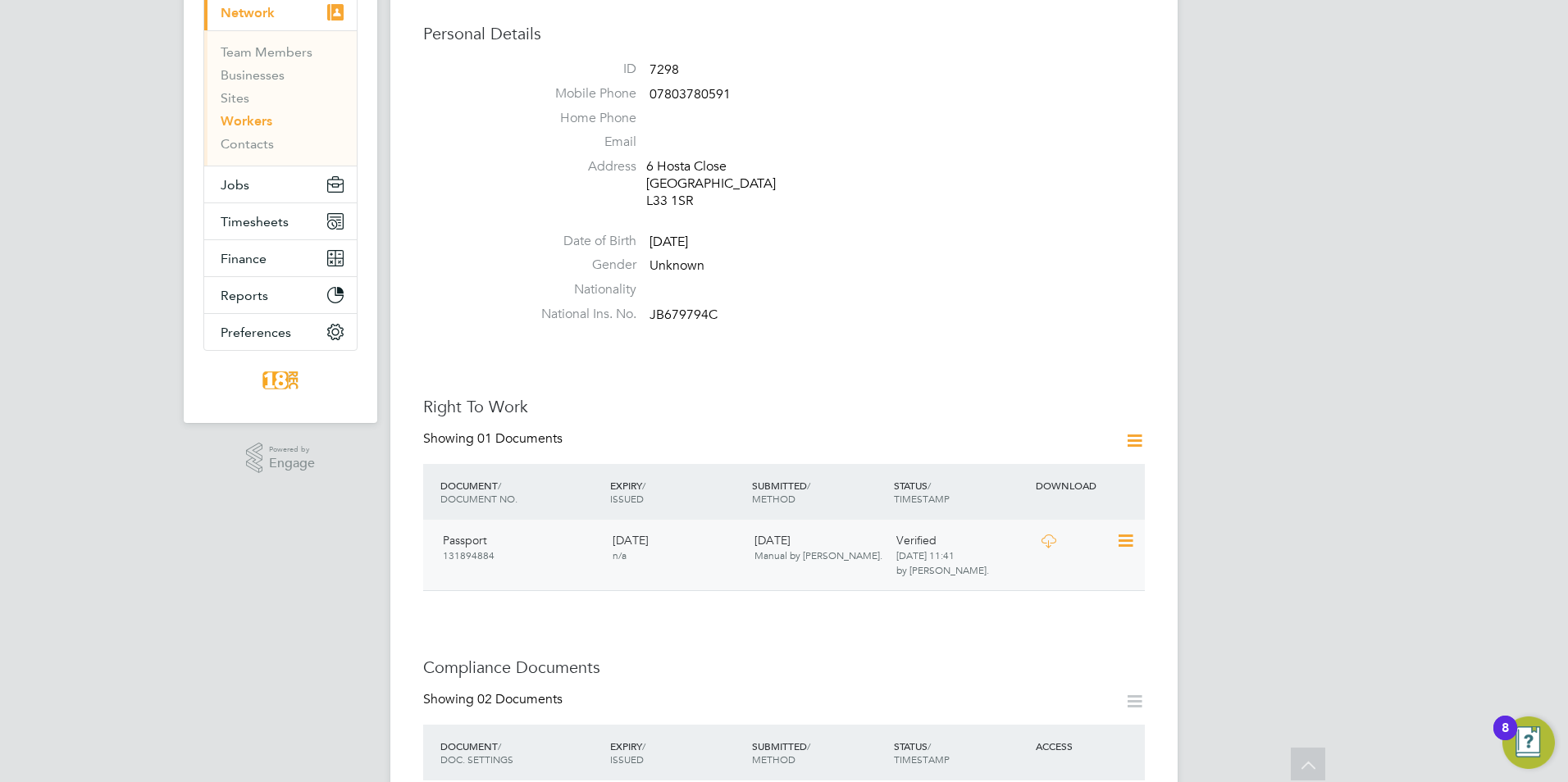
click at [1132, 537] on icon at bounding box center [1123, 540] width 16 height 20
click at [1049, 661] on li "View Details" at bounding box center [1072, 658] width 121 height 23
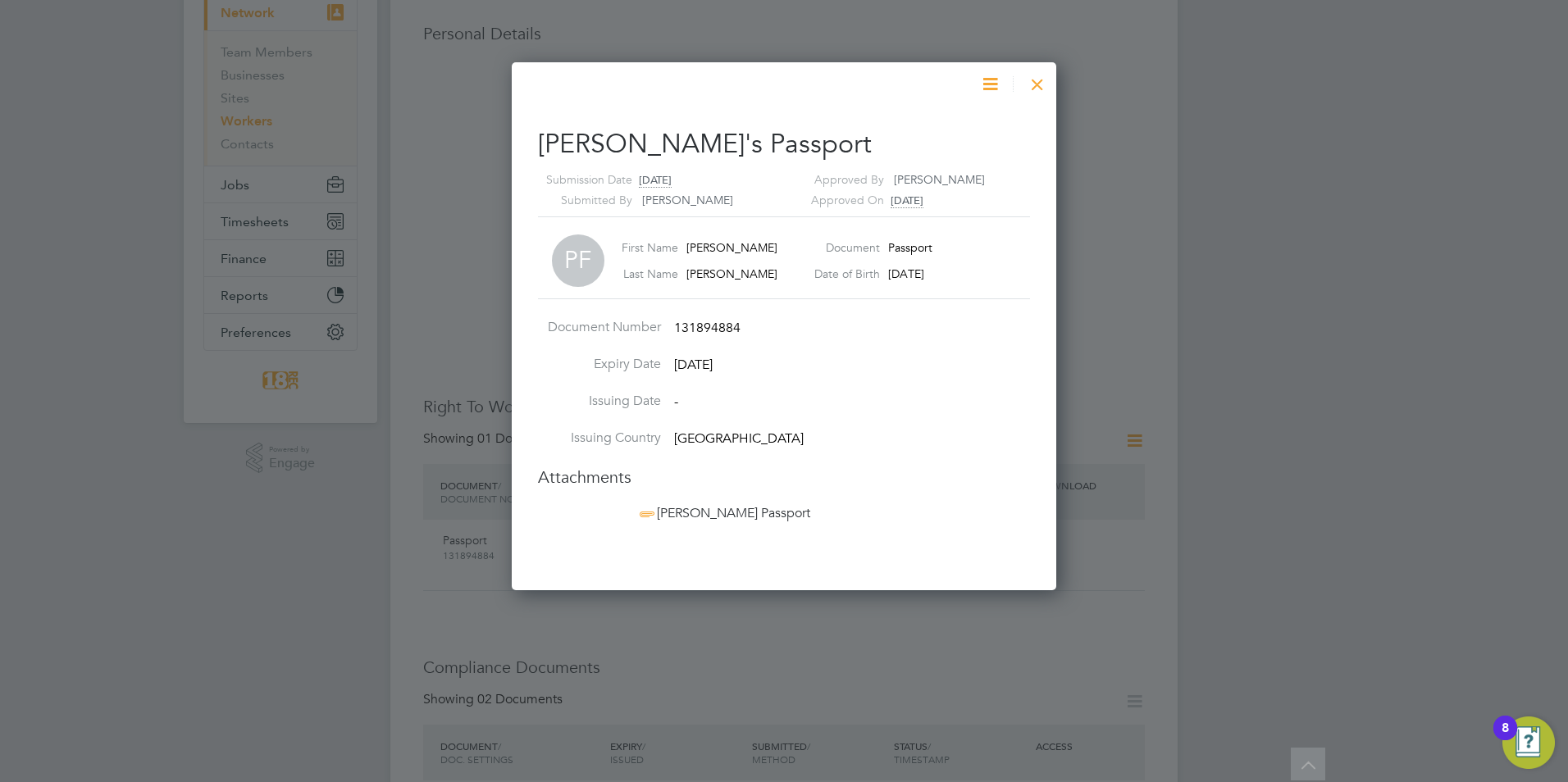
scroll to position [528, 545]
click at [715, 514] on span "Paul Fulton Passport" at bounding box center [723, 513] width 173 height 16
click at [987, 78] on icon at bounding box center [989, 83] width 20 height 20
click at [1045, 89] on div at bounding box center [1037, 80] width 30 height 30
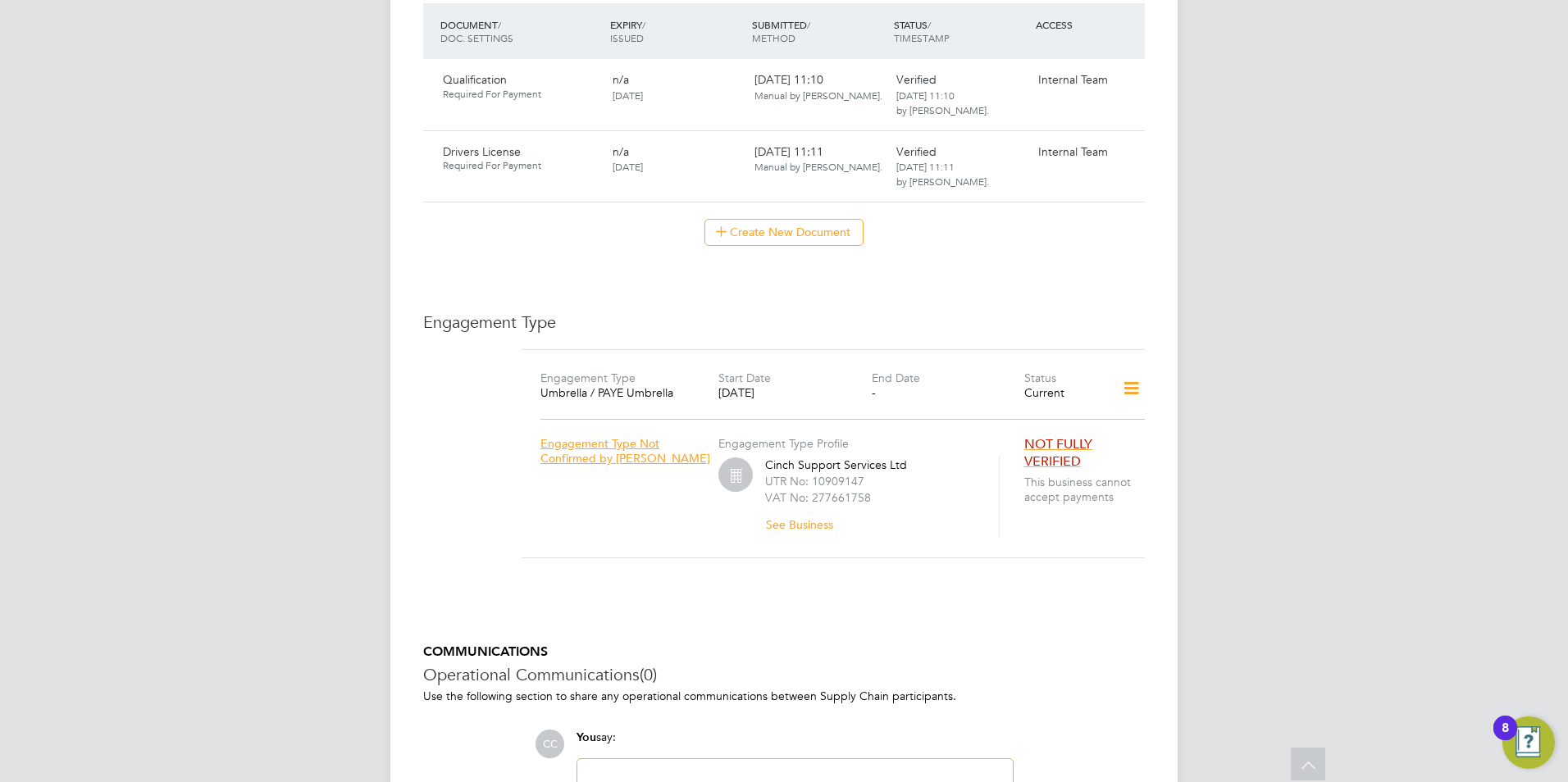
scroll to position [1075, 0]
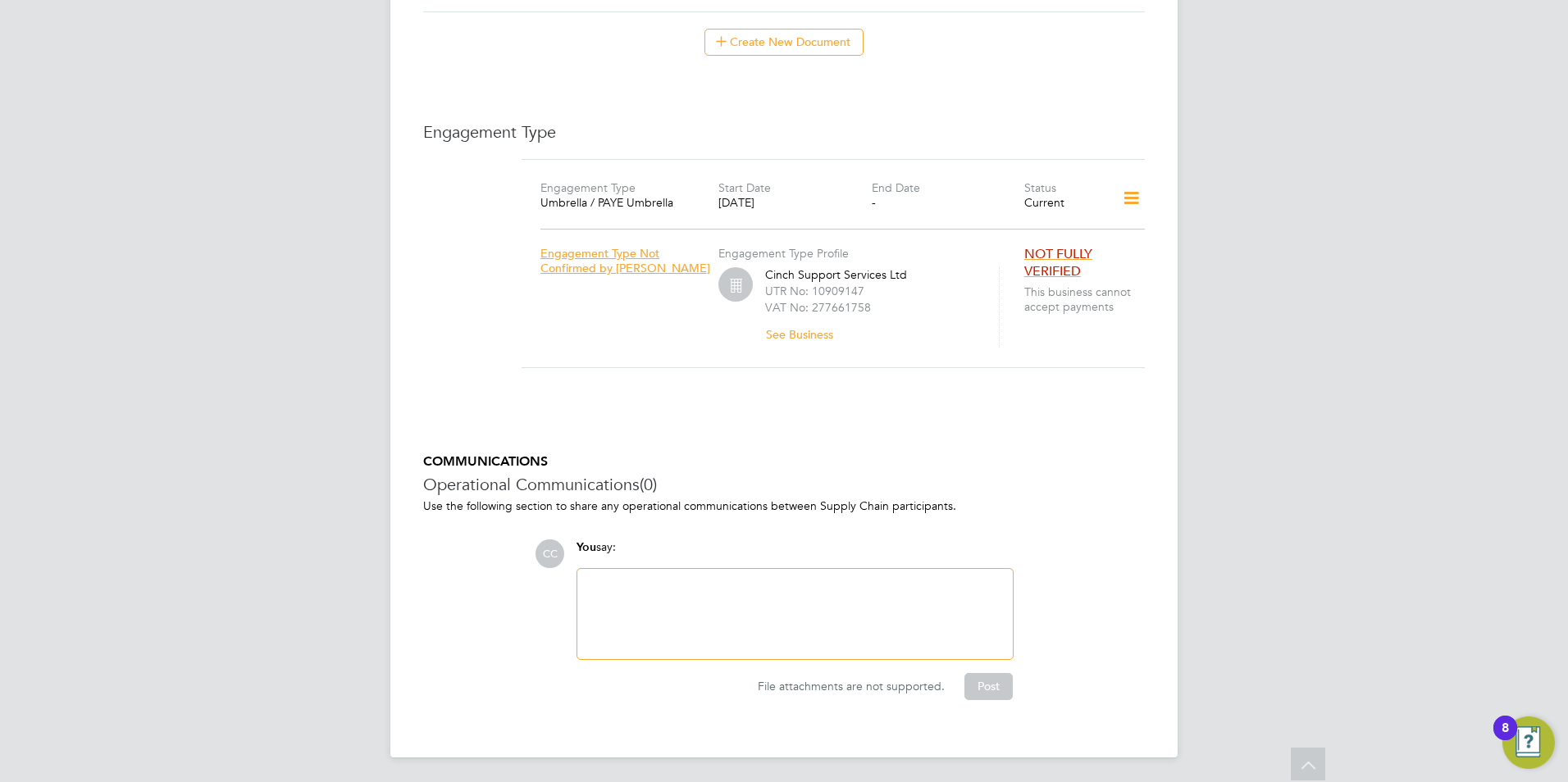
click at [1124, 202] on icon at bounding box center [1131, 197] width 29 height 37
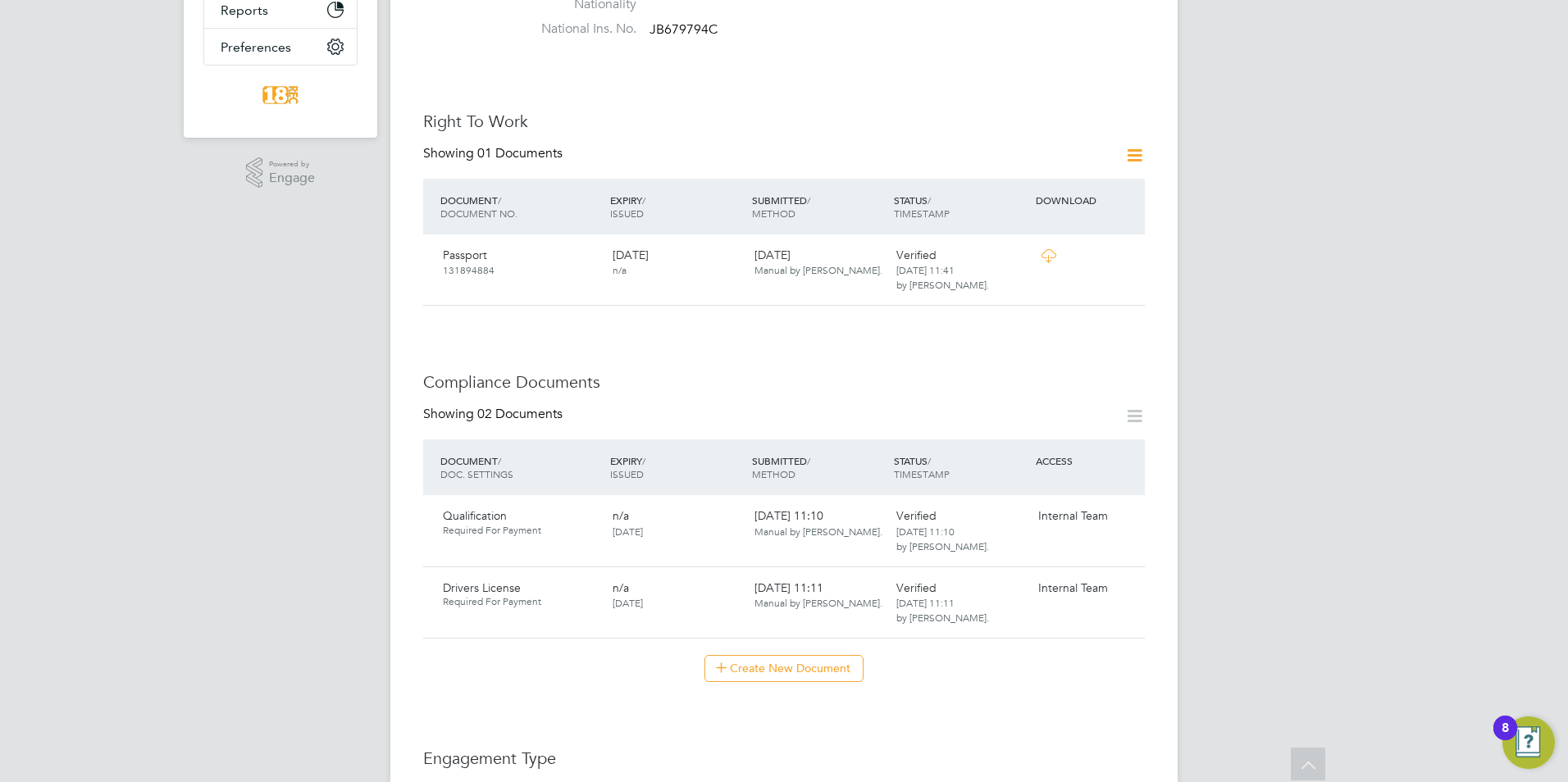
scroll to position [164, 0]
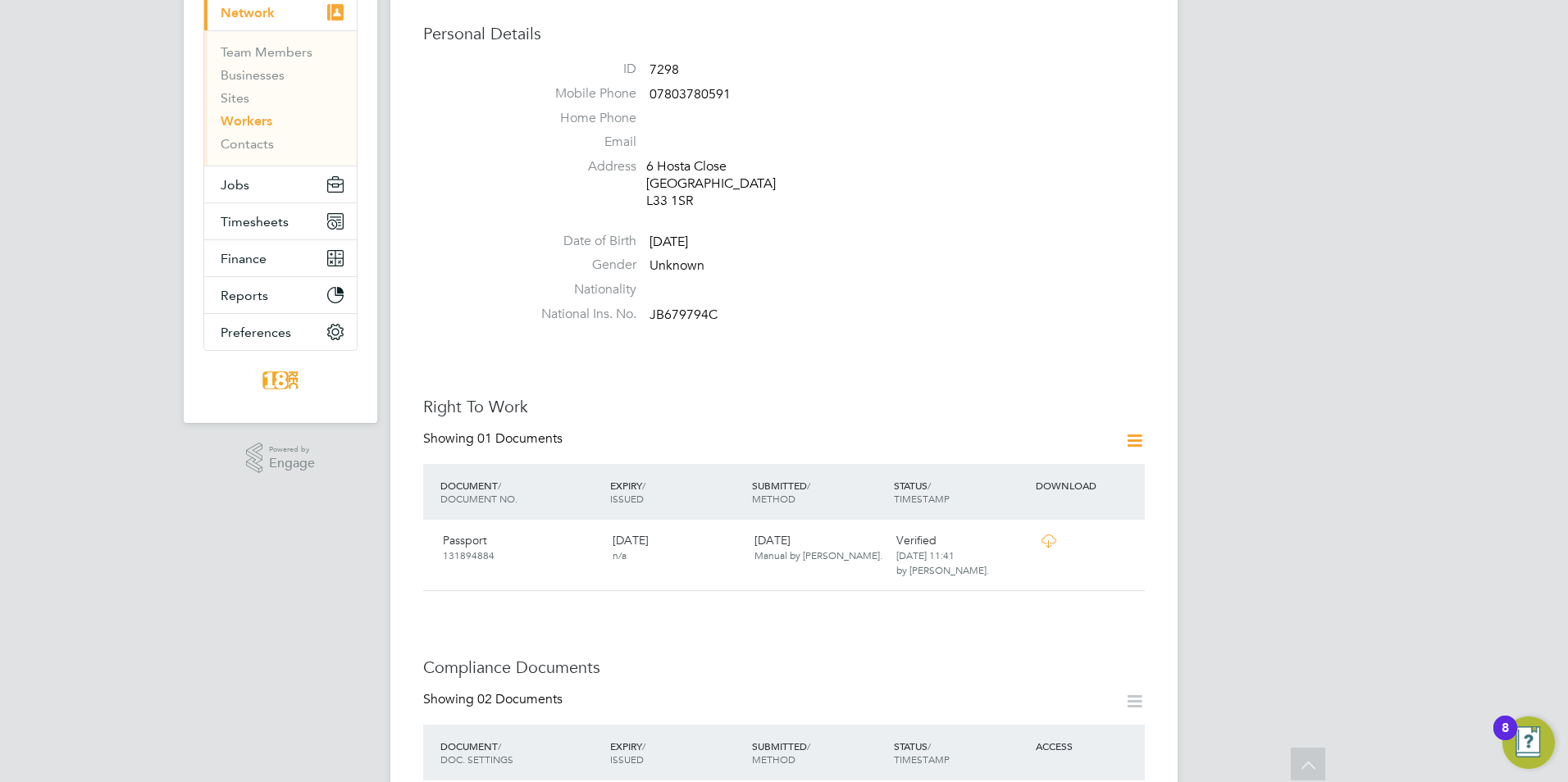
click at [1124, 433] on icon at bounding box center [1134, 440] width 20 height 20
click at [1131, 438] on icon at bounding box center [1134, 440] width 20 height 20
click at [1071, 367] on div "Worker Details Follow PF Paul Fulton m: 07803780591 Personal Details ID 7298 Mo…" at bounding box center [783, 760] width 722 height 1704
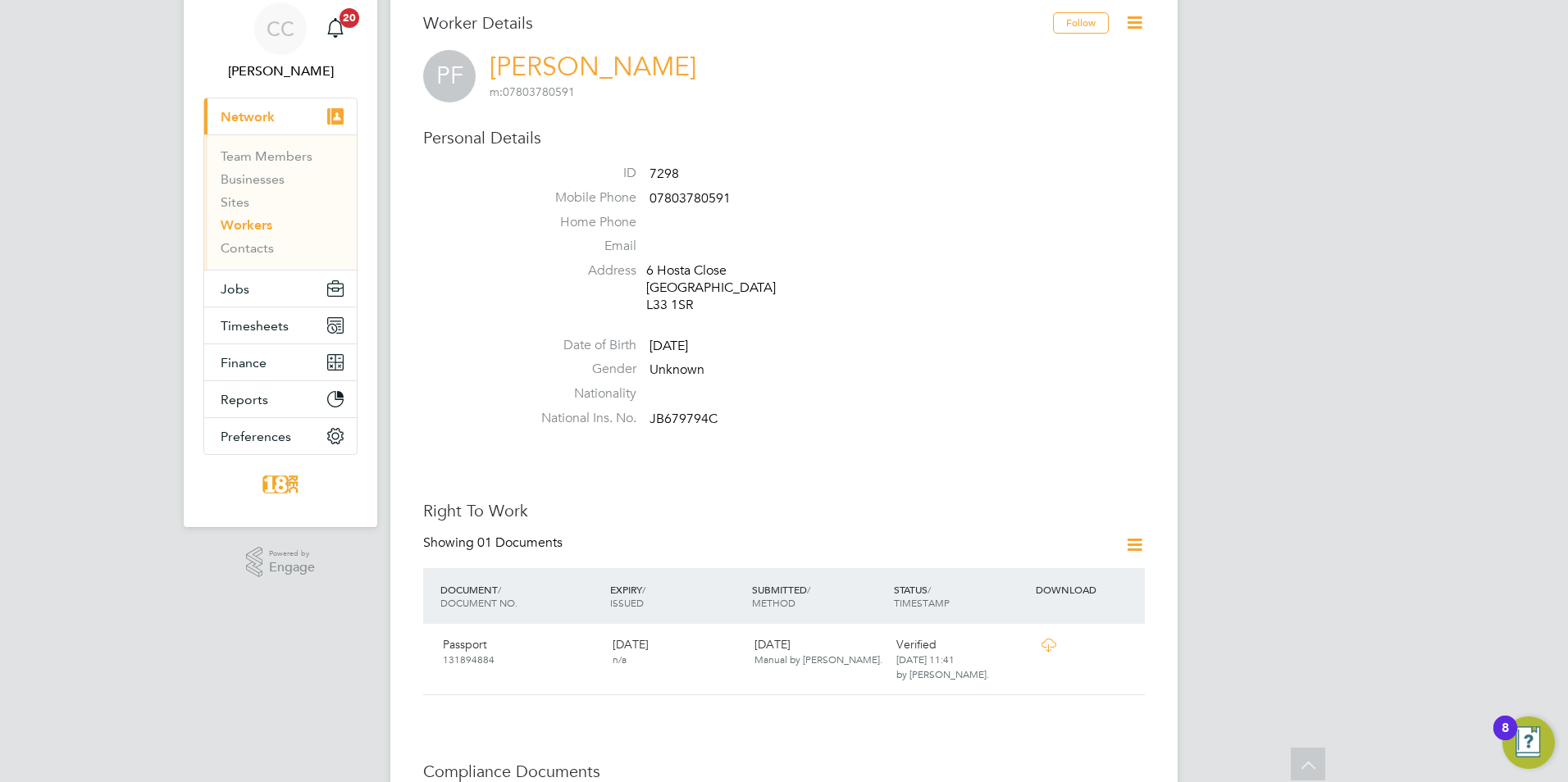
scroll to position [0, 0]
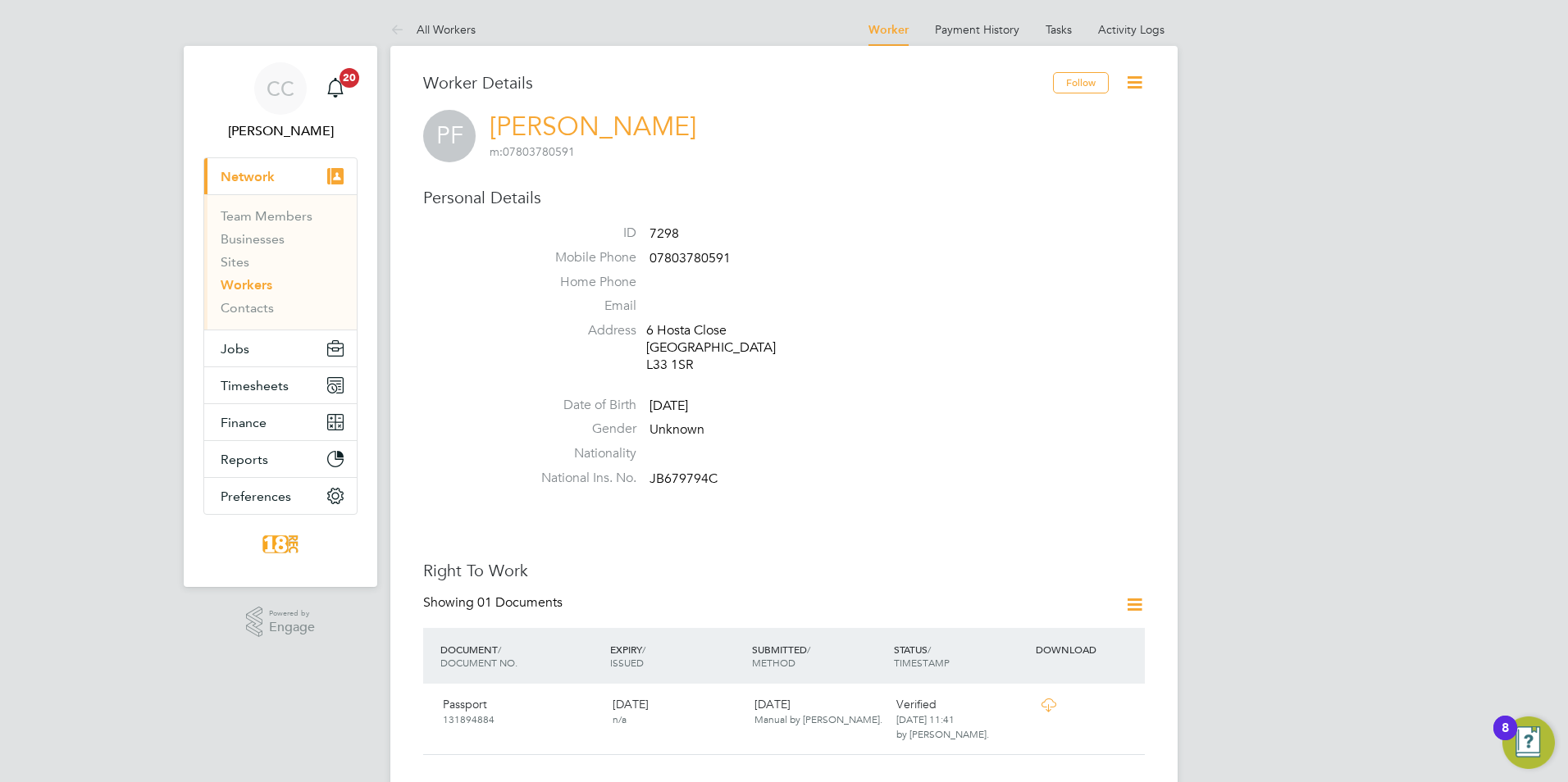
click at [1124, 81] on icon at bounding box center [1134, 81] width 20 height 20
click at [1035, 218] on li "See Followers" at bounding box center [1042, 223] width 205 height 23
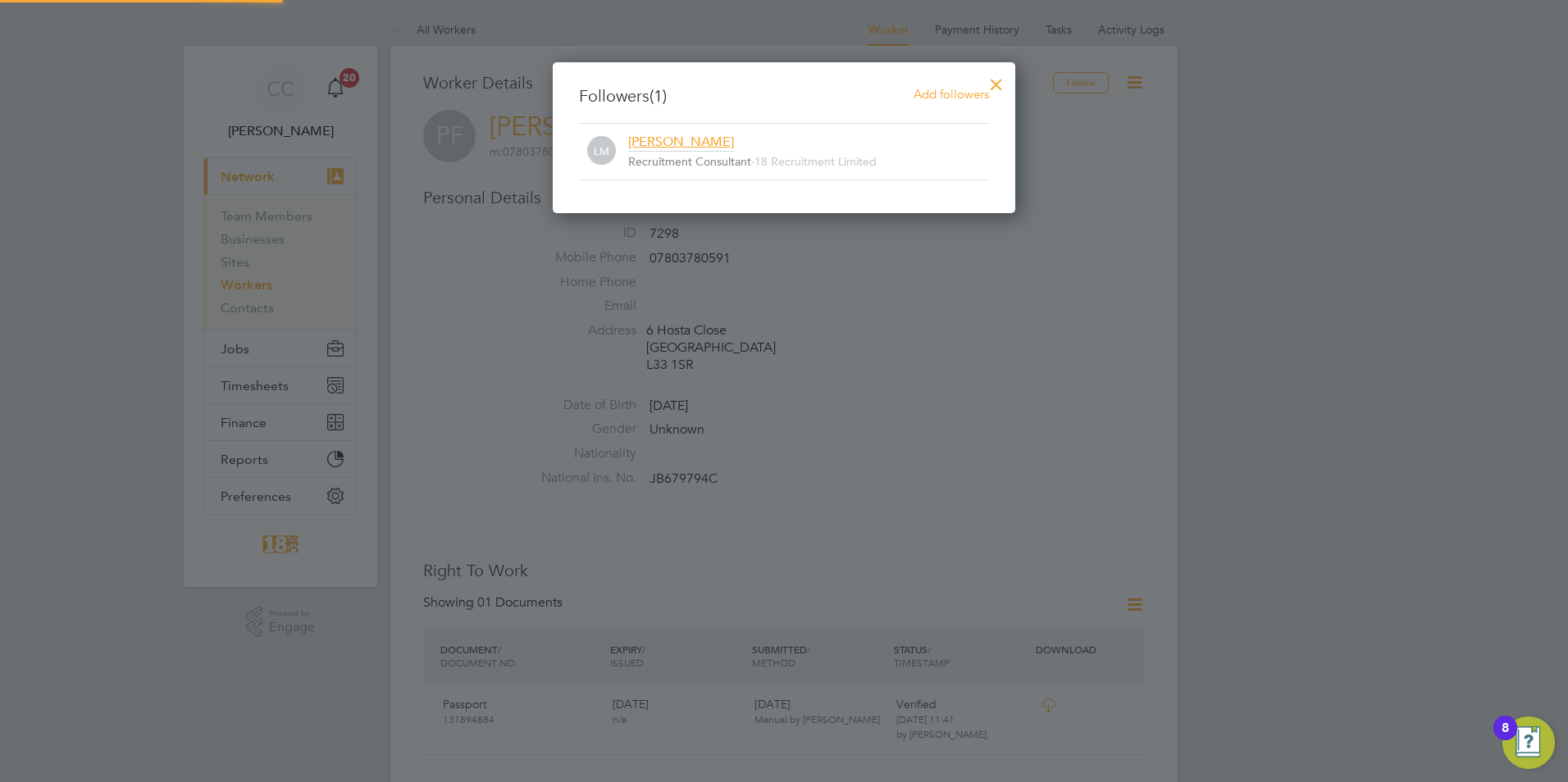
scroll to position [151, 463]
click at [990, 79] on div at bounding box center [996, 80] width 30 height 30
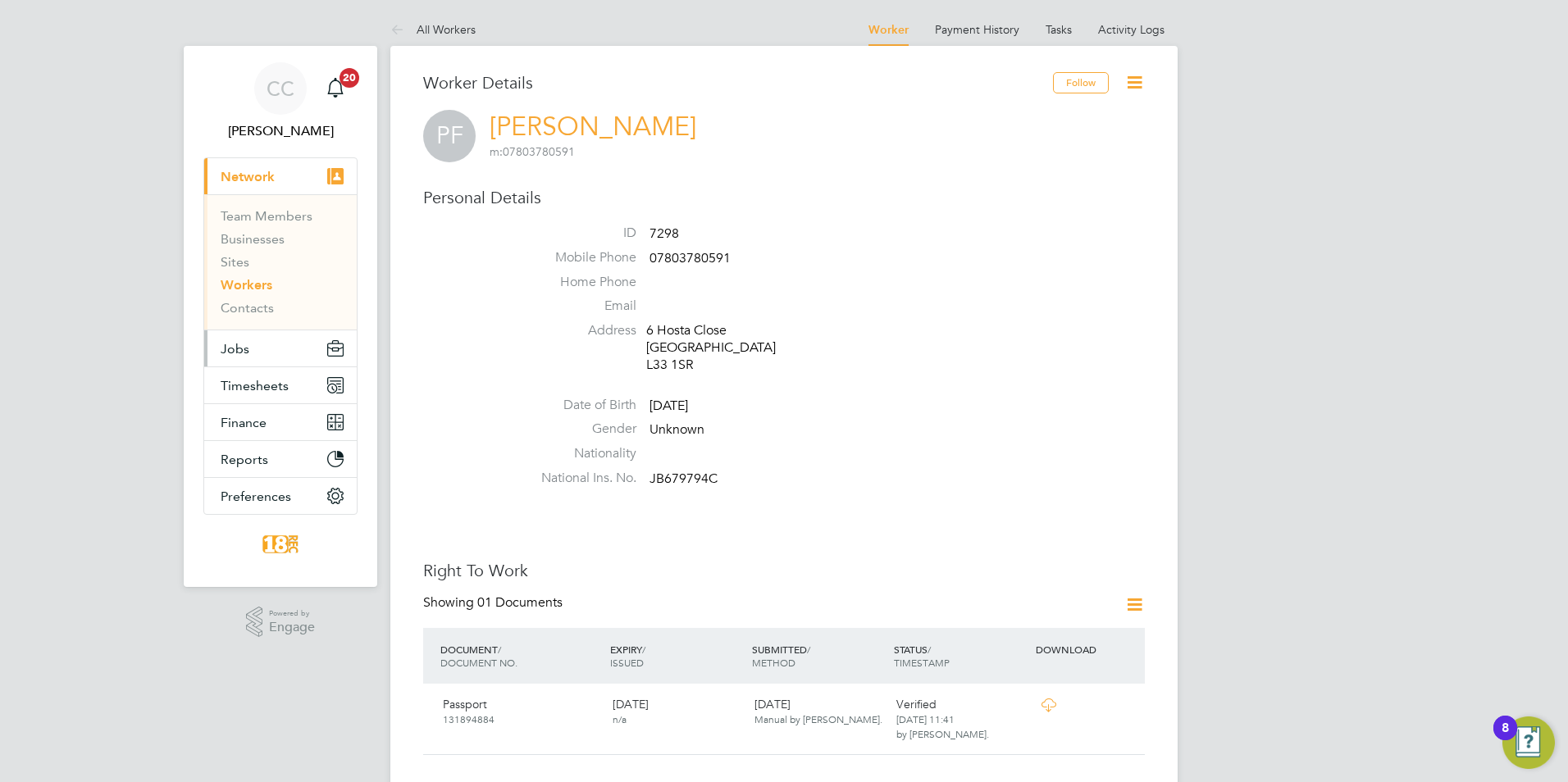
click at [242, 350] on span "Jobs" at bounding box center [235, 349] width 29 height 15
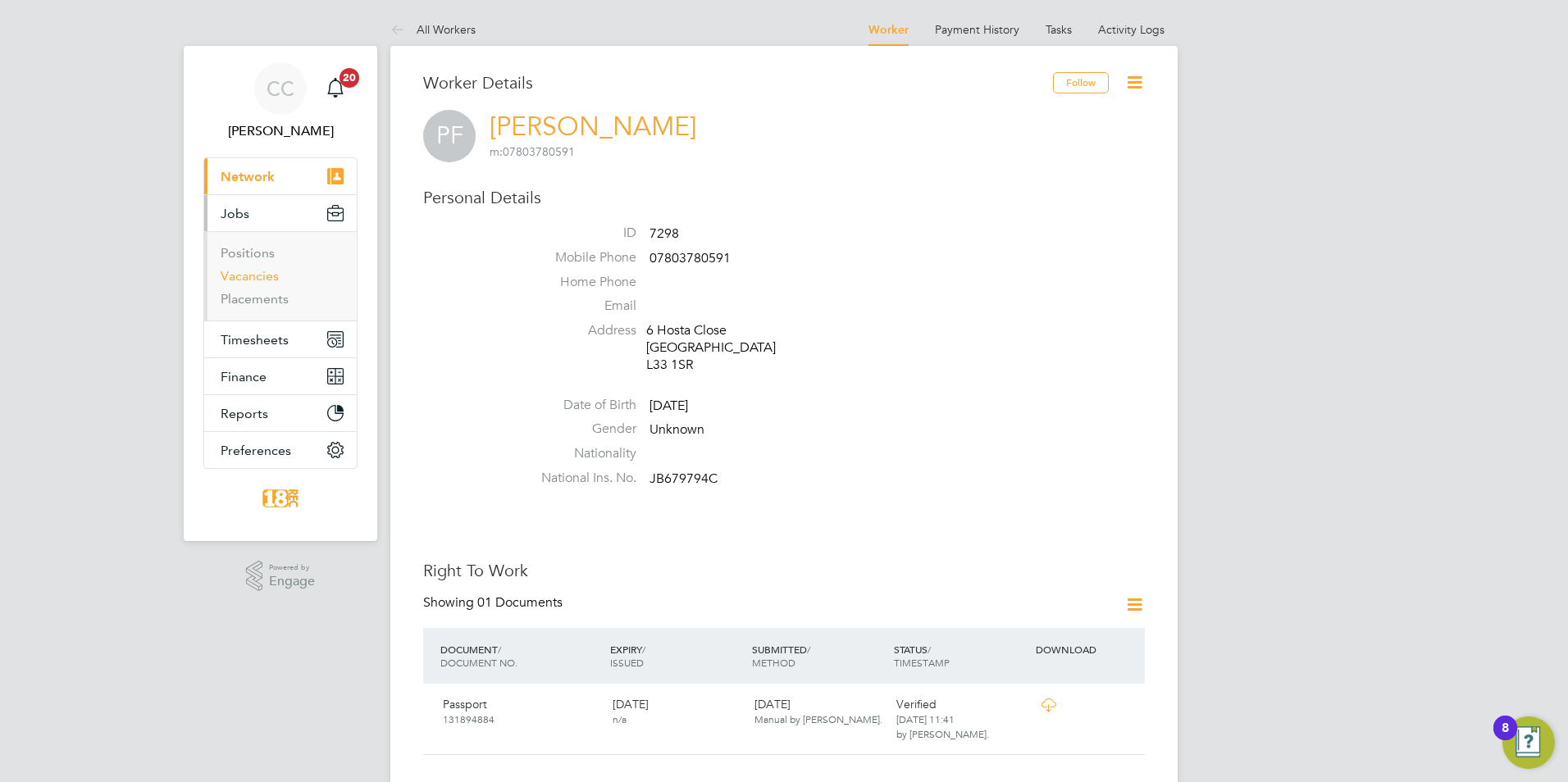
click at [258, 276] on link "Vacancies" at bounding box center [249, 276] width 58 height 15
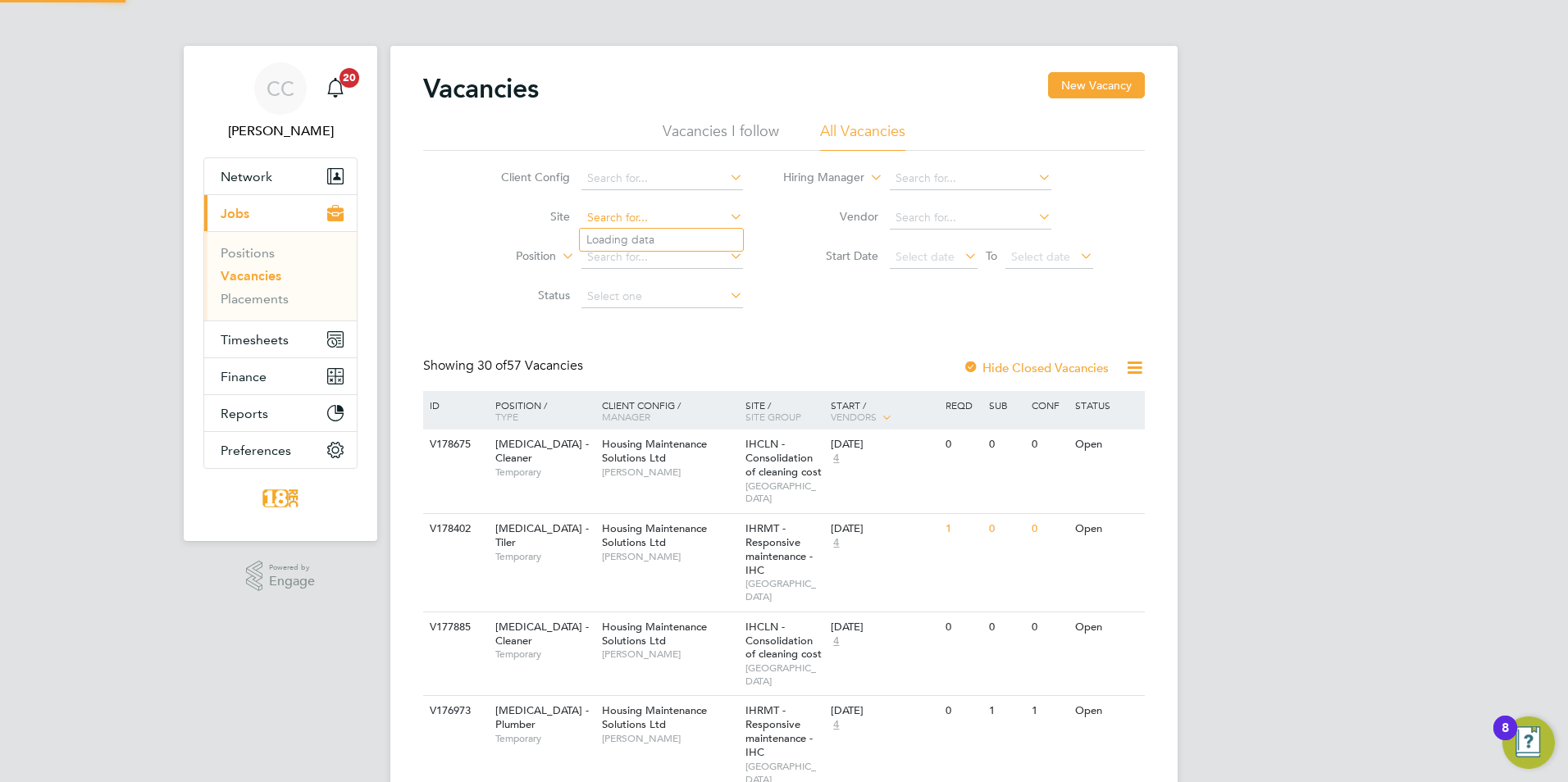
click at [651, 219] on input at bounding box center [662, 218] width 162 height 23
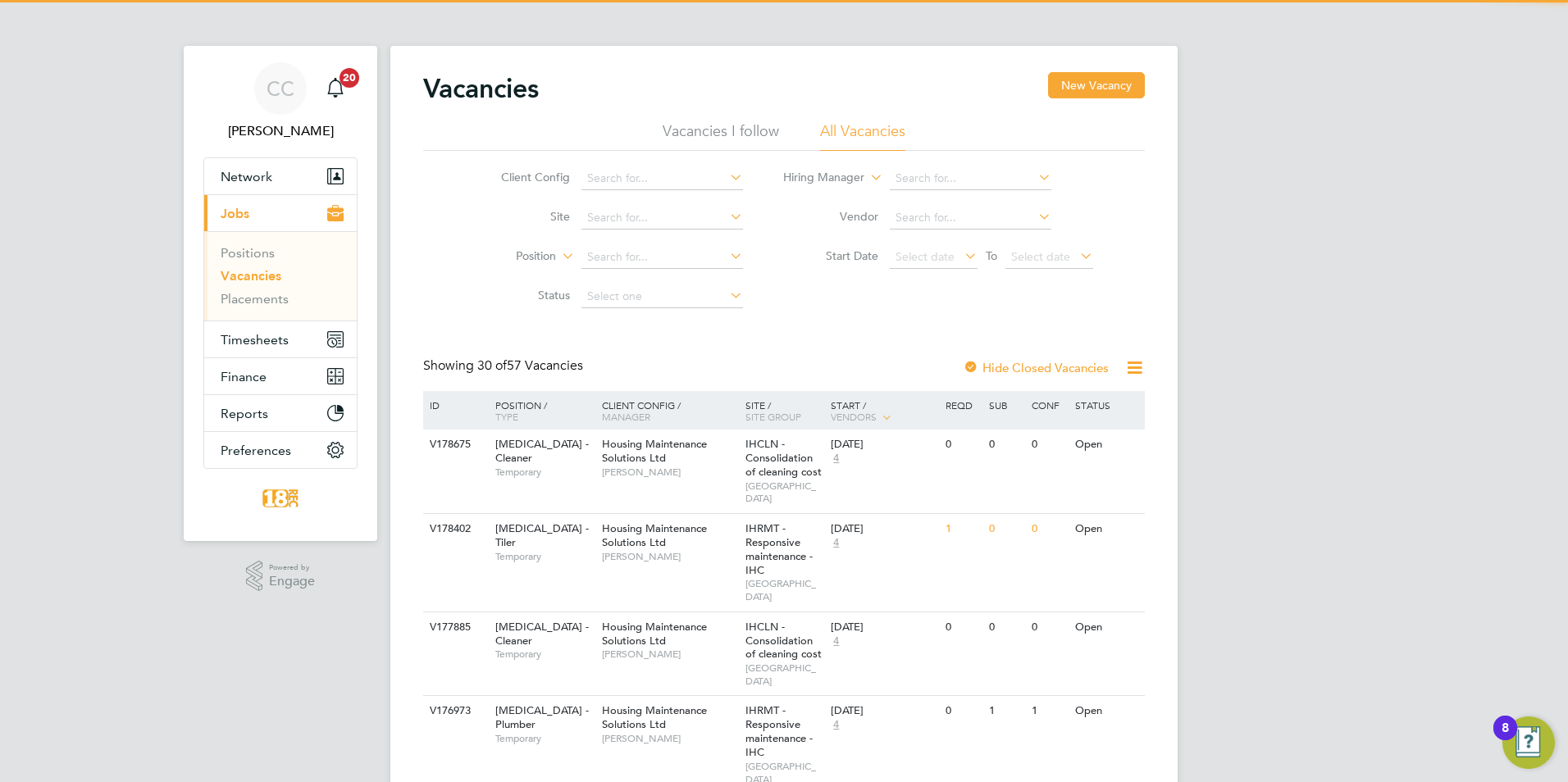
click at [570, 239] on li "Position" at bounding box center [610, 257] width 309 height 39
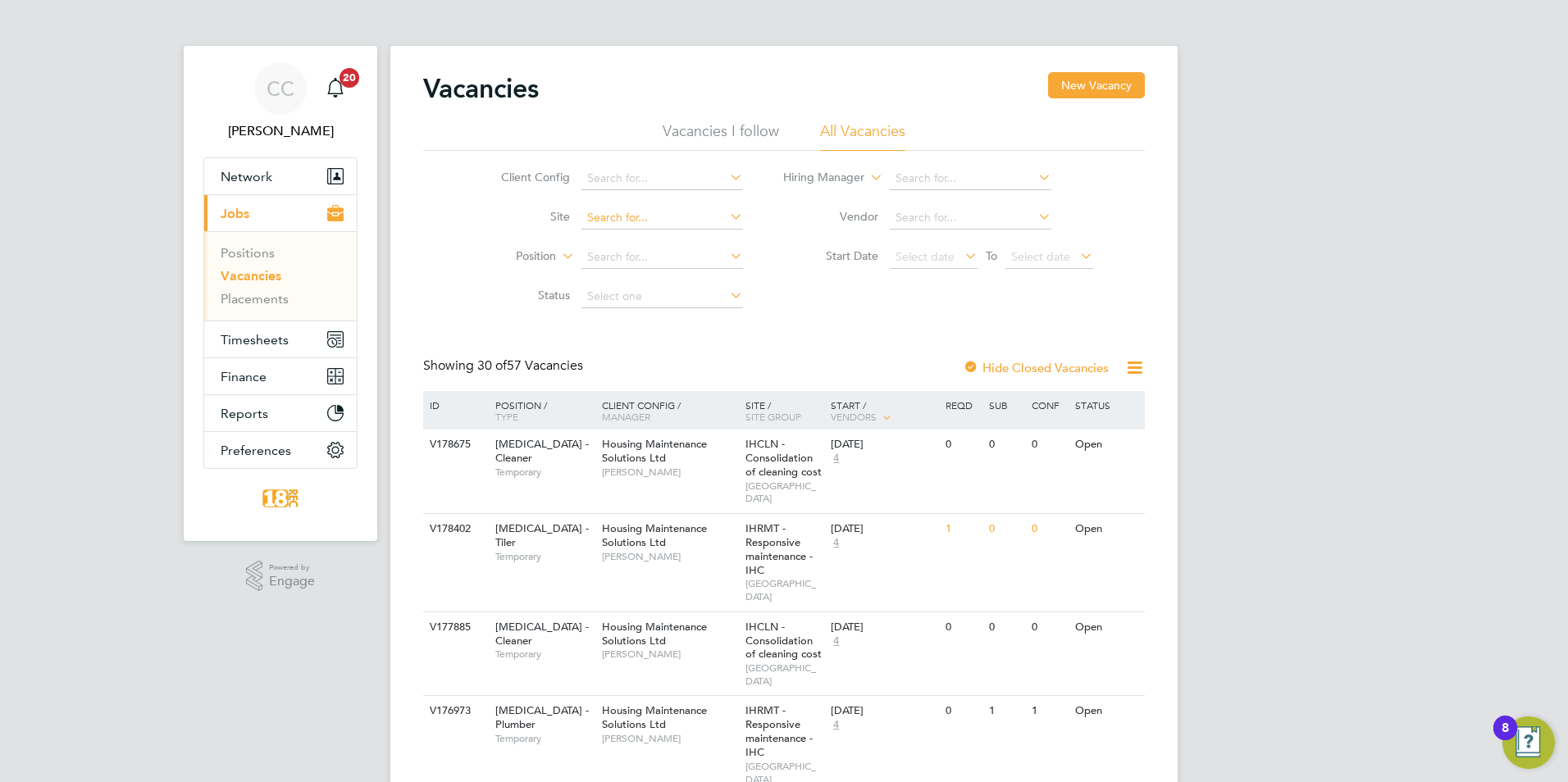
click at [588, 213] on input at bounding box center [662, 218] width 162 height 23
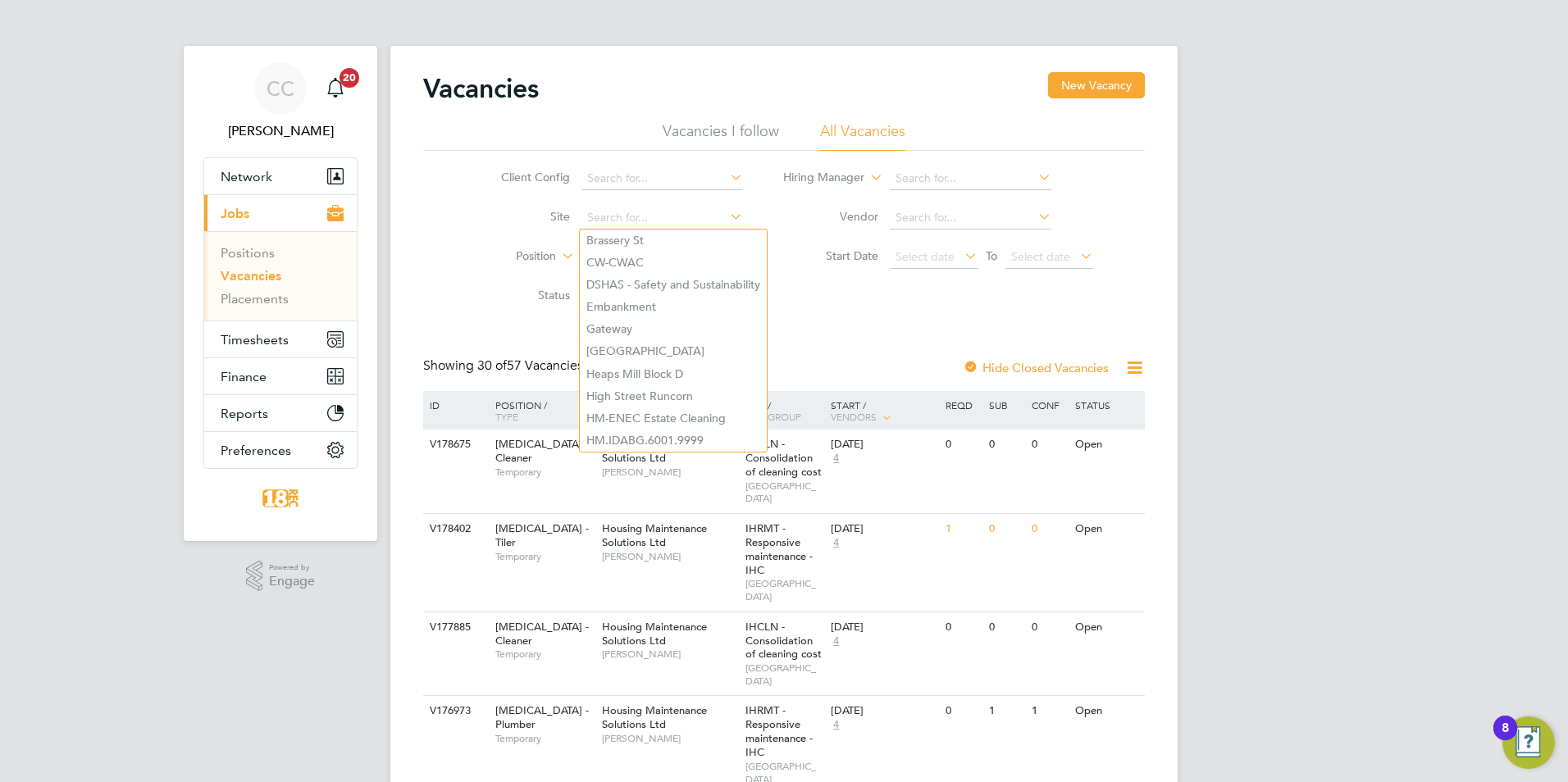
click at [499, 221] on label "Site" at bounding box center [522, 216] width 94 height 14
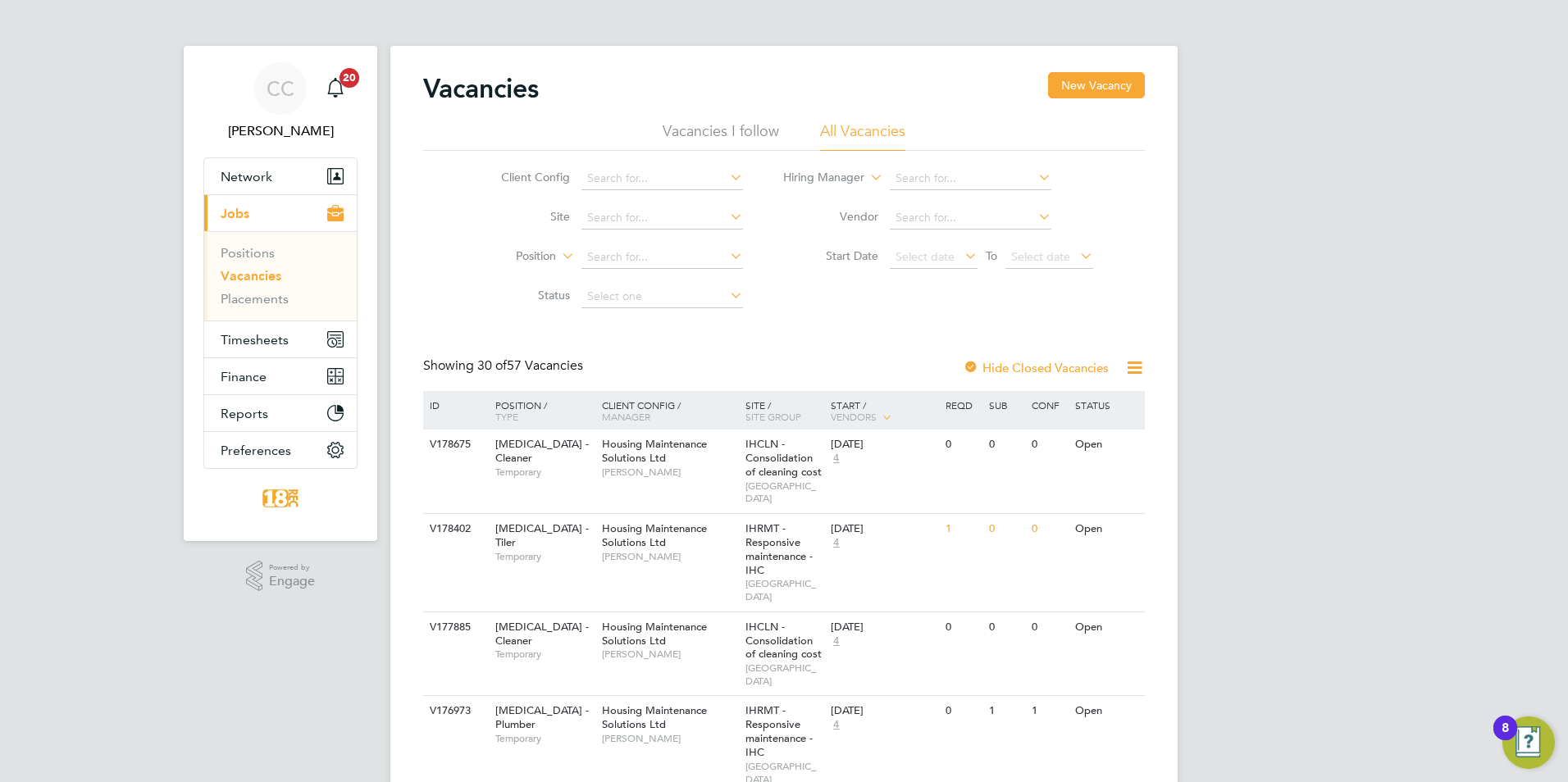
click at [625, 275] on li "Position" at bounding box center [610, 257] width 309 height 39
click at [622, 261] on input at bounding box center [662, 258] width 162 height 23
click at [507, 269] on li "Position" at bounding box center [610, 257] width 309 height 39
click at [911, 184] on input at bounding box center [970, 179] width 162 height 23
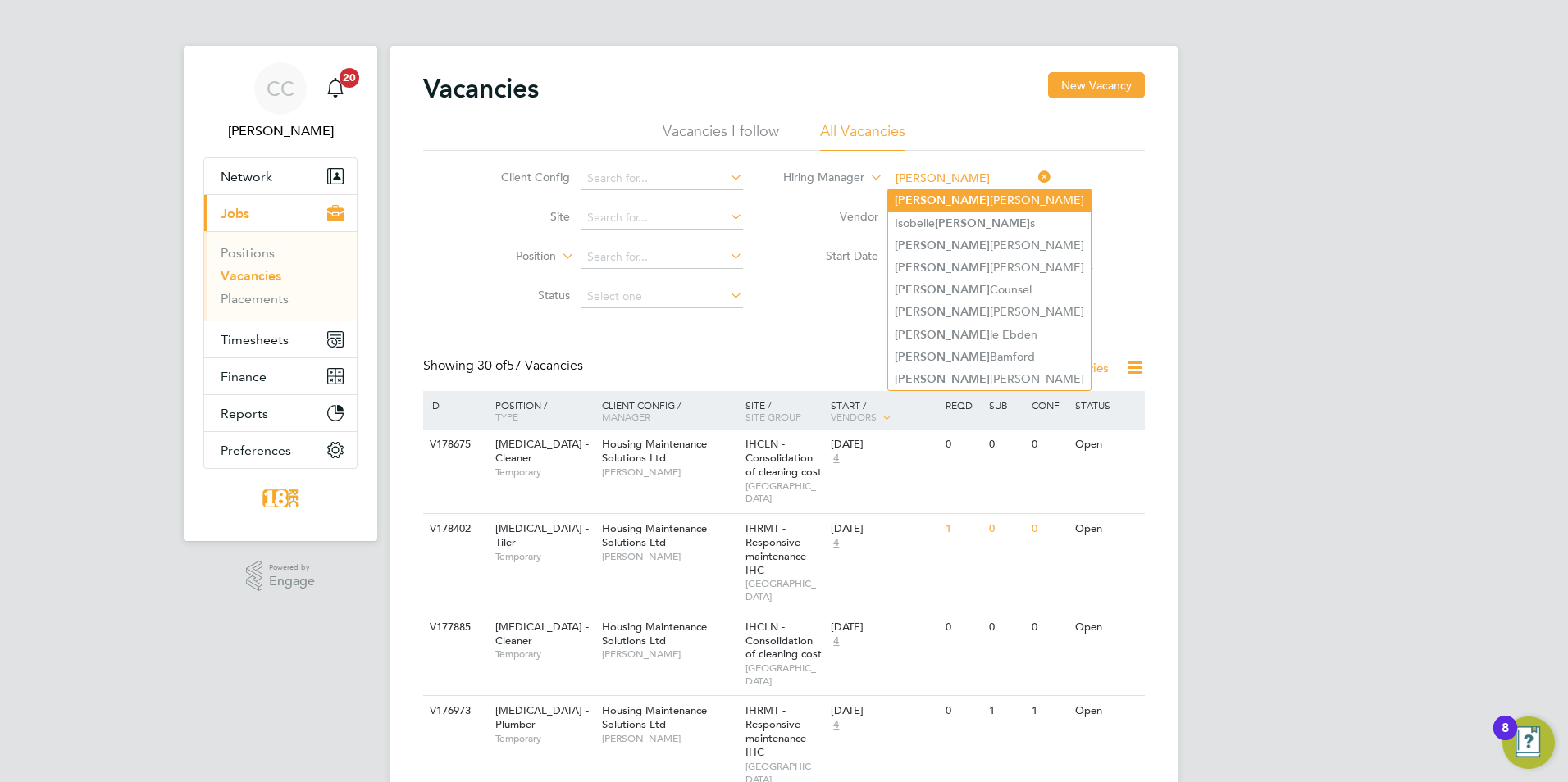
click at [982, 201] on li "Daniel Johnson" at bounding box center [988, 200] width 202 height 22
type input "Daniel Johnson"
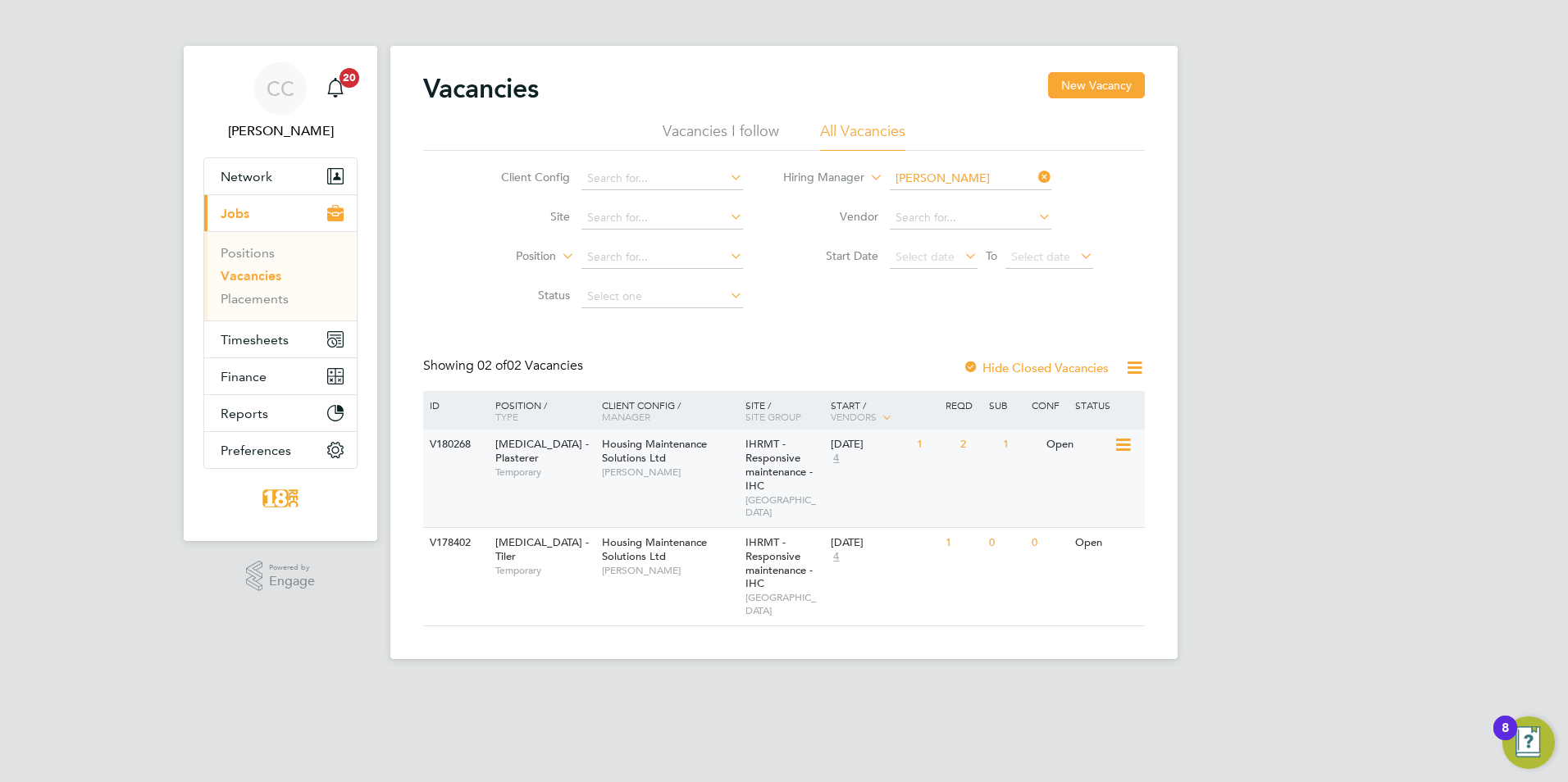
click at [989, 447] on div "2" at bounding box center [977, 445] width 42 height 31
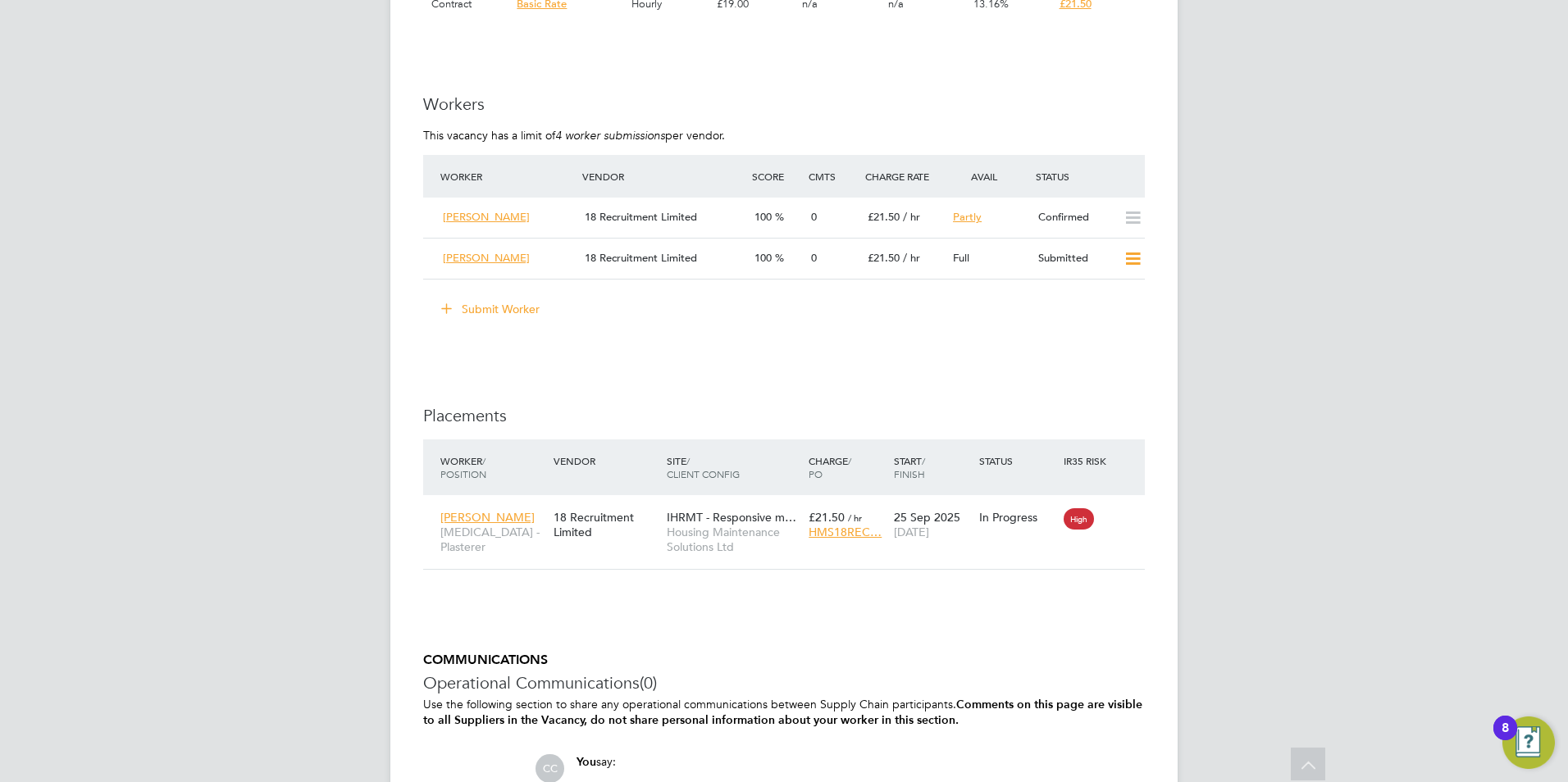
scroll to position [1393, 0]
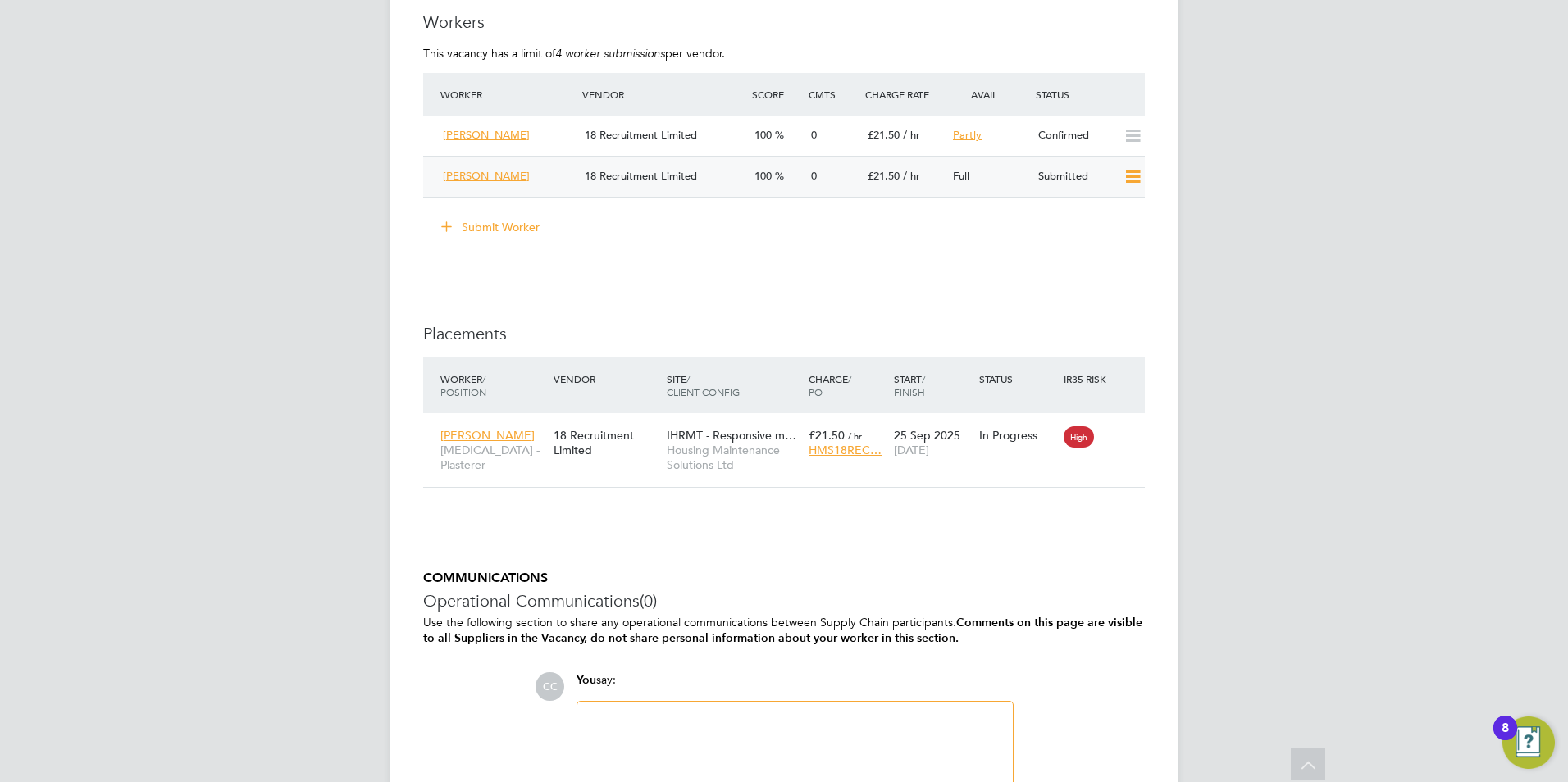
click at [1118, 162] on div "[PERSON_NAME] 18 Recruitment Limited 100 0 £21.50 / hr Full Submitted" at bounding box center [783, 176] width 722 height 41
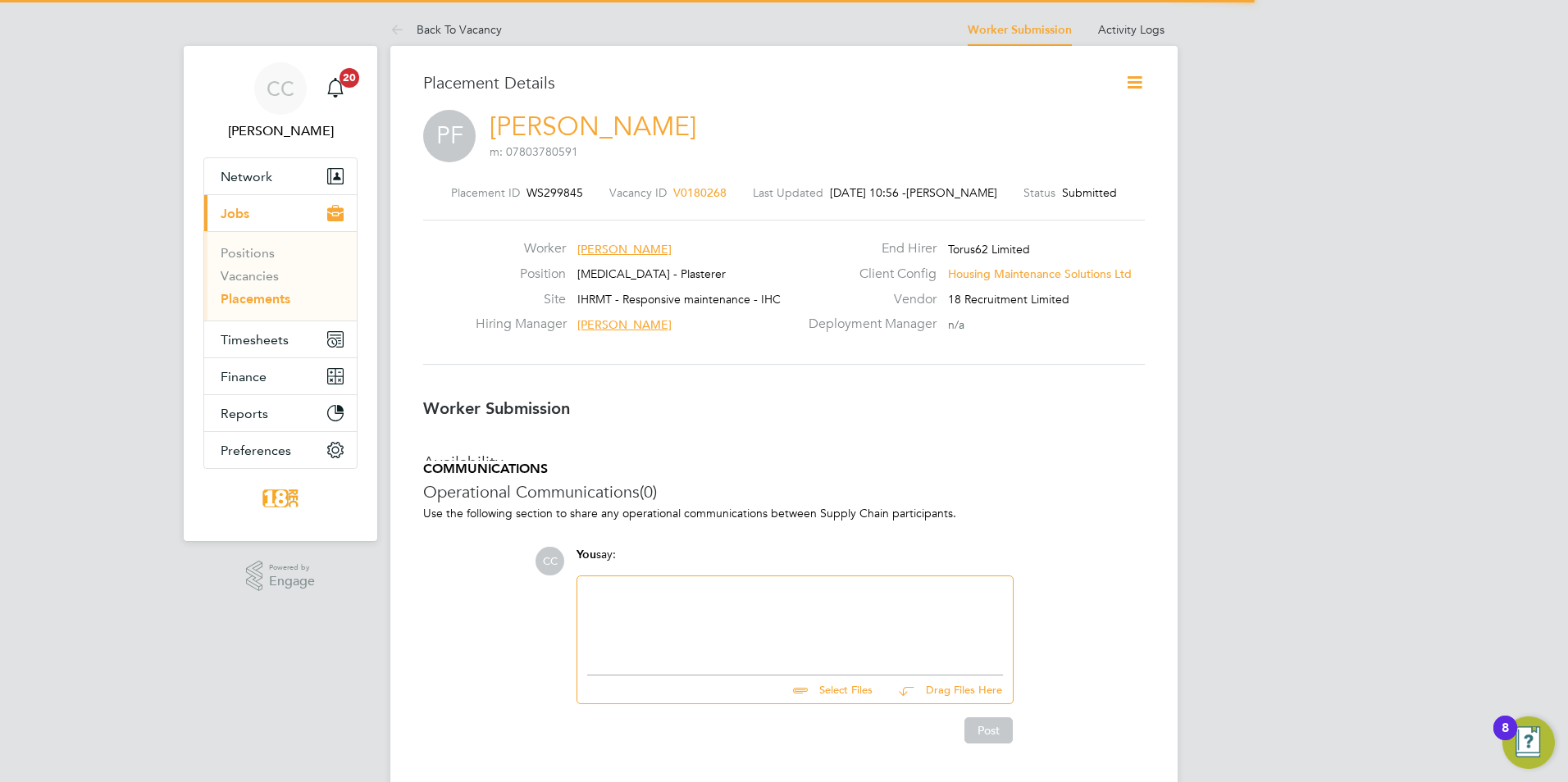
scroll to position [15, 115]
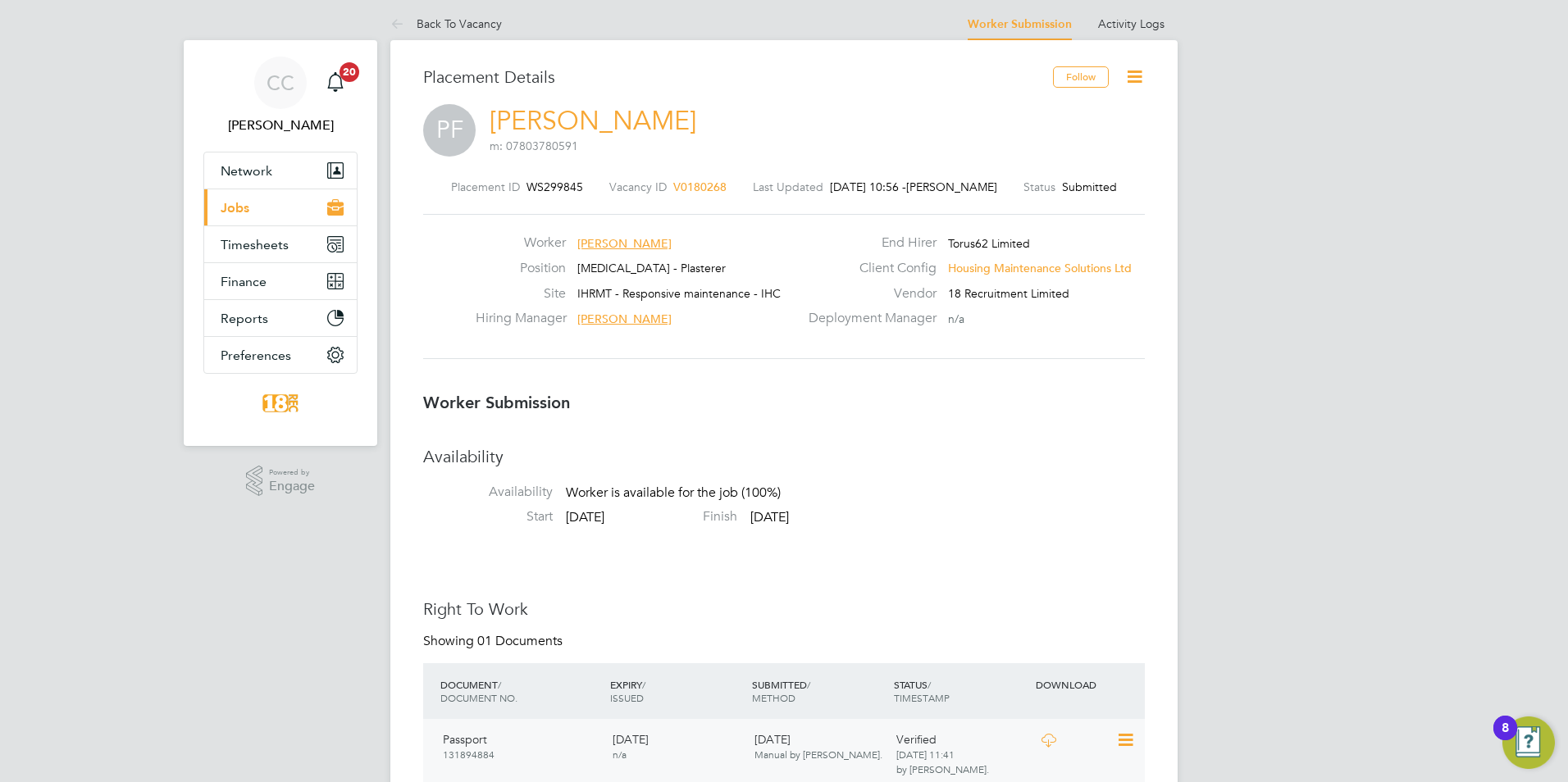
scroll to position [0, 0]
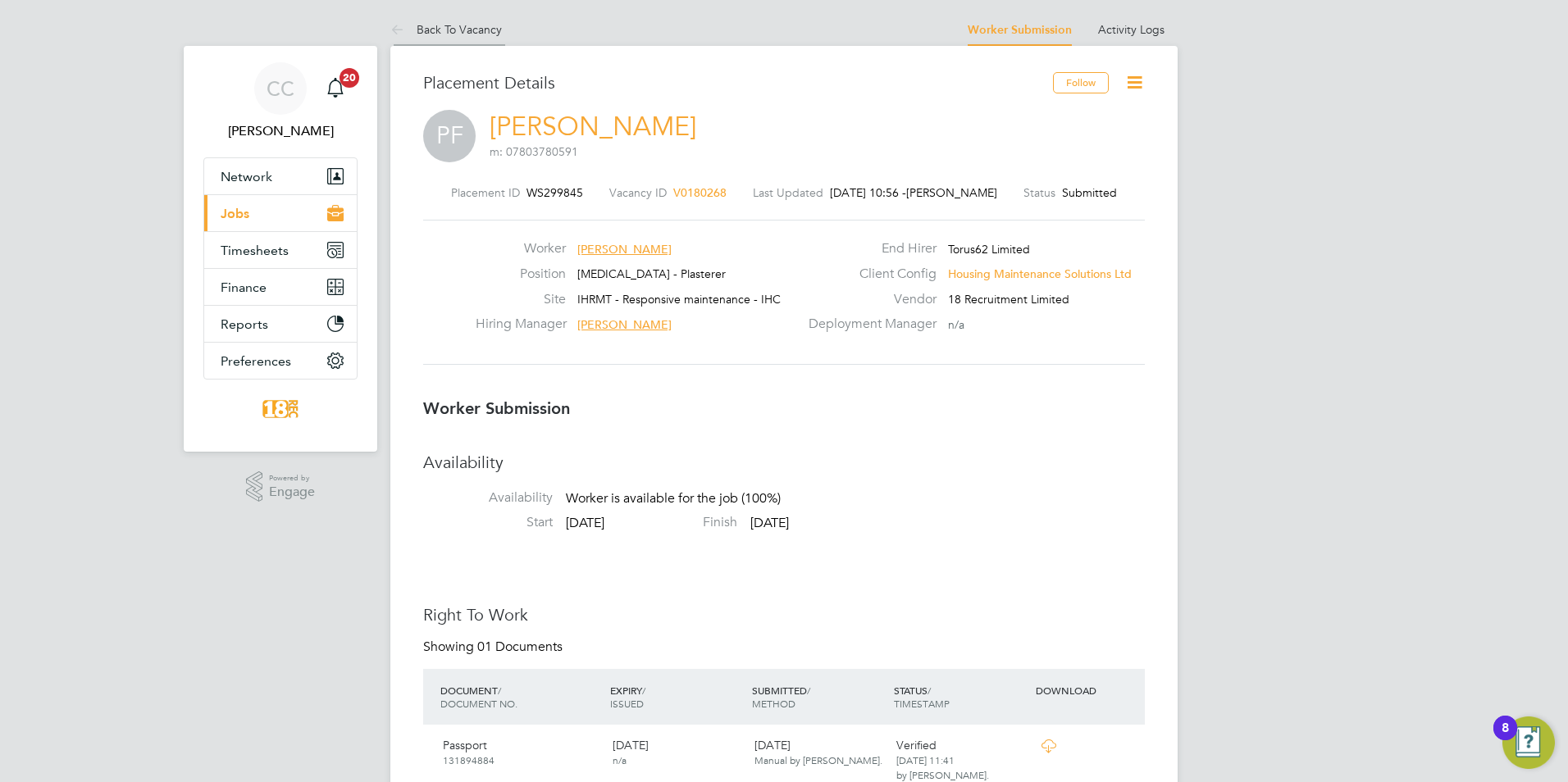
click at [469, 25] on link "Back To Vacancy" at bounding box center [446, 29] width 111 height 14
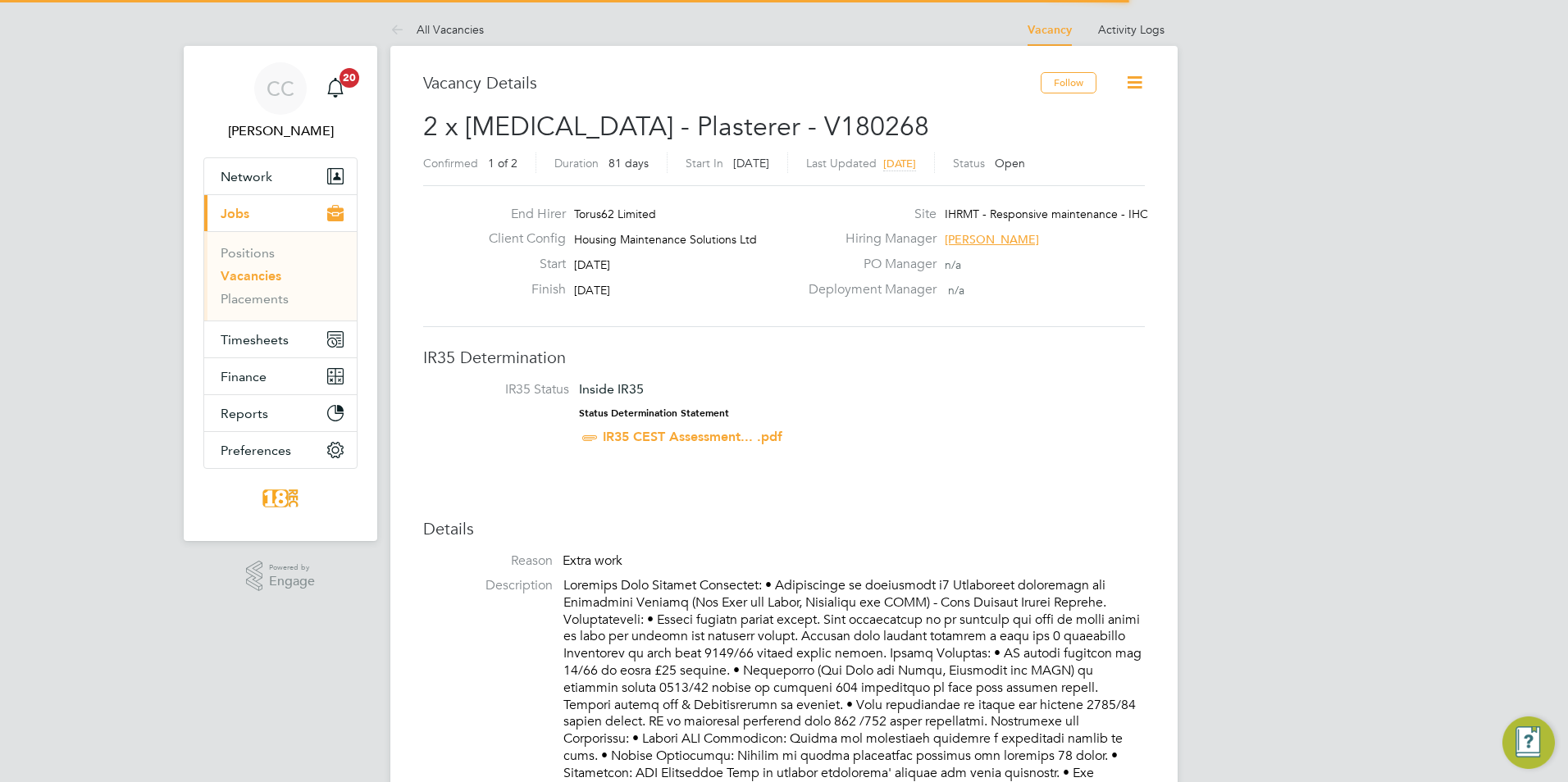
scroll to position [28, 143]
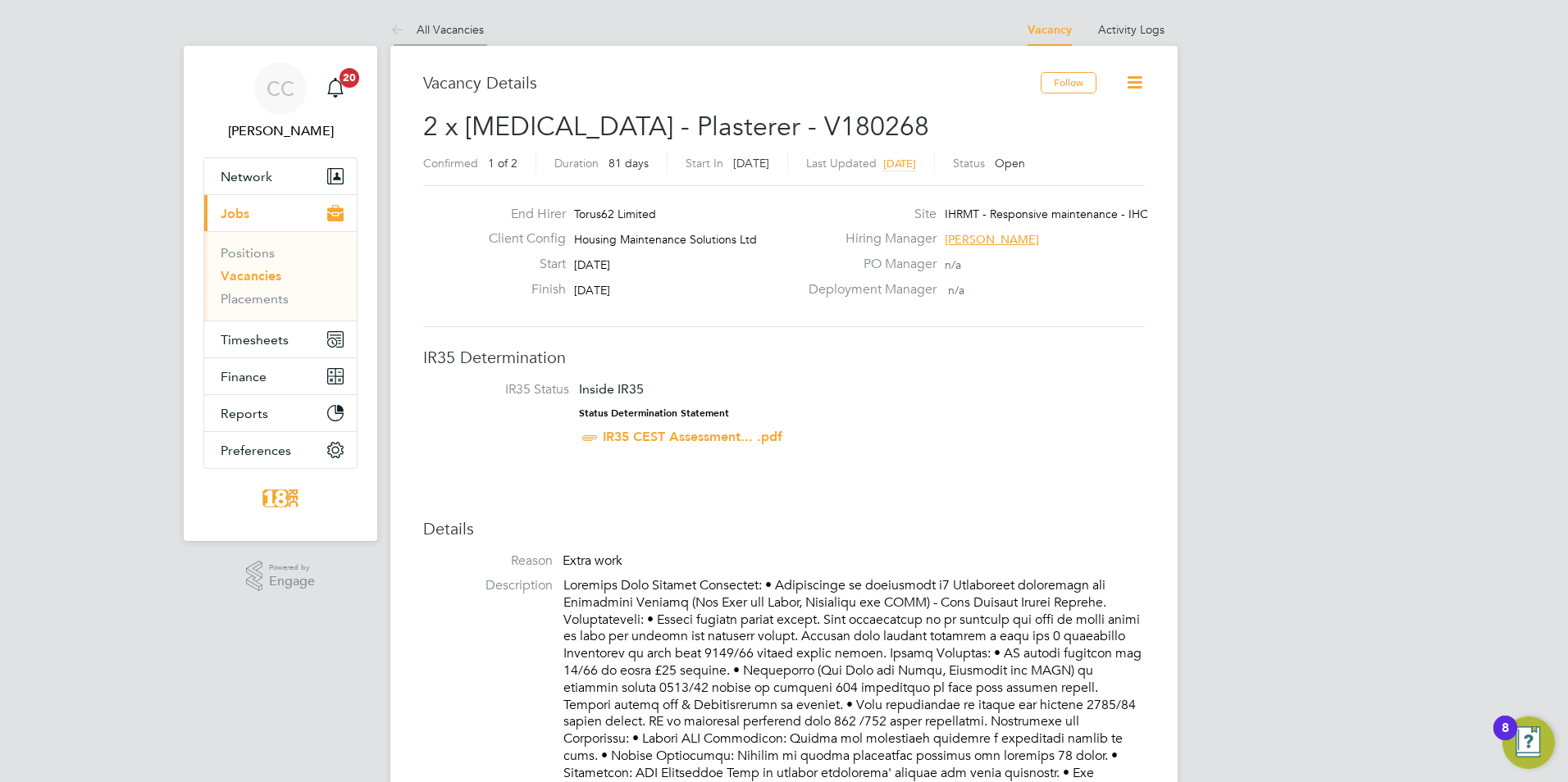
click at [434, 14] on li "All Vacancies" at bounding box center [437, 30] width 94 height 33
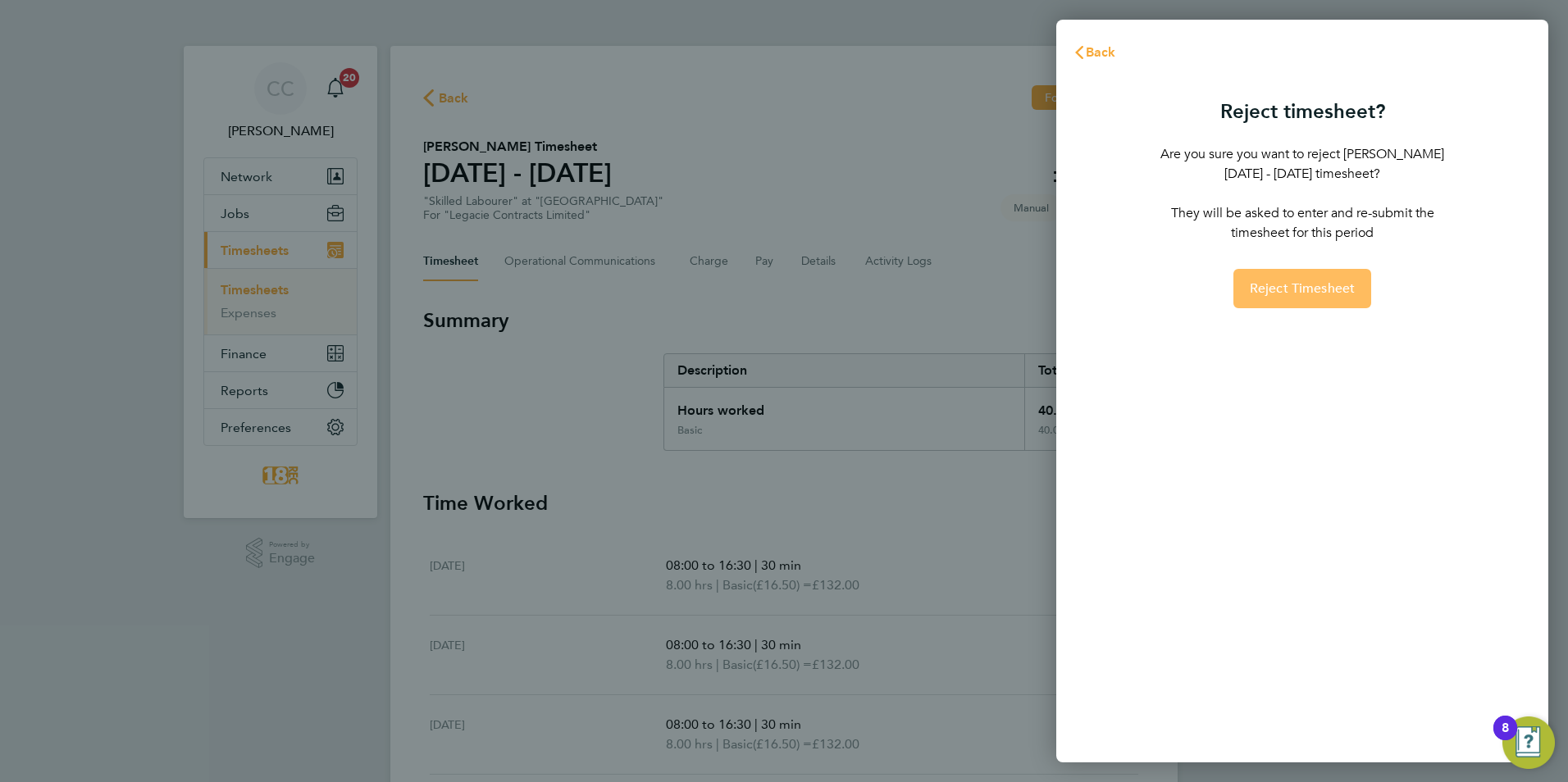
click at [1330, 307] on button "Reject Timesheet" at bounding box center [1303, 288] width 139 height 39
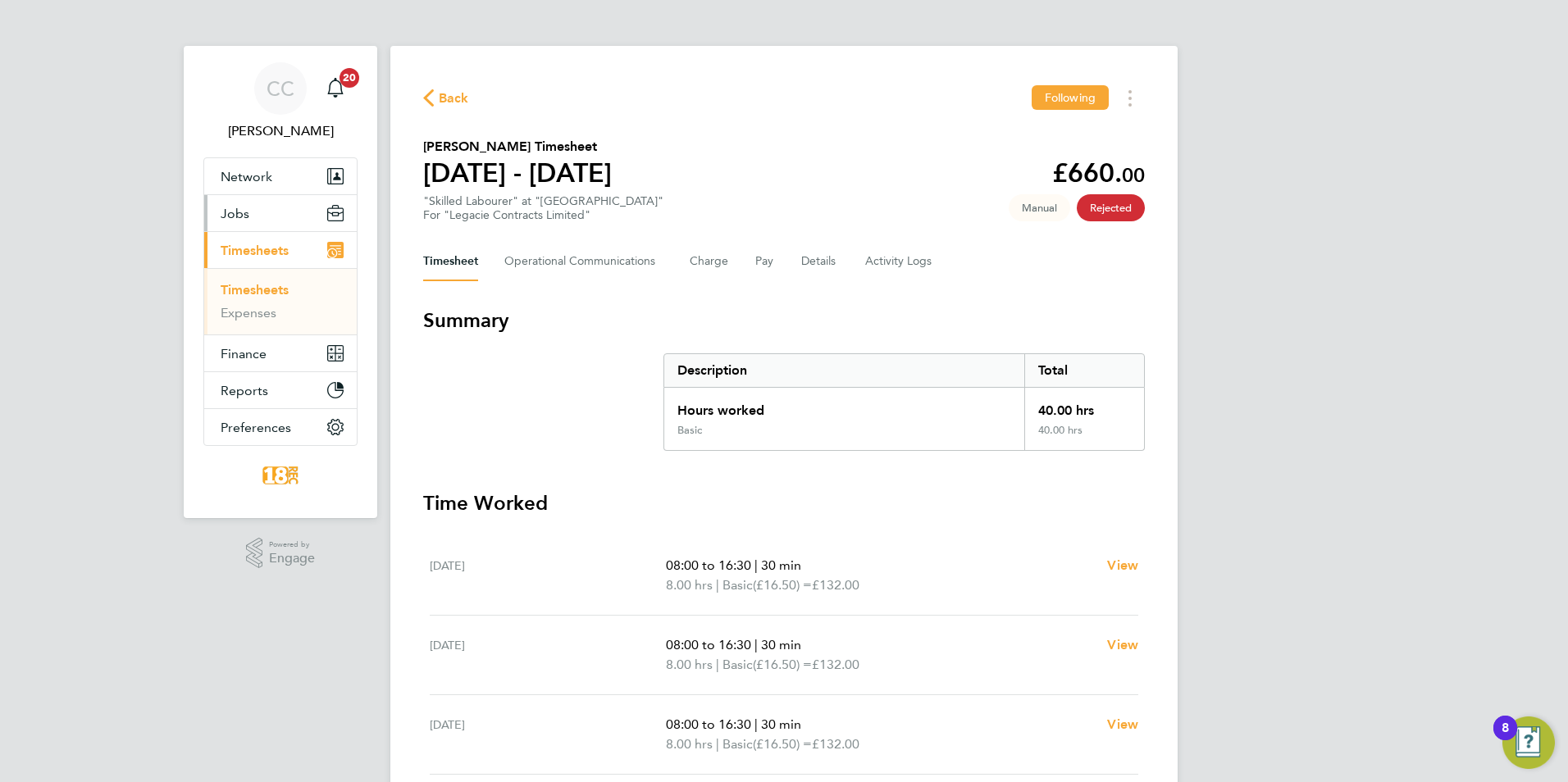
click at [265, 206] on button "Jobs" at bounding box center [280, 214] width 152 height 36
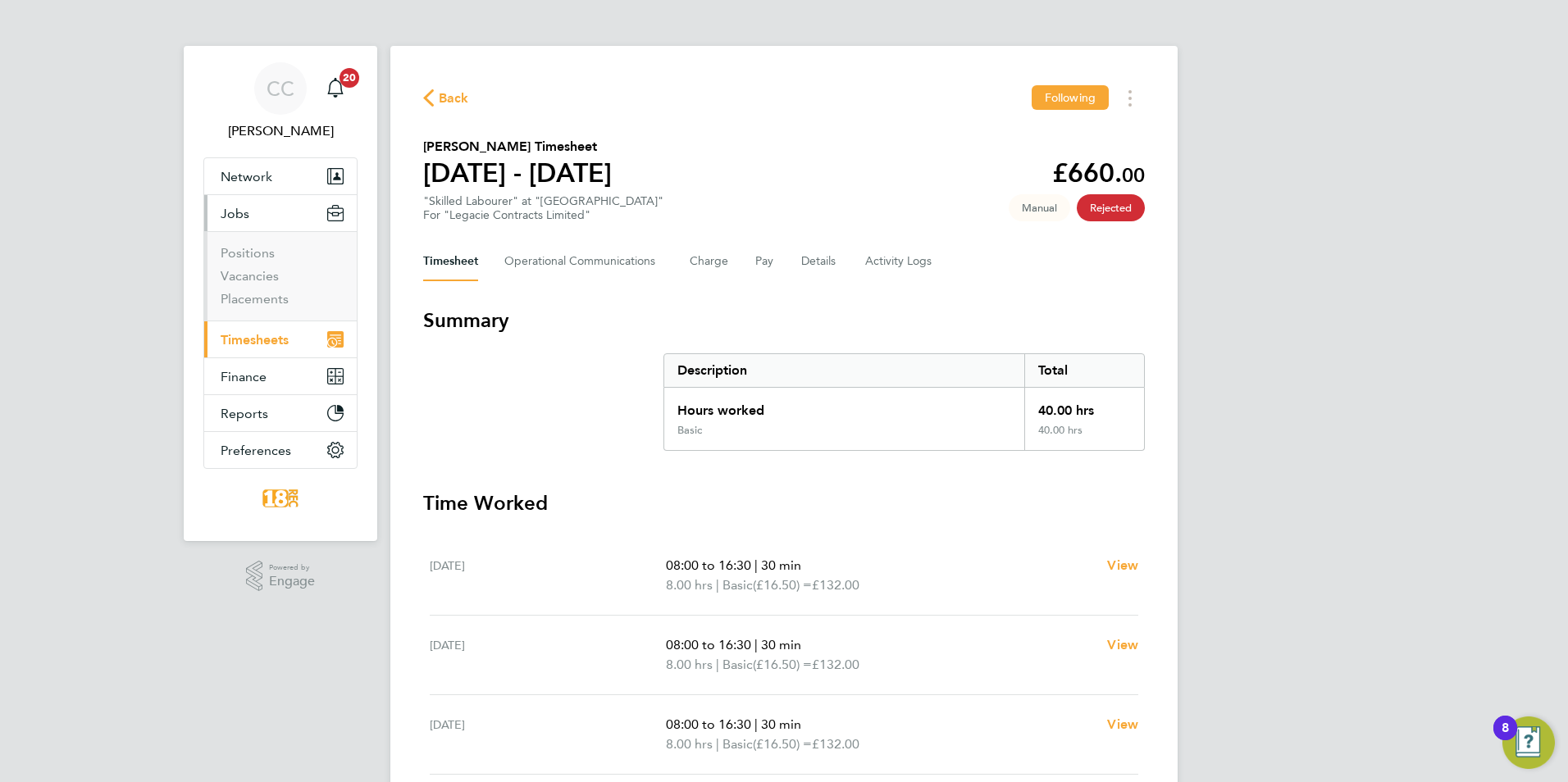
click at [293, 292] on li "Placements" at bounding box center [282, 299] width 123 height 16
click at [266, 309] on ul "Positions Vacancies Placements" at bounding box center [280, 275] width 152 height 89
click at [265, 307] on li "Placements" at bounding box center [282, 299] width 123 height 16
click at [265, 300] on link "Placements" at bounding box center [254, 299] width 68 height 15
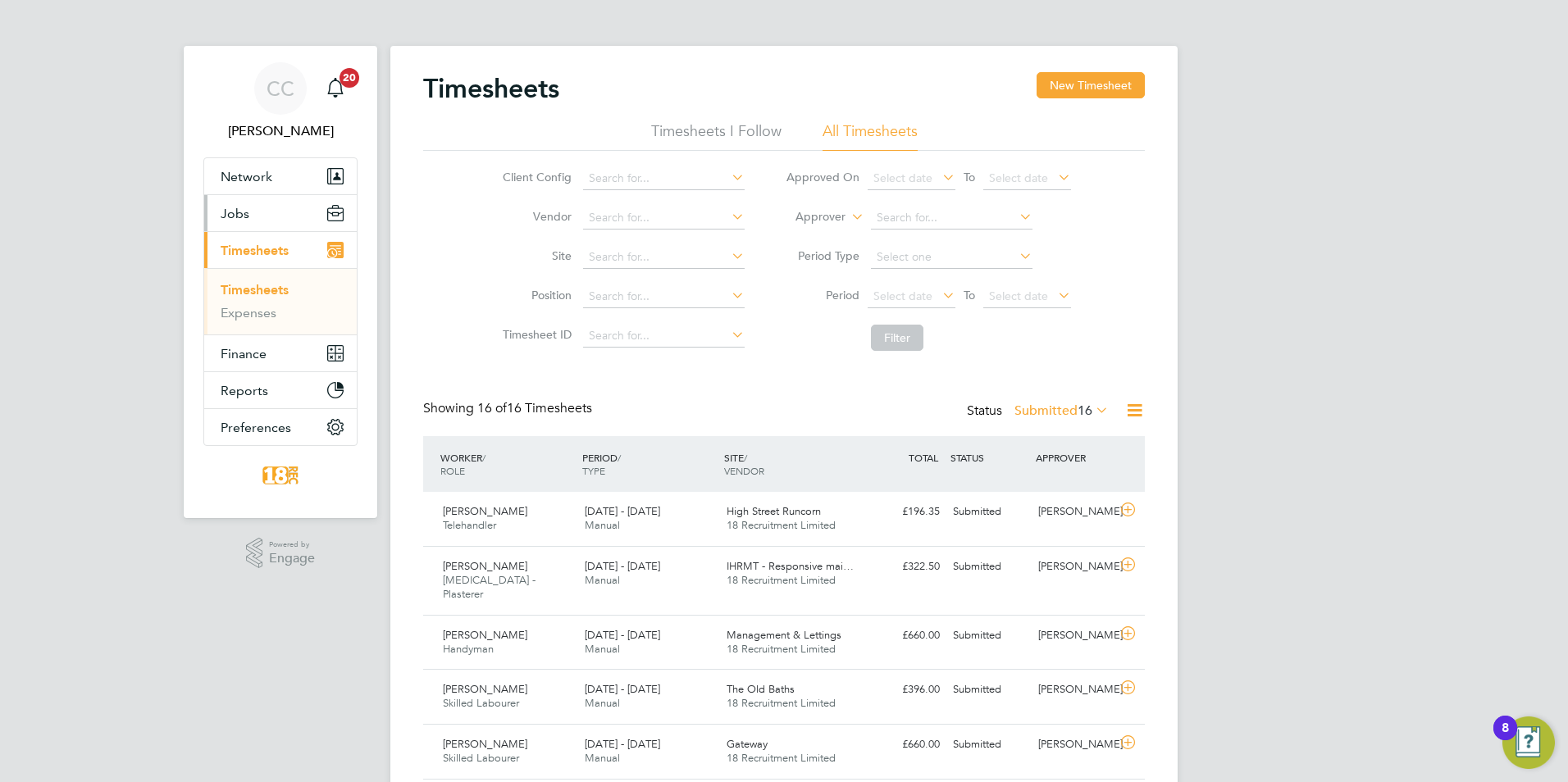
click at [268, 207] on button "Jobs" at bounding box center [280, 214] width 152 height 36
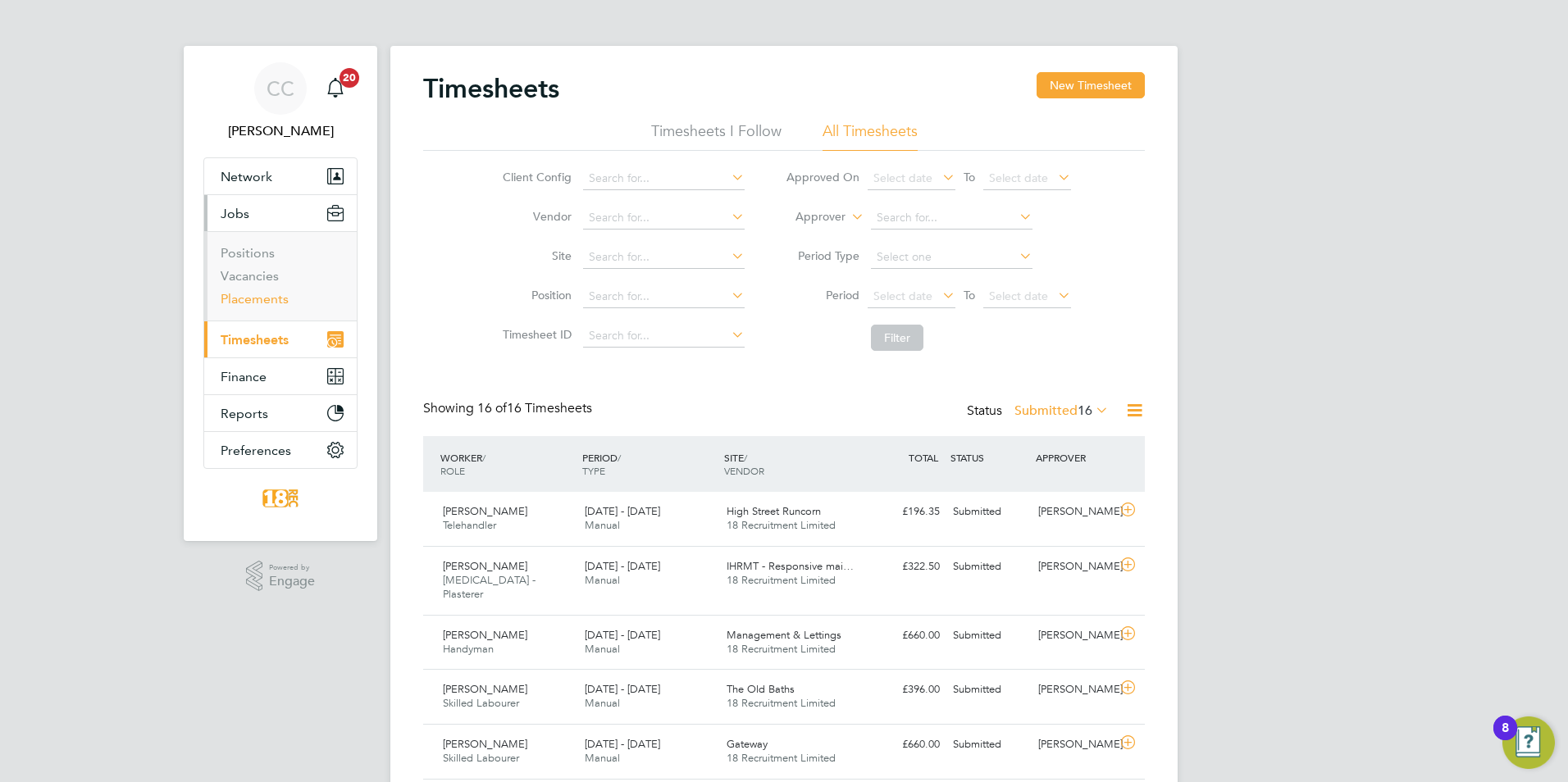
click at [271, 294] on link "Placements" at bounding box center [254, 299] width 68 height 15
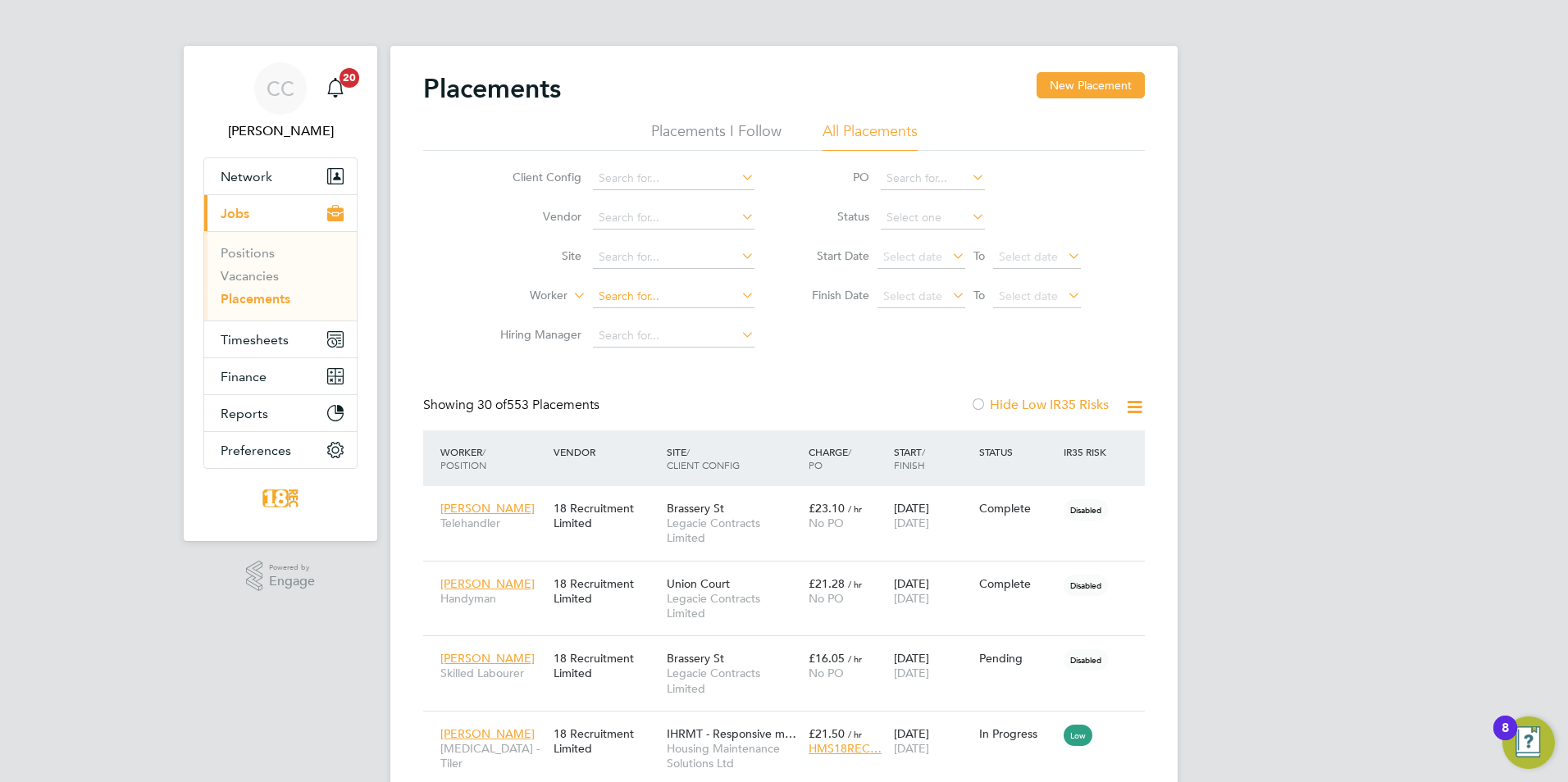
click at [675, 288] on input at bounding box center [673, 297] width 162 height 23
click at [661, 316] on b "Radut" at bounding box center [649, 319] width 32 height 14
type input "[PERSON_NAME]"
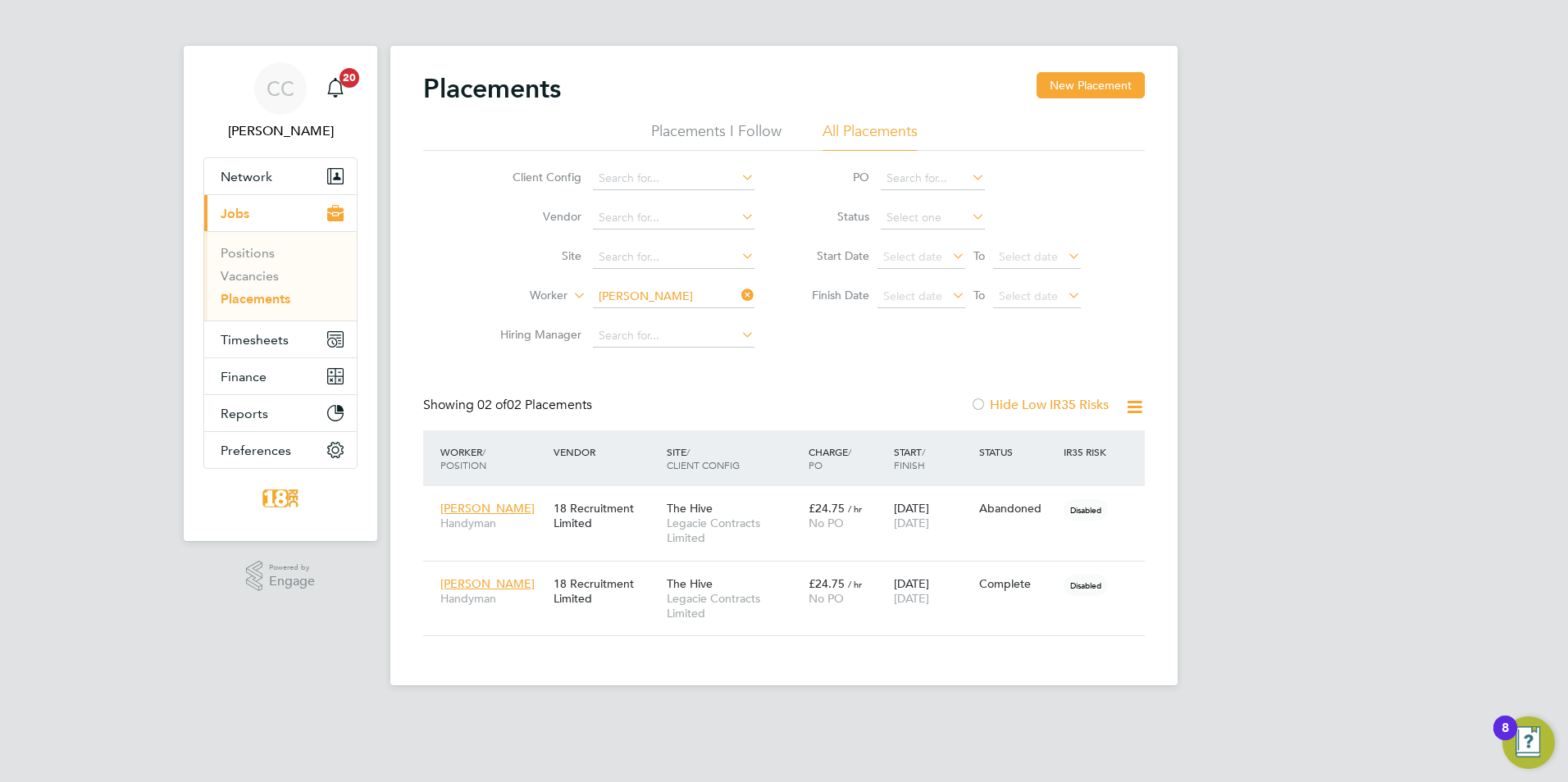
click at [1139, 409] on icon at bounding box center [1134, 406] width 20 height 20
click at [1240, 466] on div "CC [PERSON_NAME] Notifications 20 Applications: Network Team Members Businesses…" at bounding box center [784, 356] width 1568 height 712
click at [1068, 619] on div "[PERSON_NAME] Handyman 18 Recruitment Limited The Hive Legacie Contracts Limite…" at bounding box center [783, 598] width 722 height 76
click at [1091, 573] on div "Disabled" at bounding box center [1087, 584] width 57 height 32
click at [738, 296] on icon at bounding box center [738, 295] width 0 height 23
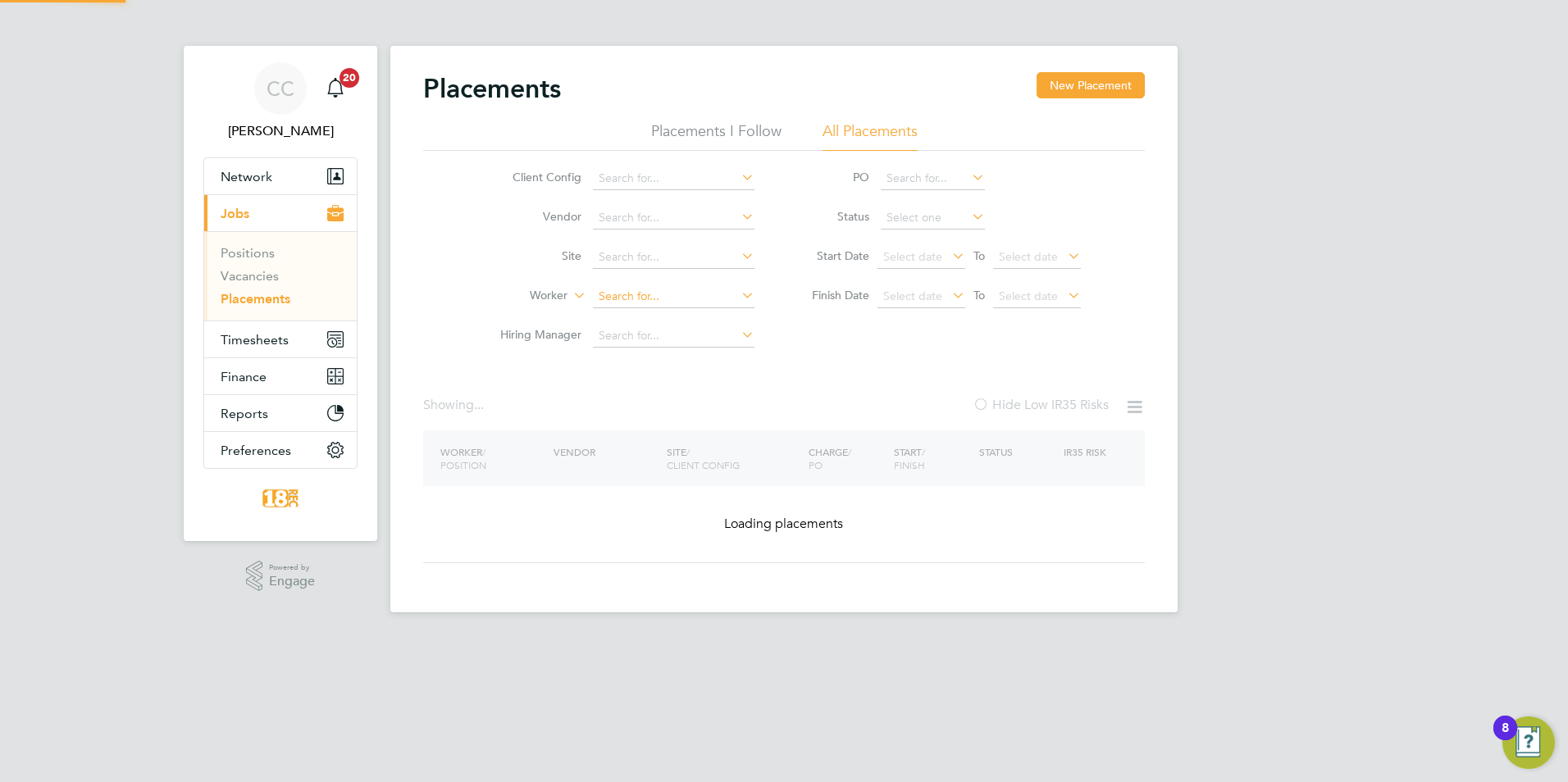
click at [680, 295] on input at bounding box center [673, 297] width 162 height 23
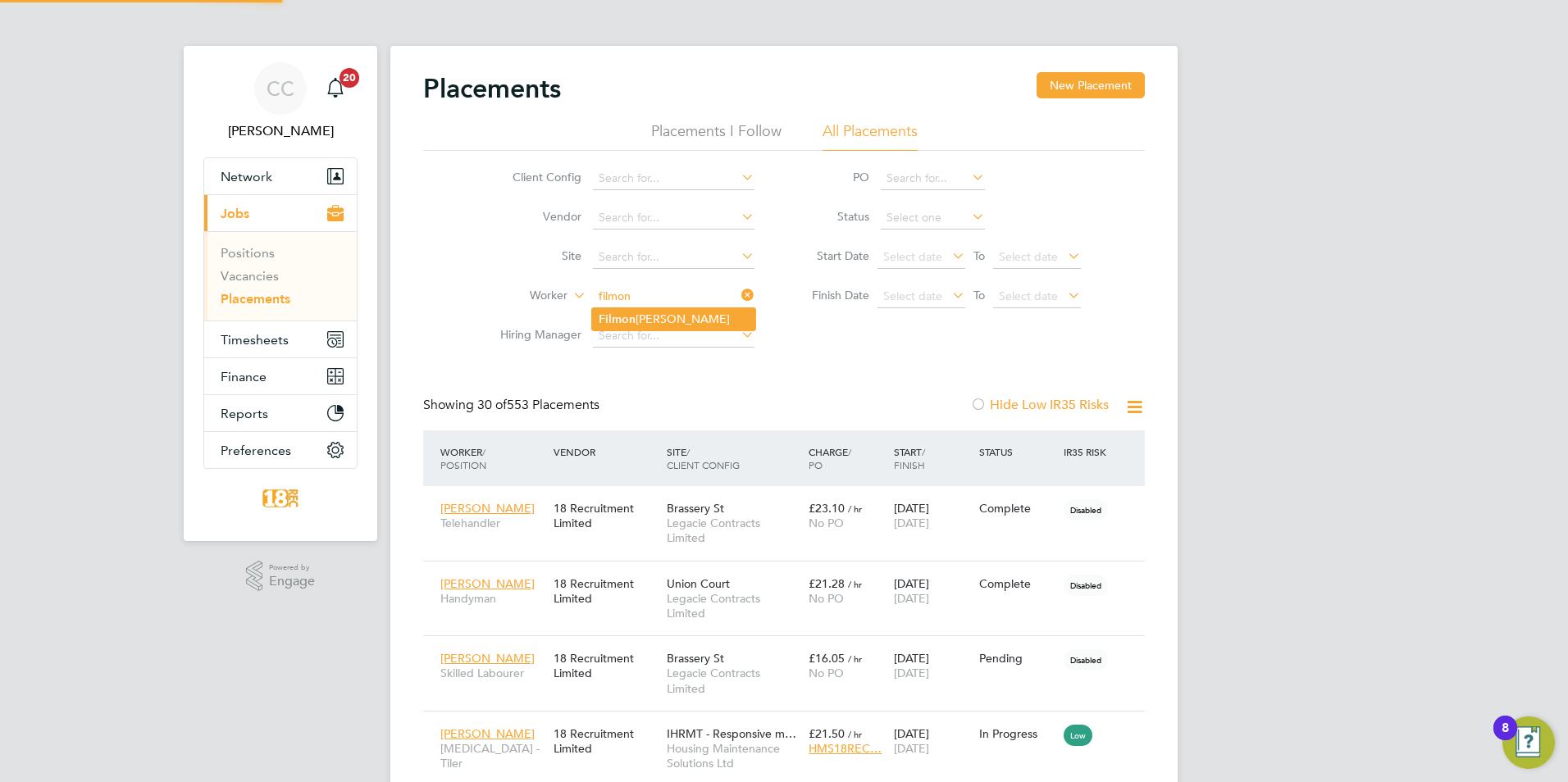
click at [682, 320] on li "[PERSON_NAME]" at bounding box center [674, 319] width 163 height 22
type input "[PERSON_NAME]"
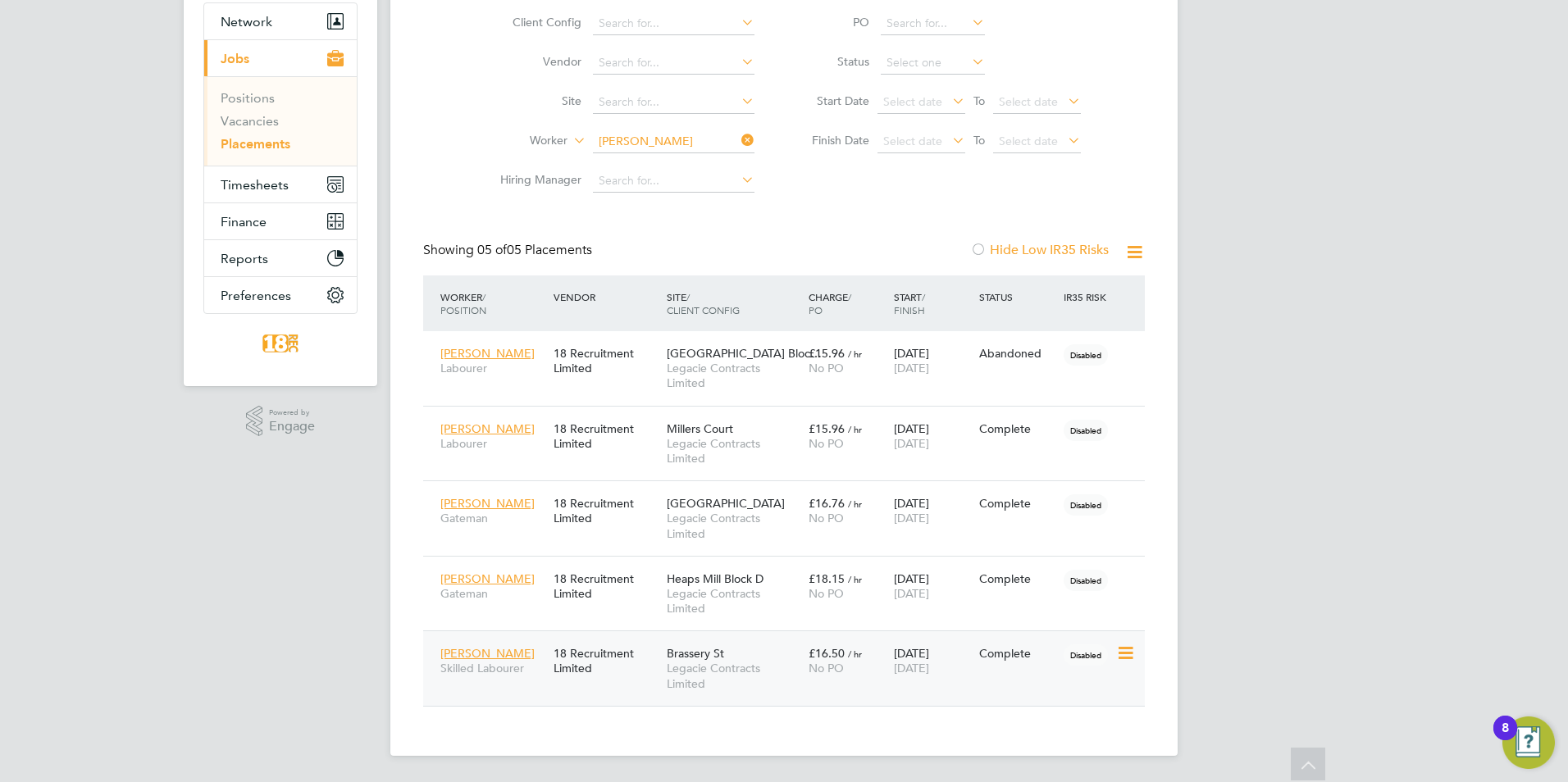
click at [1116, 659] on icon at bounding box center [1123, 654] width 16 height 20
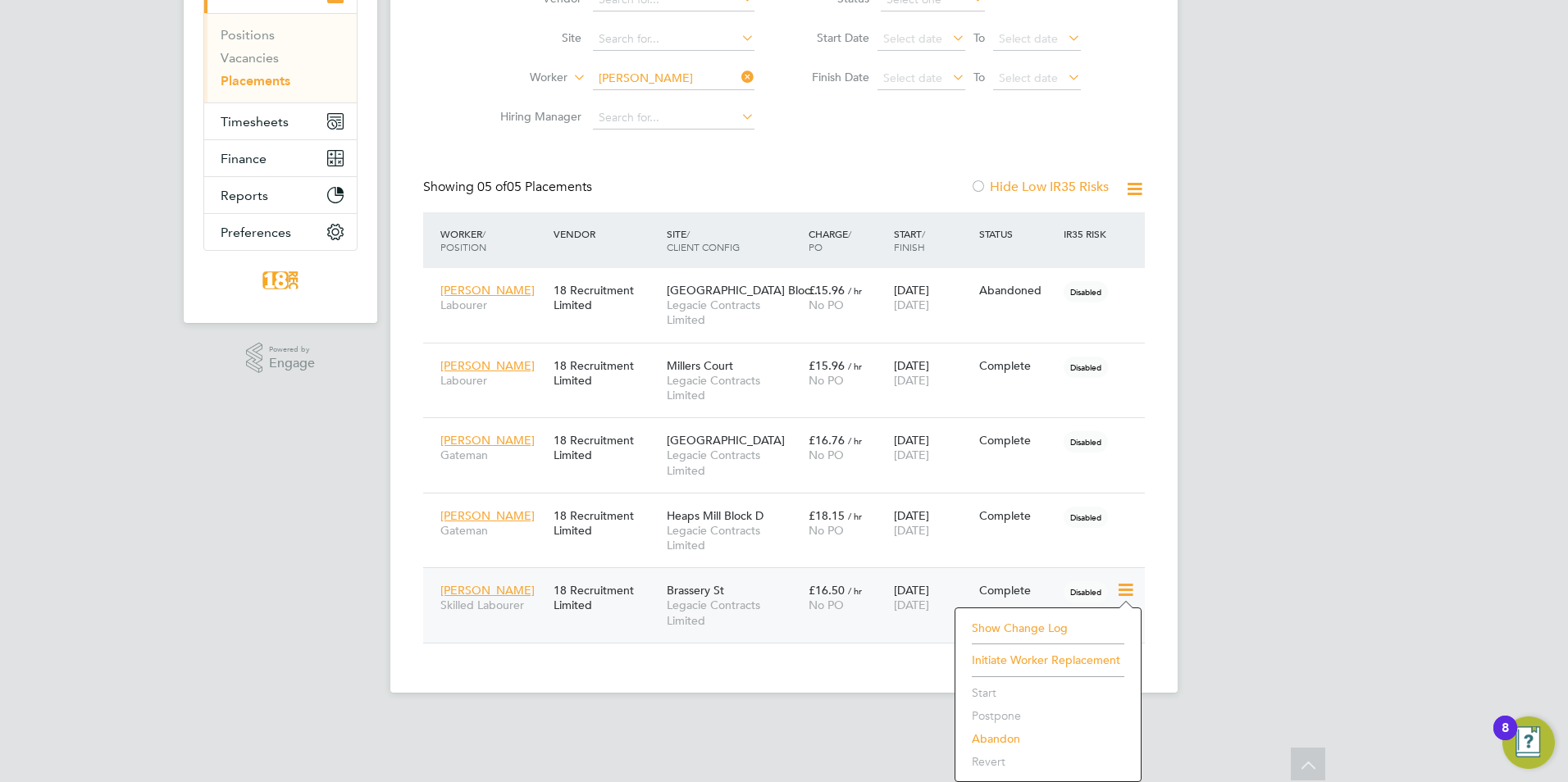
click at [895, 610] on span "[DATE]" at bounding box center [911, 605] width 35 height 14
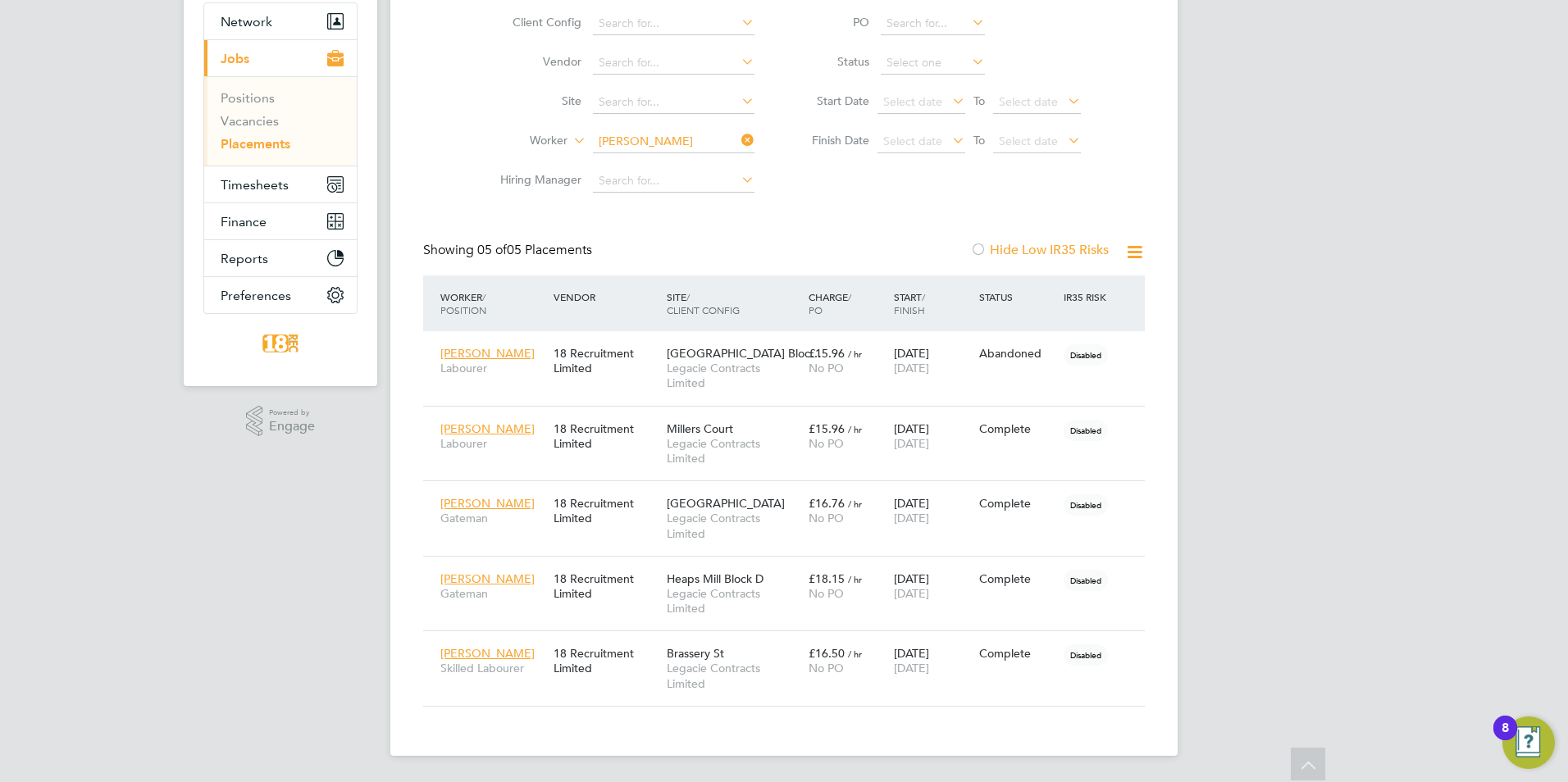
click at [738, 144] on icon at bounding box center [738, 140] width 0 height 23
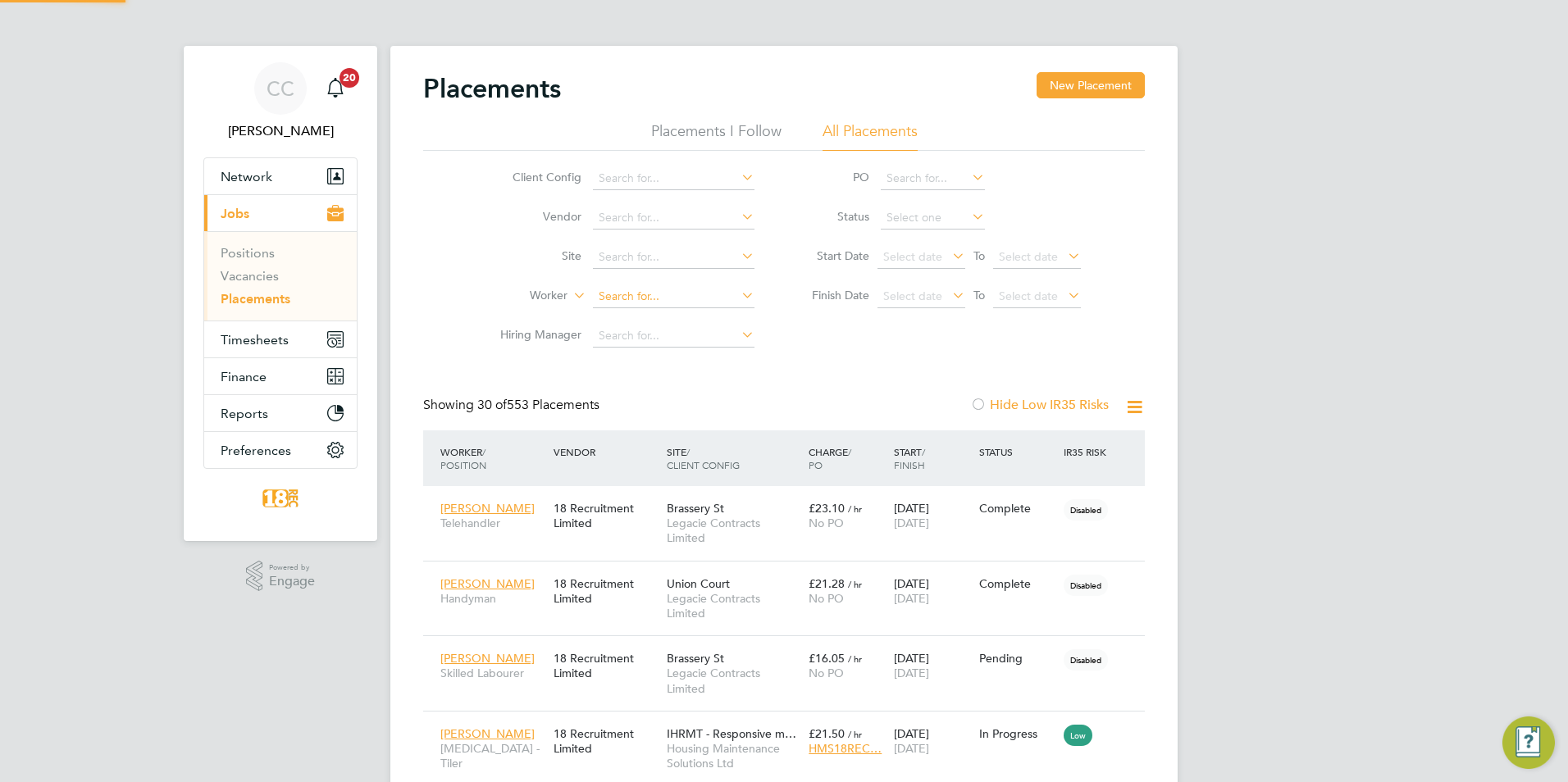
click at [662, 298] on input at bounding box center [673, 297] width 162 height 23
click at [661, 299] on input "ton ymurr" at bounding box center [673, 297] width 162 height 23
click at [627, 292] on input "ton ymurr" at bounding box center [673, 297] width 162 height 23
click at [706, 325] on li "[PERSON_NAME] ay" at bounding box center [702, 319] width 219 height 22
type input "[PERSON_NAME]"
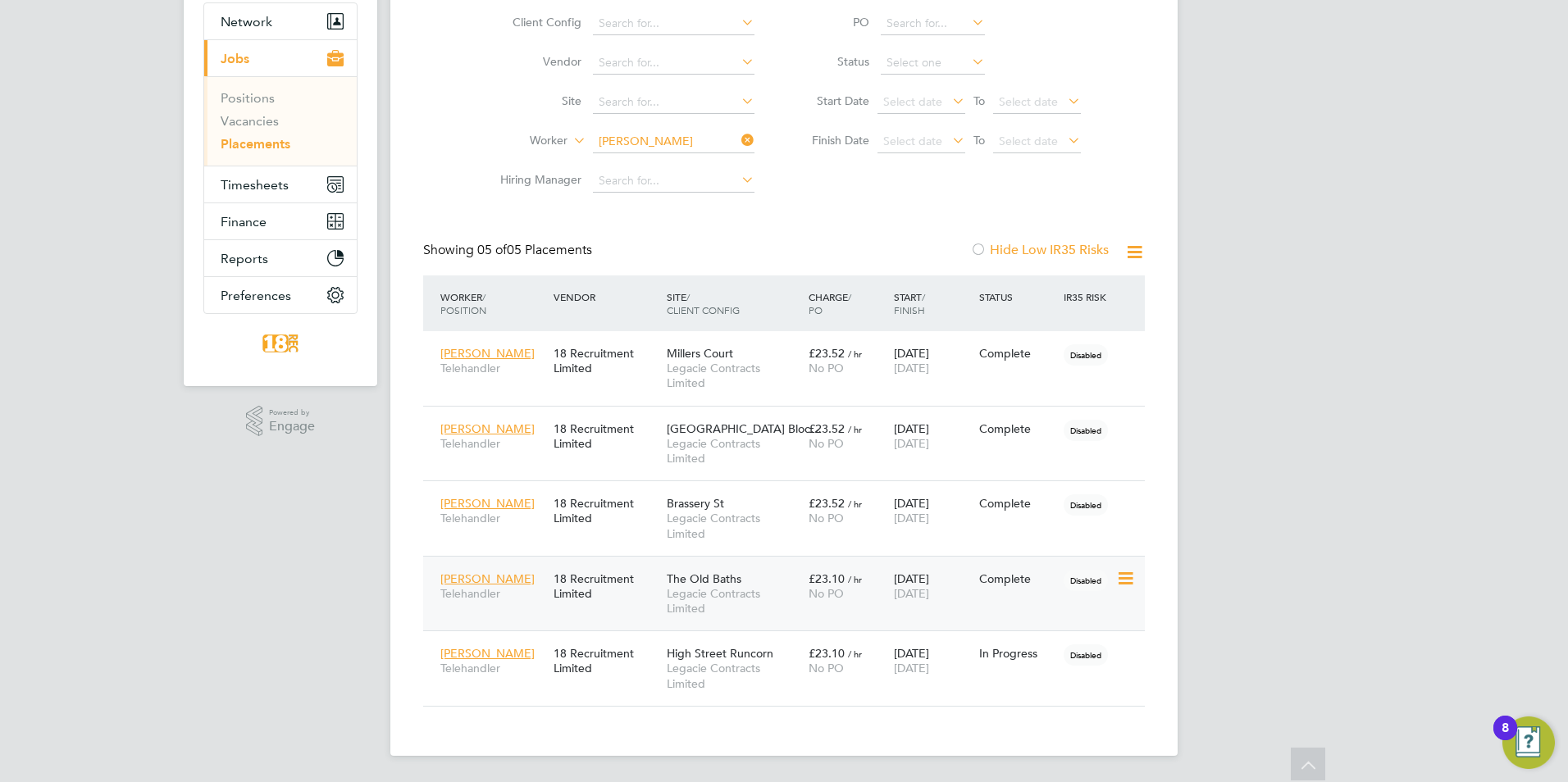
click at [1095, 596] on div "[PERSON_NAME] 18 Recruitment Limited The Old Baths Legacie Contracts Limited £2…" at bounding box center [783, 593] width 722 height 76
click at [1121, 580] on icon at bounding box center [1123, 579] width 16 height 20
click at [854, 610] on div "£23.10 / hr No PO" at bounding box center [846, 586] width 85 height 46
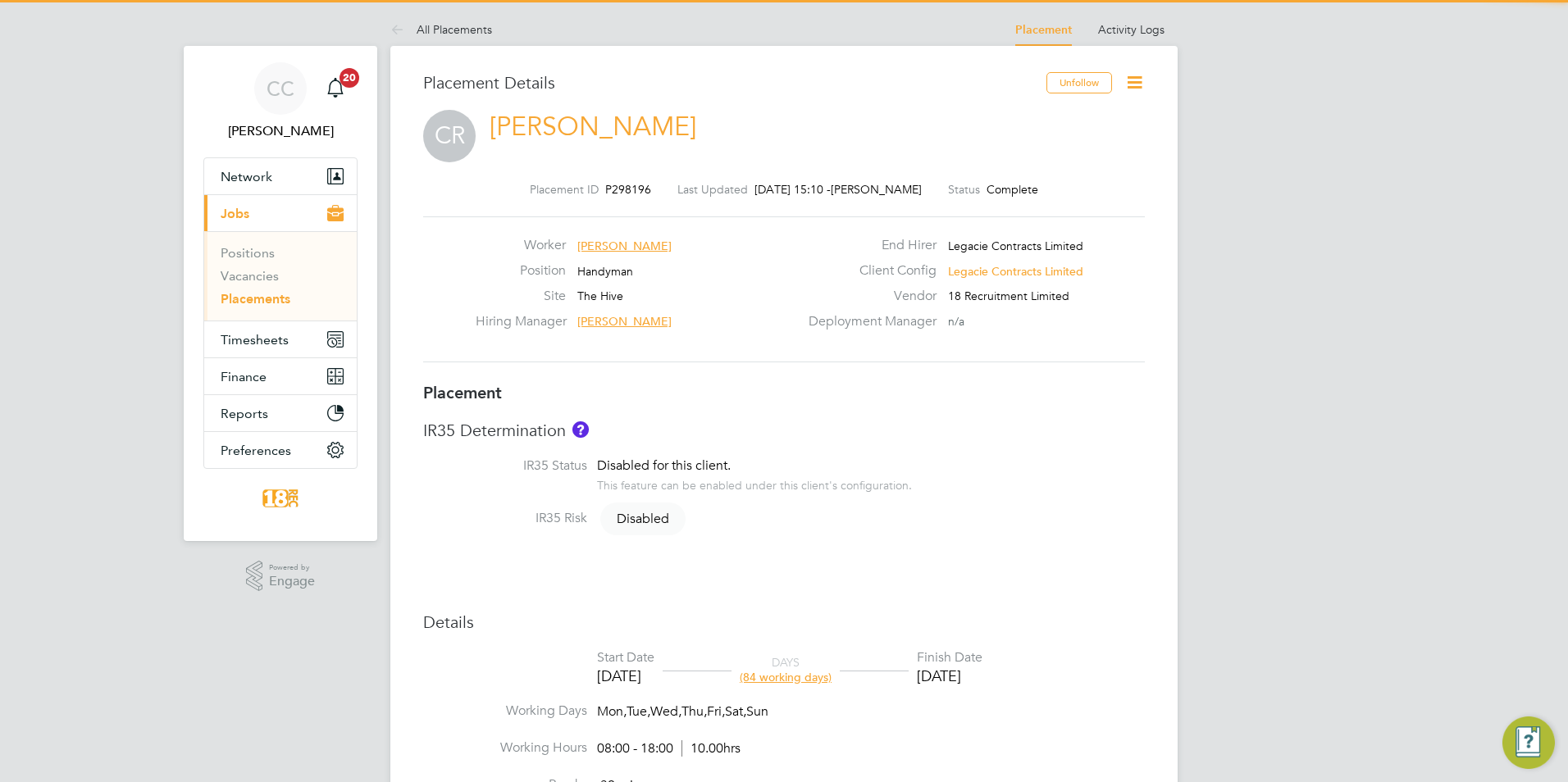
click at [1140, 76] on icon at bounding box center [1134, 81] width 20 height 20
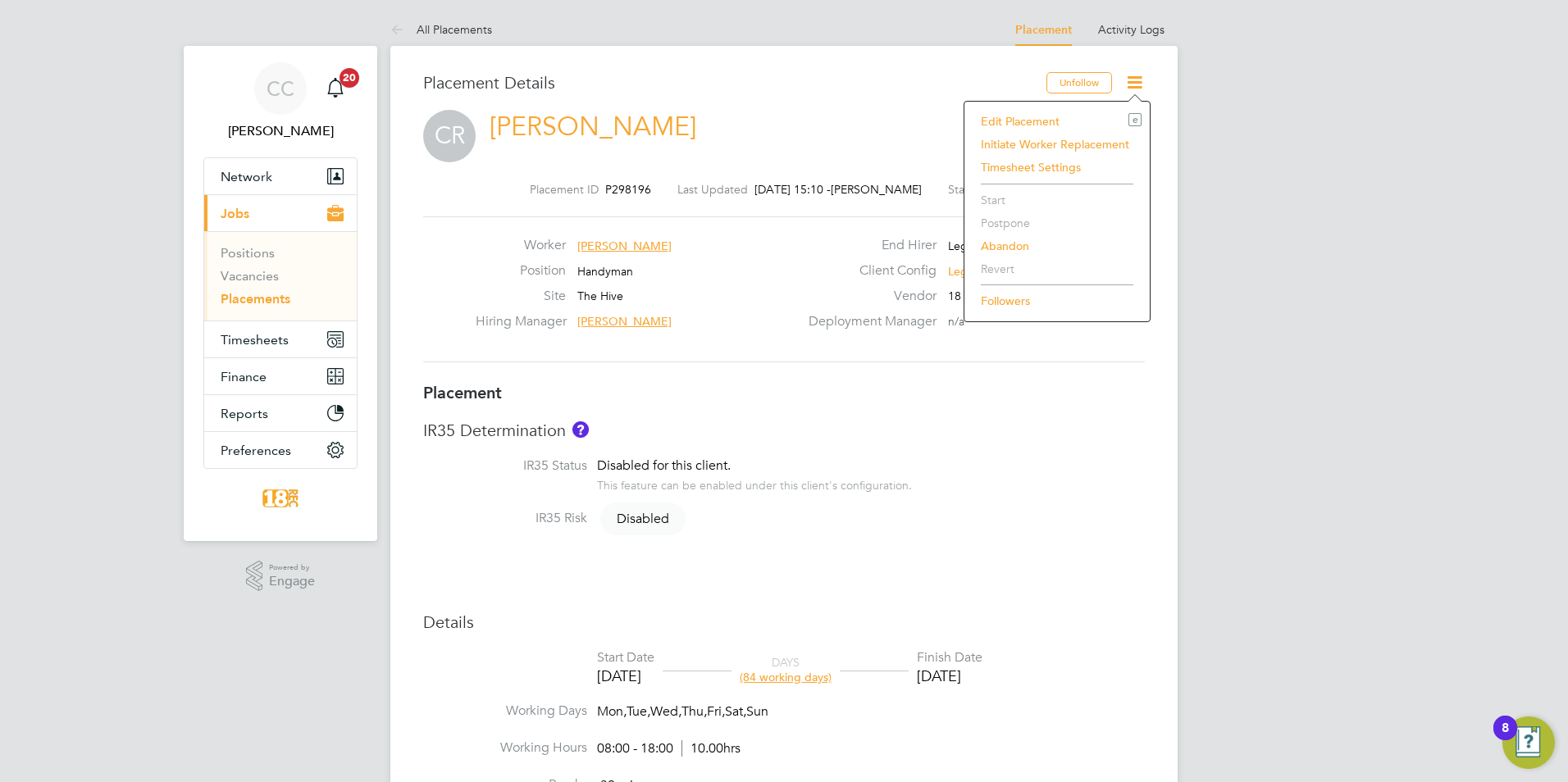
click at [1042, 116] on li "Edit Placement e" at bounding box center [1057, 122] width 169 height 23
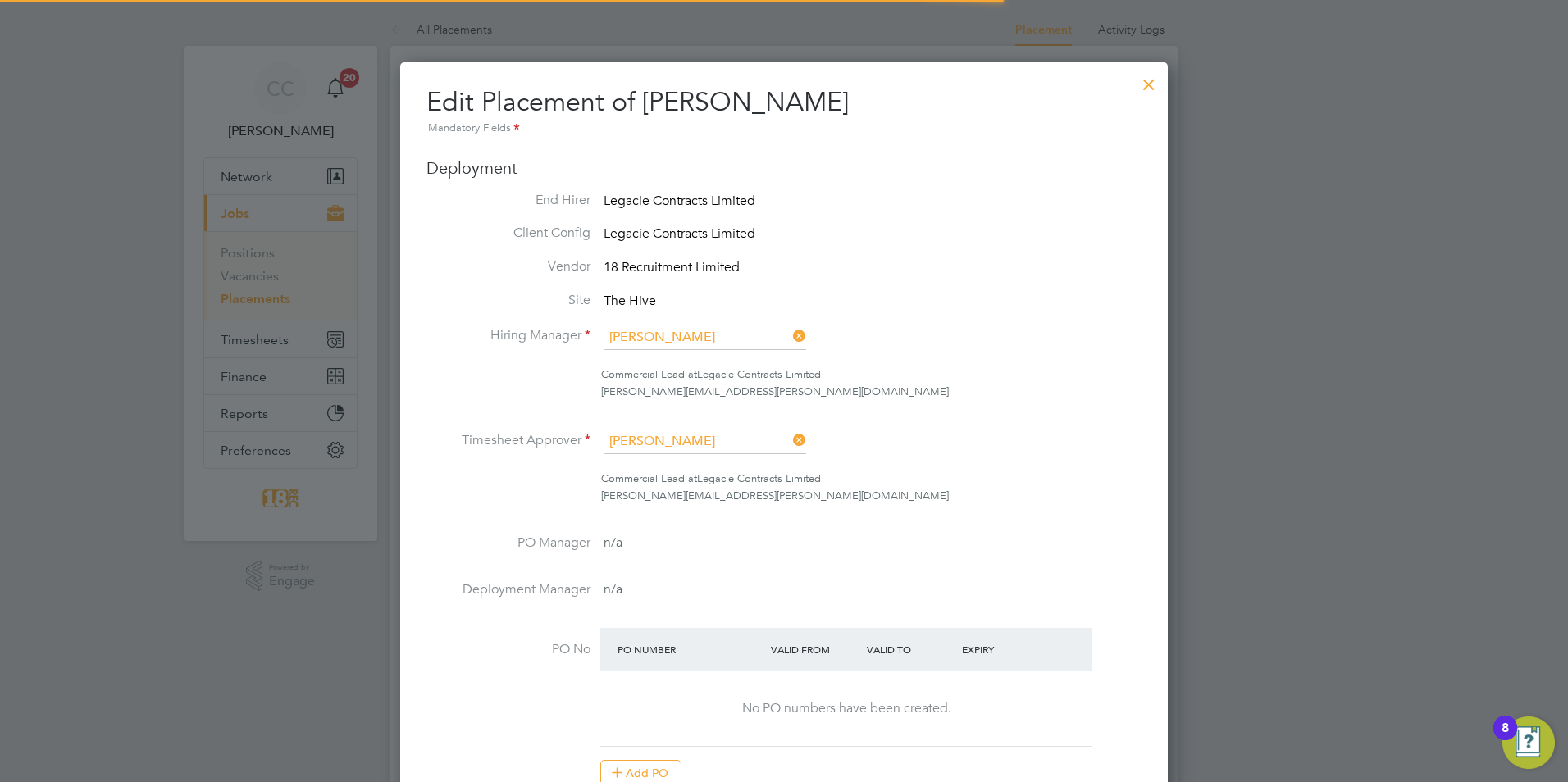
scroll to position [9, 9]
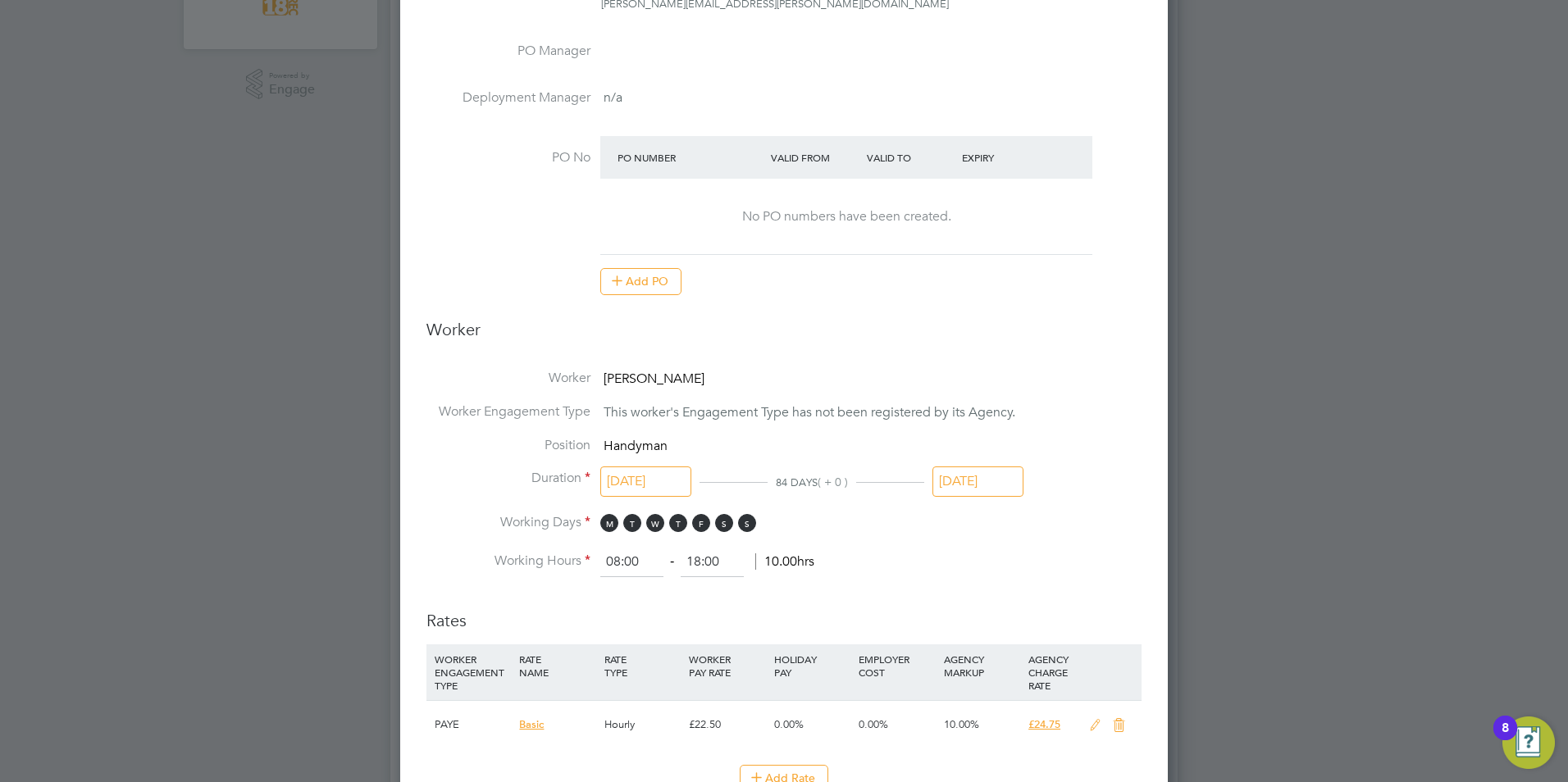
click at [950, 483] on input "[DATE]" at bounding box center [978, 482] width 91 height 31
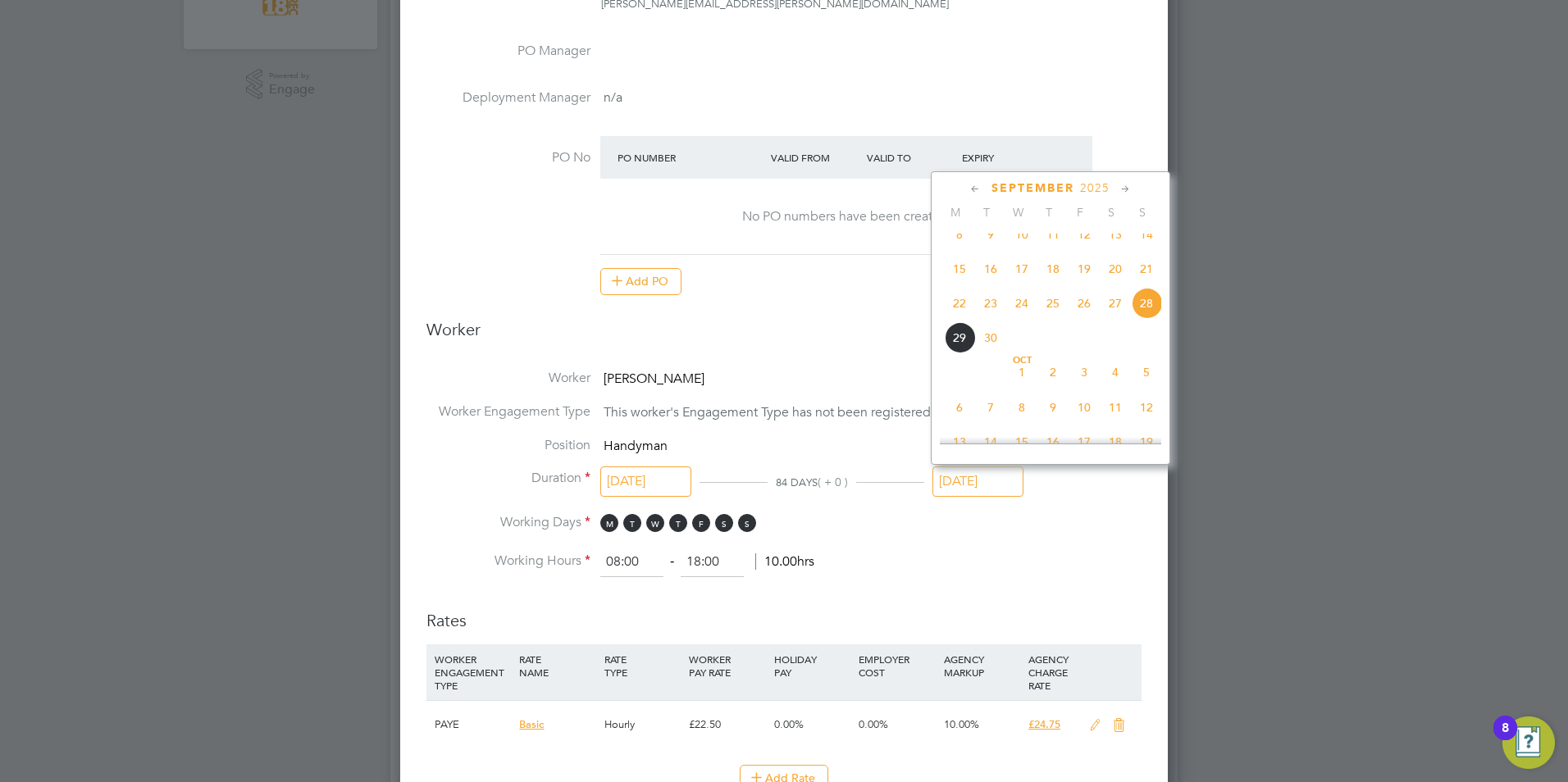
click at [1150, 242] on span "14" at bounding box center [1146, 234] width 32 height 32
type input "[DATE]"
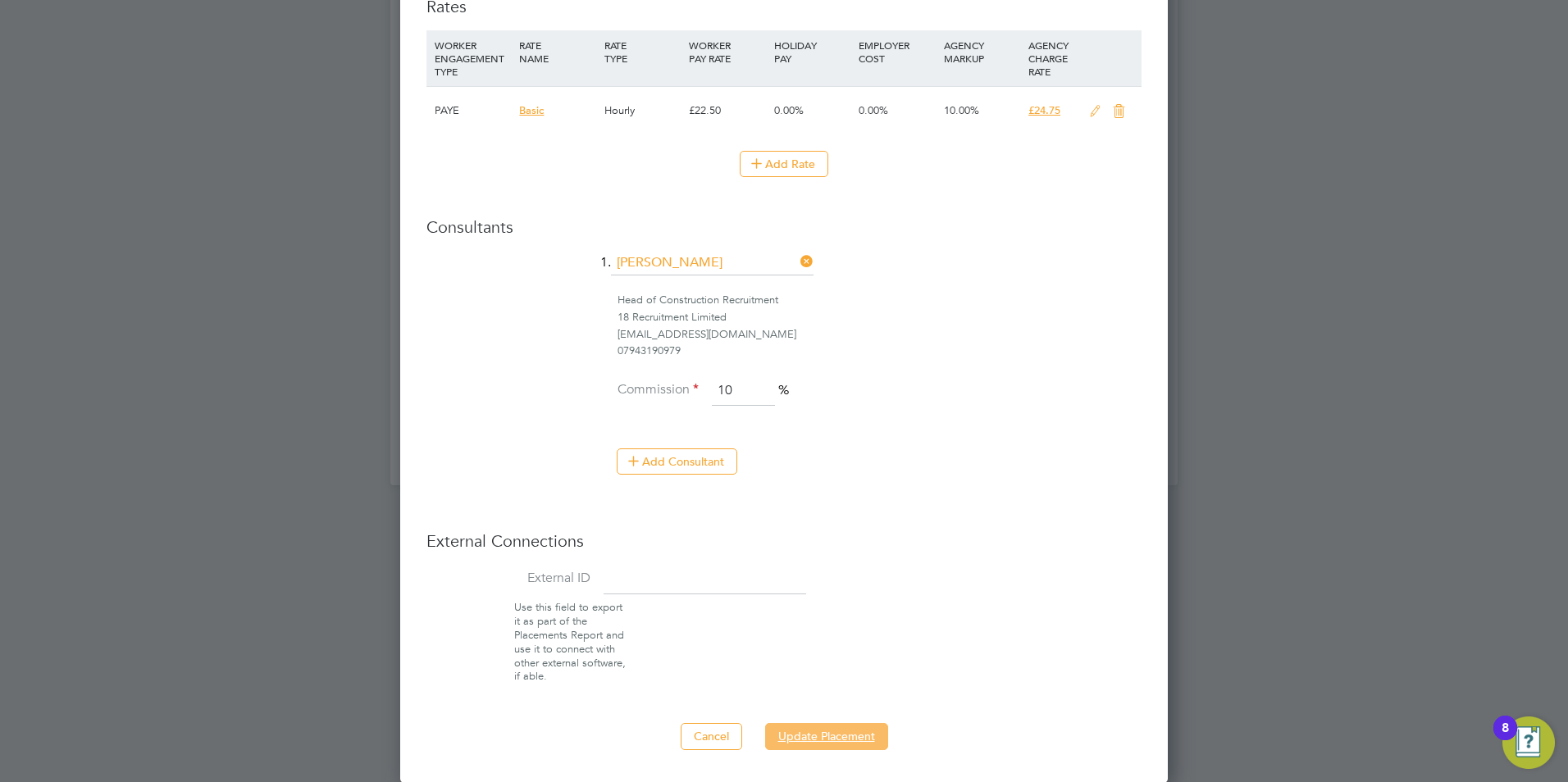
click at [881, 741] on button "Update Placement" at bounding box center [826, 736] width 123 height 26
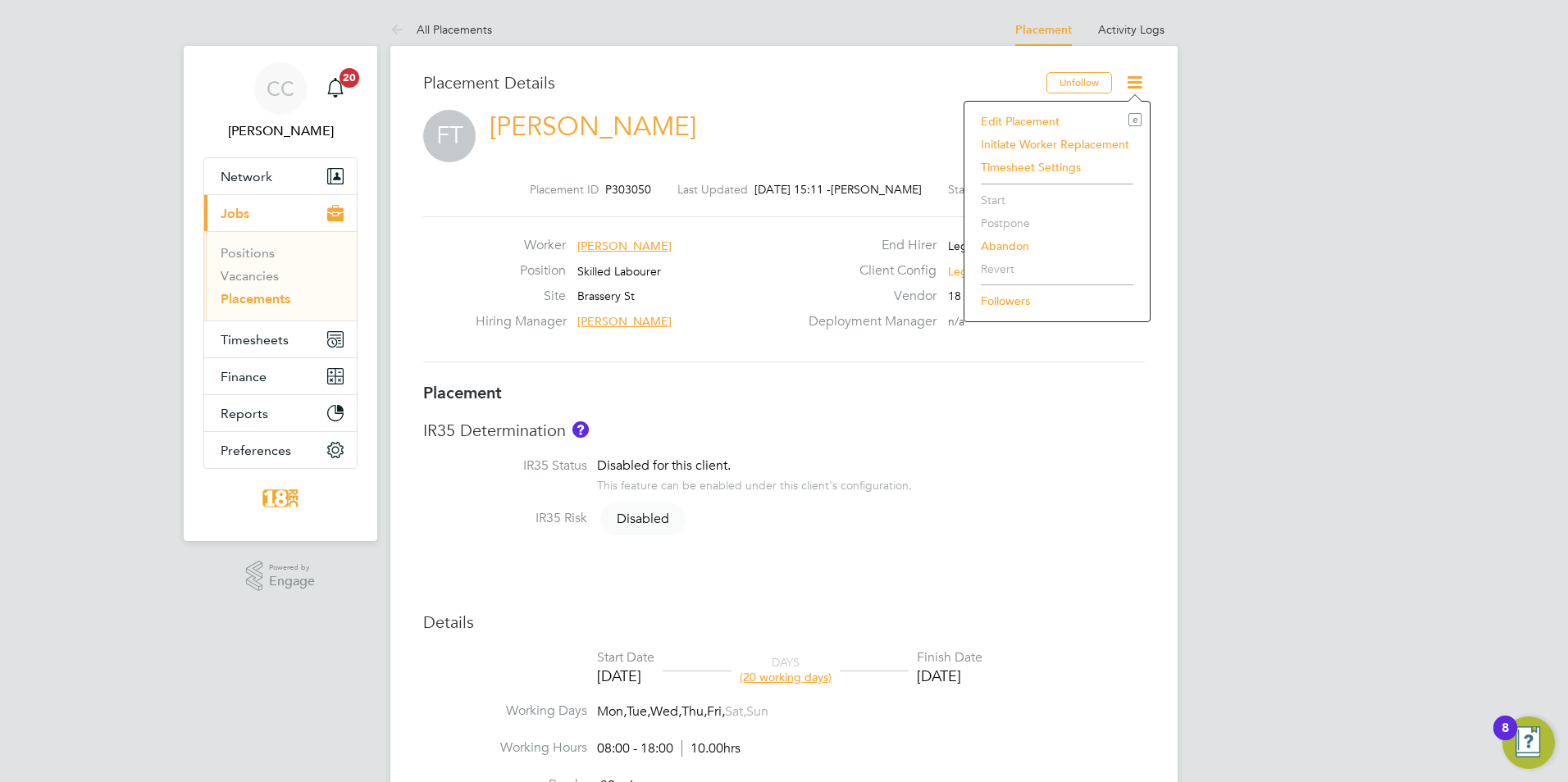
click at [1096, 124] on li "Edit Placement e" at bounding box center [1057, 122] width 169 height 23
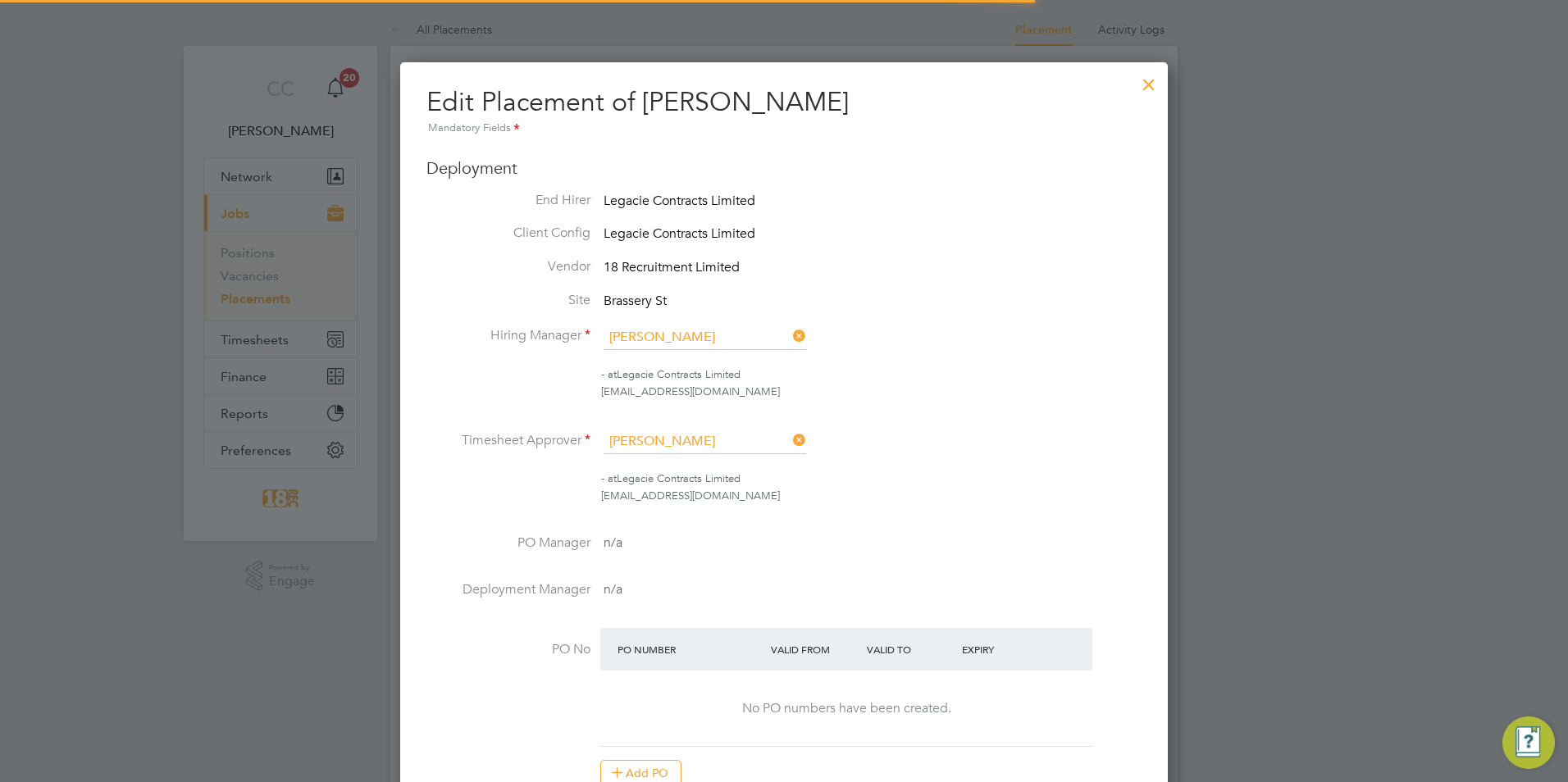
scroll to position [21, 716]
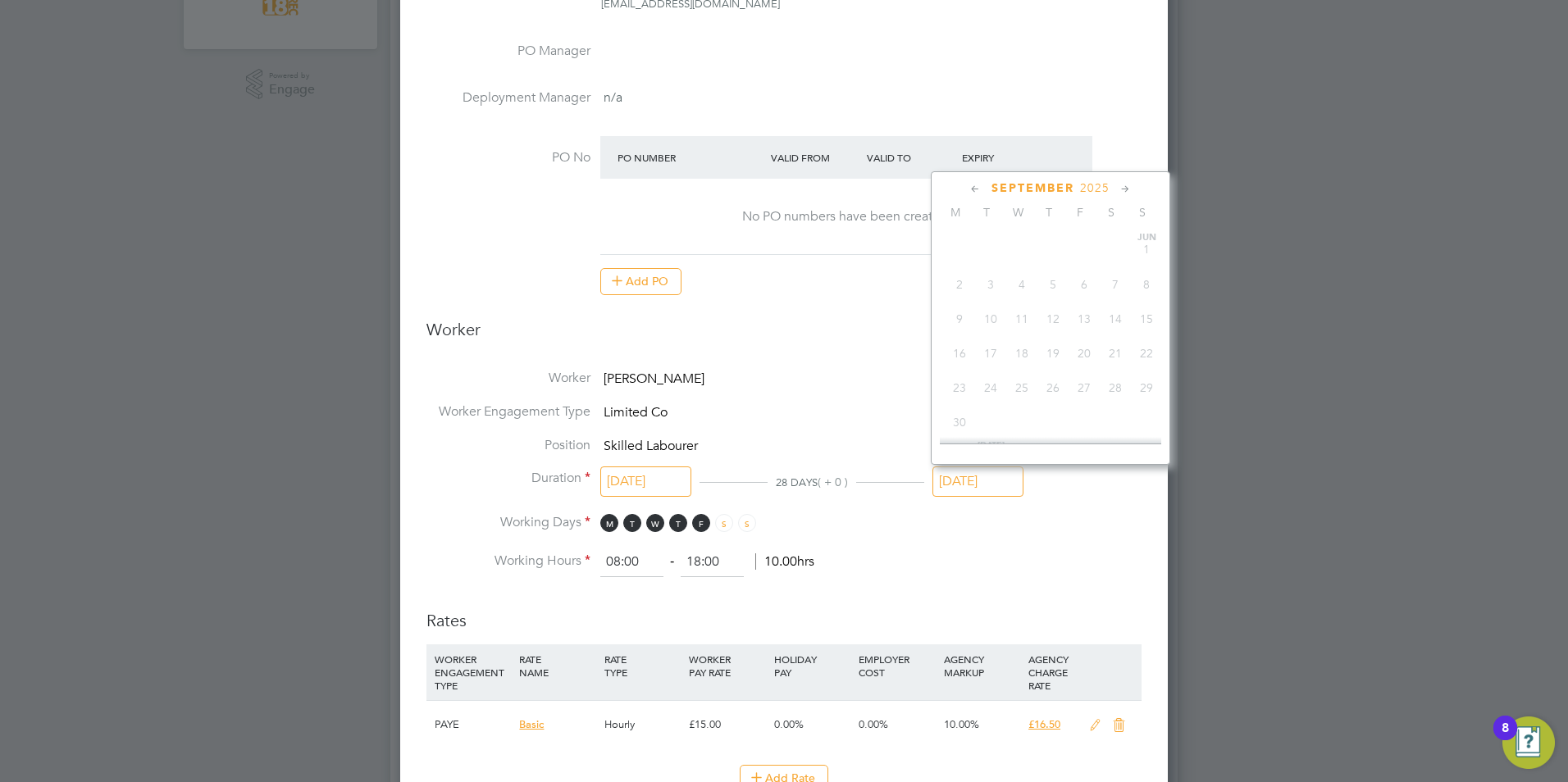
click at [1012, 482] on input "[DATE]" at bounding box center [978, 482] width 91 height 31
click at [1153, 283] on span "21" at bounding box center [1146, 268] width 32 height 32
type input "[DATE]"
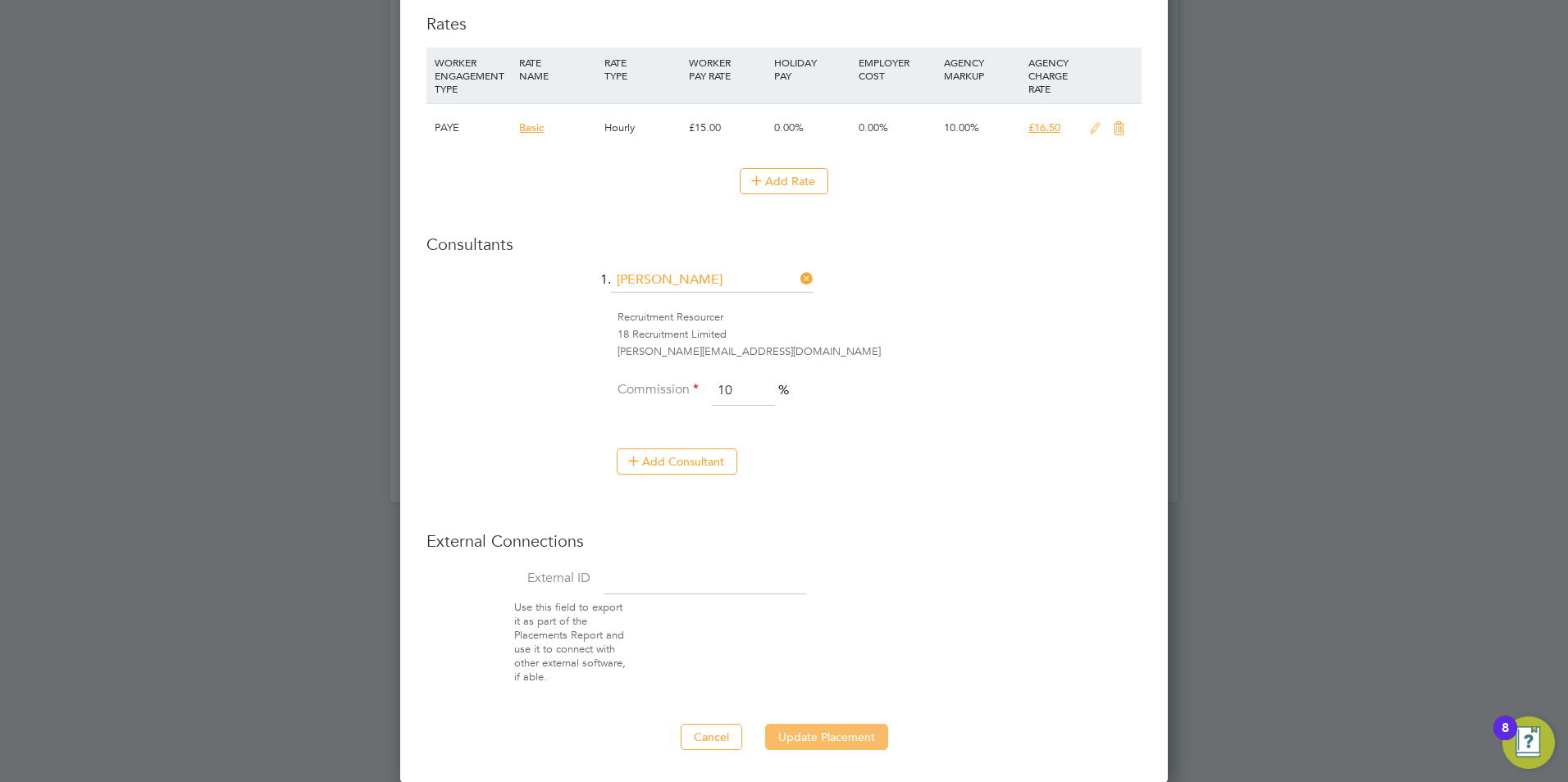
click at [825, 740] on button "Update Placement" at bounding box center [826, 736] width 123 height 26
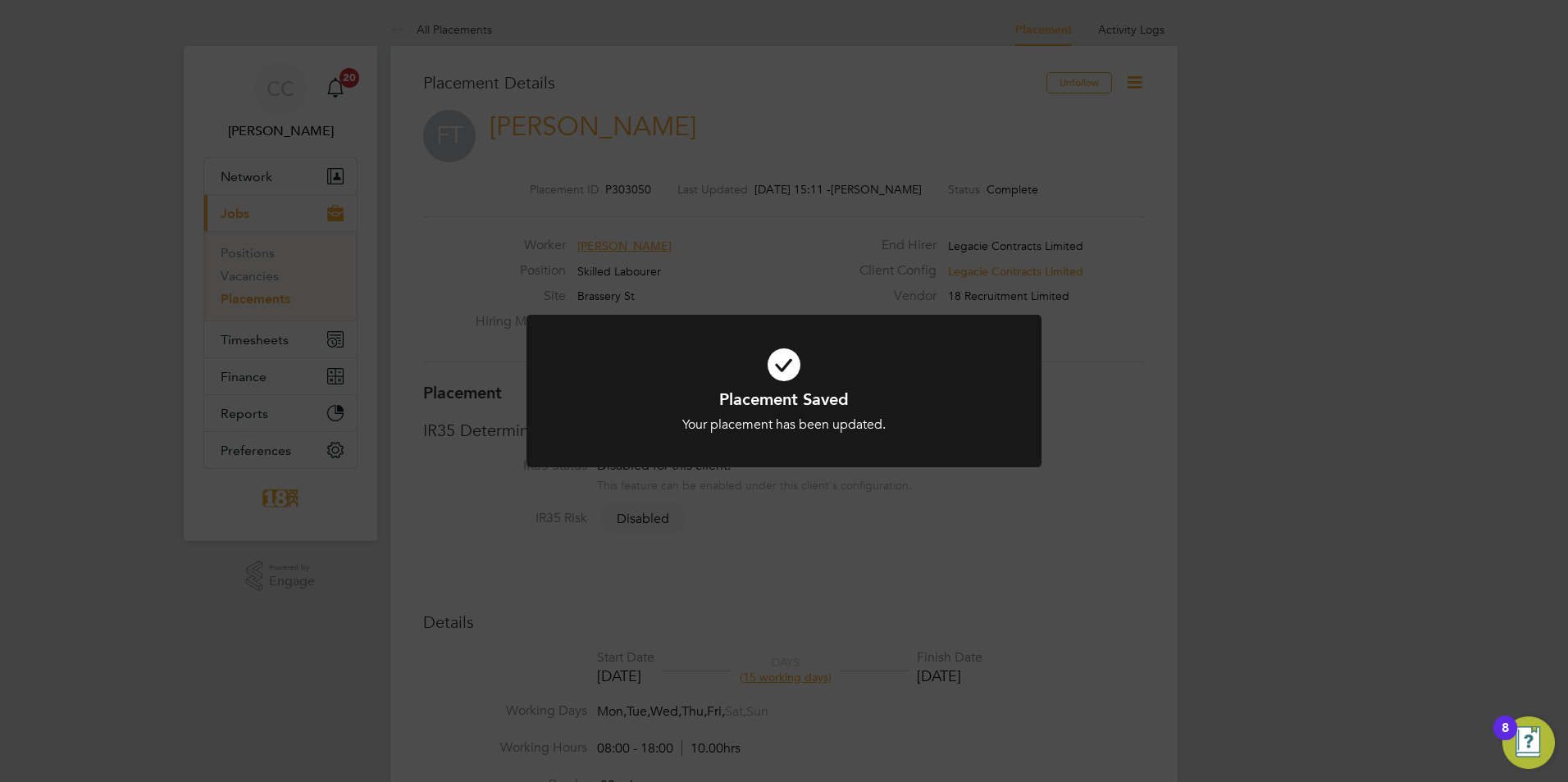
click at [455, 35] on div "Placement Saved Your placement has been updated. Cancel Okay" at bounding box center [784, 391] width 1568 height 782
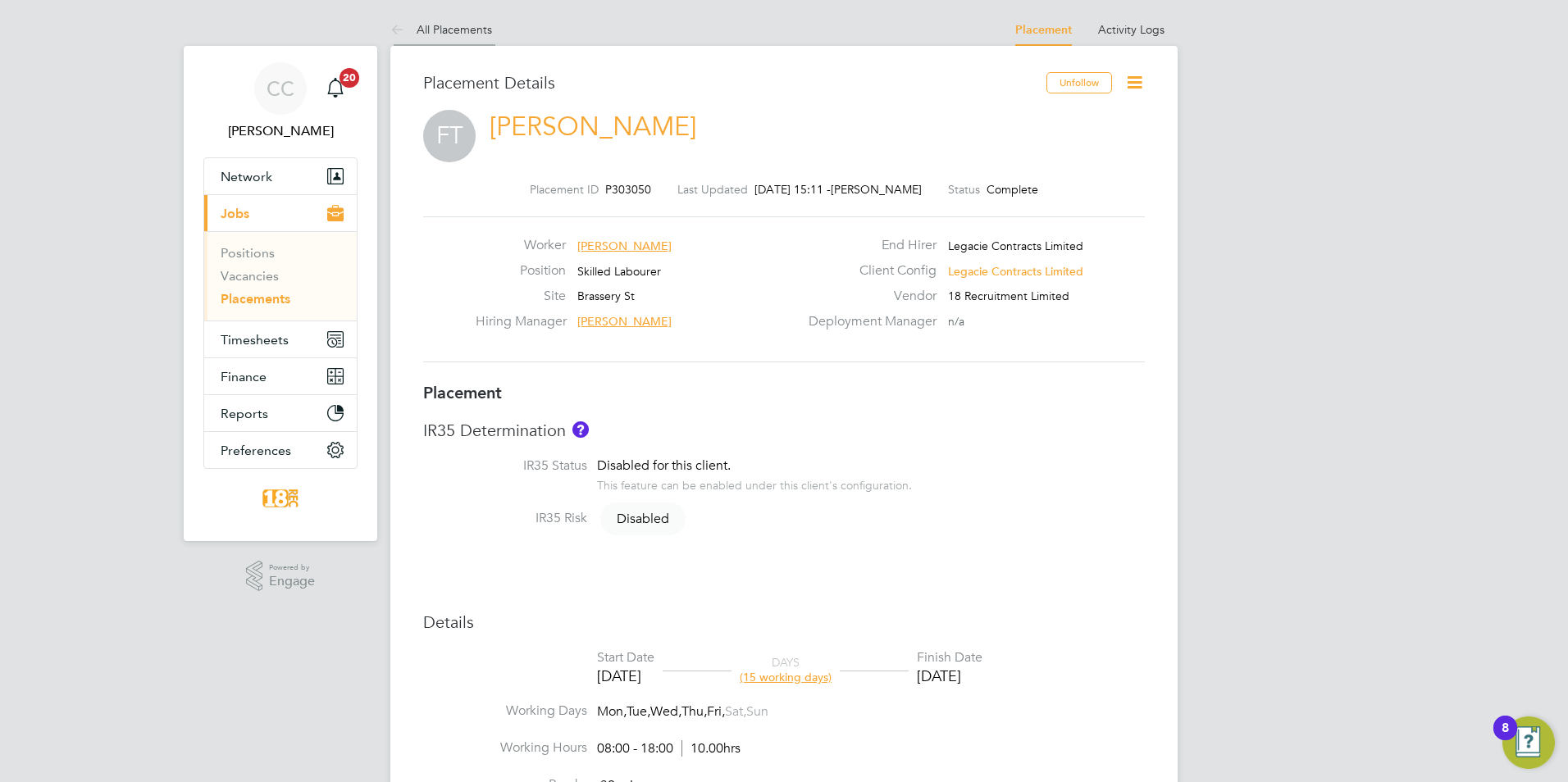
click at [450, 32] on link "All Placements" at bounding box center [441, 29] width 102 height 14
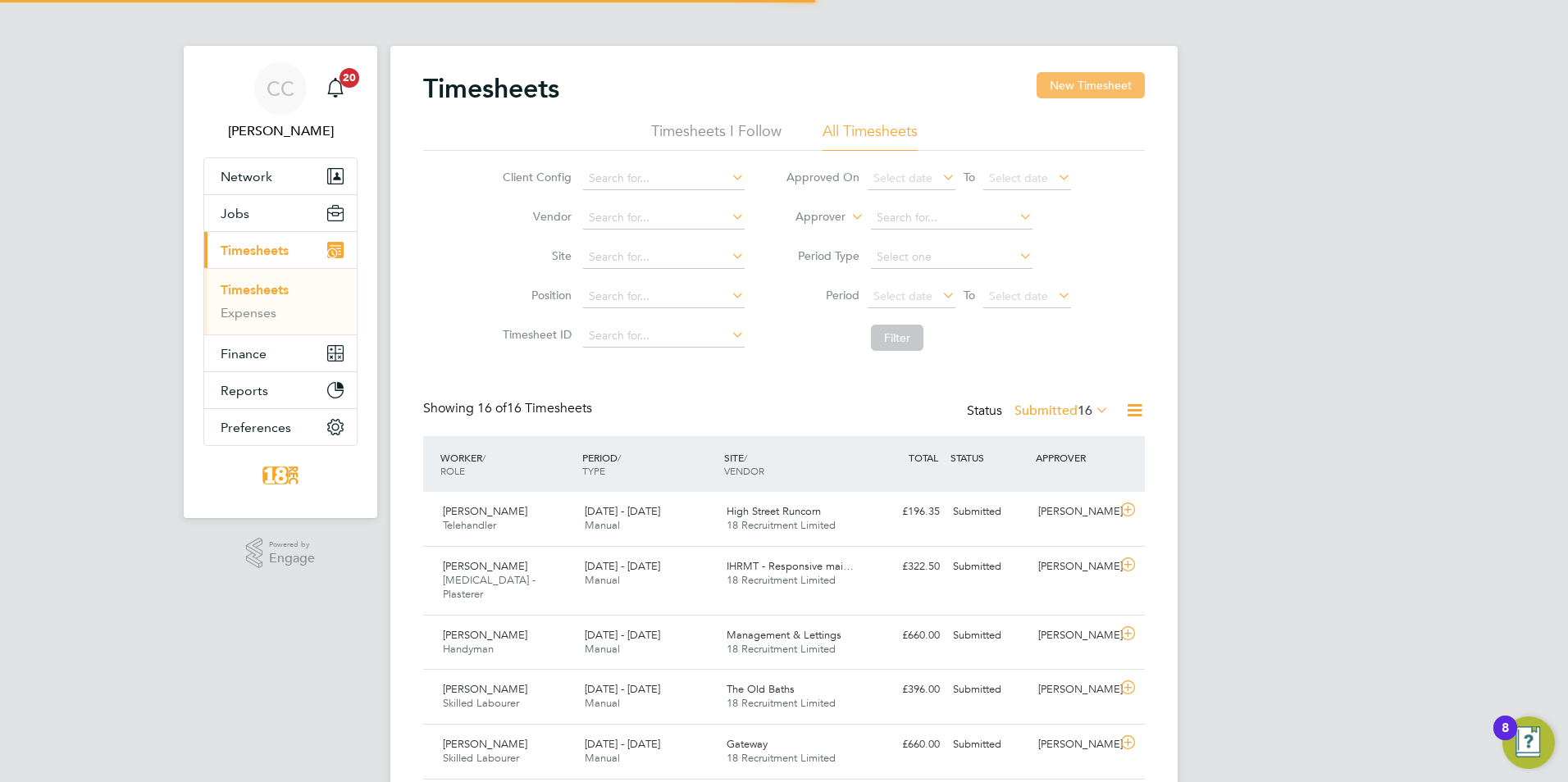
click at [1099, 92] on button "New Timesheet" at bounding box center [1090, 84] width 108 height 26
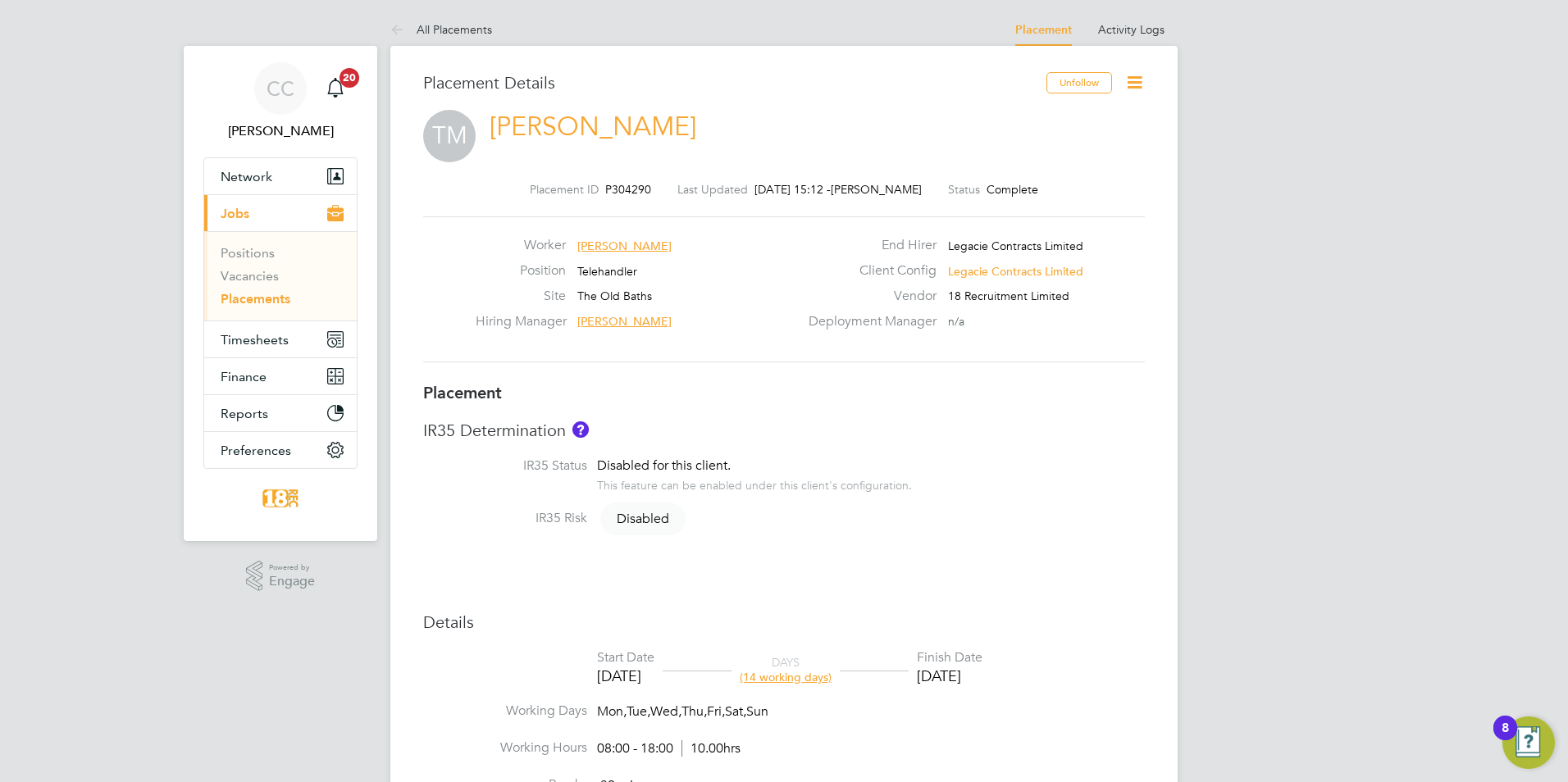
click at [982, 666] on div "Finish Date" at bounding box center [949, 658] width 65 height 17
click at [1135, 77] on icon at bounding box center [1134, 81] width 20 height 20
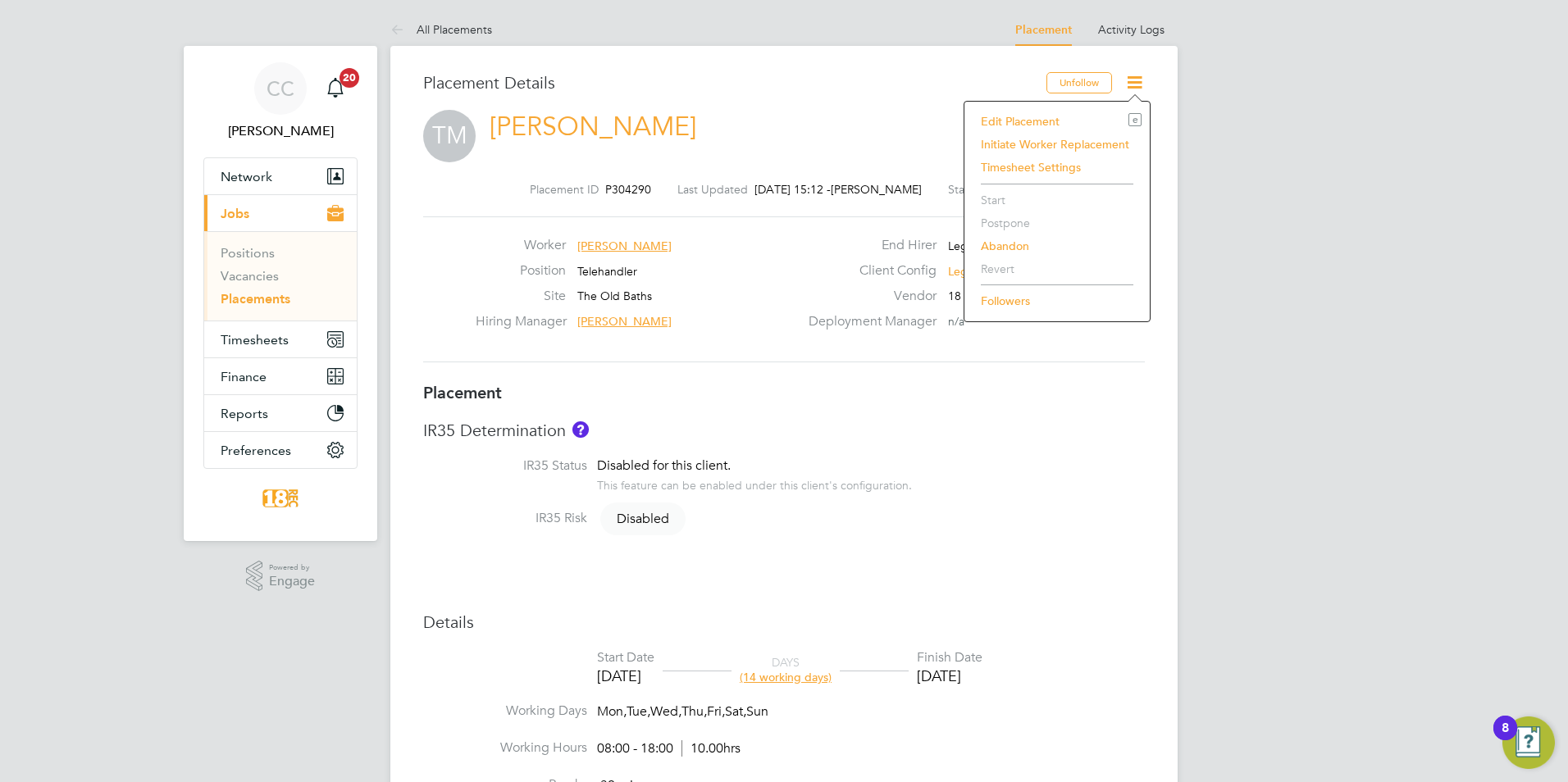
click at [1104, 110] on li "Edit Placement e" at bounding box center [1057, 122] width 169 height 23
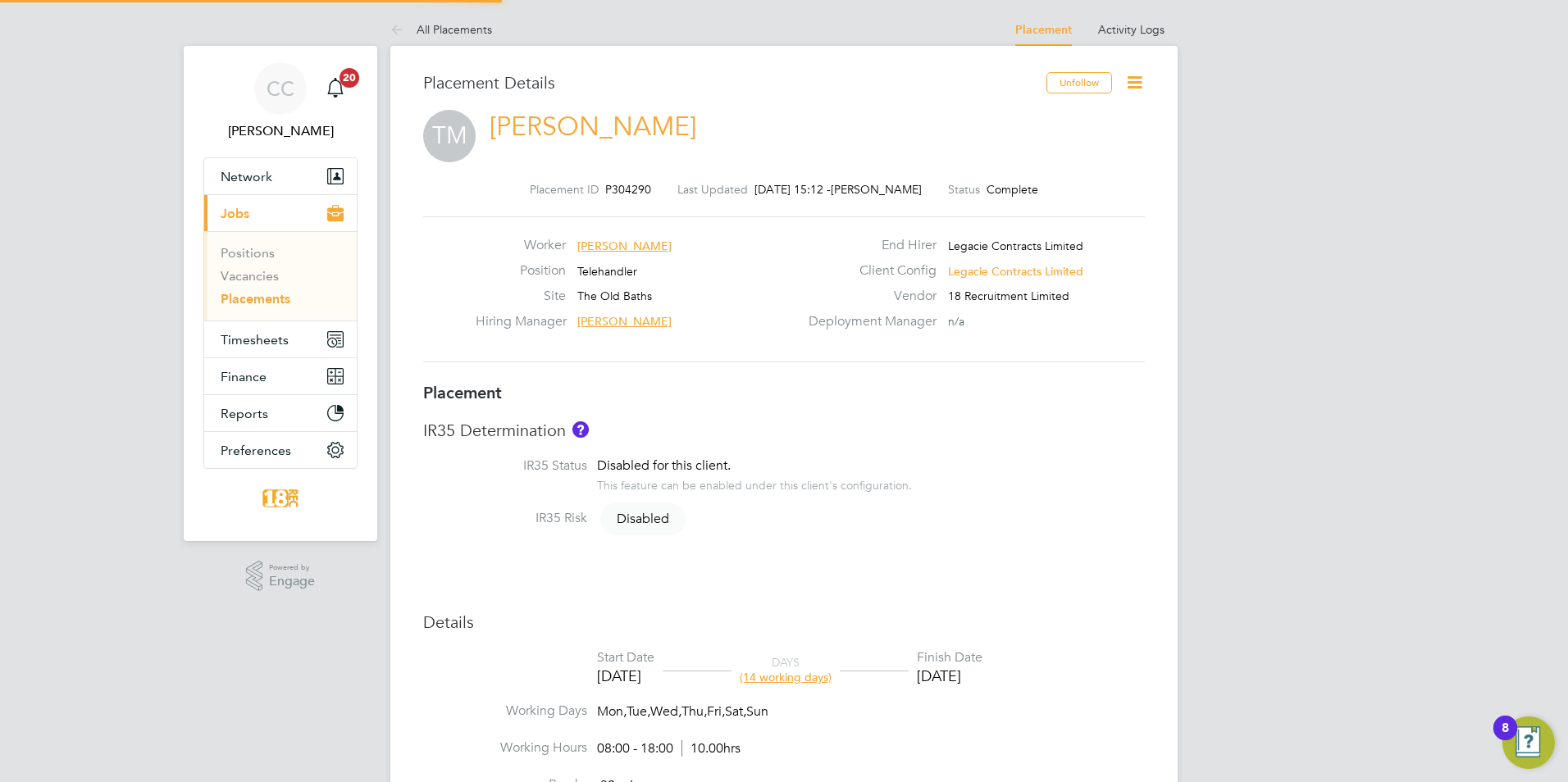
type input "[PERSON_NAME]"
type input "[DATE]"
type input "08:00"
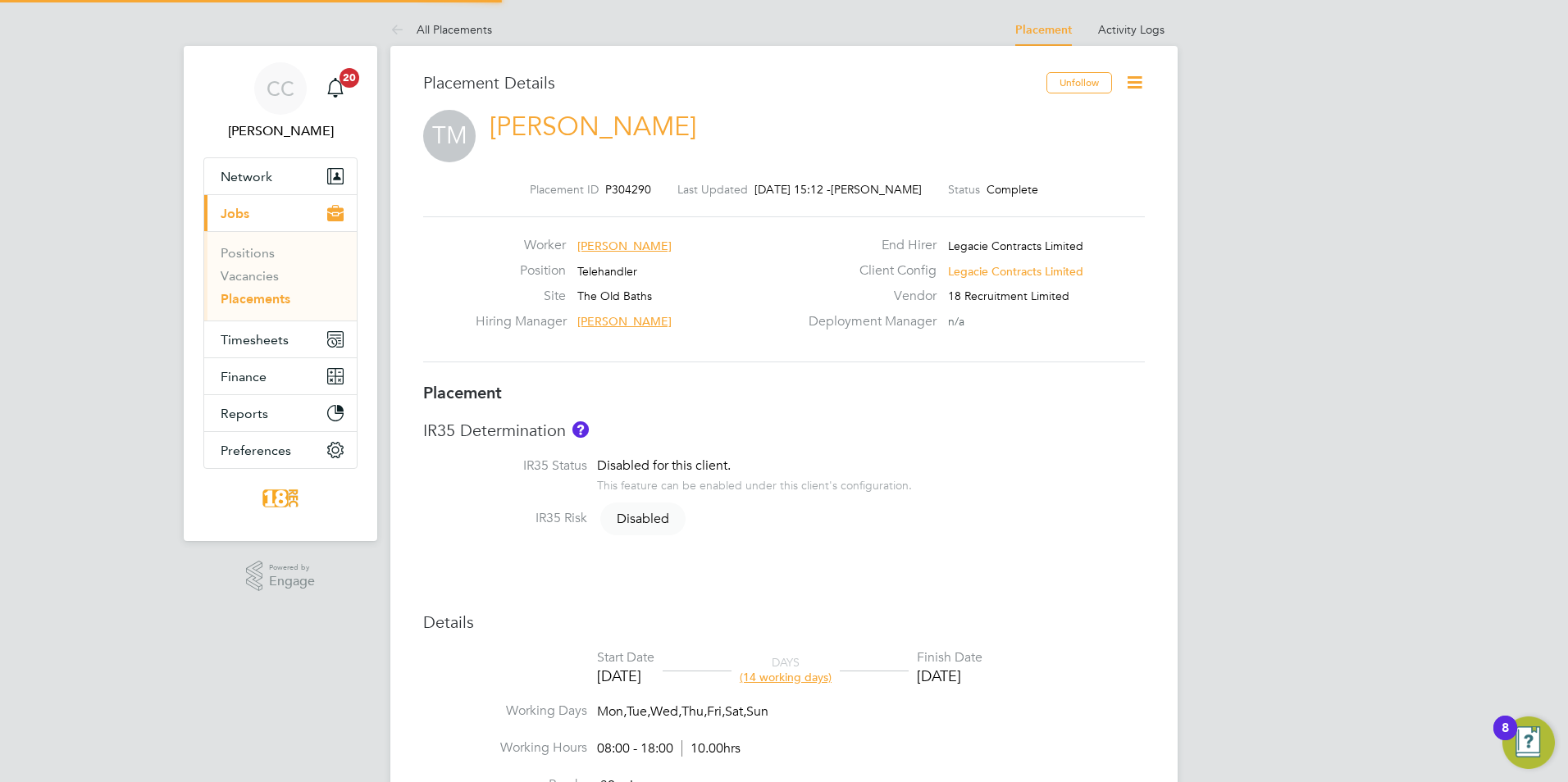
type input "18:00"
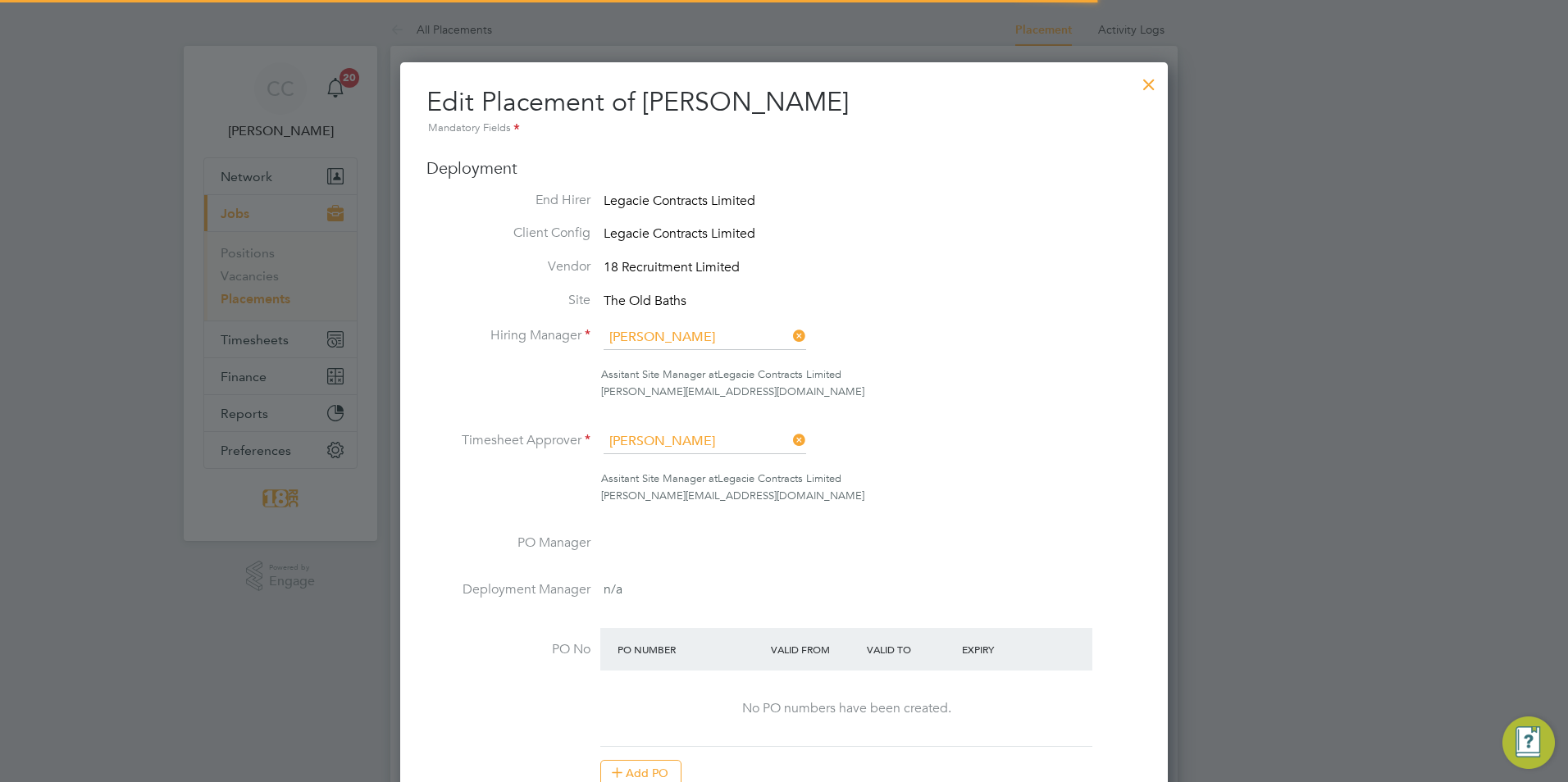
scroll to position [9, 9]
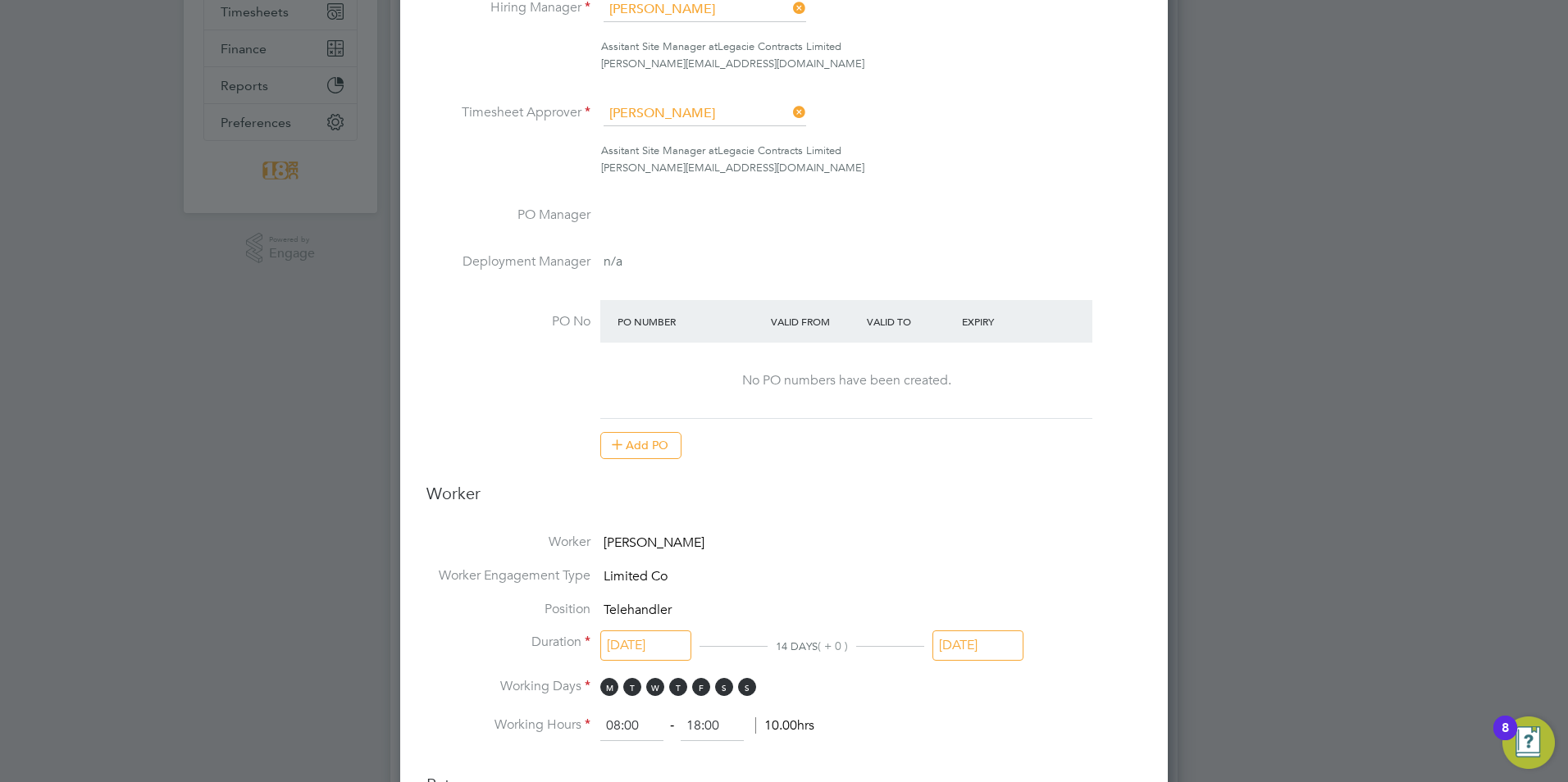
click at [945, 642] on input "[DATE]" at bounding box center [978, 646] width 91 height 31
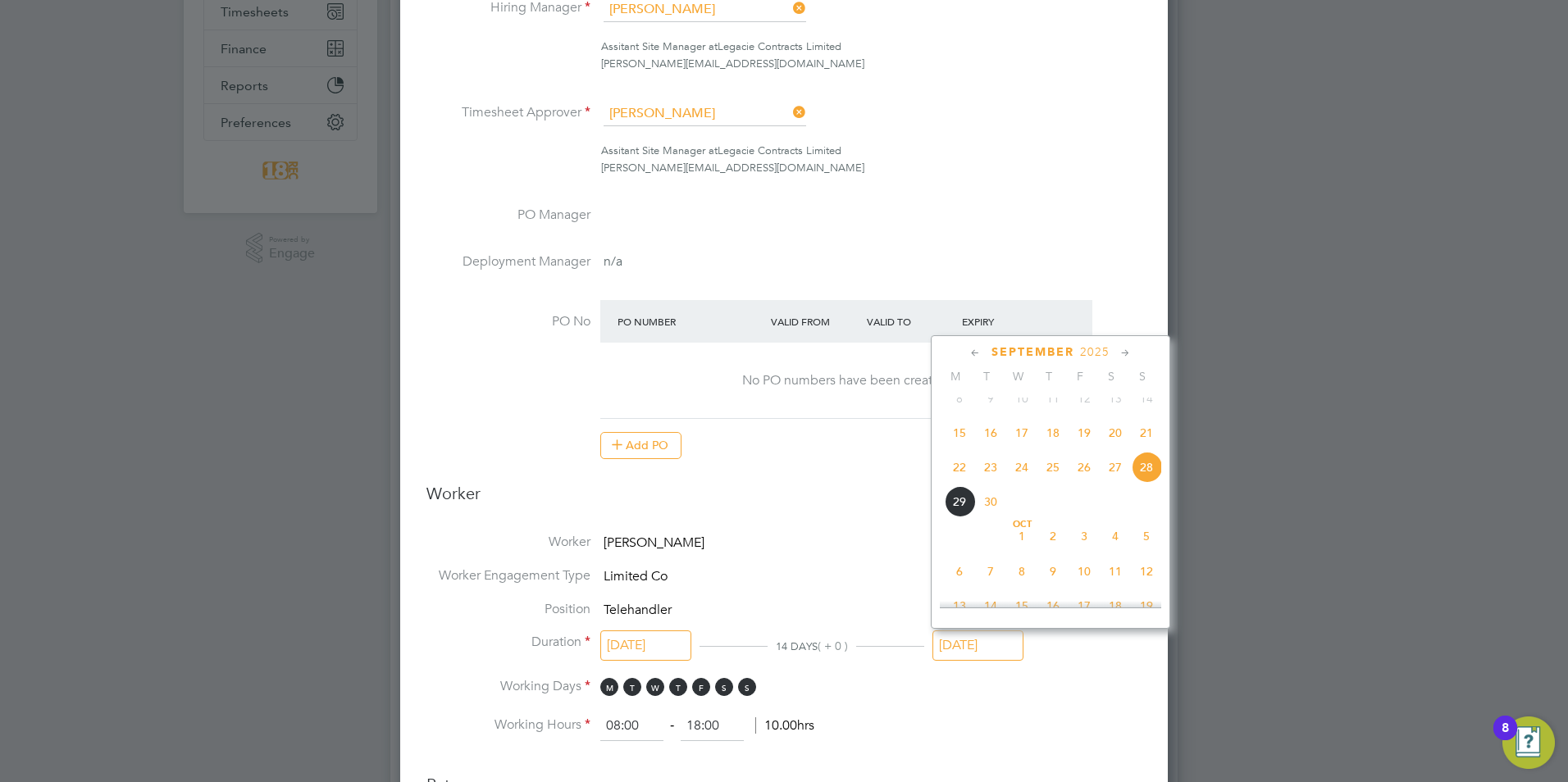
click at [1140, 448] on span "21" at bounding box center [1146, 432] width 32 height 32
type input "[DATE]"
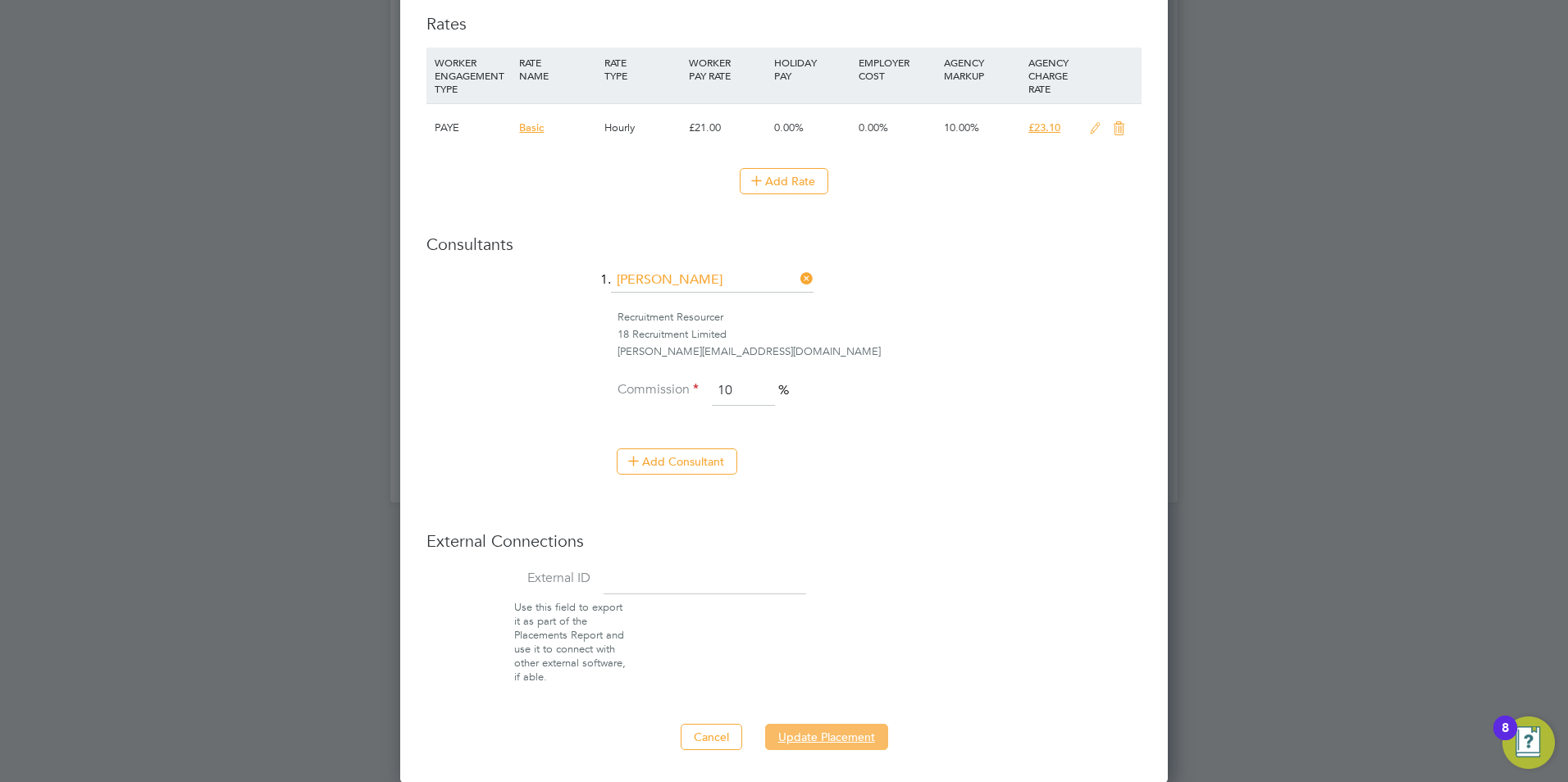
click at [800, 729] on button "Update Placement" at bounding box center [826, 736] width 123 height 26
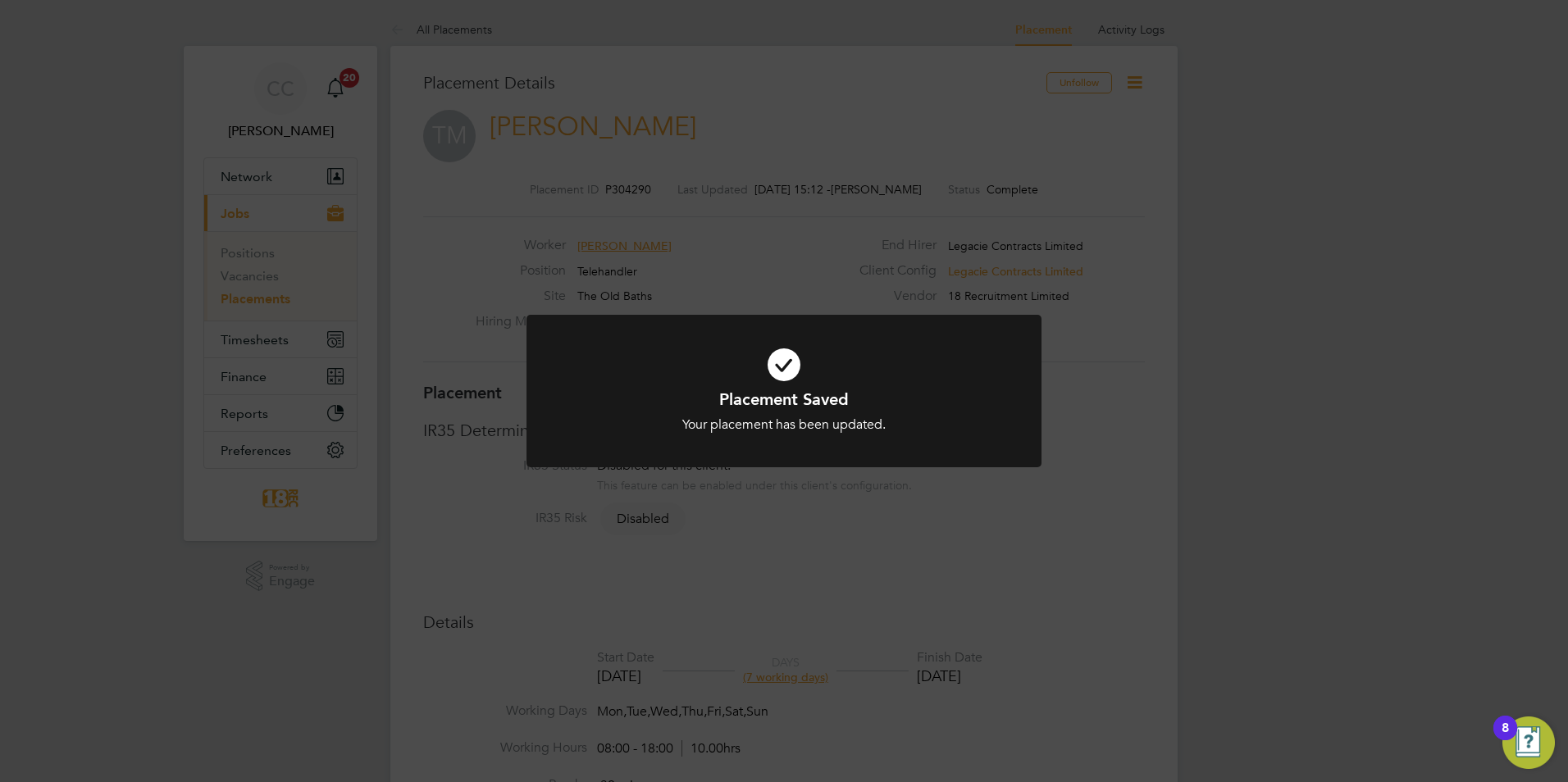
click at [1037, 313] on div "Placement Saved Your placement has been updated. Cancel Okay" at bounding box center [784, 391] width 1568 height 782
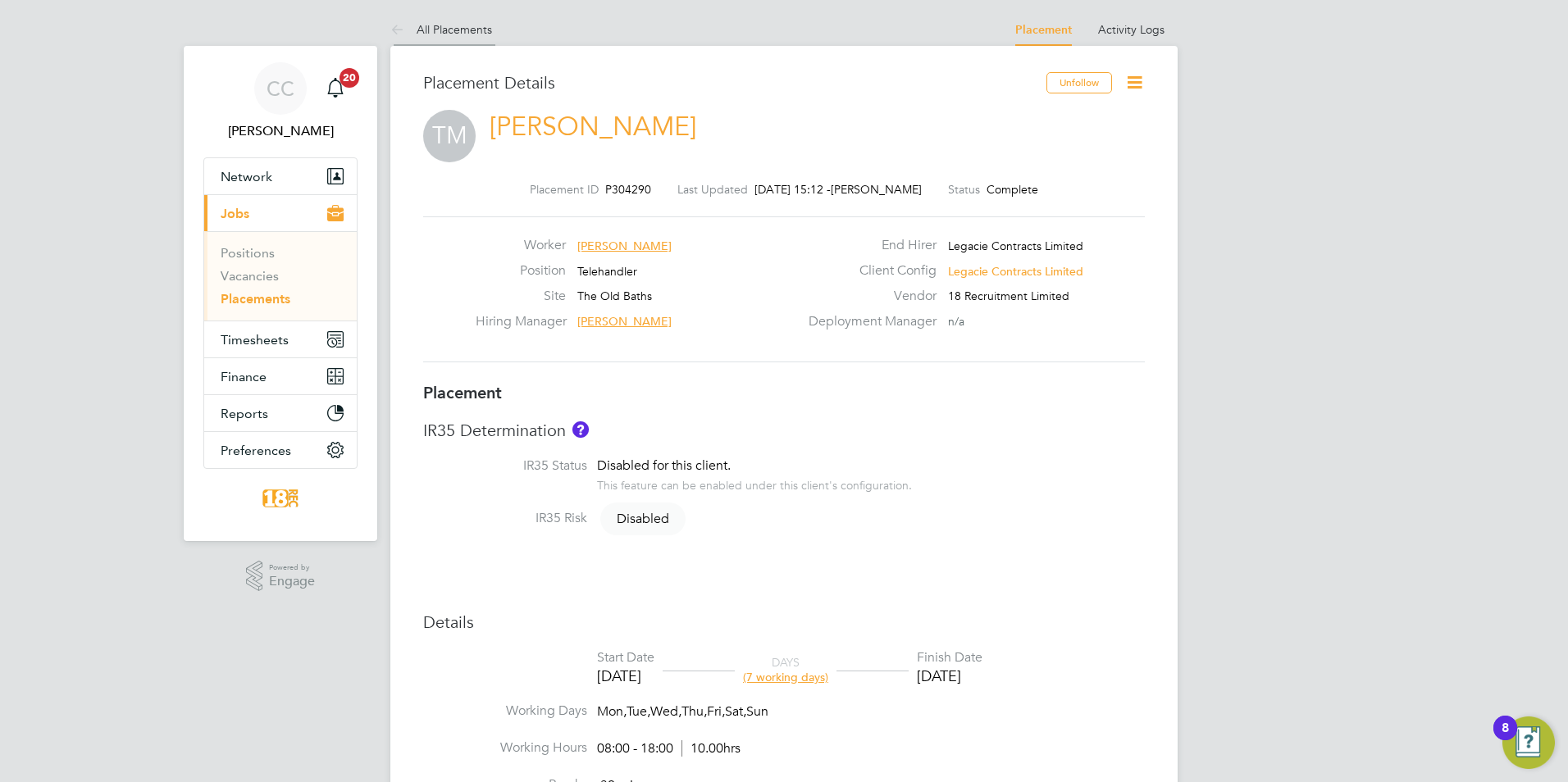
click at [432, 34] on link "All Placements" at bounding box center [441, 29] width 102 height 14
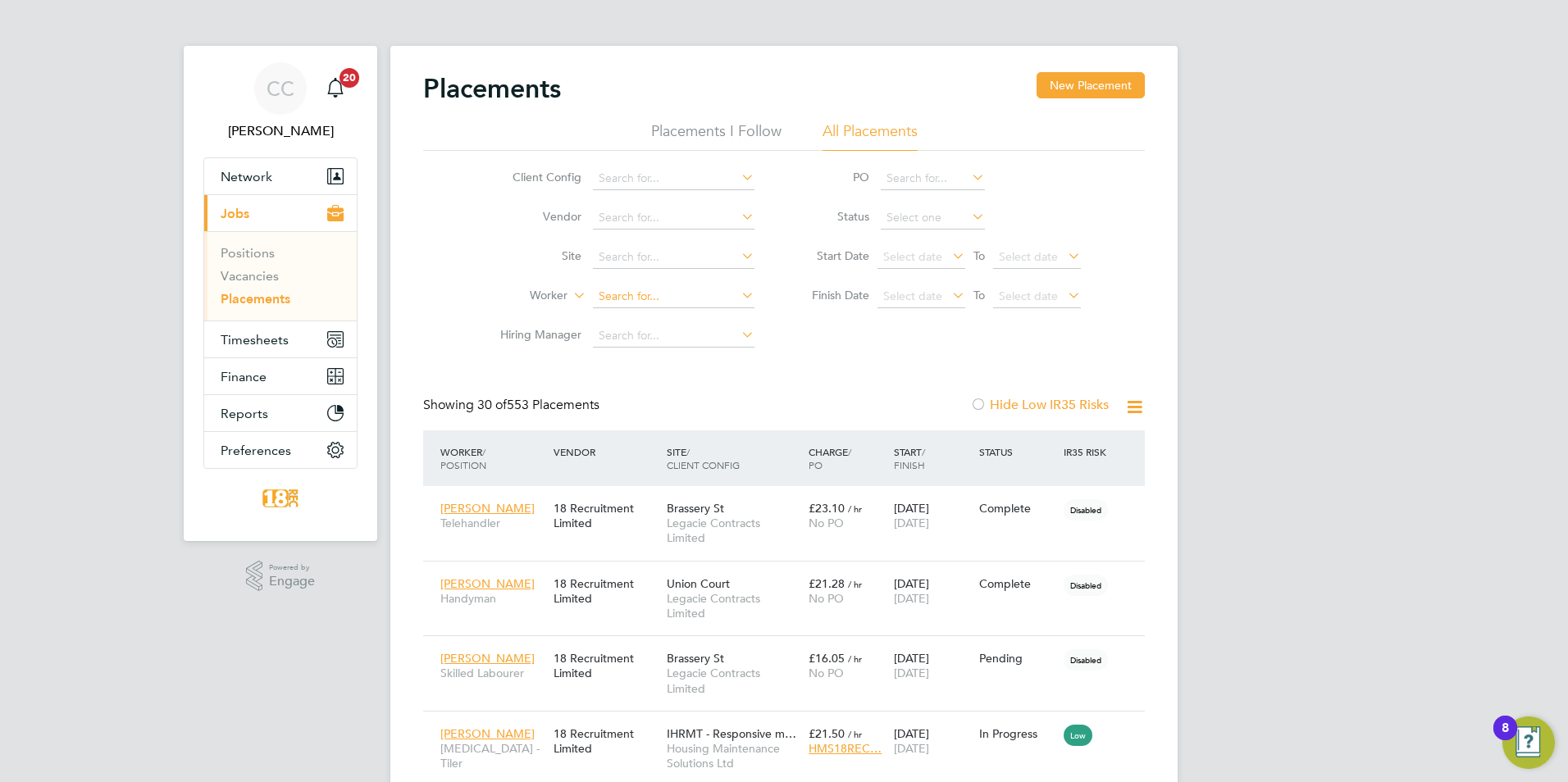
click at [648, 293] on input at bounding box center [673, 297] width 162 height 23
click at [643, 310] on li "Andrew Parson s" at bounding box center [696, 319] width 207 height 22
type input "[PERSON_NAME]"
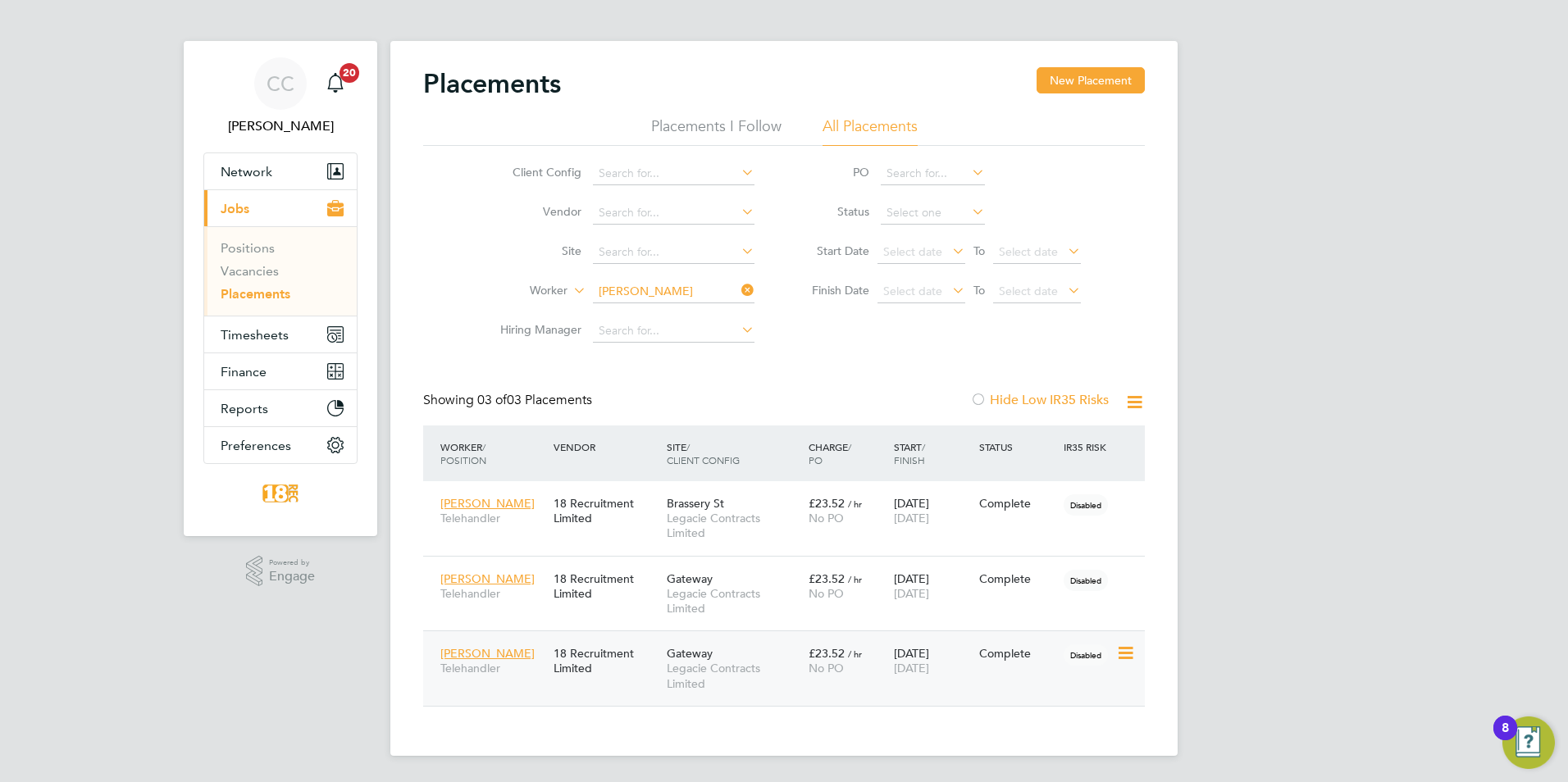
click at [1099, 657] on span "Disabled" at bounding box center [1086, 655] width 44 height 21
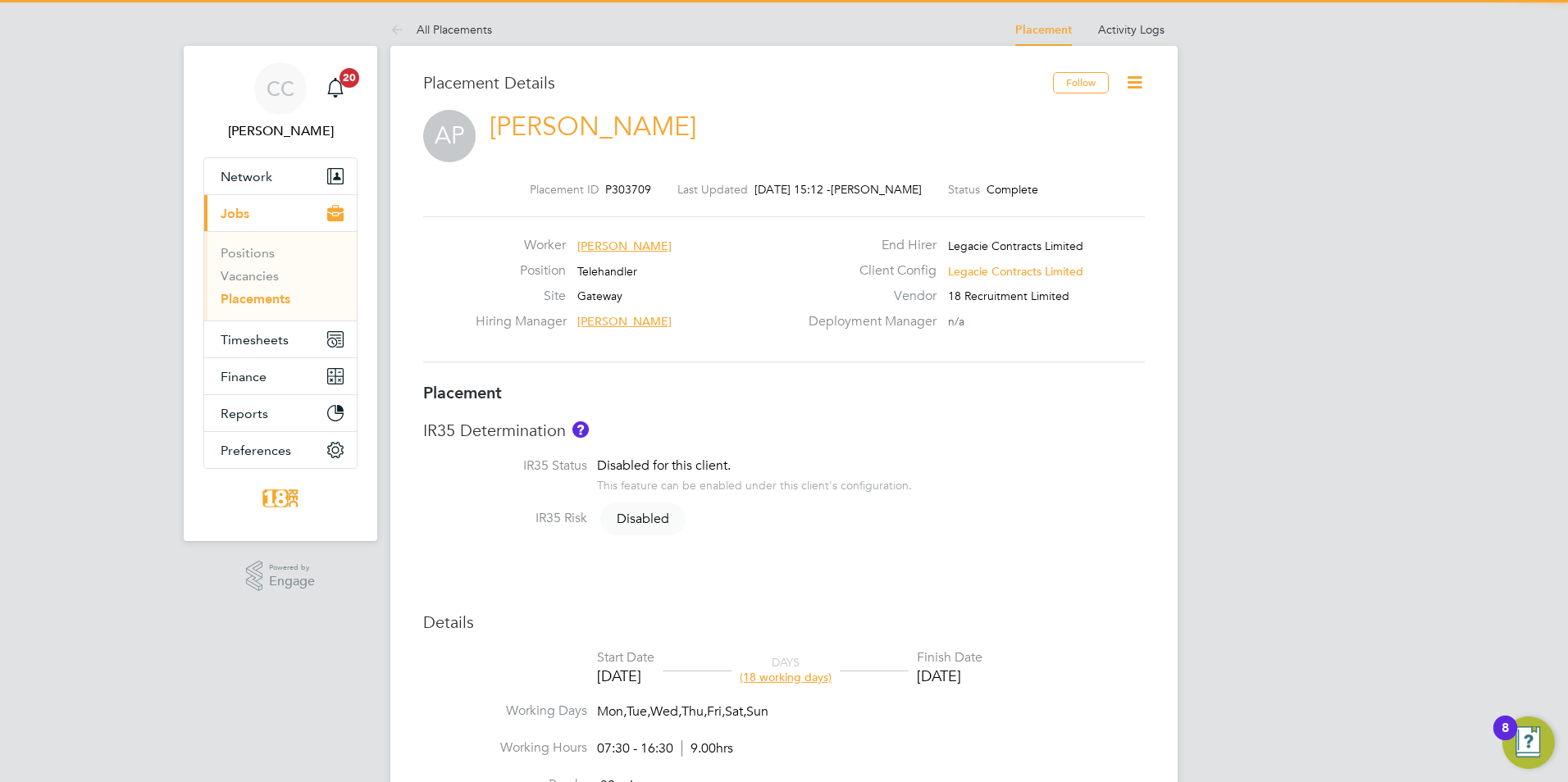
click at [1136, 92] on icon at bounding box center [1134, 81] width 20 height 20
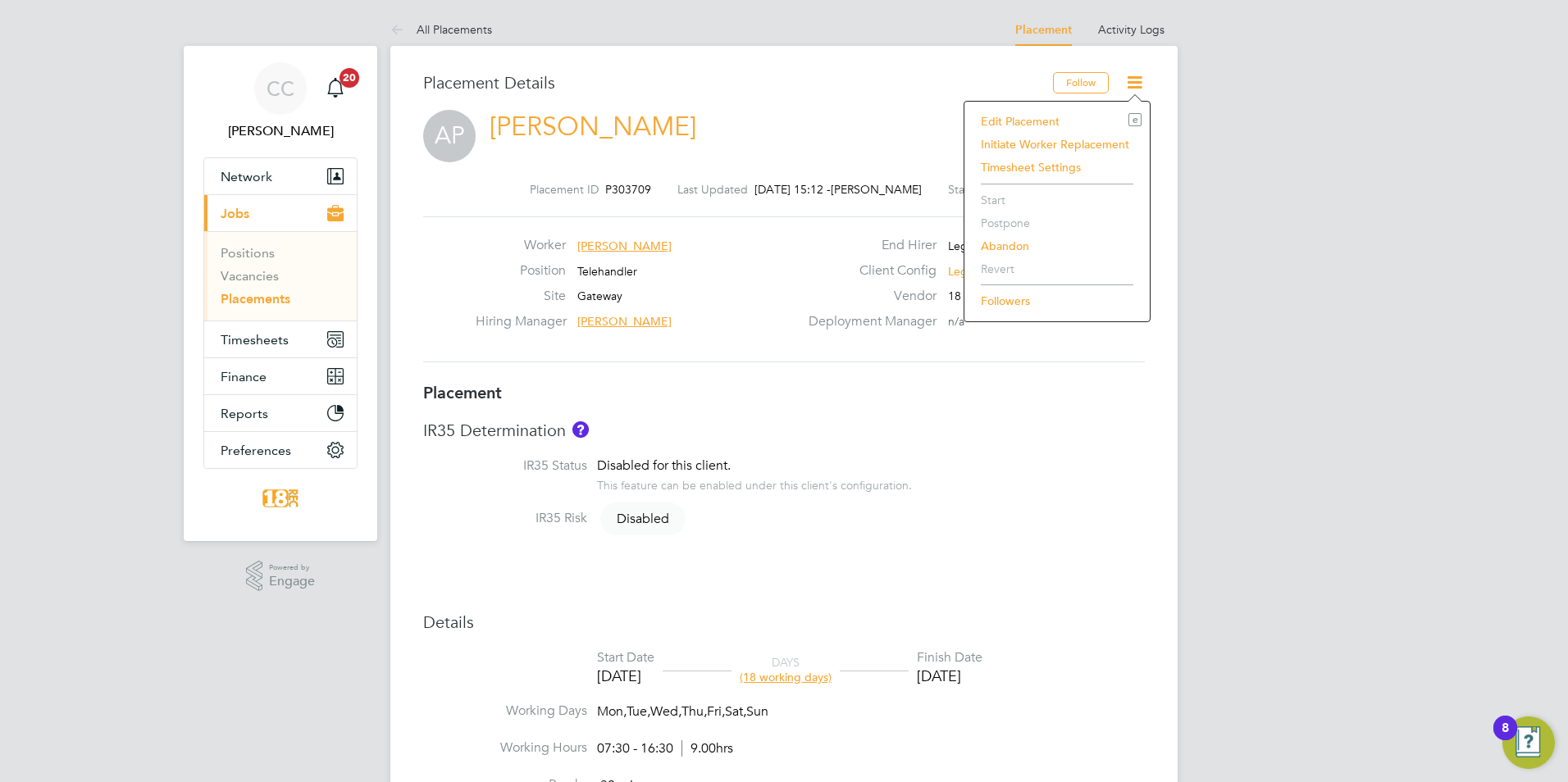
click at [1052, 114] on li "Edit Placement e" at bounding box center [1057, 122] width 169 height 23
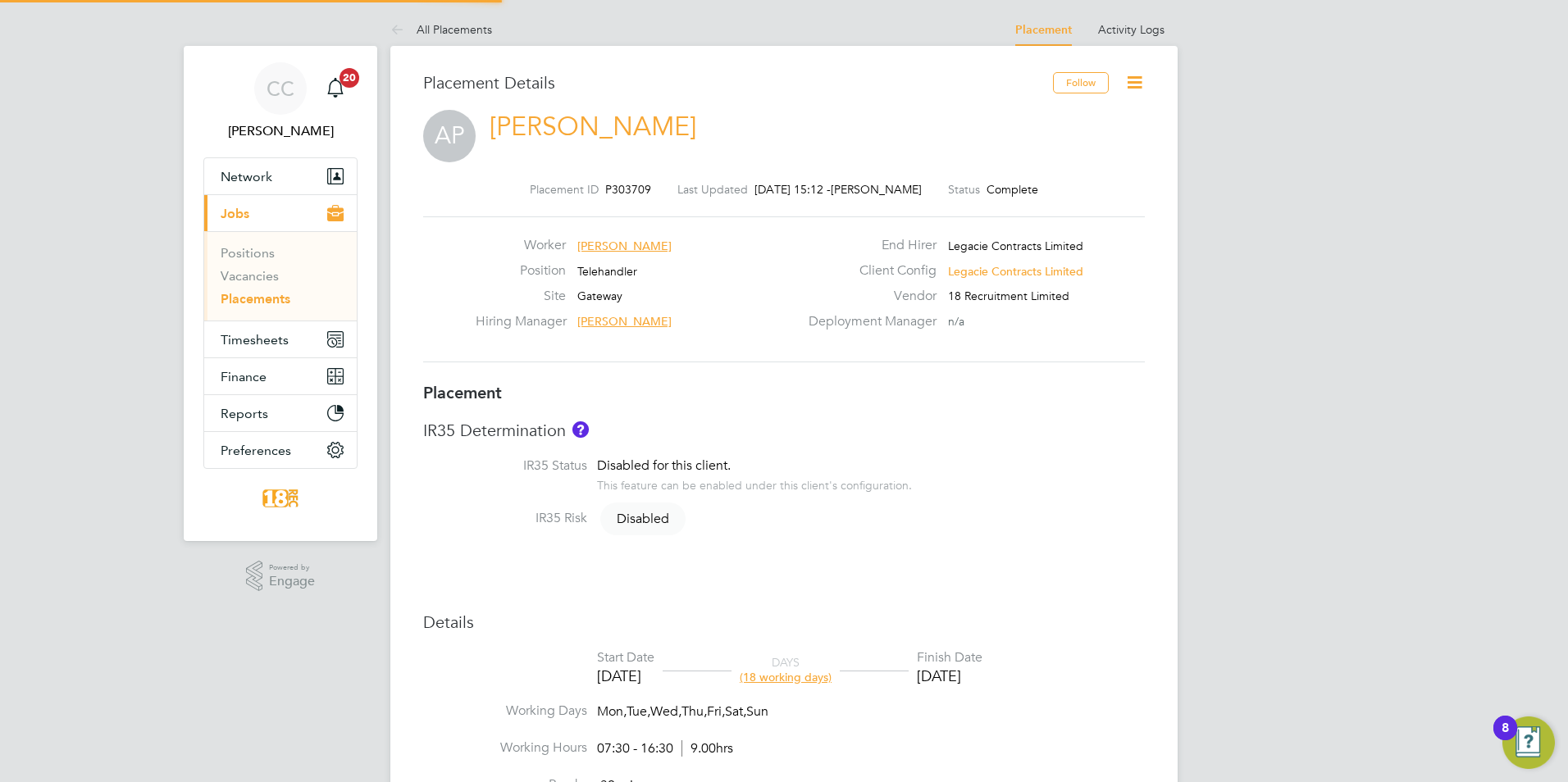
type input "[PERSON_NAME]"
type input "[DATE]"
type input "07:30"
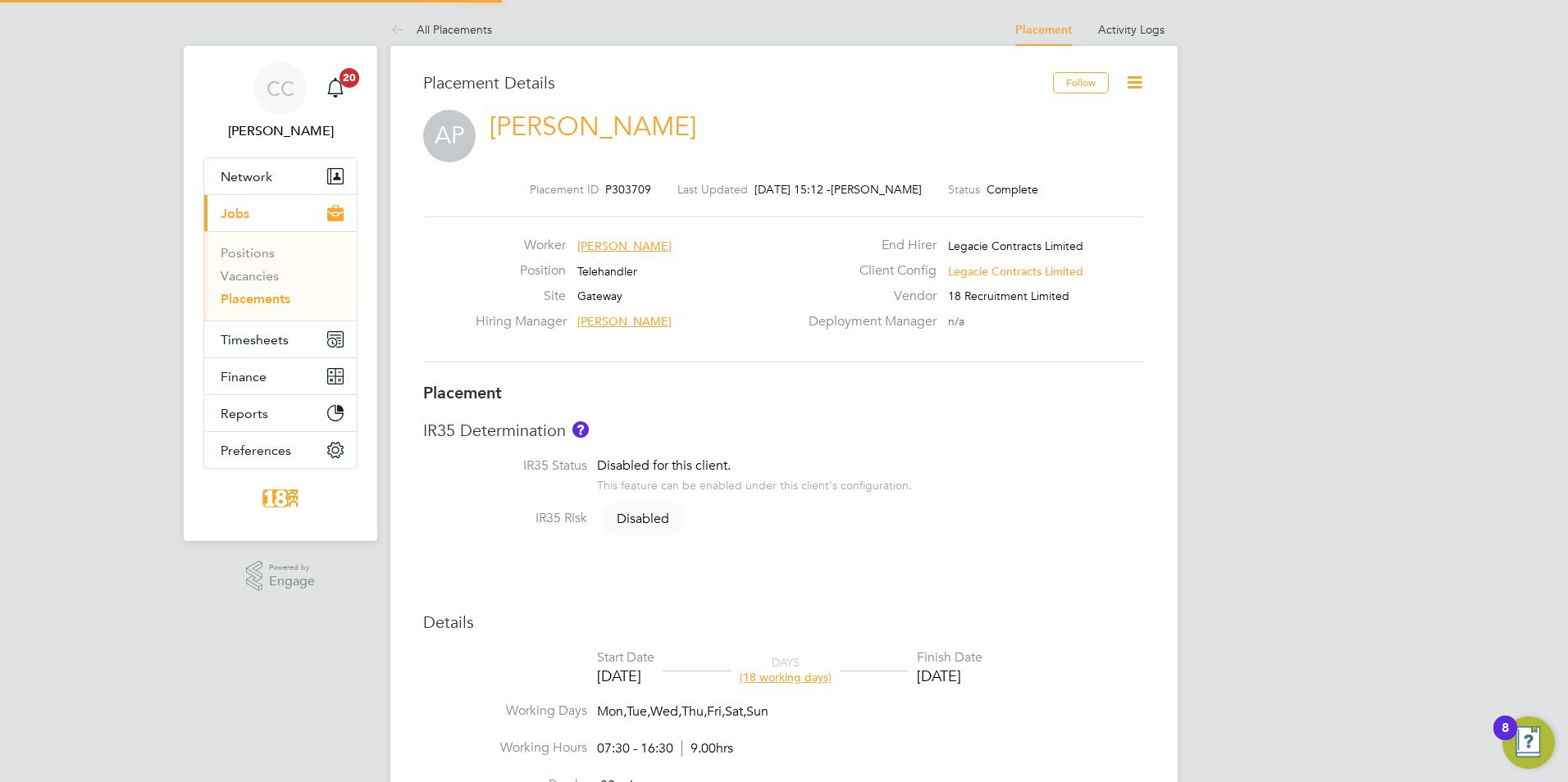
type input "16:30"
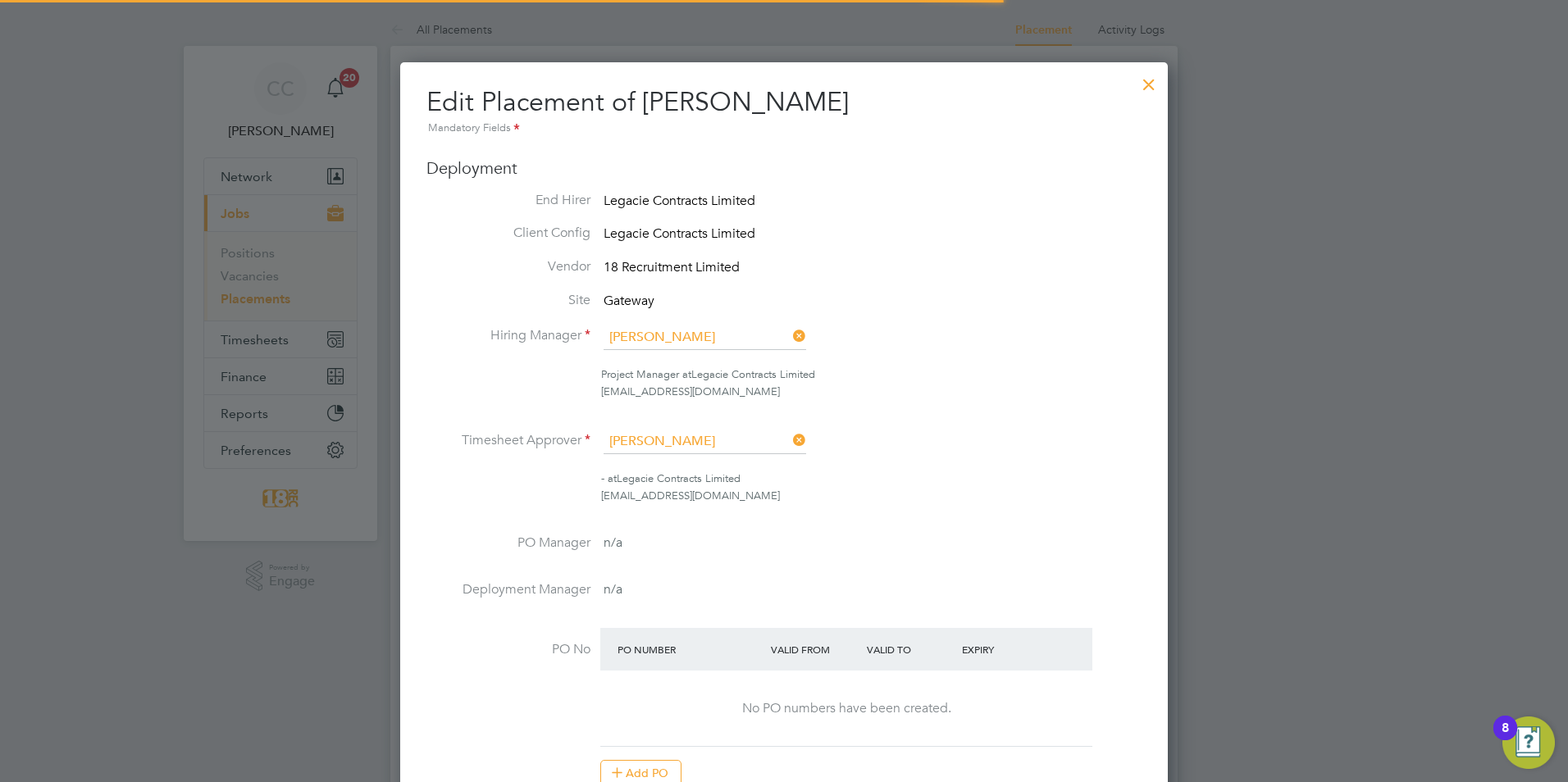
scroll to position [9, 9]
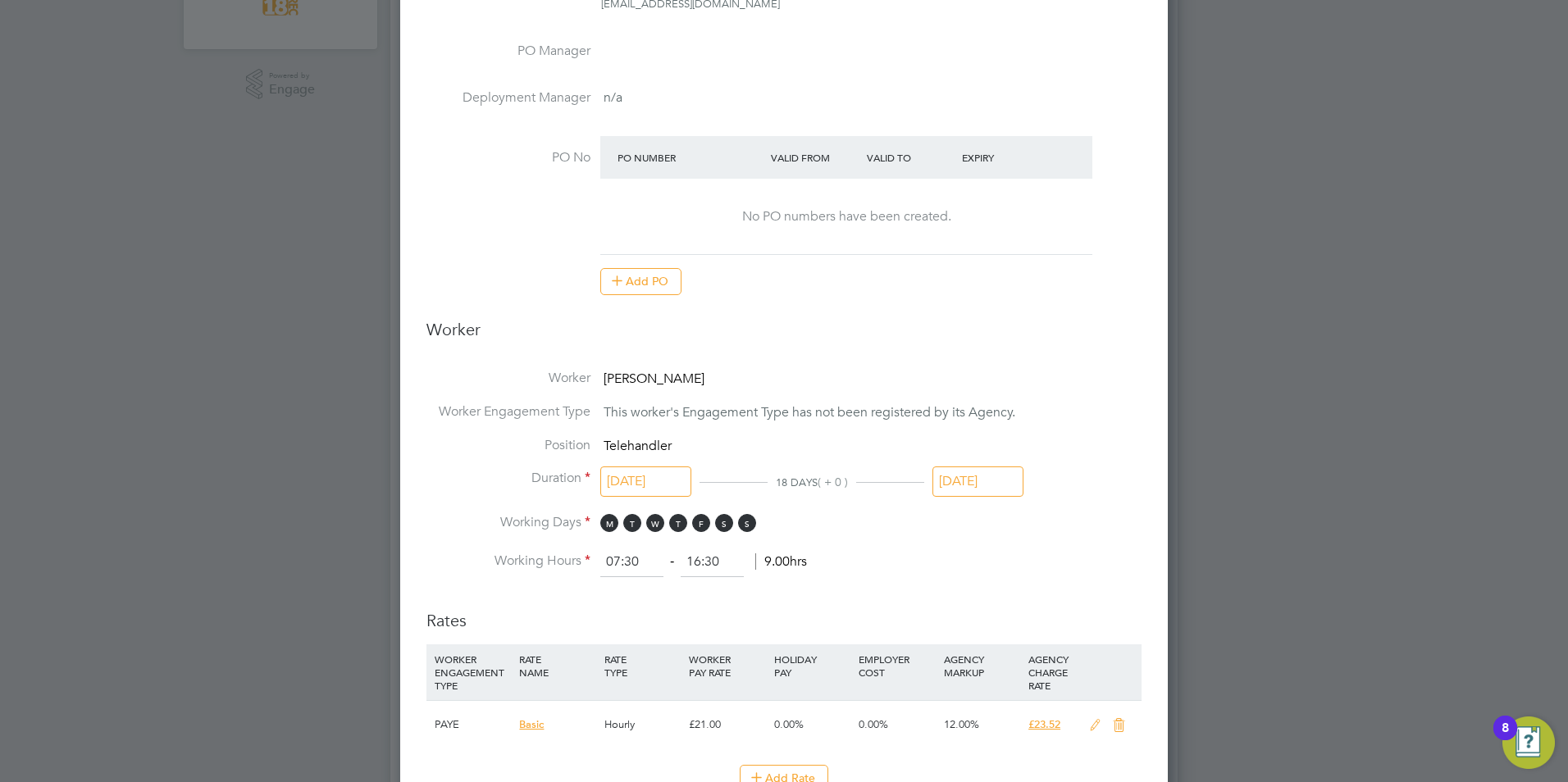
click at [972, 473] on input "28 Sep 2025" at bounding box center [978, 482] width 91 height 31
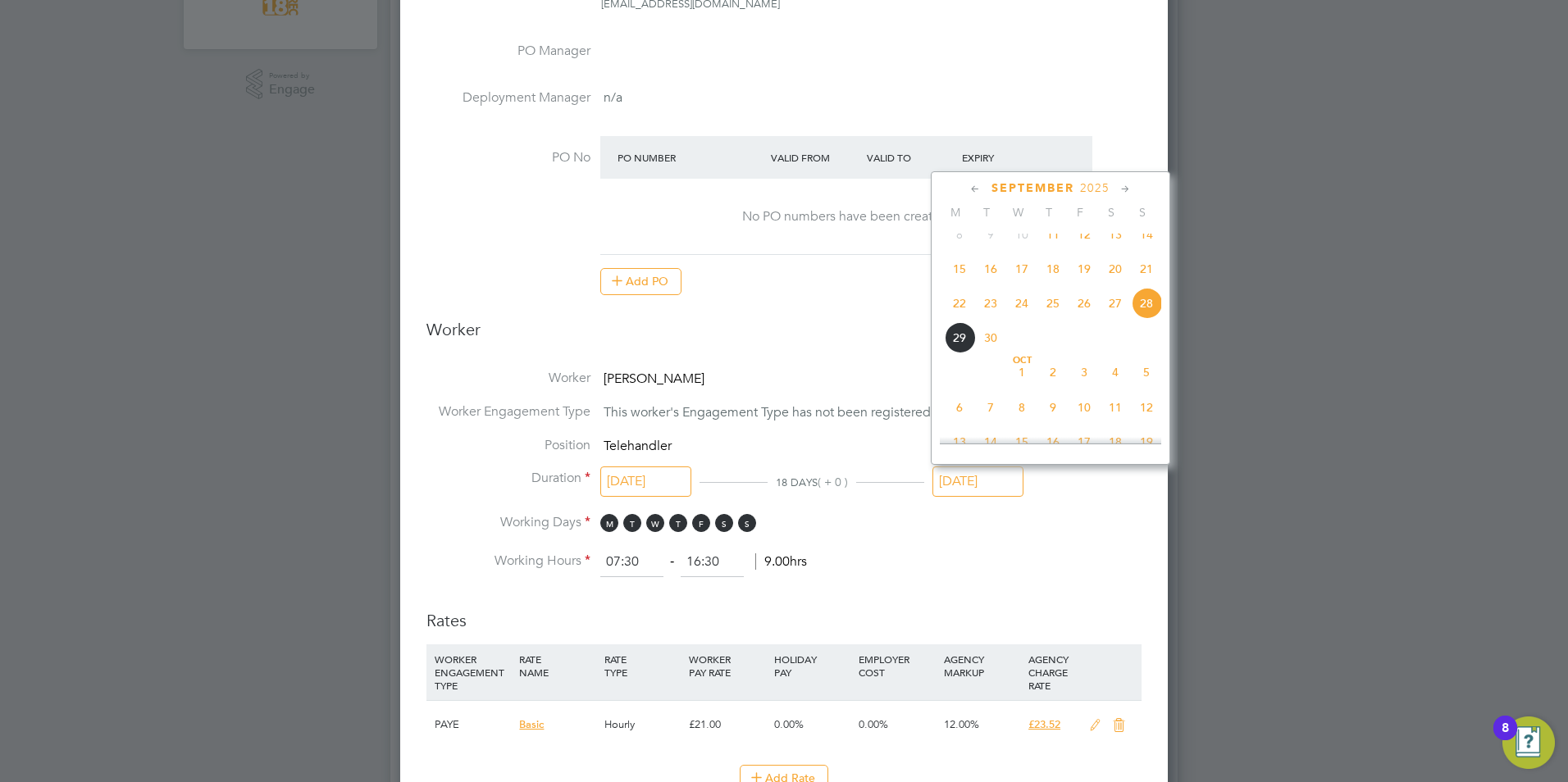
drag, startPoint x: 972, startPoint y: 473, endPoint x: 1141, endPoint y: 275, distance: 260.3
click at [1141, 275] on span "21" at bounding box center [1146, 268] width 32 height 32
type input "21 Sep 2025"
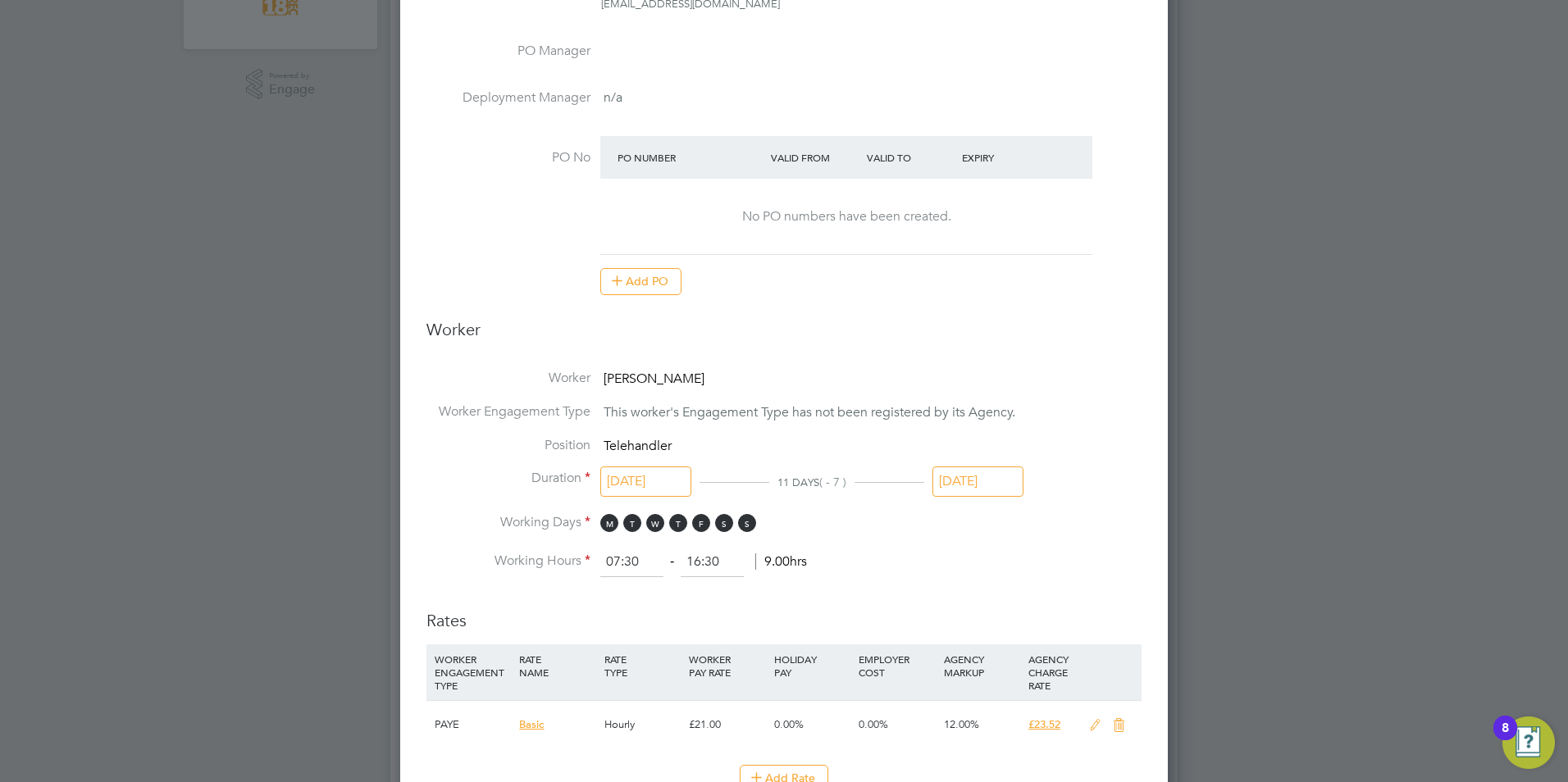
click at [1109, 487] on li "Duration 11 Sep 2025 11 DAYS ( - 7 ) 21 Sep 2025" at bounding box center [784, 492] width 715 height 44
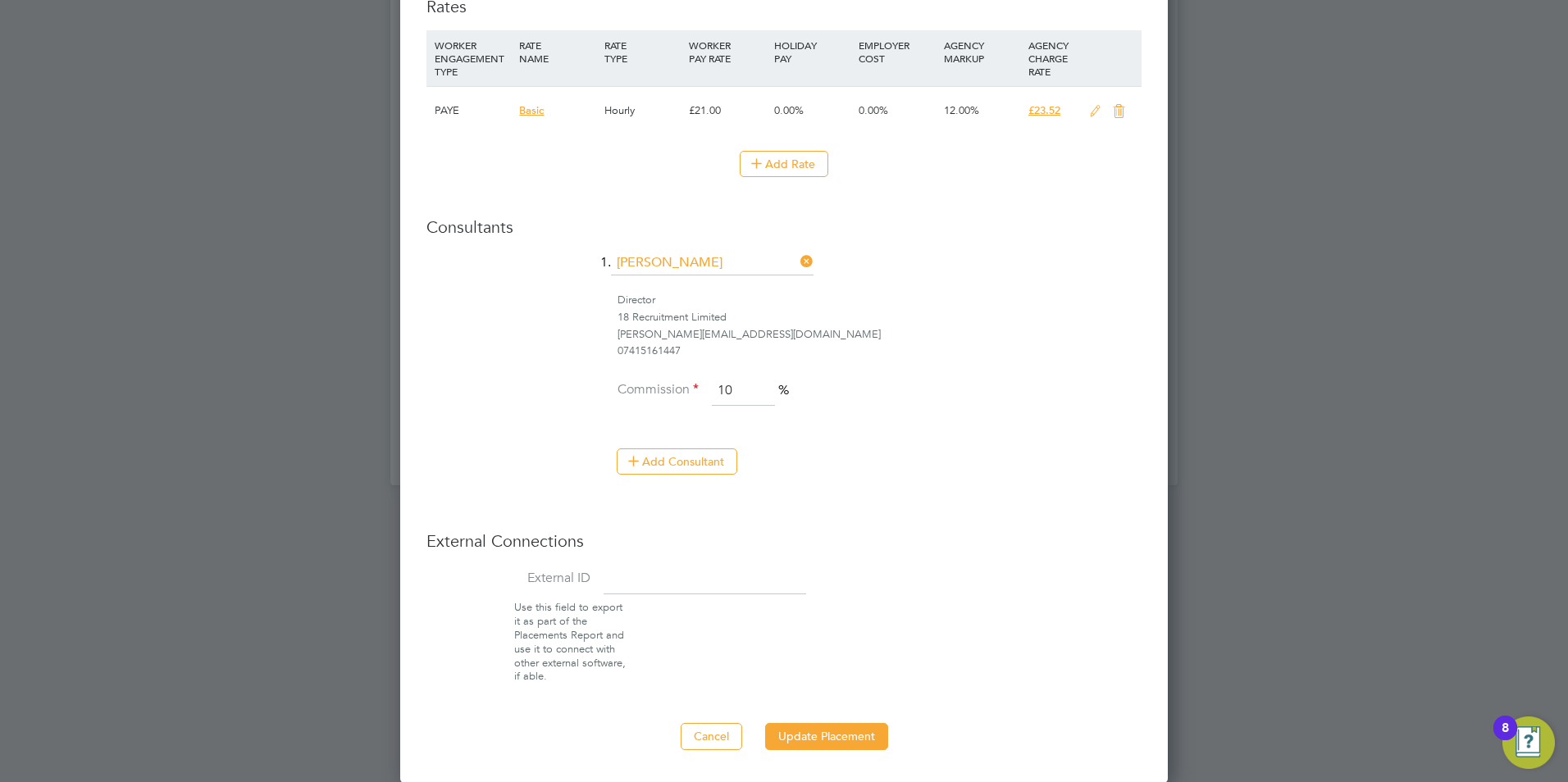
click at [869, 738] on button "Update Placement" at bounding box center [826, 736] width 123 height 26
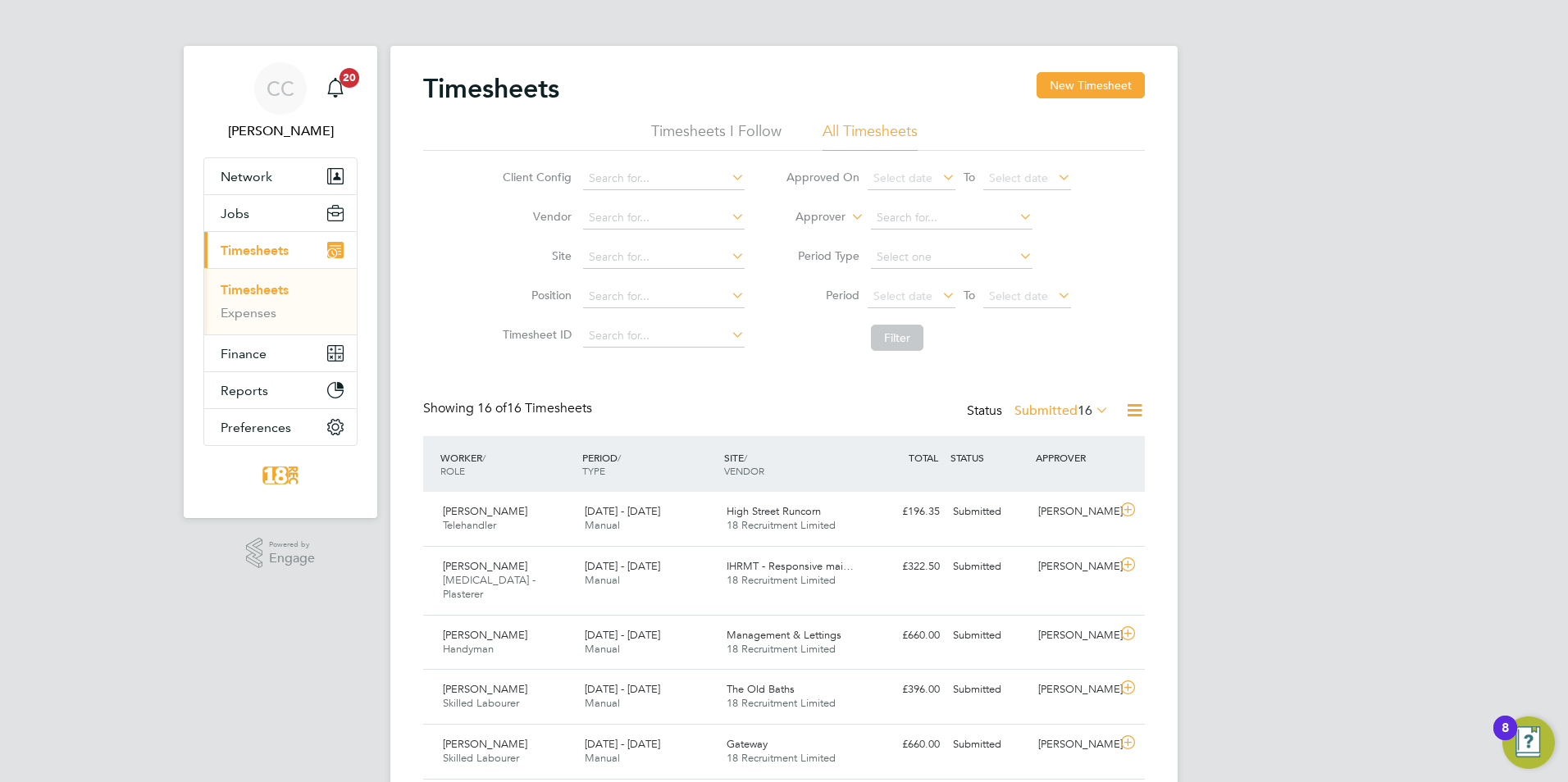
click at [1075, 100] on div "Timesheets New Timesheet" at bounding box center [783, 96] width 722 height 49
click at [1069, 88] on button "New Timesheet" at bounding box center [1090, 84] width 108 height 26
